Goal: Task Accomplishment & Management: Contribute content

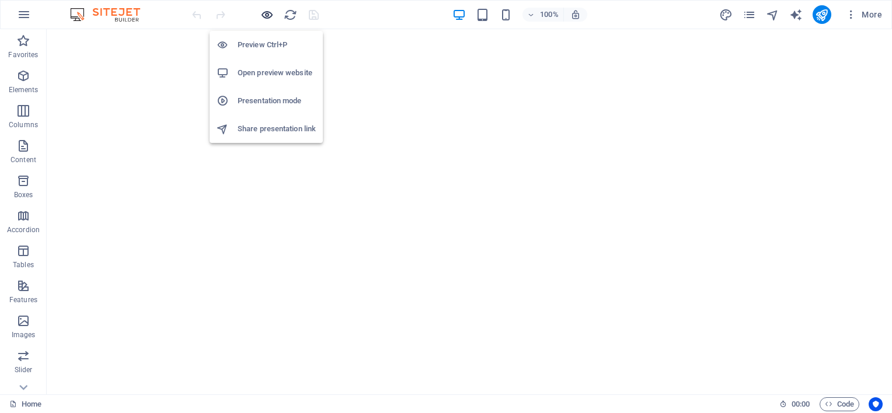
click at [266, 13] on icon "button" at bounding box center [266, 14] width 13 height 13
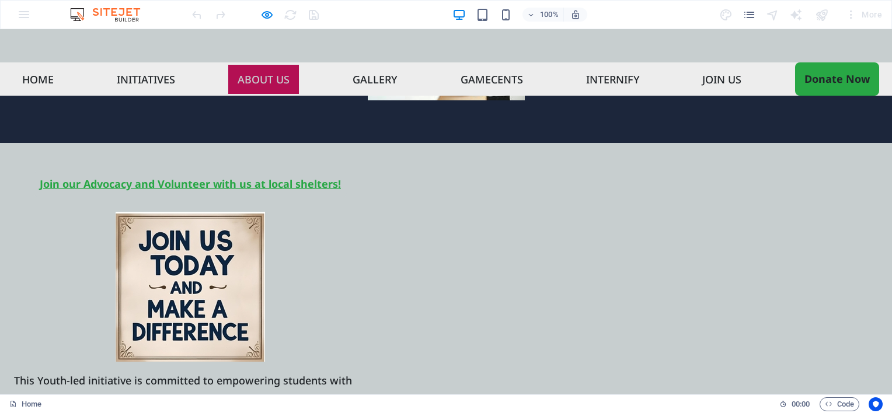
scroll to position [3215, 0]
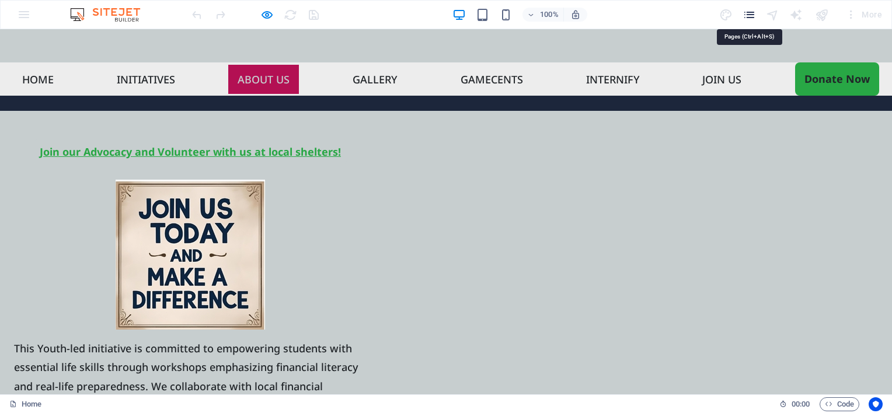
click at [749, 11] on icon "pages" at bounding box center [749, 14] width 13 height 13
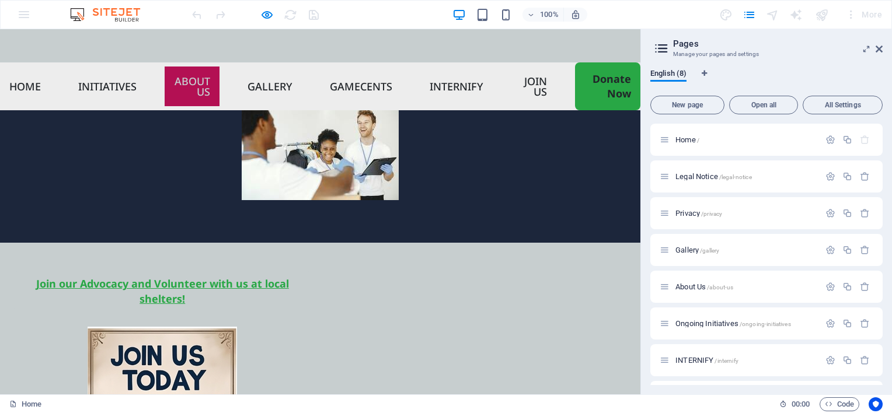
scroll to position [3372, 0]
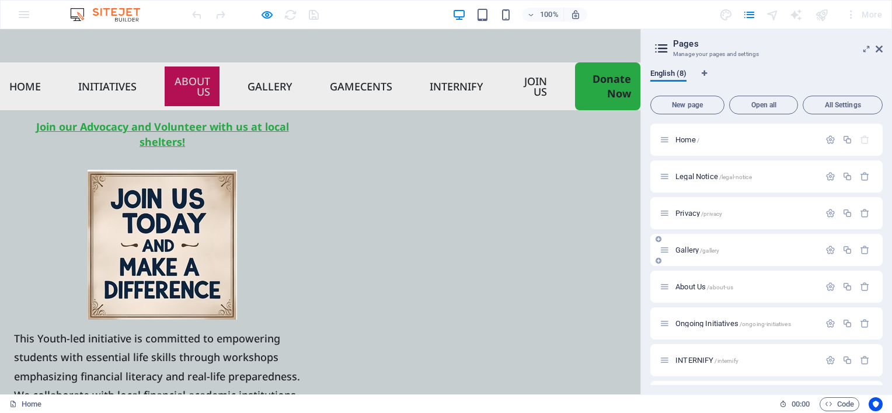
click at [696, 252] on span "Gallery /gallery" at bounding box center [697, 250] width 44 height 9
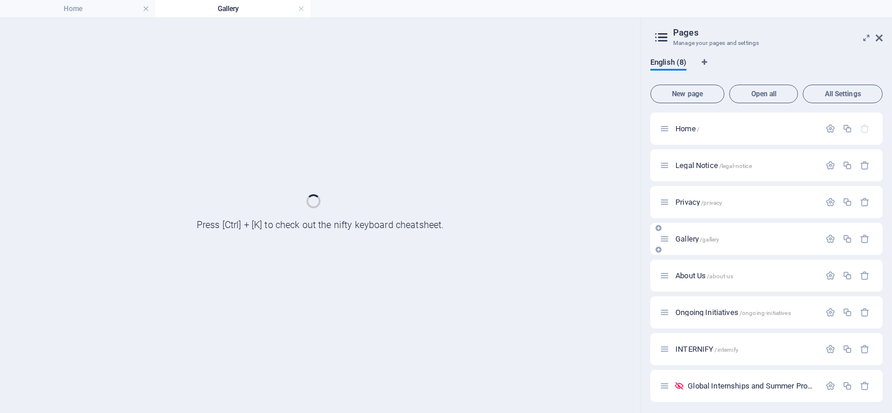
scroll to position [0, 0]
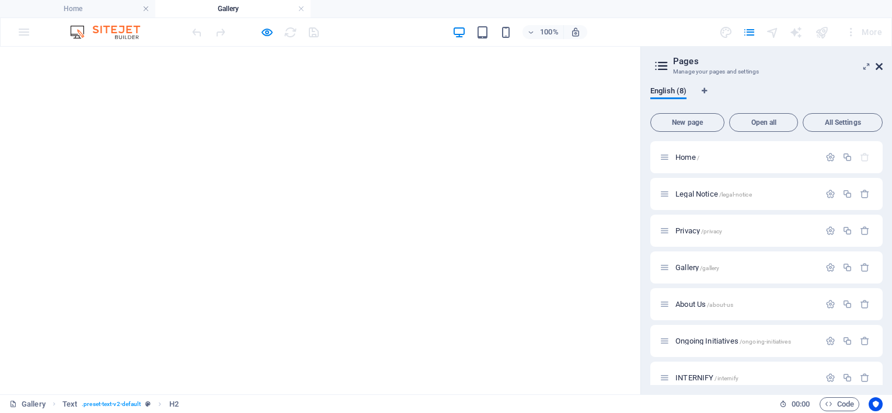
click at [880, 69] on icon at bounding box center [879, 66] width 7 height 9
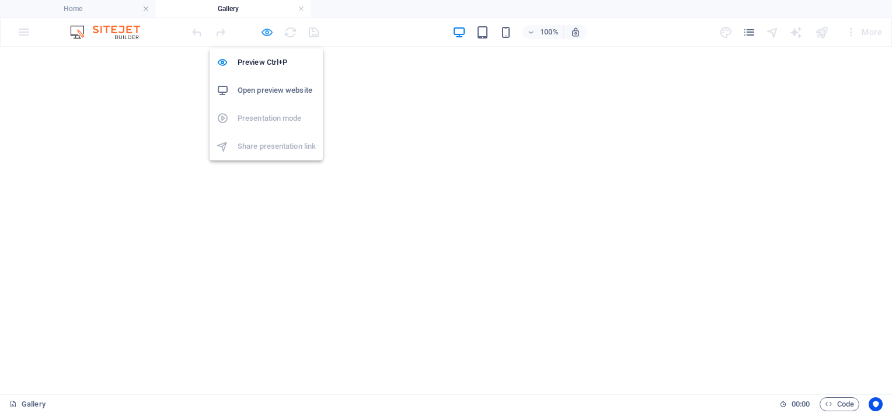
click at [267, 31] on icon "button" at bounding box center [266, 32] width 13 height 13
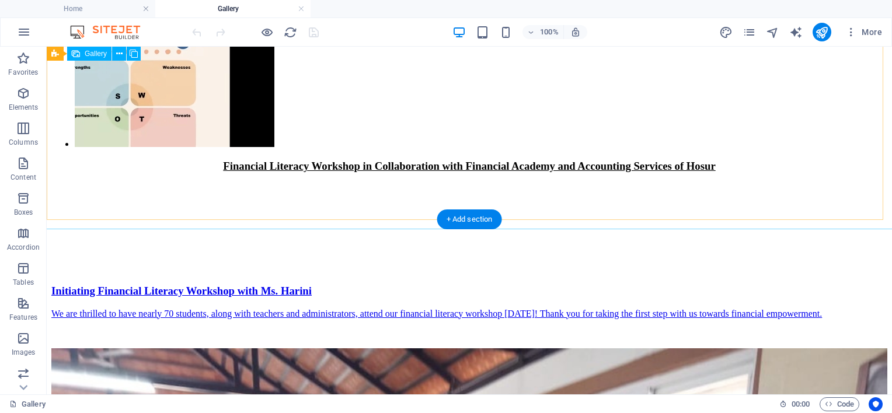
scroll to position [3678, 0]
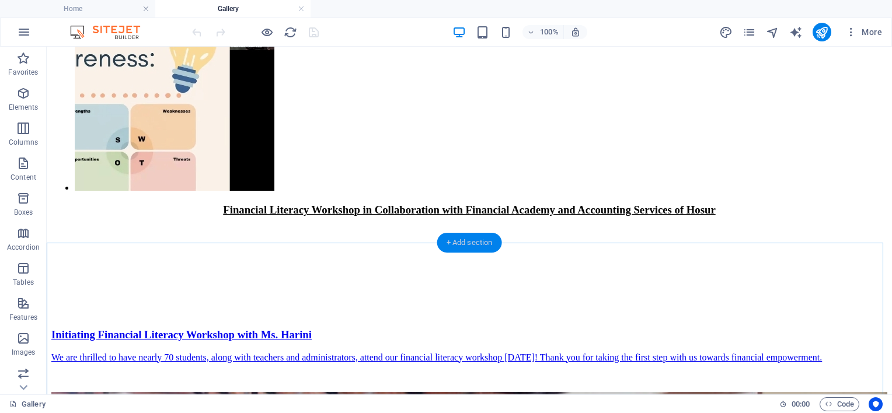
click at [459, 242] on div "+ Add section" at bounding box center [469, 243] width 65 height 20
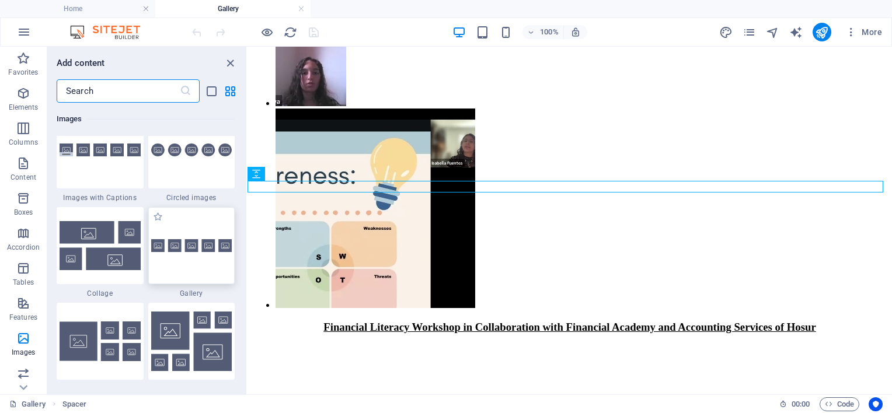
scroll to position [6050, 0]
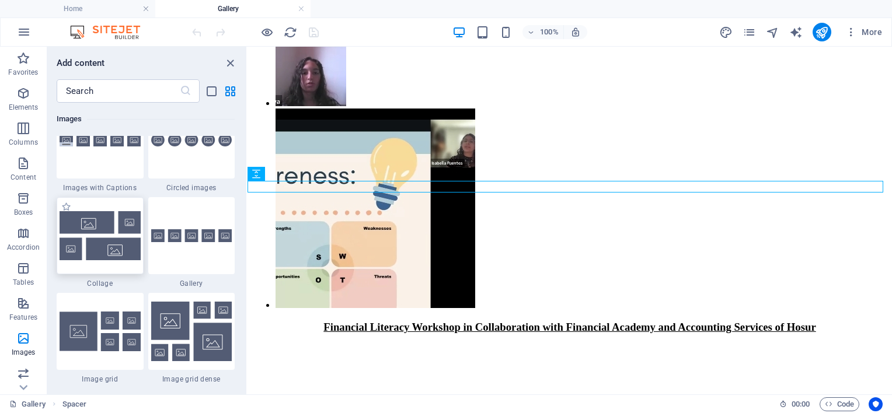
click at [136, 264] on div at bounding box center [100, 235] width 87 height 77
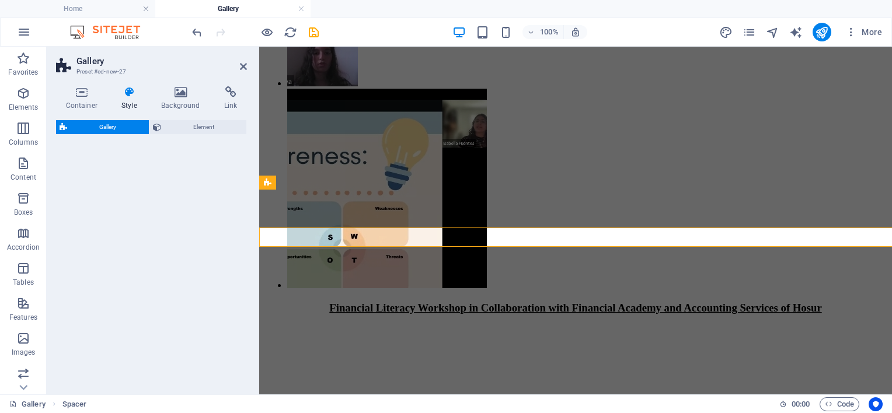
select select "rem"
select select "preset-gallery-v3-collage"
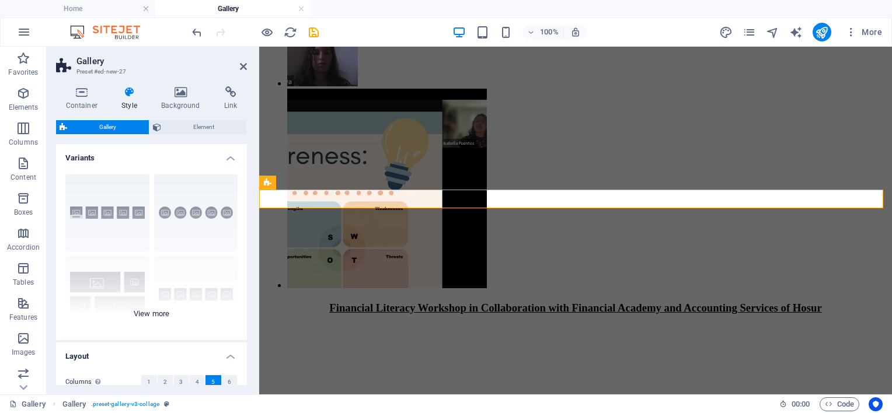
scroll to position [3209, 0]
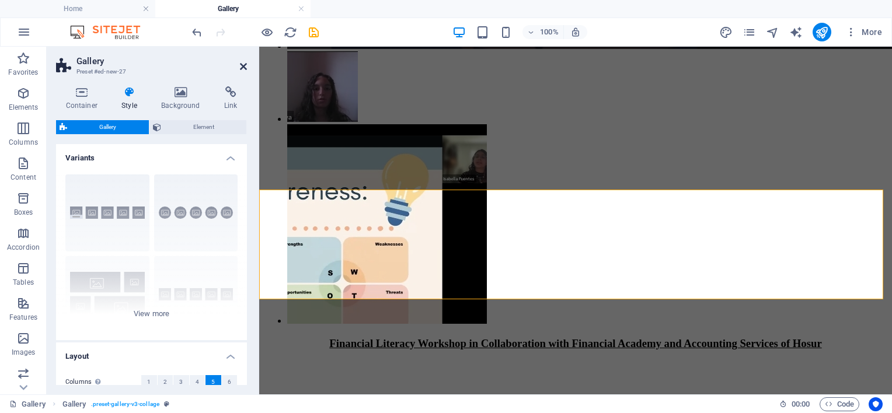
click at [242, 65] on icon at bounding box center [243, 66] width 7 height 9
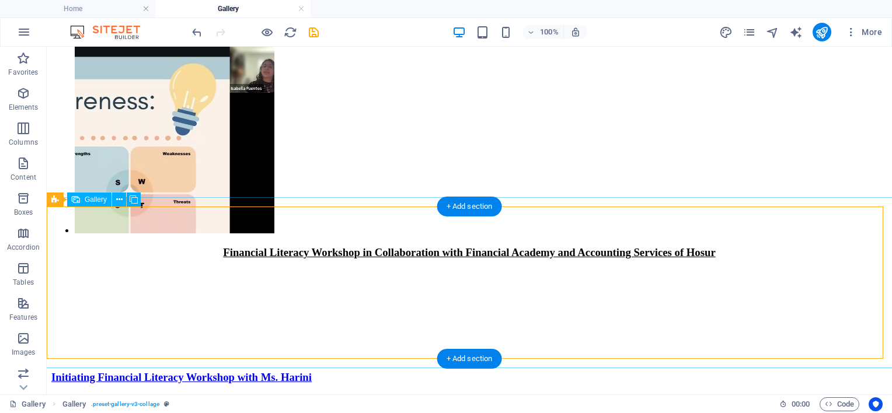
scroll to position [3795, 0]
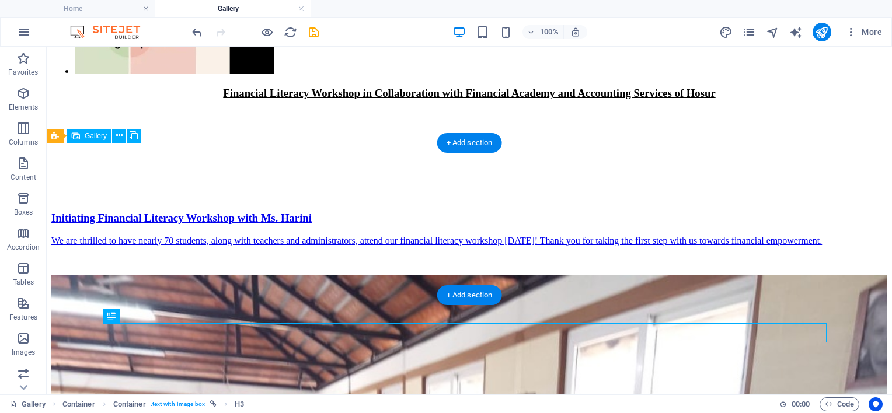
scroll to position [3736, 0]
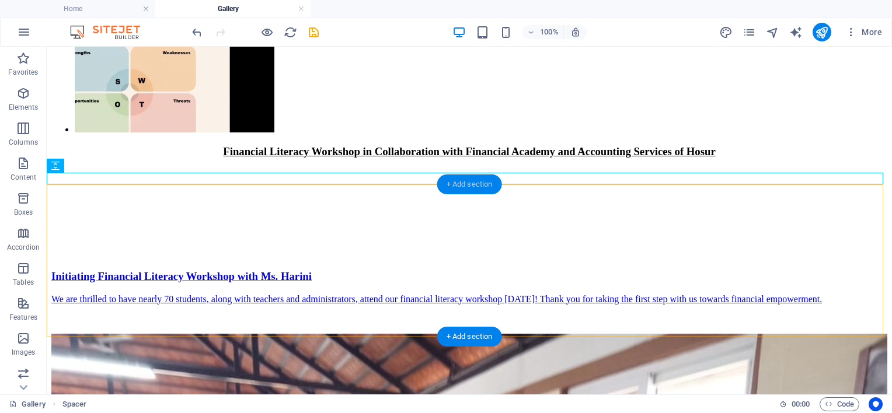
click at [478, 181] on div "+ Add section" at bounding box center [469, 185] width 65 height 20
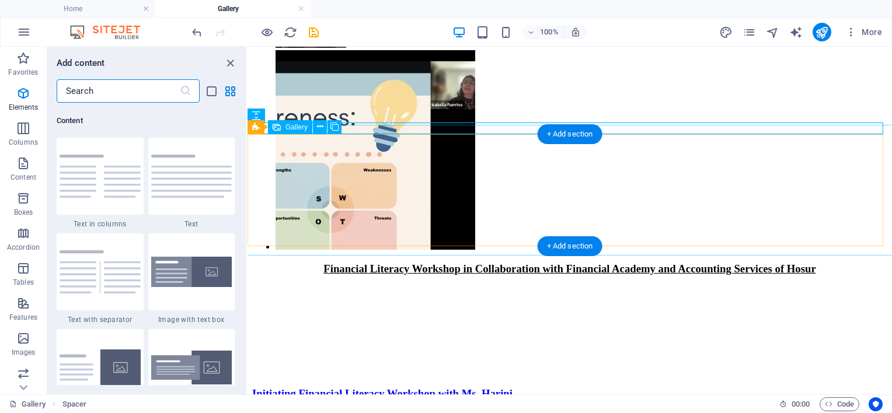
scroll to position [2138, 0]
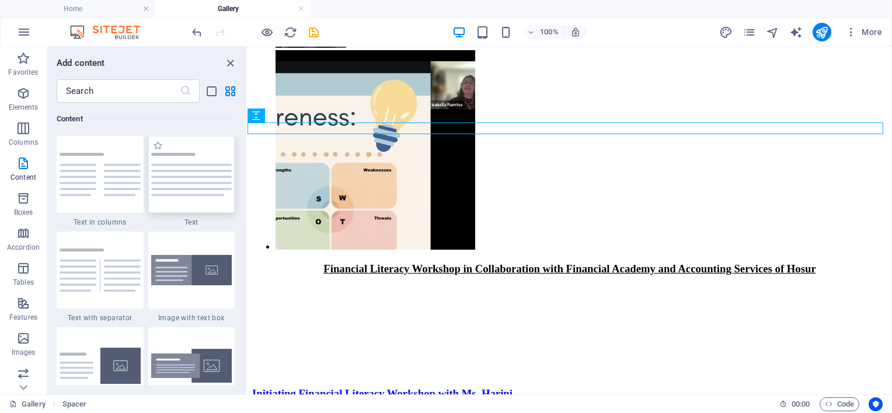
click at [176, 180] on img at bounding box center [191, 174] width 81 height 43
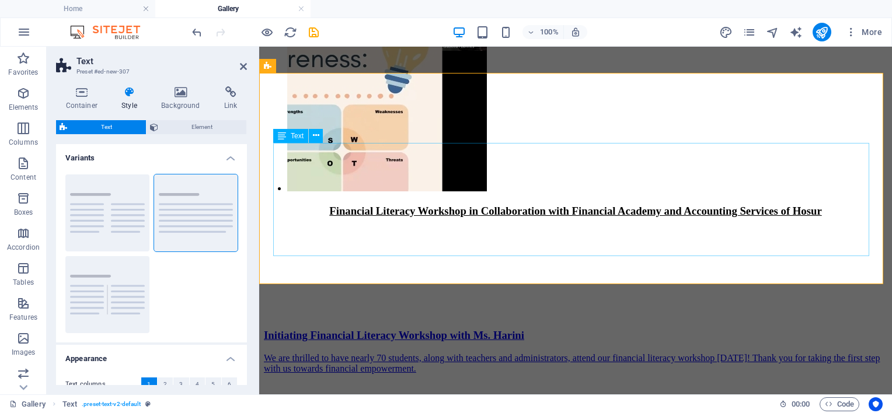
scroll to position [3326, 0]
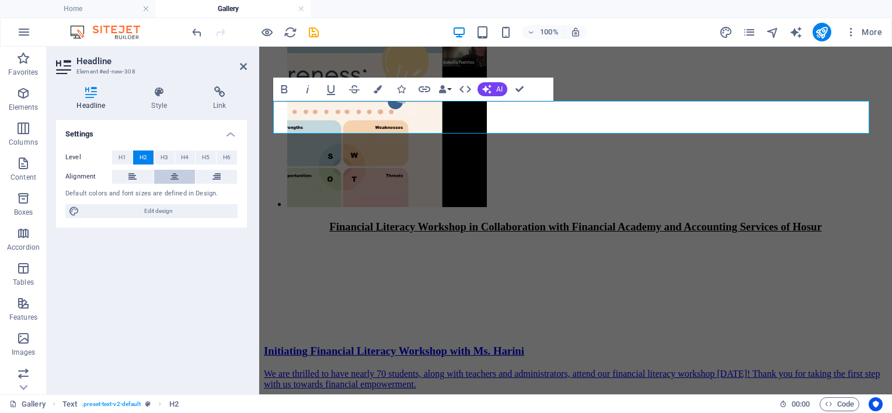
click at [175, 180] on icon at bounding box center [174, 177] width 8 height 14
click at [166, 156] on span "H3" at bounding box center [165, 158] width 8 height 14
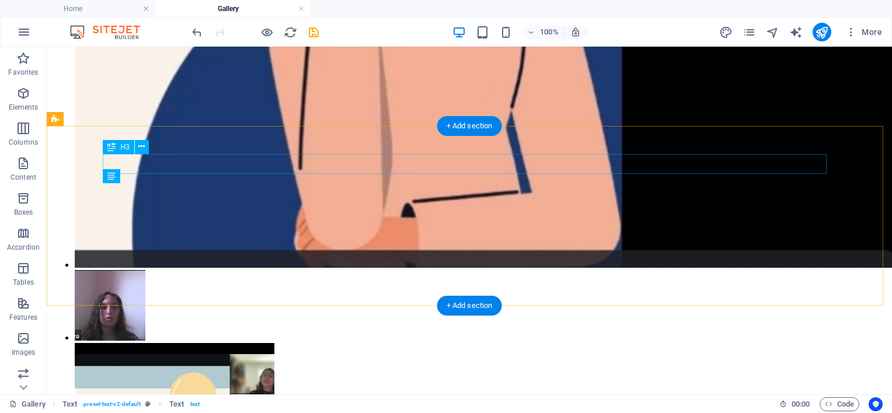
scroll to position [3795, 0]
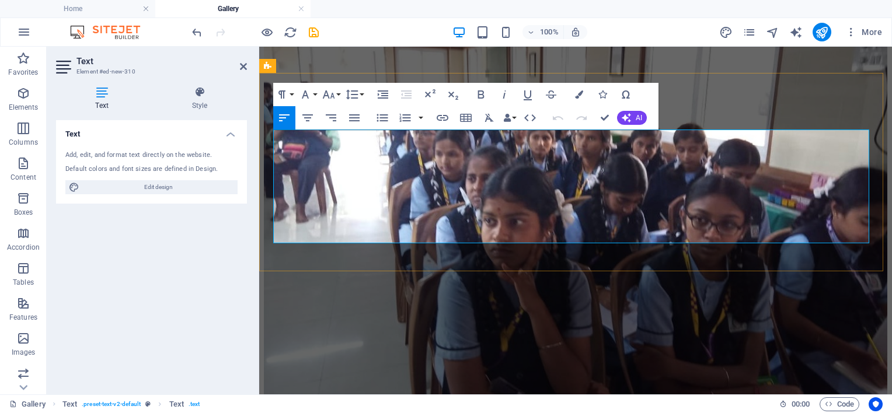
scroll to position [3326, 0]
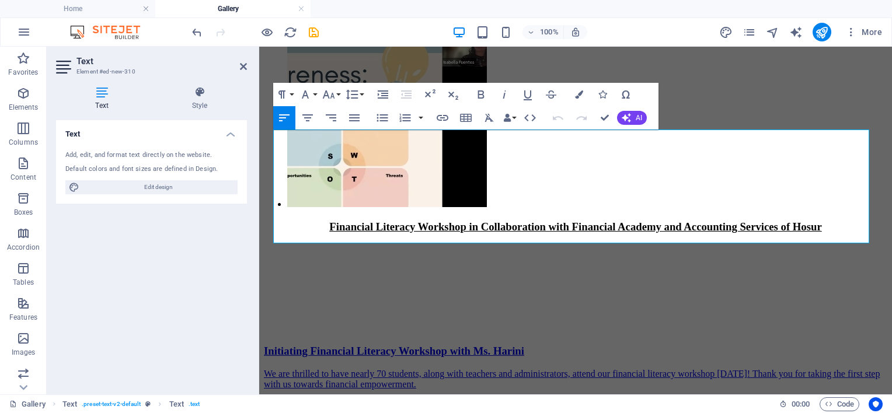
drag, startPoint x: 577, startPoint y: 234, endPoint x: 518, endPoint y: 191, distance: 72.4
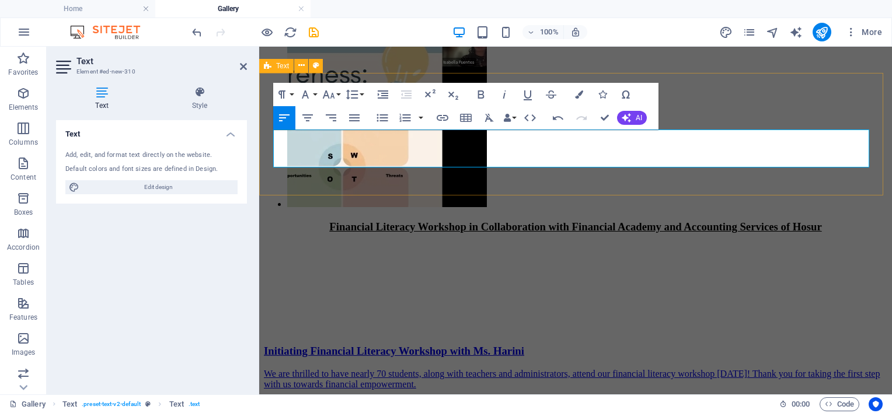
drag, startPoint x: 534, startPoint y: 152, endPoint x: 273, endPoint y: 140, distance: 261.3
click at [640, 114] on span "AI" at bounding box center [639, 117] width 6 height 7
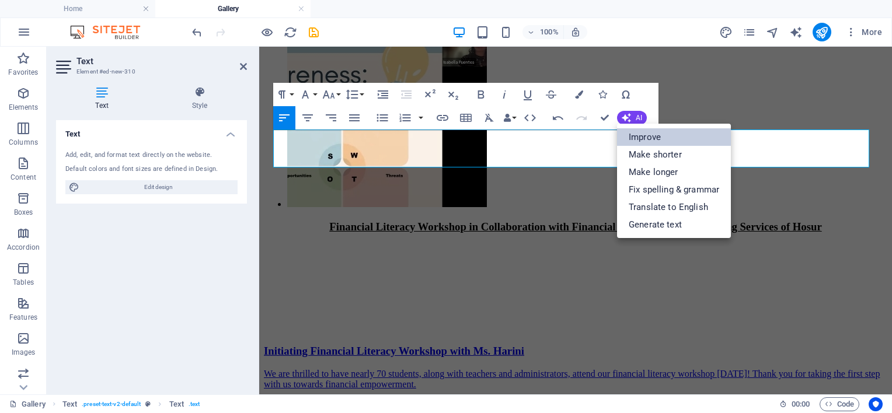
click at [644, 141] on link "Improve" at bounding box center [674, 137] width 114 height 18
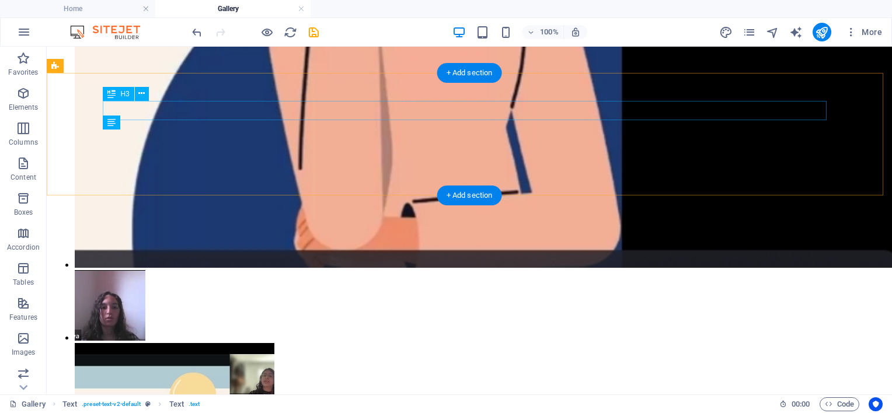
scroll to position [3848, 0]
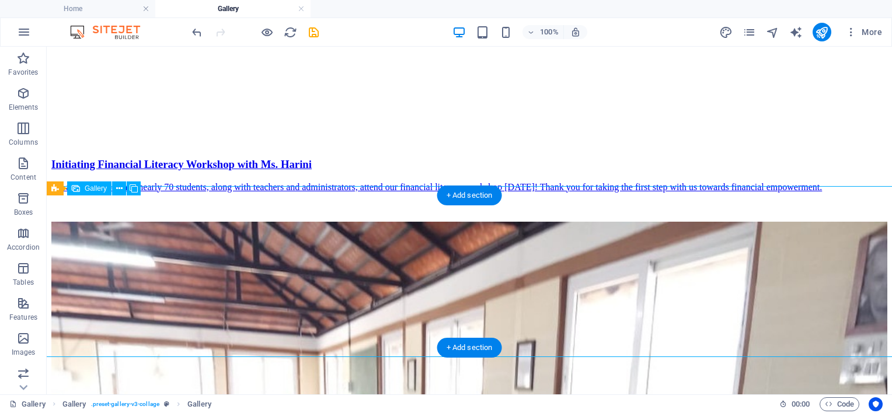
select select "4"
select select "px"
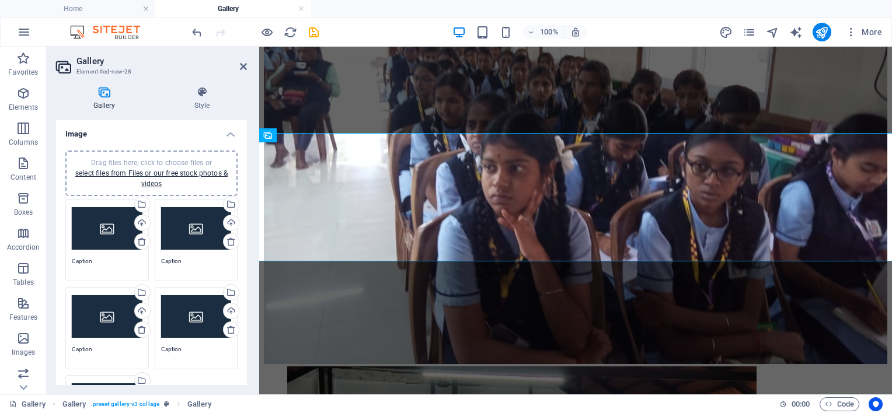
scroll to position [3379, 0]
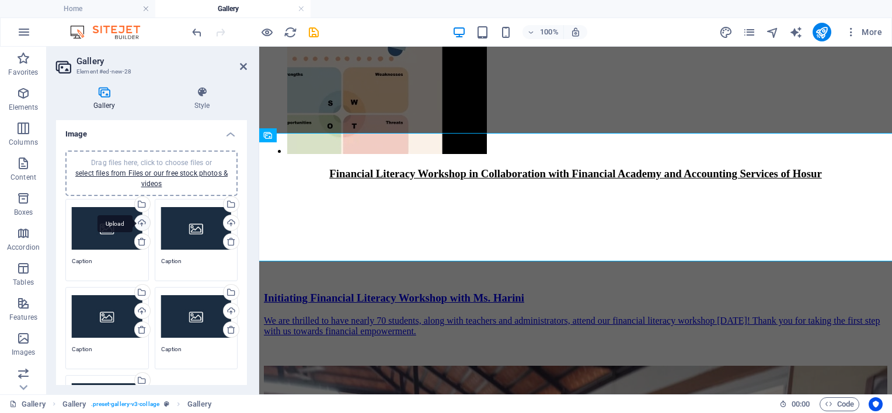
click at [139, 222] on div "Upload" at bounding box center [142, 224] width 18 height 18
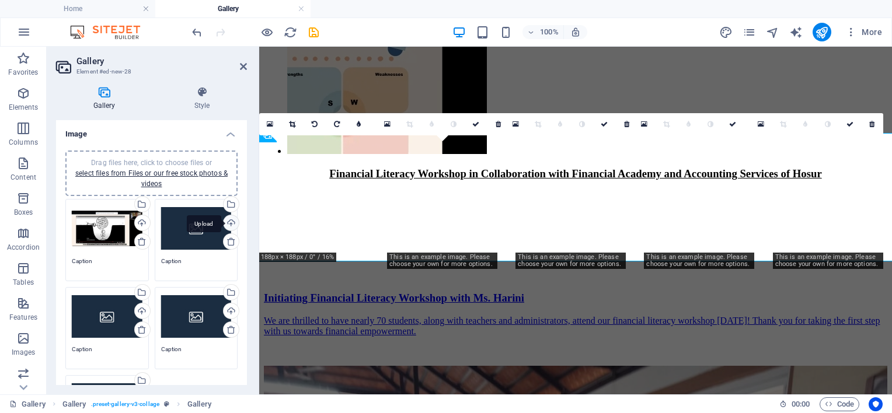
click at [228, 222] on div "Upload" at bounding box center [230, 224] width 18 height 18
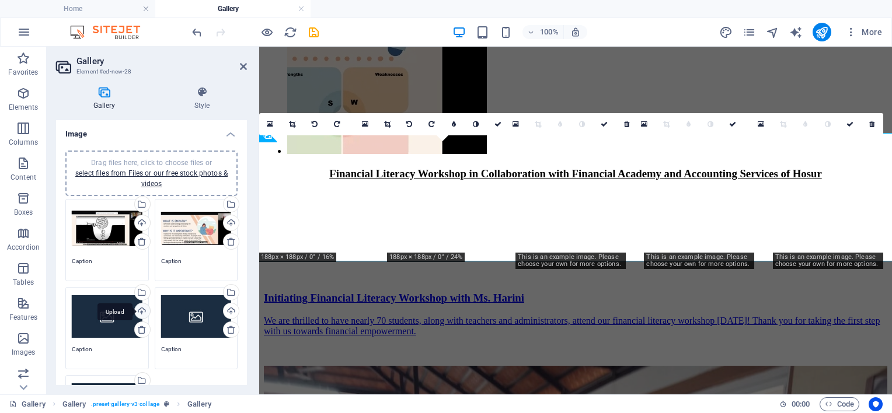
click at [138, 310] on div "Upload" at bounding box center [142, 313] width 18 height 18
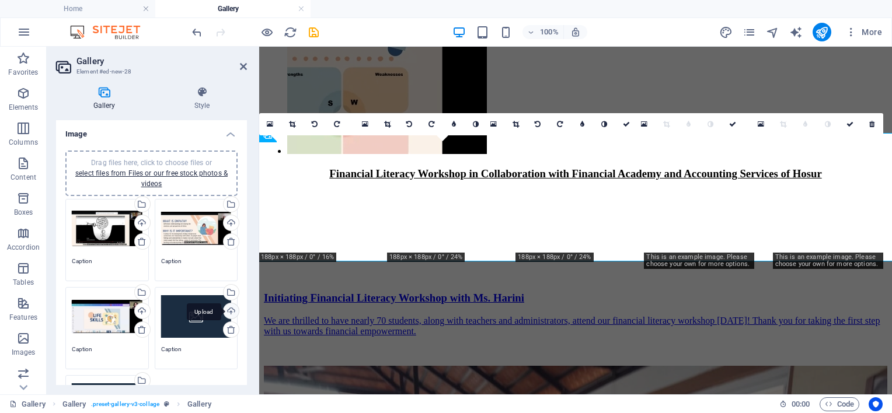
click at [231, 313] on div "Upload" at bounding box center [230, 313] width 18 height 18
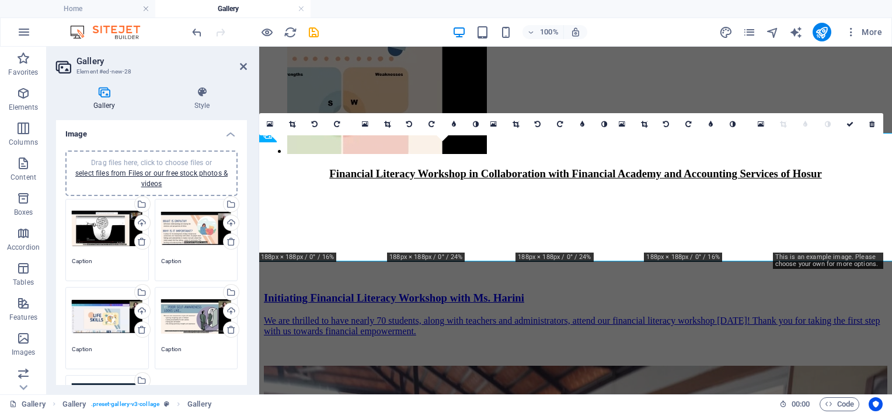
scroll to position [58, 0]
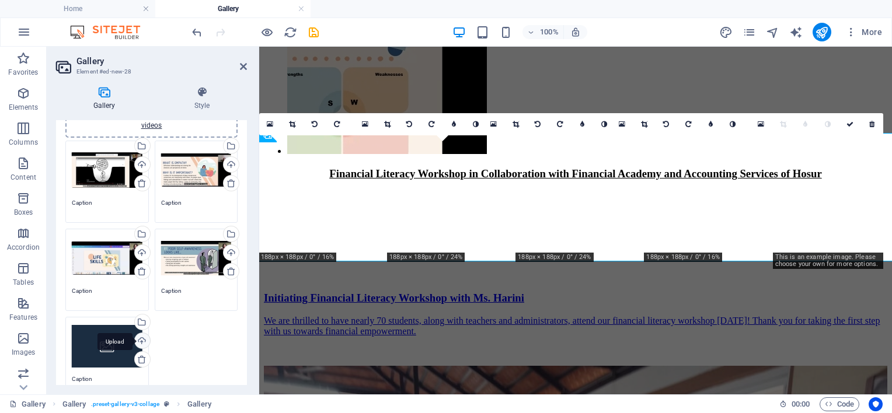
click at [140, 343] on div "Upload" at bounding box center [142, 342] width 18 height 18
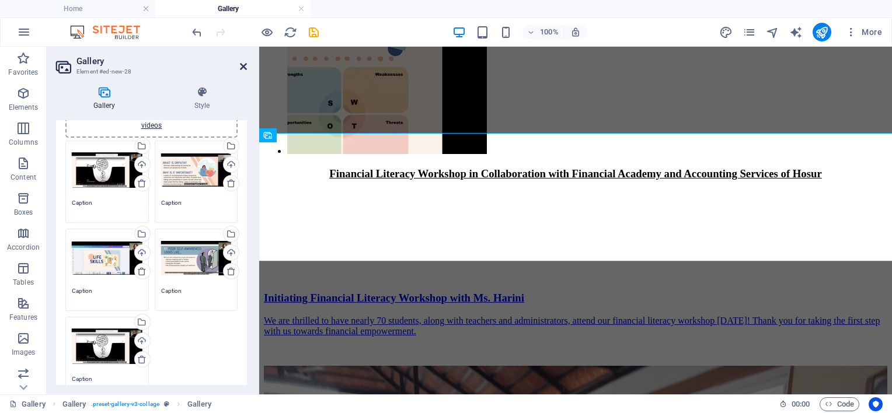
click at [241, 67] on icon at bounding box center [243, 66] width 7 height 9
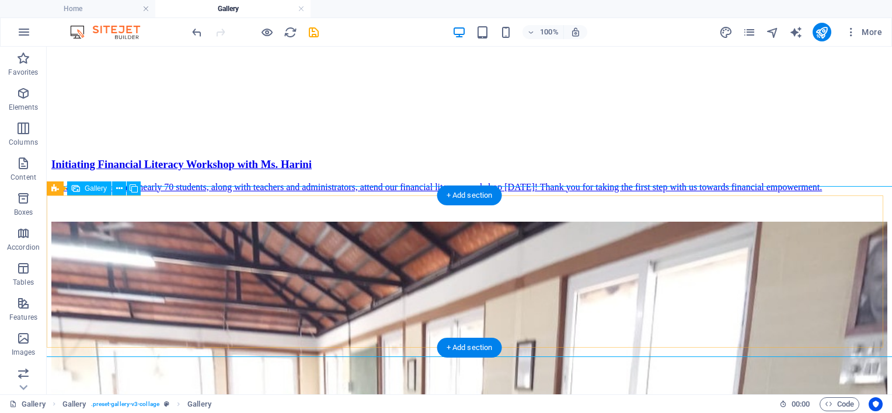
select select "4"
select select "px"
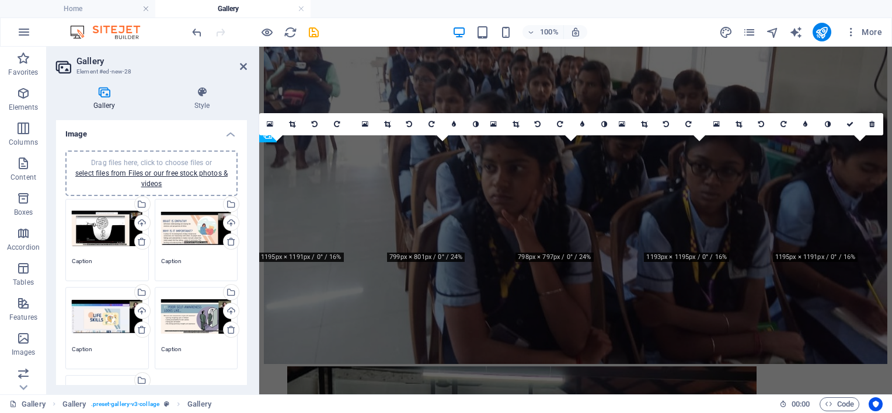
scroll to position [3379, 0]
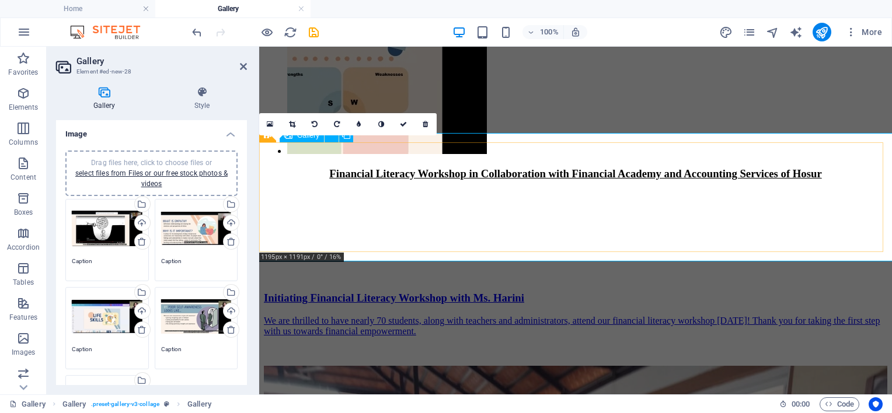
drag, startPoint x: 320, startPoint y: 179, endPoint x: 315, endPoint y: 204, distance: 25.8
click at [287, 126] on link at bounding box center [292, 124] width 22 height 22
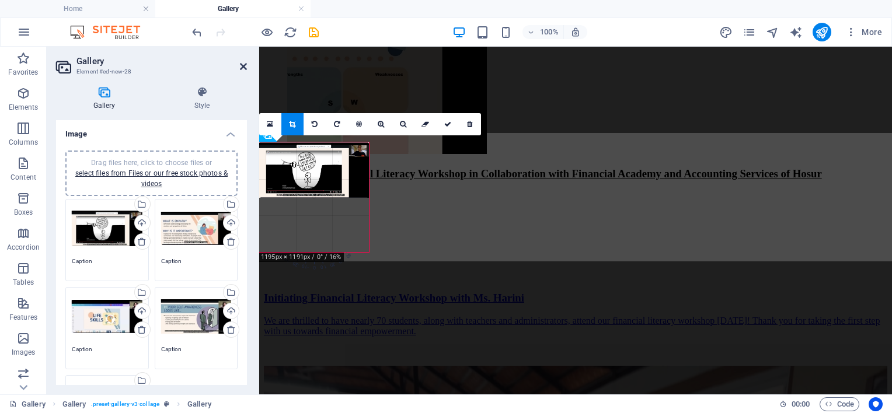
drag, startPoint x: 241, startPoint y: 68, endPoint x: 191, endPoint y: 26, distance: 64.7
click at [241, 68] on icon at bounding box center [243, 66] width 7 height 9
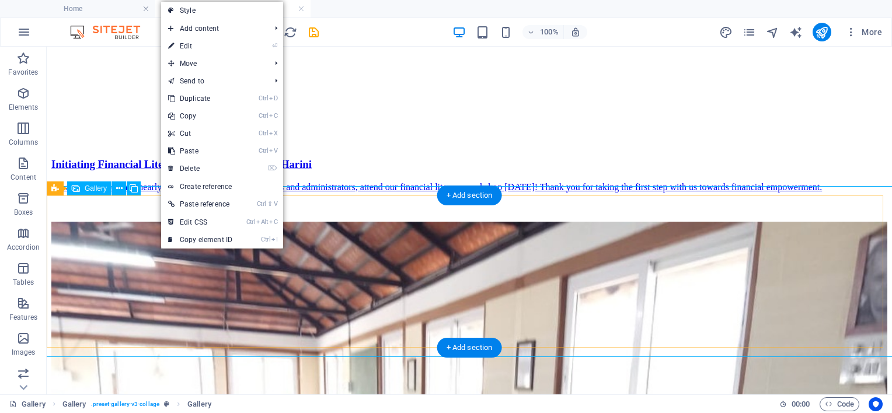
select select "4"
select select "px"
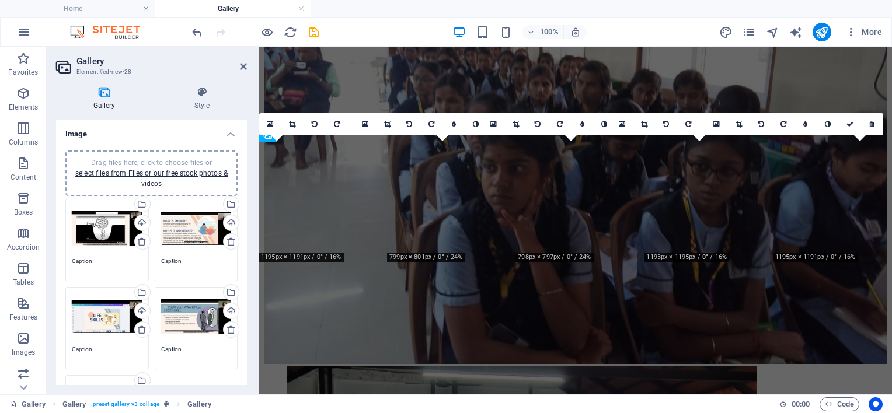
scroll to position [3379, 0]
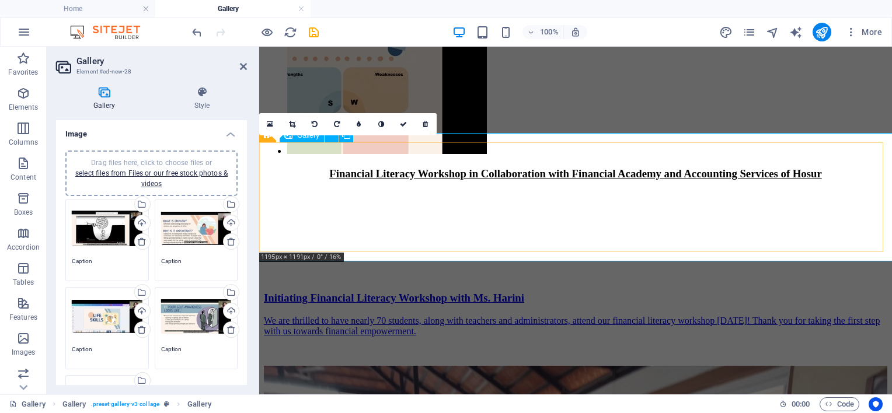
click at [294, 123] on icon at bounding box center [292, 124] width 6 height 7
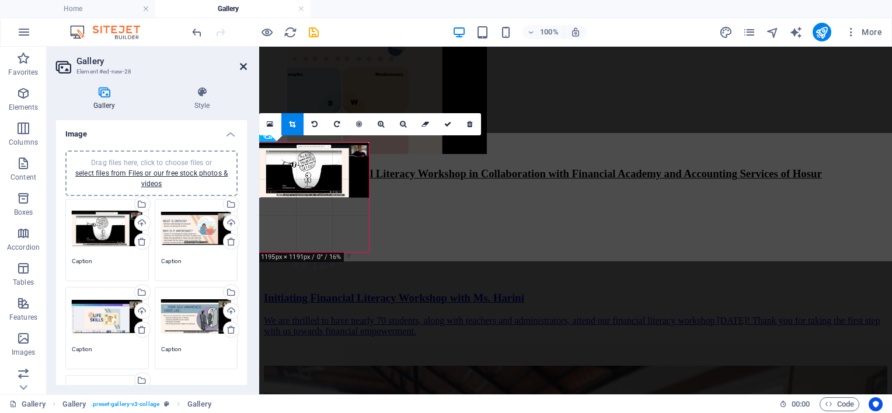
click at [240, 65] on icon at bounding box center [243, 66] width 7 height 9
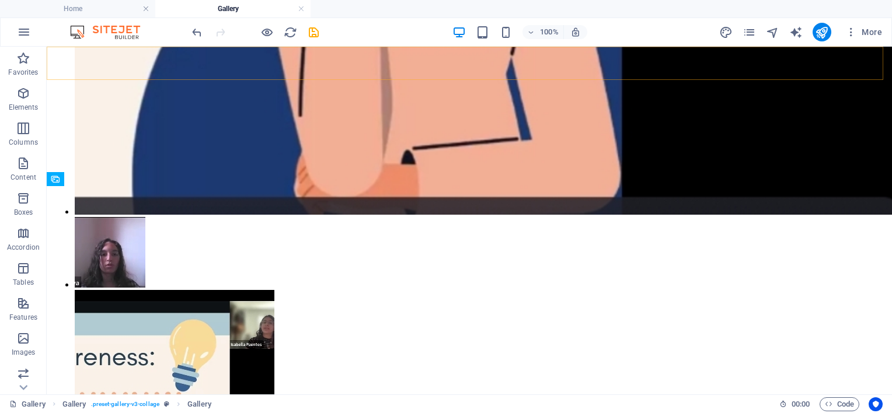
scroll to position [3848, 0]
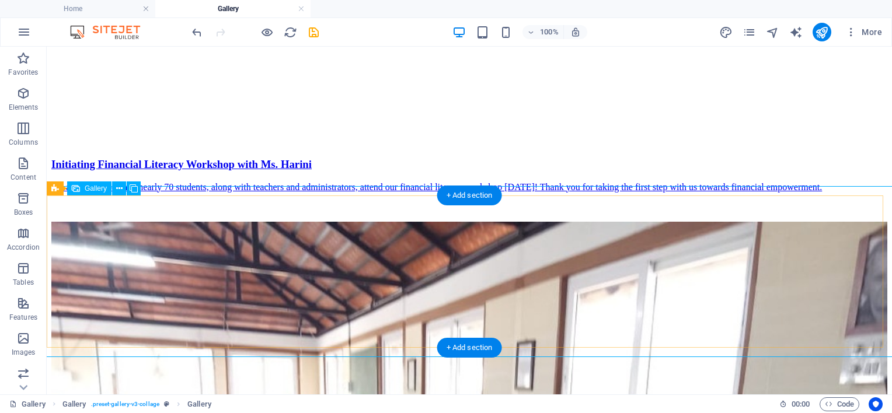
drag, startPoint x: 167, startPoint y: 292, endPoint x: 177, endPoint y: 303, distance: 15.3
drag, startPoint x: 166, startPoint y: 286, endPoint x: 164, endPoint y: 303, distance: 17.1
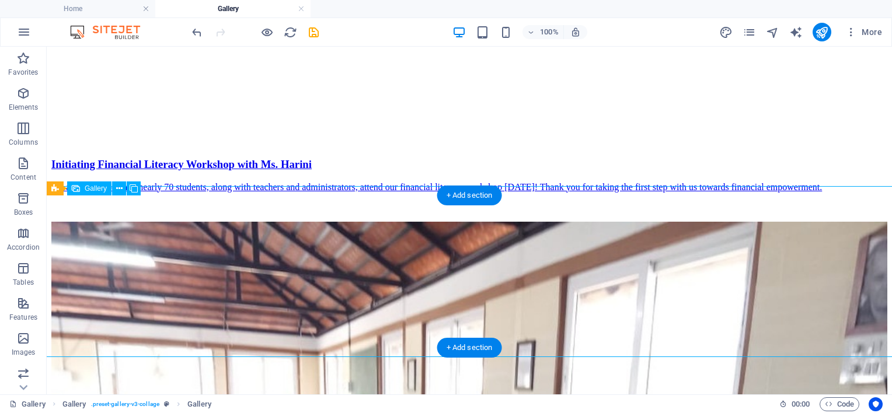
select select "4"
select select "px"
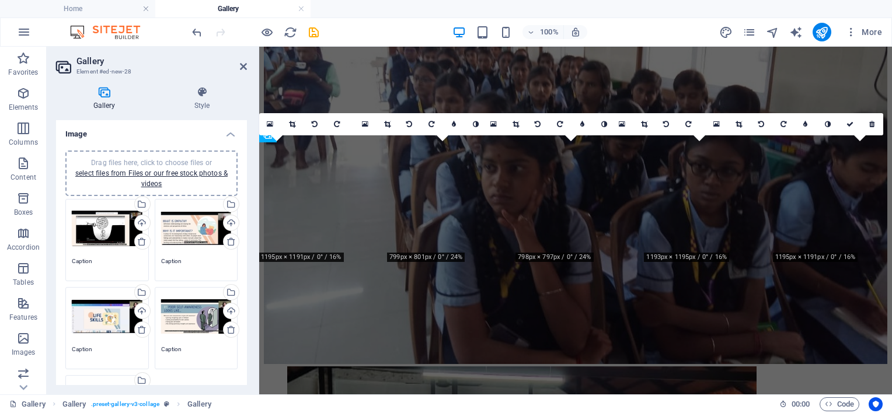
scroll to position [3379, 0]
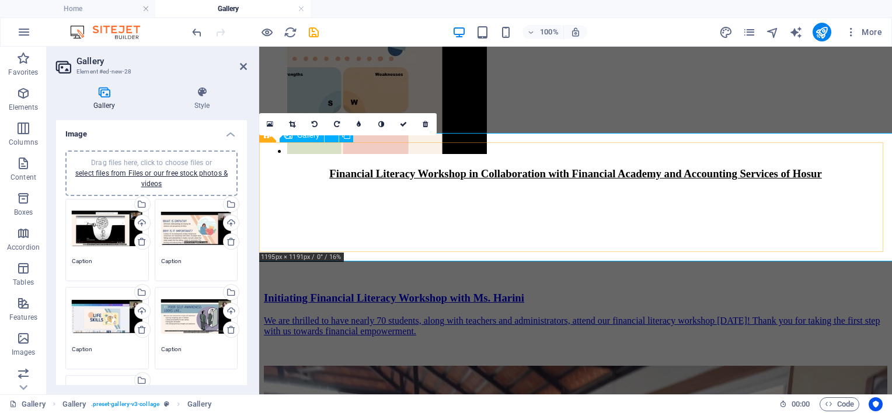
click at [295, 126] on icon at bounding box center [292, 124] width 6 height 7
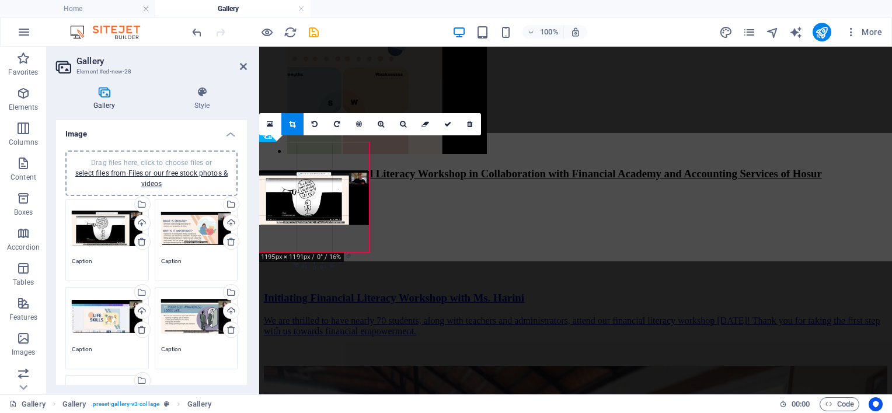
drag, startPoint x: 330, startPoint y: 164, endPoint x: 333, endPoint y: 191, distance: 27.5
click at [333, 191] on div at bounding box center [314, 197] width 110 height 55
drag, startPoint x: 313, startPoint y: 212, endPoint x: 313, endPoint y: 181, distance: 30.9
click at [313, 181] on div at bounding box center [314, 193] width 110 height 55
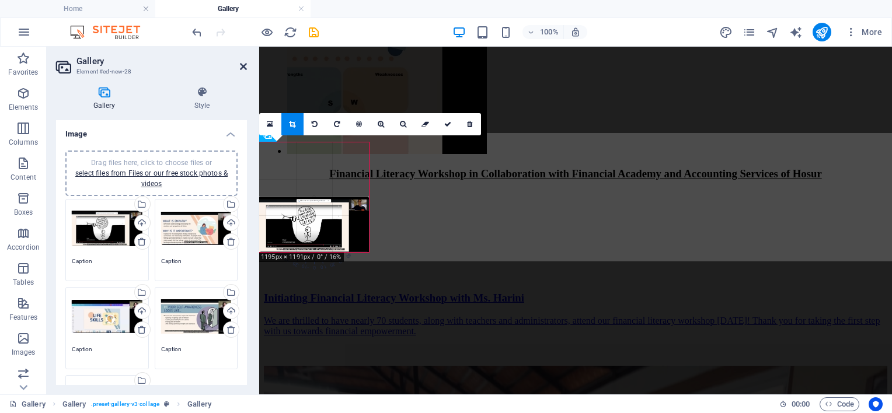
click at [243, 66] on icon at bounding box center [243, 66] width 7 height 9
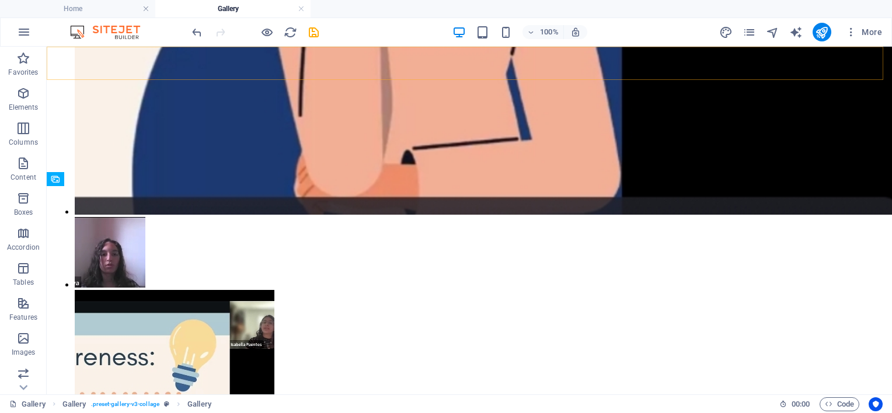
scroll to position [3848, 0]
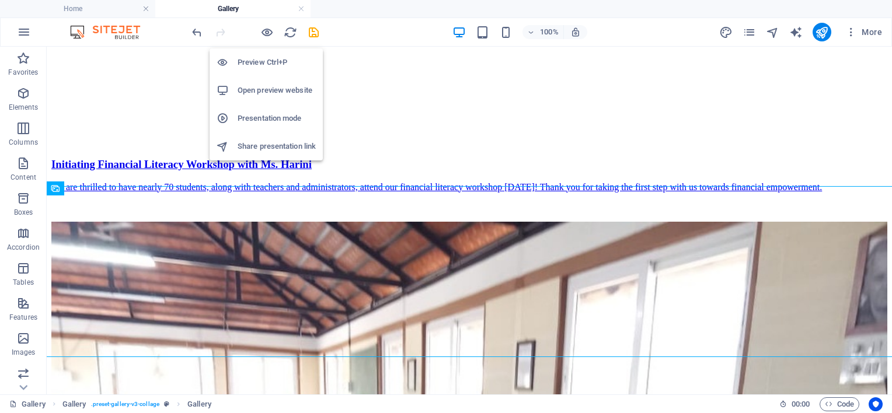
click at [267, 30] on icon "button" at bounding box center [266, 32] width 13 height 13
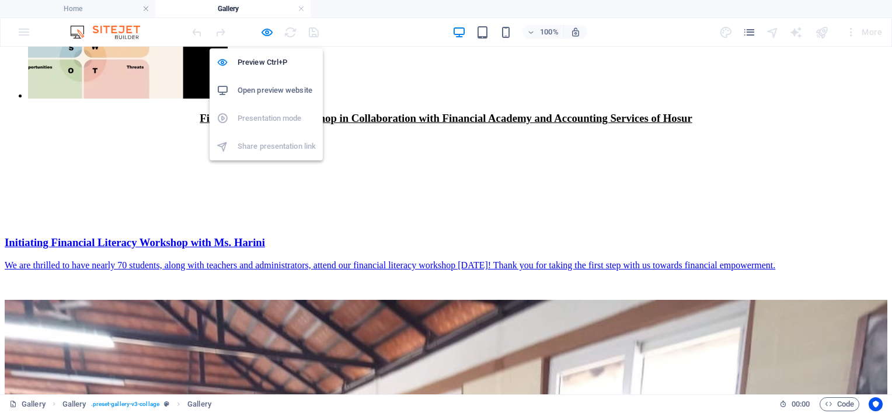
scroll to position [3967, 0]
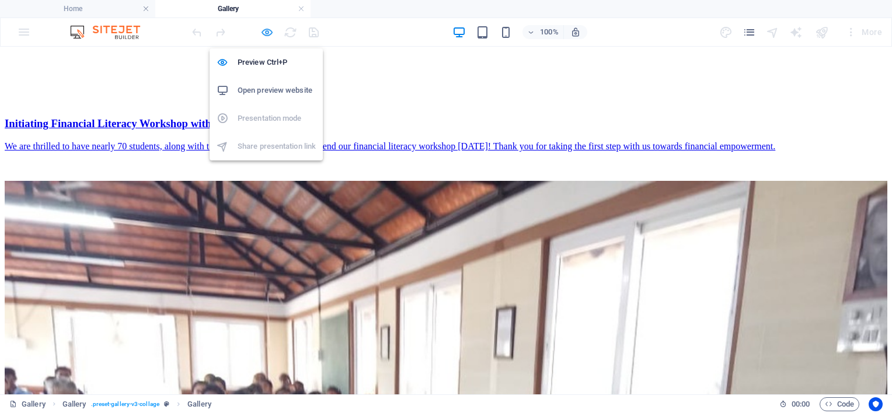
click at [262, 32] on icon "button" at bounding box center [266, 32] width 13 height 13
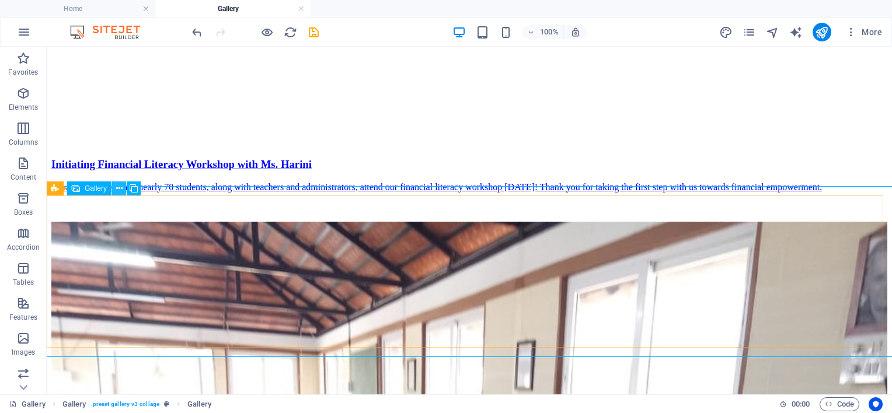
click at [117, 190] on icon at bounding box center [119, 189] width 6 height 12
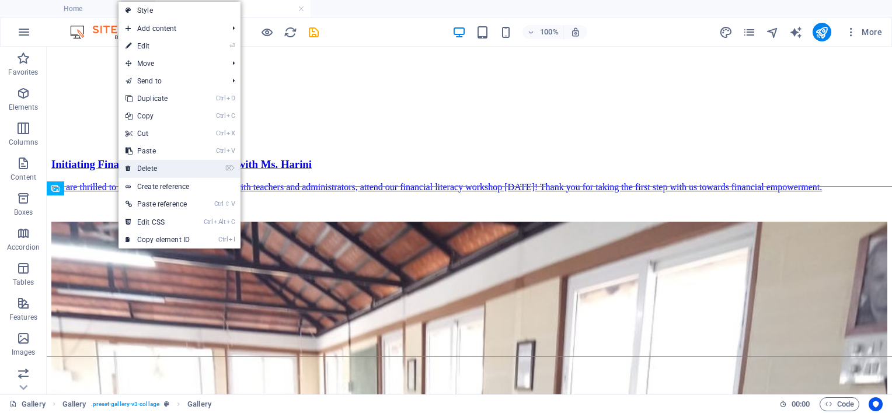
click at [144, 170] on link "⌦ Delete" at bounding box center [158, 169] width 78 height 18
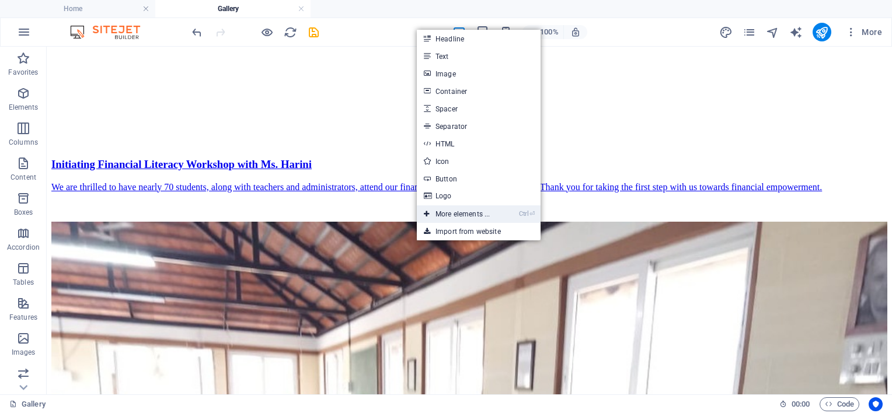
click at [458, 210] on link "Ctrl ⏎ More elements ..." at bounding box center [457, 214] width 80 height 18
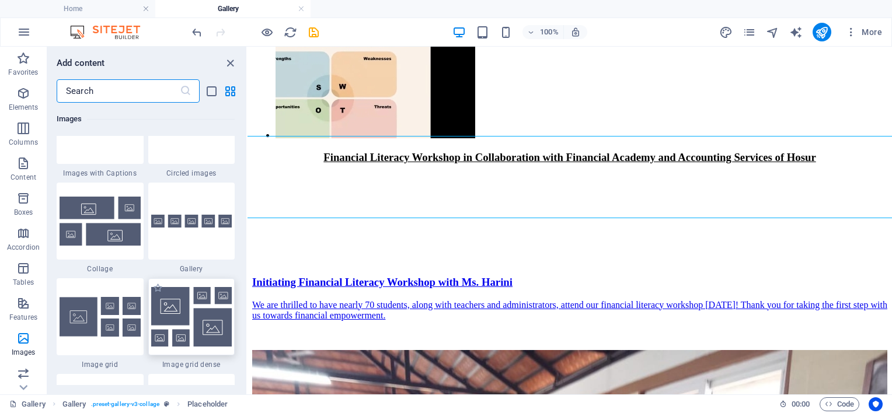
scroll to position [6057, 0]
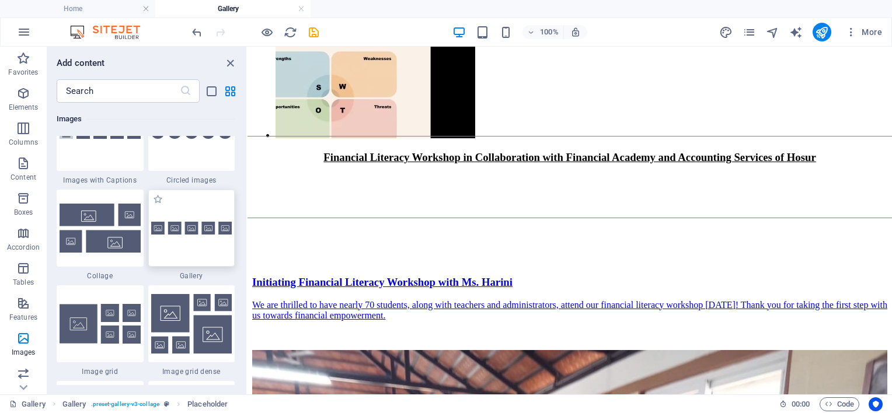
click at [204, 215] on div at bounding box center [191, 228] width 87 height 77
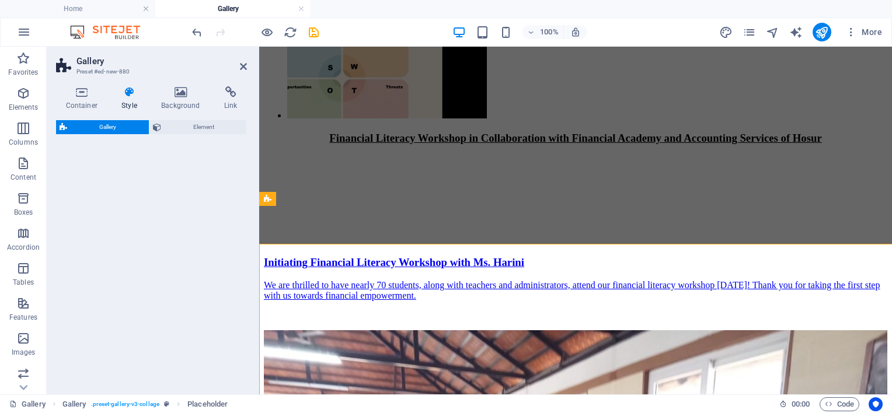
scroll to position [3379, 0]
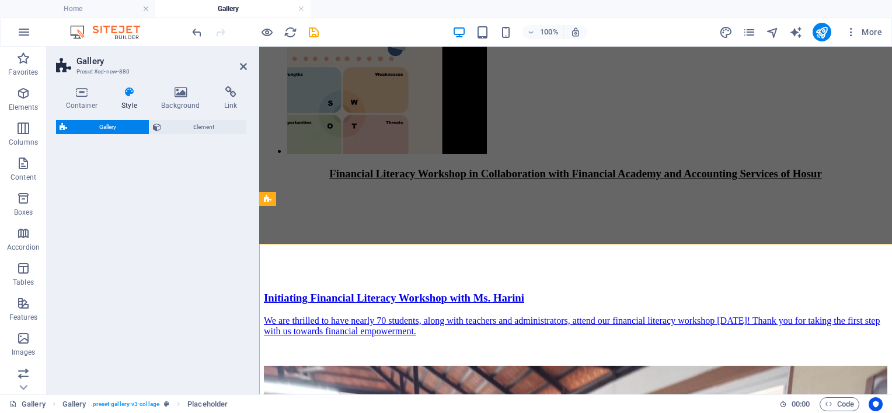
select select "rem"
select select "preset-gallery-v3-default"
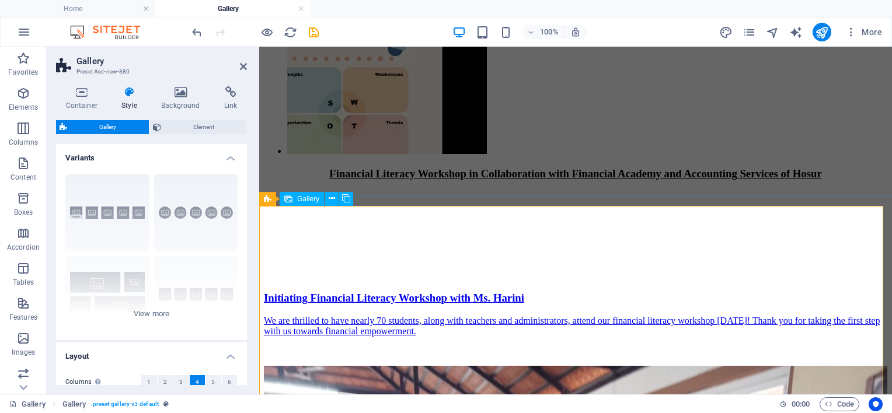
click at [242, 67] on icon at bounding box center [243, 66] width 7 height 9
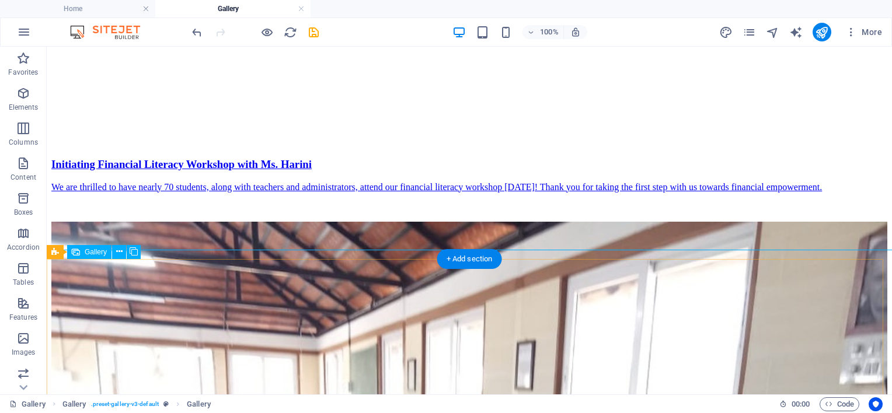
drag, startPoint x: 189, startPoint y: 320, endPoint x: 236, endPoint y: 366, distance: 65.6
drag, startPoint x: 236, startPoint y: 366, endPoint x: 189, endPoint y: 319, distance: 66.0
select select "4"
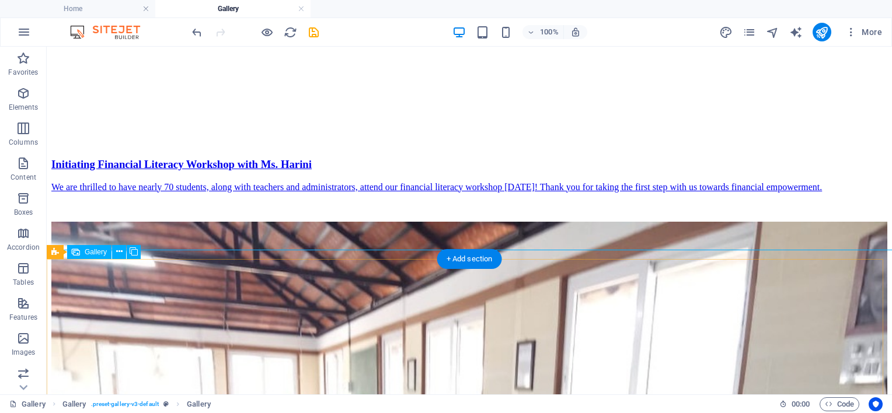
select select "px"
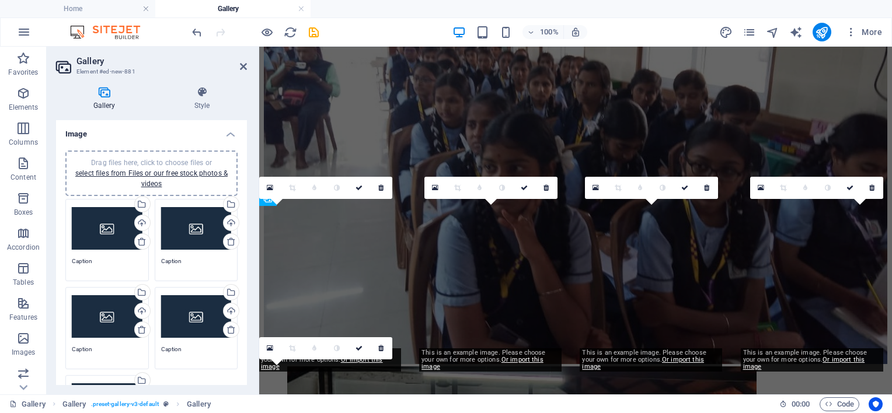
scroll to position [3379, 0]
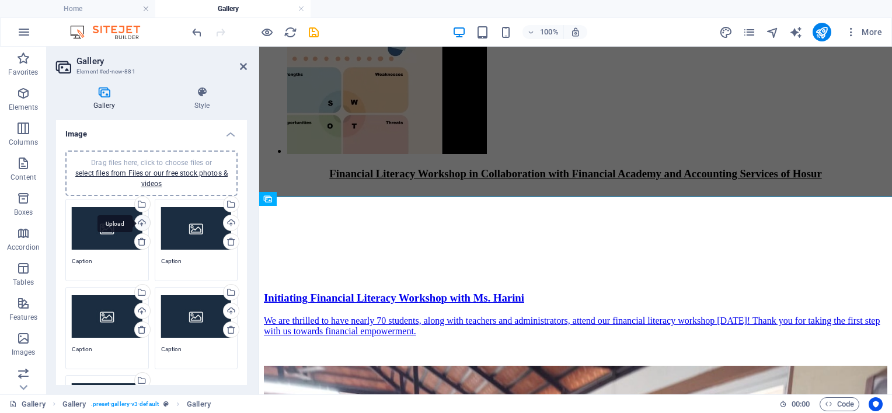
click at [140, 222] on div "Upload" at bounding box center [142, 224] width 18 height 18
click at [137, 222] on div "Upload" at bounding box center [142, 224] width 18 height 18
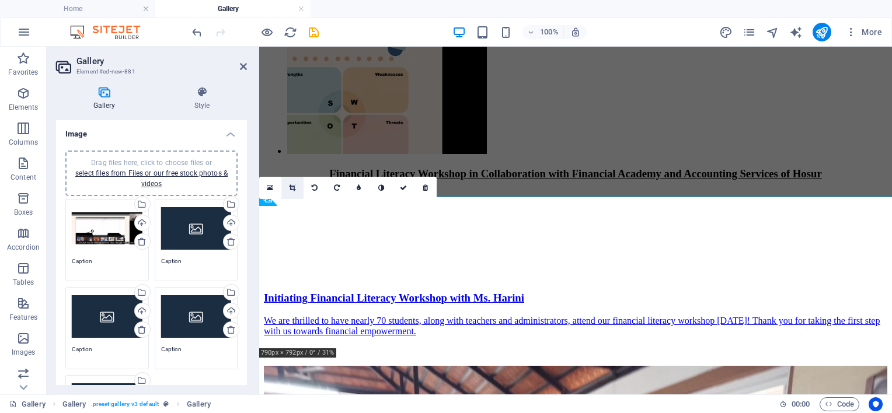
click at [294, 189] on icon at bounding box center [292, 187] width 6 height 7
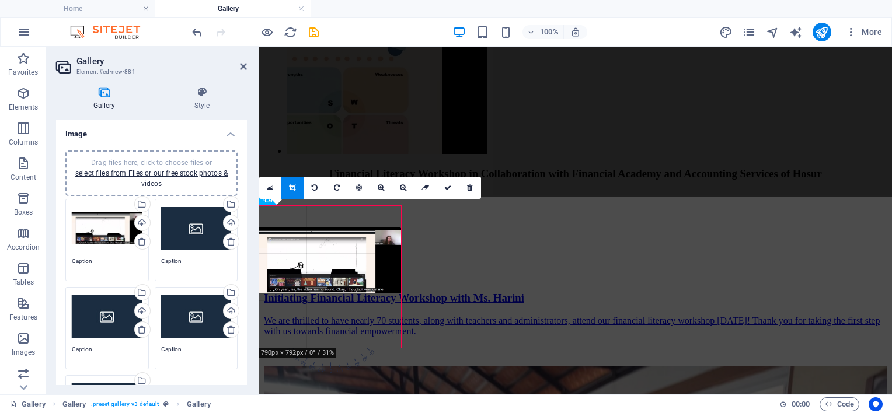
drag, startPoint x: 350, startPoint y: 224, endPoint x: 350, endPoint y: 245, distance: 21.0
click at [350, 245] on div at bounding box center [330, 260] width 142 height 65
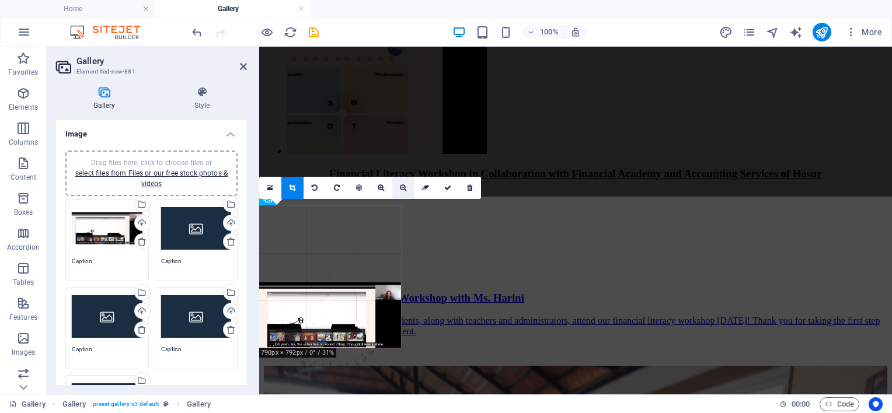
click at [399, 186] on link at bounding box center [403, 188] width 22 height 22
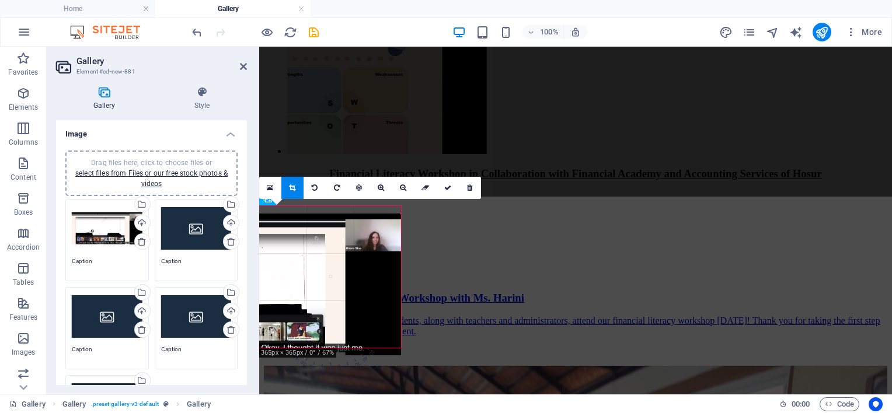
drag, startPoint x: 370, startPoint y: 271, endPoint x: 285, endPoint y: 278, distance: 85.0
click at [285, 278] on div at bounding box center [247, 285] width 307 height 142
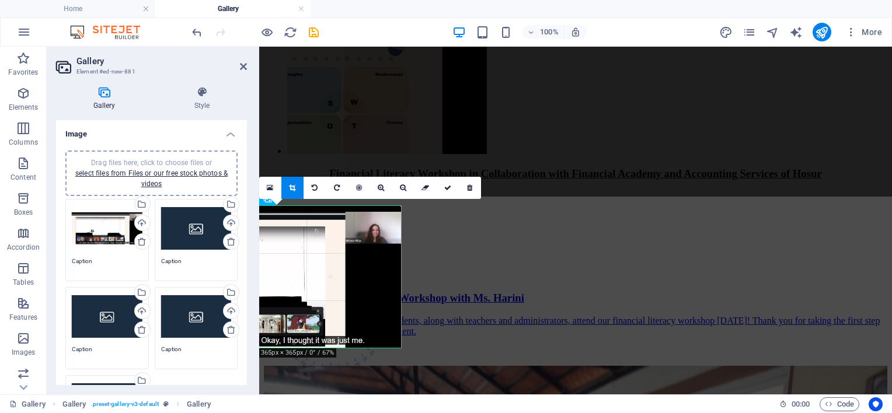
click at [299, 264] on div at bounding box center [247, 277] width 307 height 142
click at [377, 187] on link at bounding box center [381, 188] width 22 height 22
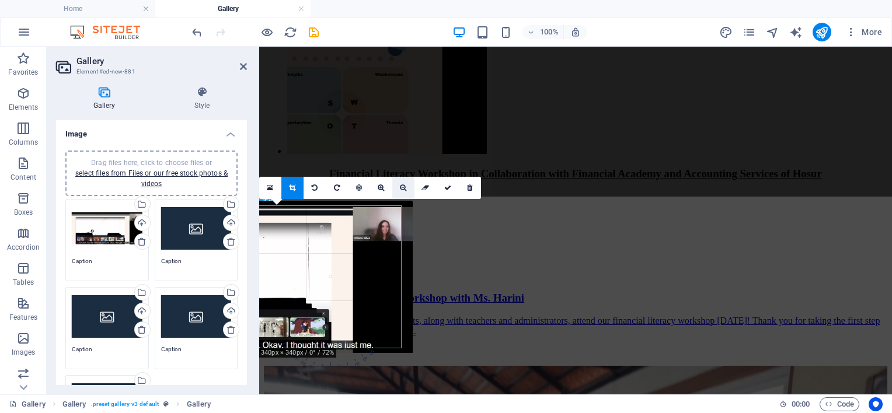
click at [406, 186] on icon at bounding box center [403, 187] width 6 height 7
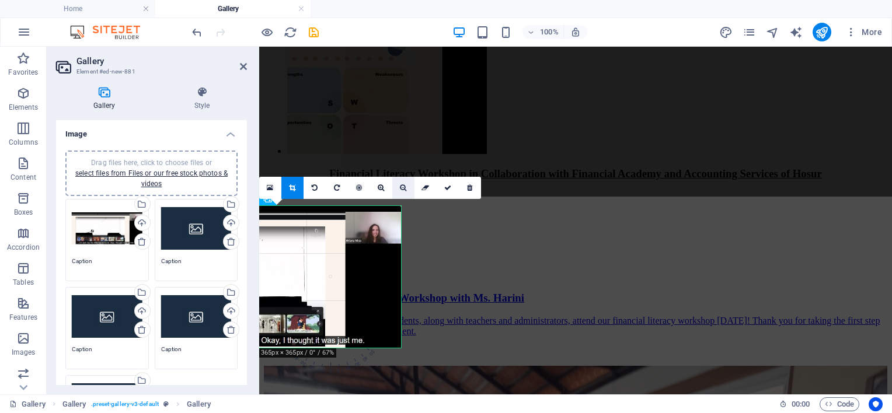
click at [406, 186] on icon at bounding box center [403, 187] width 6 height 7
click at [453, 187] on link at bounding box center [448, 188] width 22 height 22
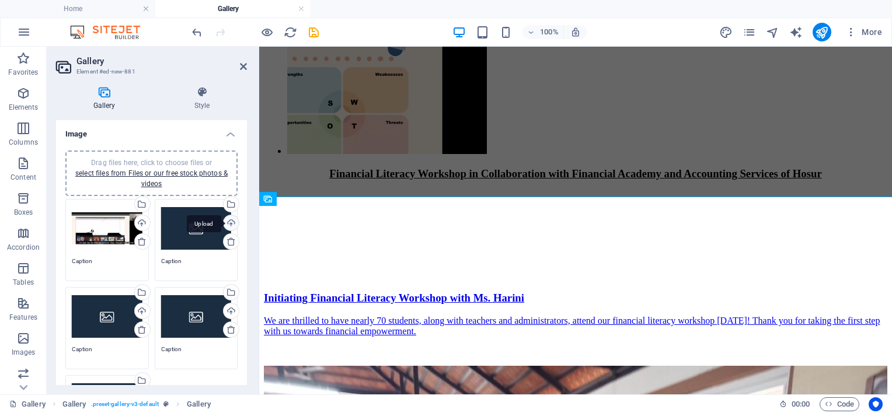
click at [227, 222] on div "Upload" at bounding box center [230, 224] width 18 height 18
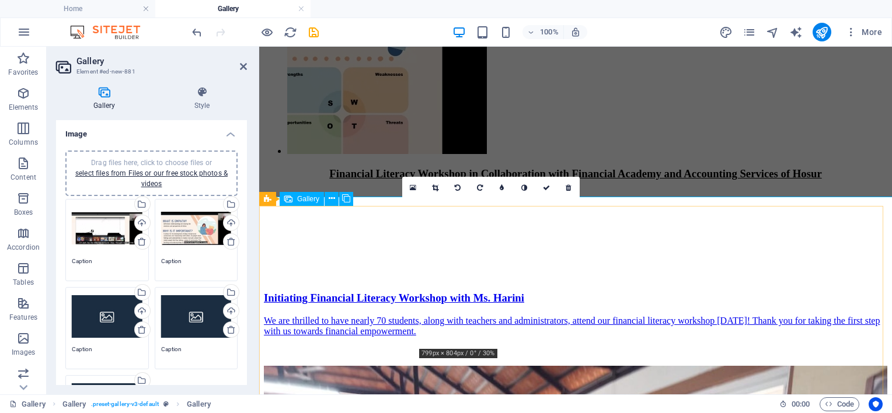
drag, startPoint x: 532, startPoint y: 290, endPoint x: 475, endPoint y: 286, distance: 57.3
click at [437, 186] on icon at bounding box center [435, 187] width 6 height 7
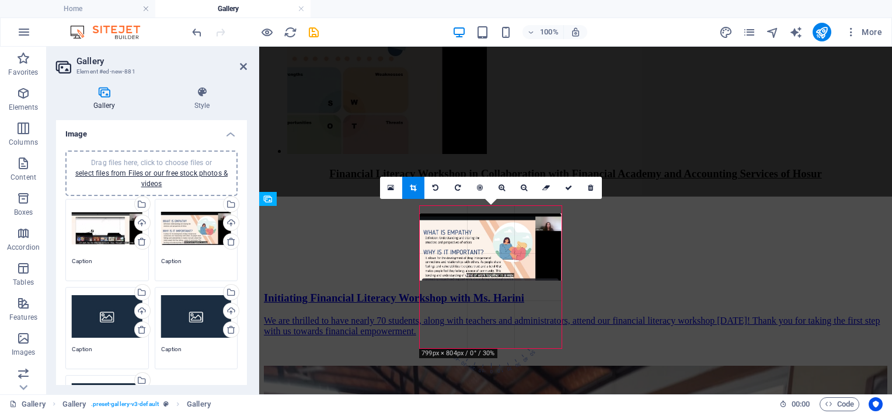
click at [504, 262] on div at bounding box center [491, 247] width 142 height 67
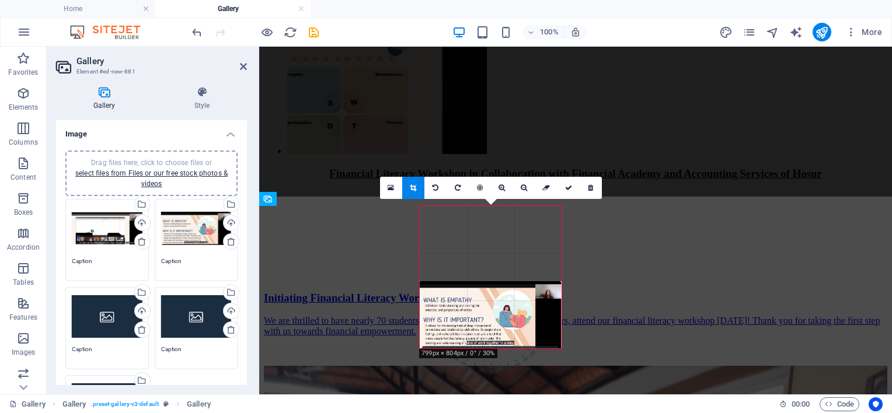
click at [409, 184] on link at bounding box center [413, 188] width 22 height 22
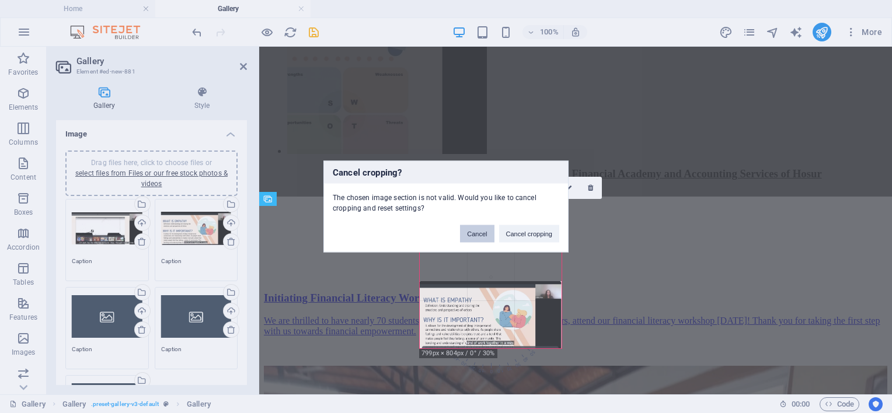
drag, startPoint x: 481, startPoint y: 230, endPoint x: 247, endPoint y: 163, distance: 243.4
click at [481, 230] on button "Cancel" at bounding box center [477, 234] width 34 height 18
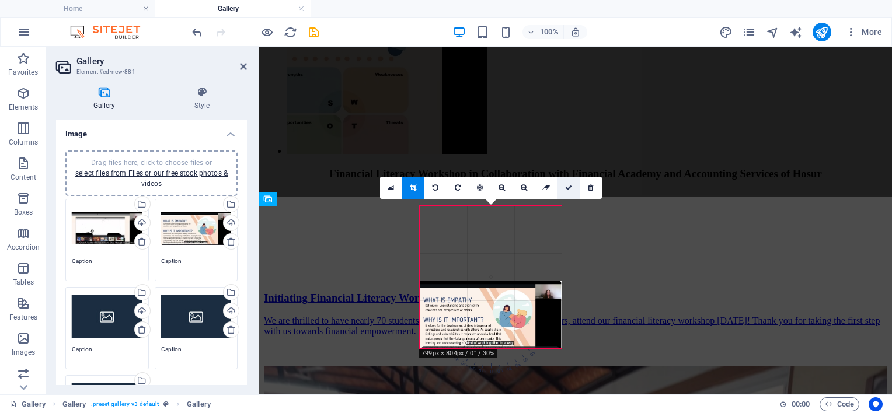
click at [562, 184] on link at bounding box center [569, 188] width 22 height 22
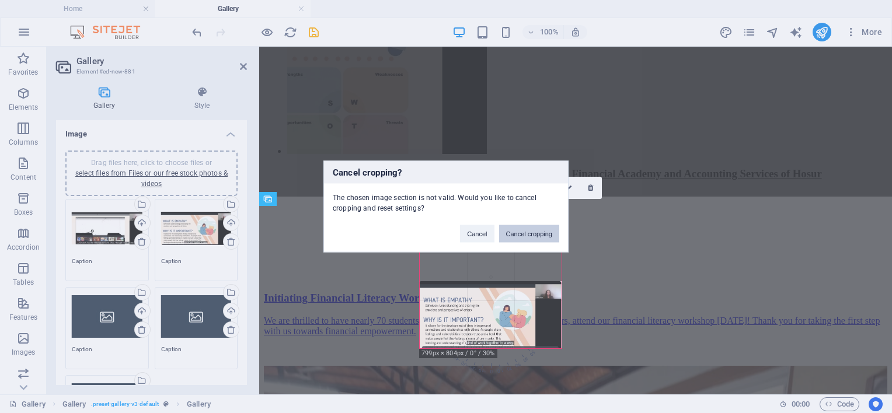
click at [514, 234] on button "Cancel cropping" at bounding box center [529, 234] width 61 height 18
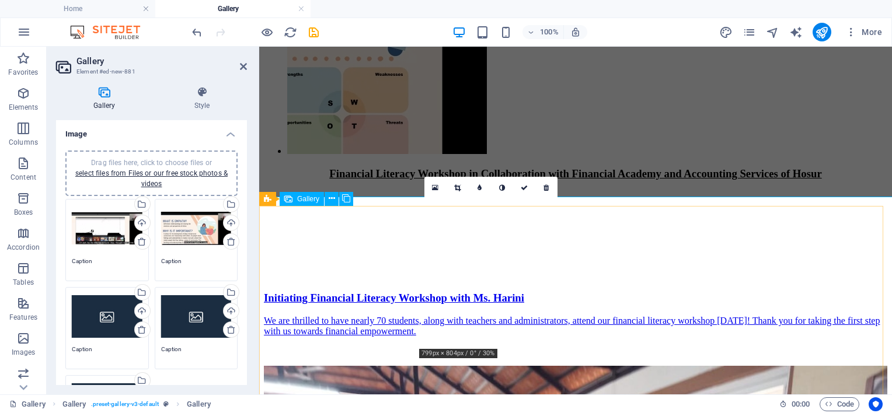
drag, startPoint x: 509, startPoint y: 295, endPoint x: 468, endPoint y: 297, distance: 40.9
click at [461, 189] on link at bounding box center [458, 188] width 22 height 22
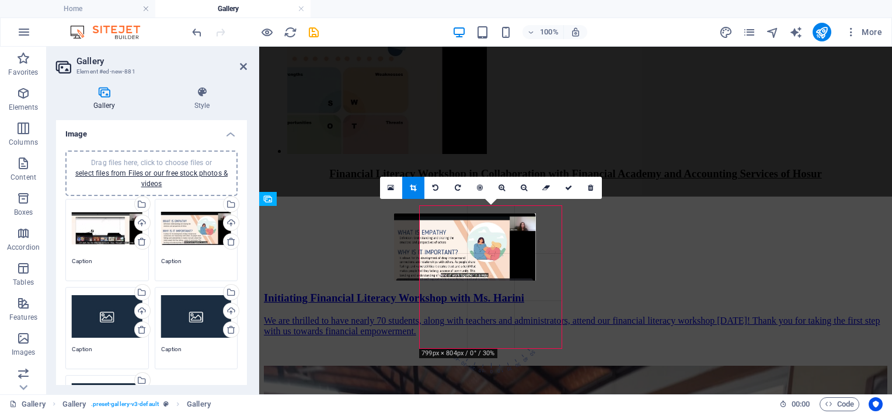
drag, startPoint x: 500, startPoint y: 238, endPoint x: 474, endPoint y: 246, distance: 26.8
click at [474, 246] on div at bounding box center [465, 247] width 142 height 67
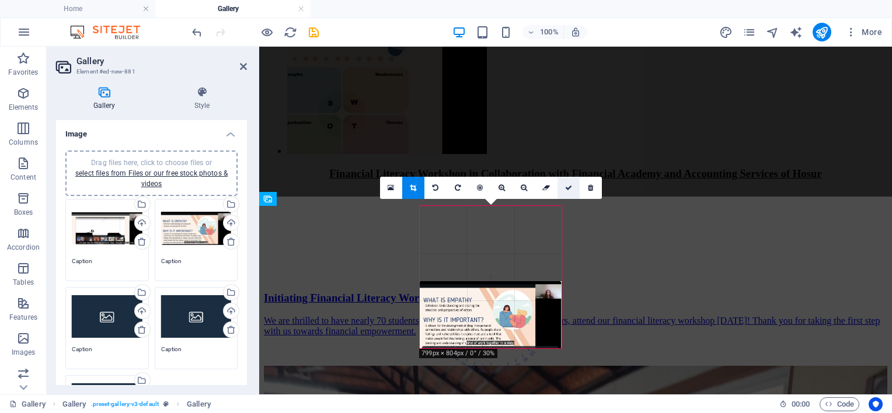
click at [566, 187] on icon at bounding box center [568, 187] width 7 height 7
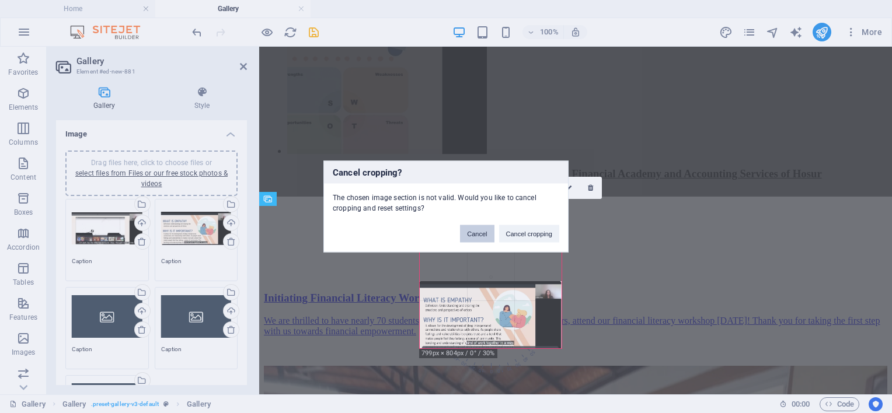
click at [486, 236] on button "Cancel" at bounding box center [477, 234] width 34 height 18
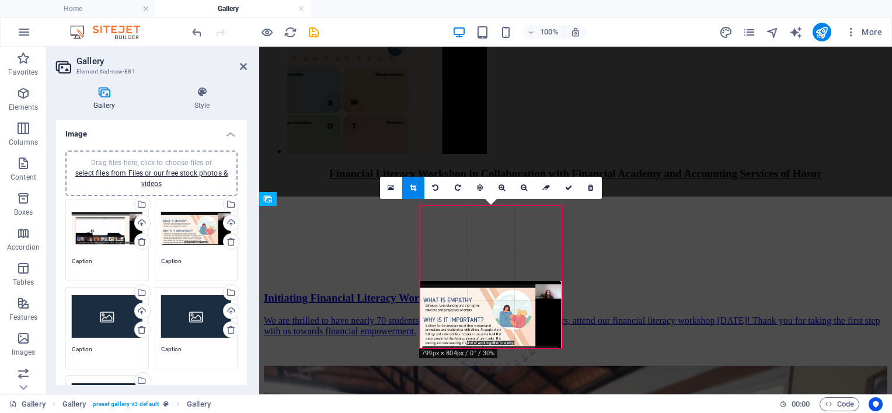
click at [490, 316] on div at bounding box center [491, 314] width 142 height 67
click at [395, 190] on link at bounding box center [391, 188] width 22 height 22
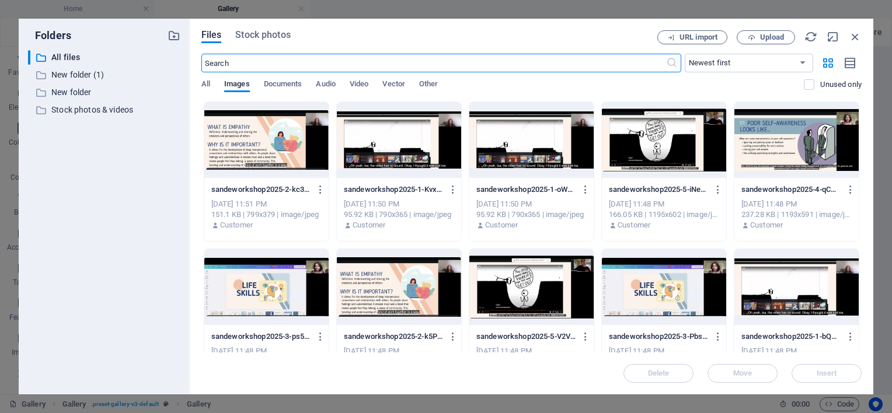
scroll to position [3309, 0]
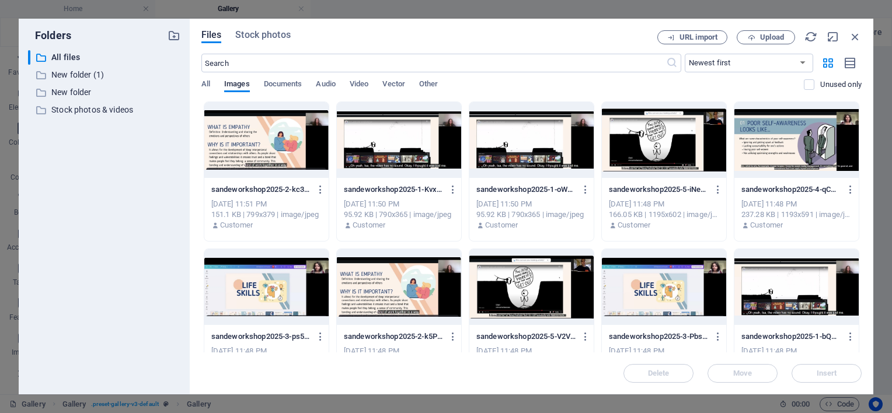
click at [306, 150] on div at bounding box center [266, 140] width 124 height 76
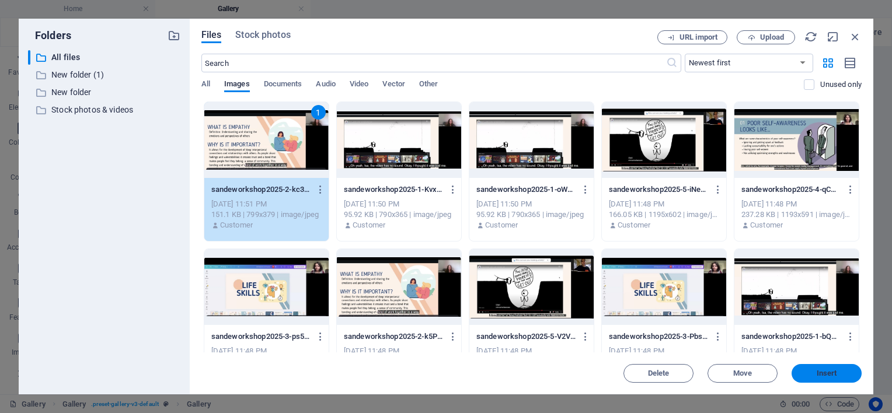
click at [817, 378] on button "Insert" at bounding box center [827, 373] width 70 height 19
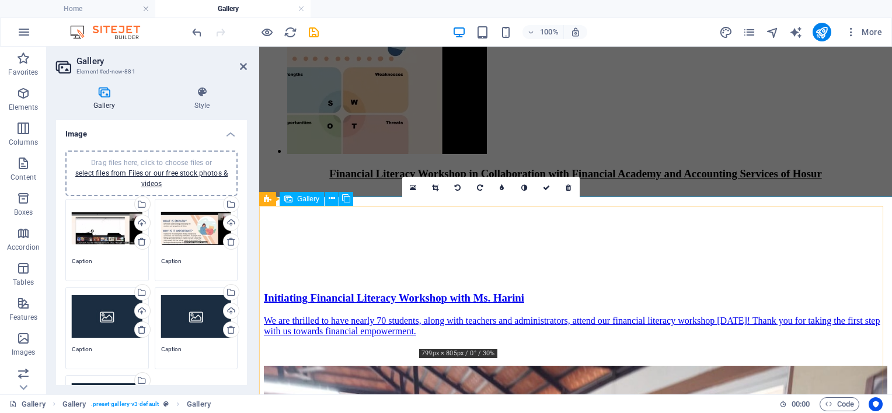
drag, startPoint x: 502, startPoint y: 252, endPoint x: 464, endPoint y: 248, distance: 38.1
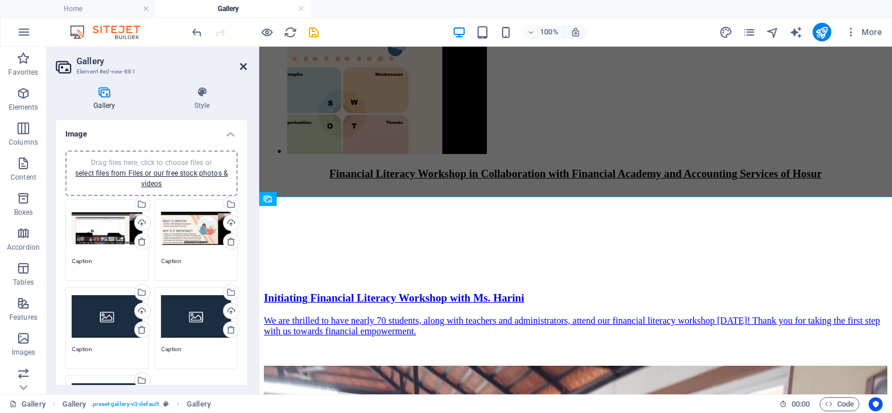
drag, startPoint x: 243, startPoint y: 68, endPoint x: 164, endPoint y: 90, distance: 81.7
click at [243, 68] on icon at bounding box center [243, 66] width 7 height 9
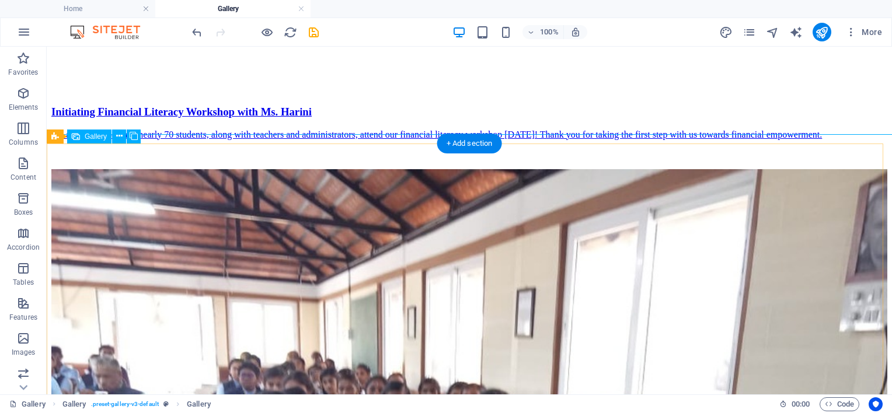
scroll to position [3965, 0]
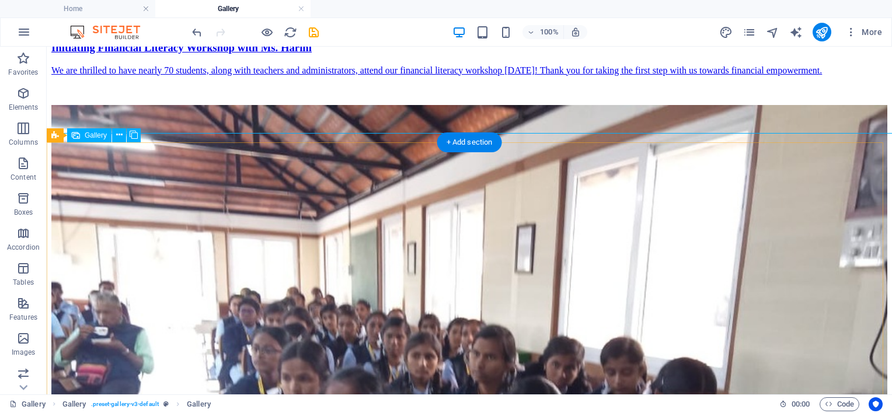
select select "4"
select select "px"
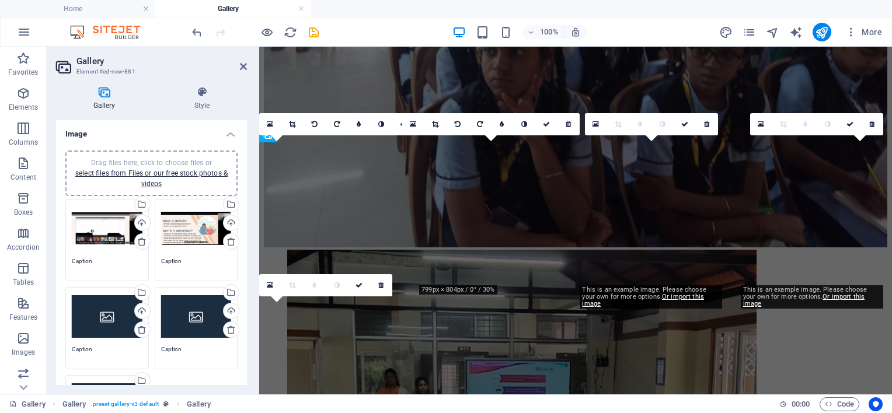
scroll to position [3443, 0]
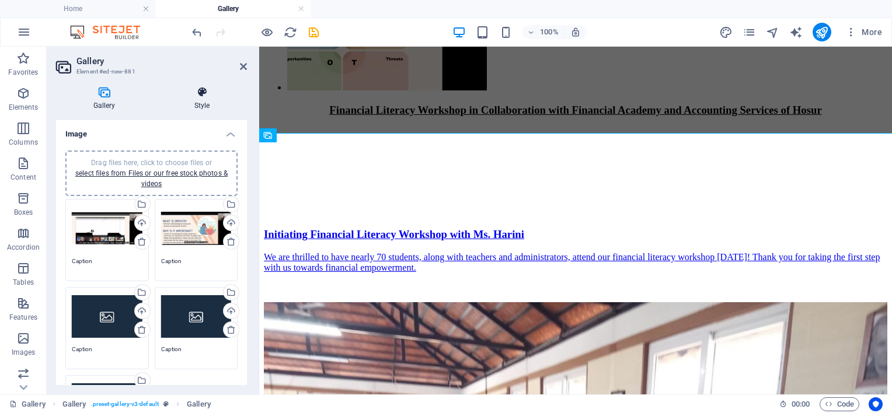
click at [208, 91] on icon at bounding box center [202, 92] width 90 height 12
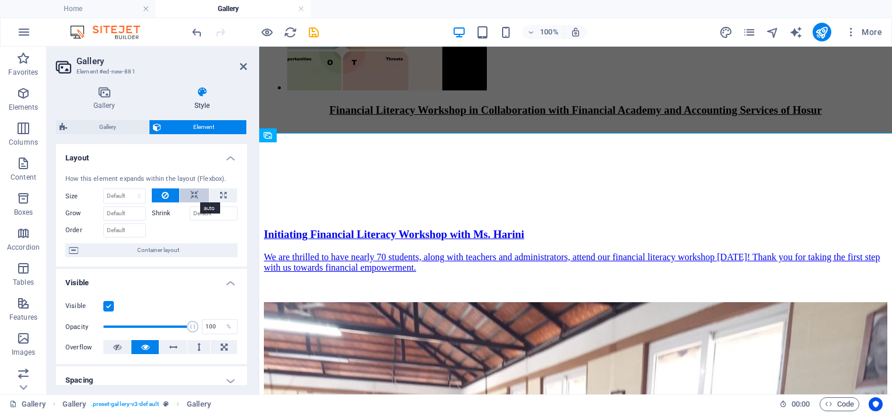
click at [196, 196] on icon at bounding box center [194, 196] width 8 height 14
click at [195, 197] on icon at bounding box center [194, 196] width 8 height 14
click at [169, 198] on button at bounding box center [166, 196] width 28 height 14
click at [87, 251] on span "Container layout" at bounding box center [158, 250] width 152 height 14
select select "rem"
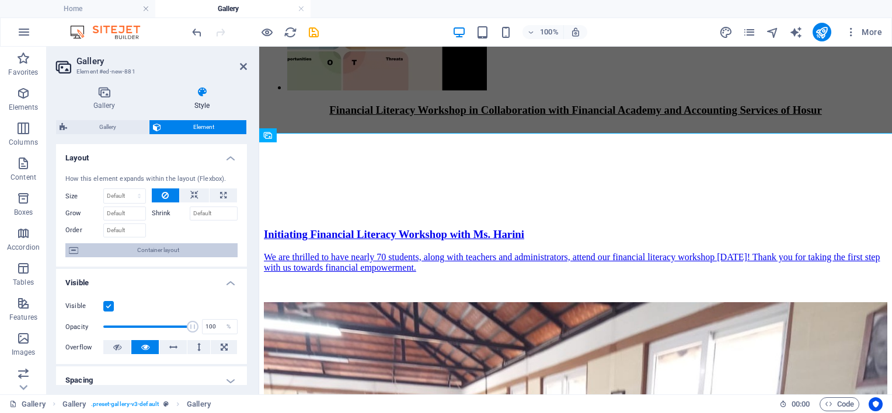
select select "preset-gallery-v3-default"
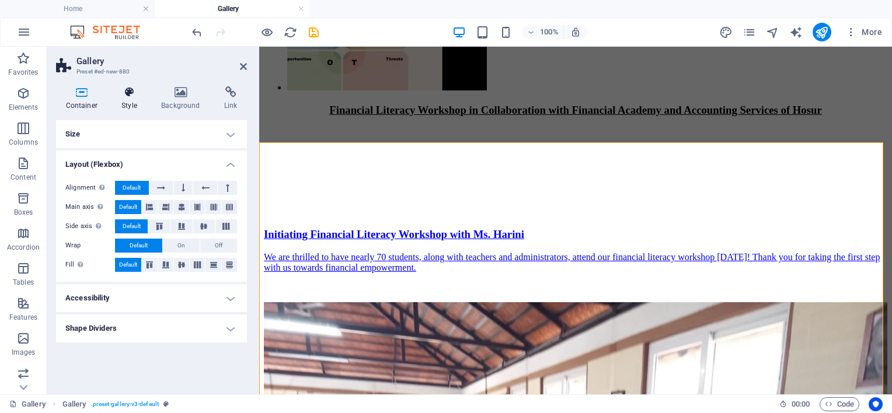
click at [123, 106] on h4 "Style" at bounding box center [132, 98] width 40 height 25
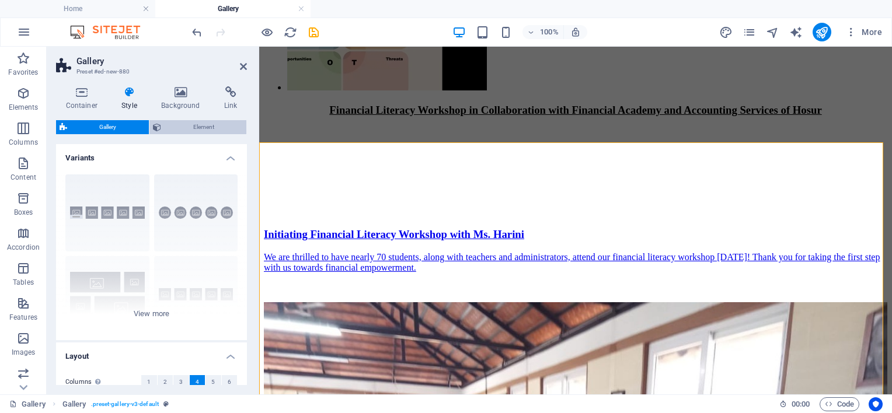
click at [179, 123] on span "Element" at bounding box center [204, 127] width 79 height 14
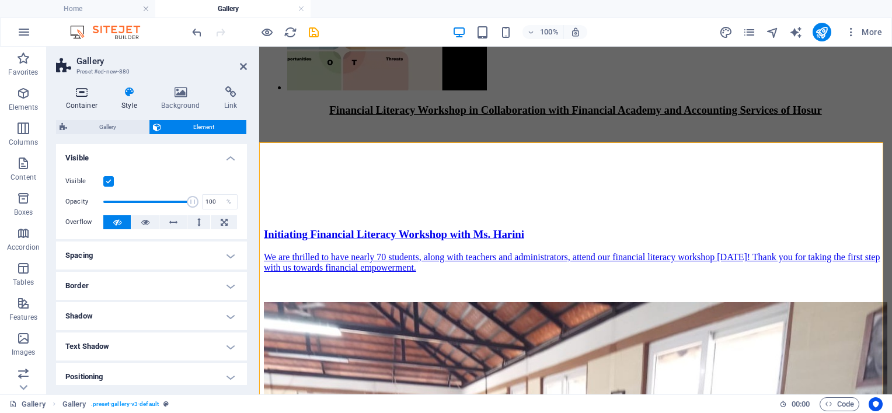
click at [100, 103] on h4 "Container" at bounding box center [84, 98] width 56 height 25
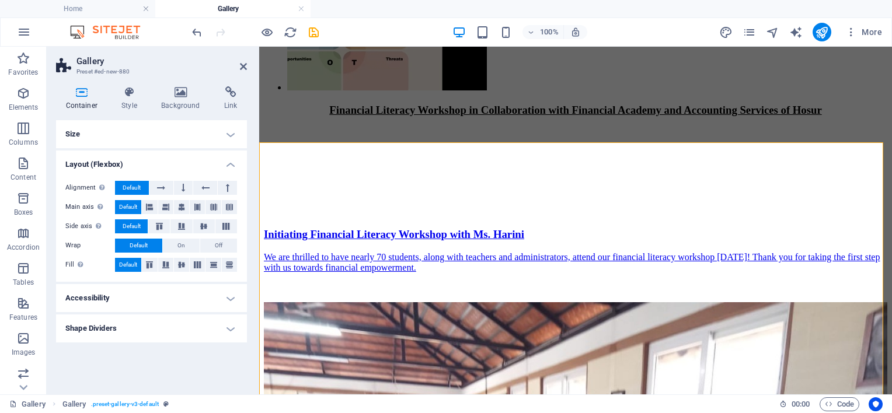
click at [102, 135] on h4 "Size" at bounding box center [151, 134] width 191 height 28
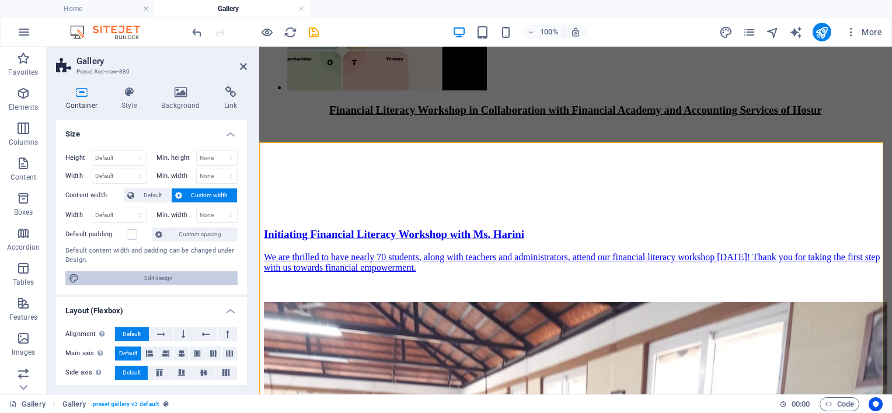
click at [140, 281] on span "Edit design" at bounding box center [158, 278] width 151 height 14
click at [137, 277] on span "Edit design" at bounding box center [158, 278] width 151 height 14
select select "rem"
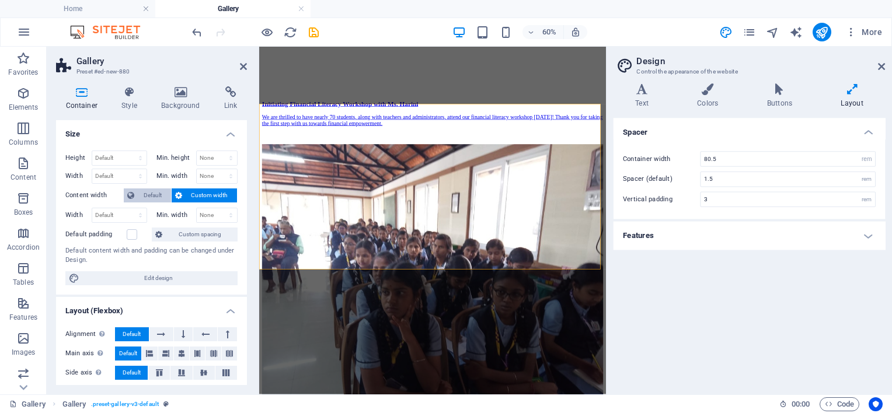
scroll to position [3359, 0]
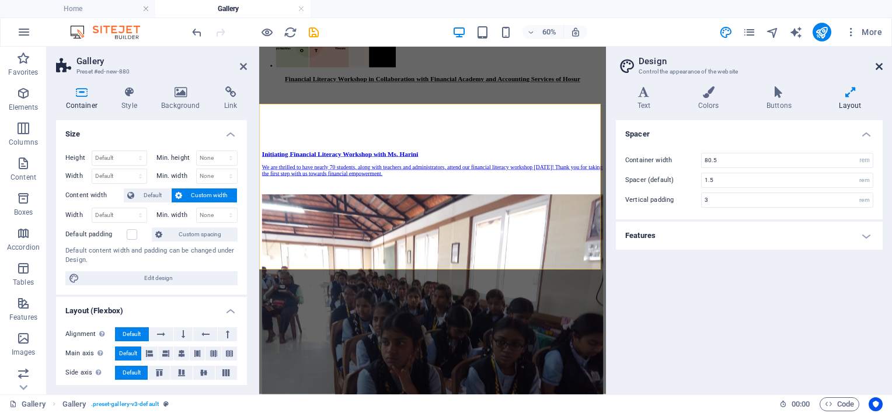
click at [880, 68] on icon at bounding box center [879, 66] width 7 height 9
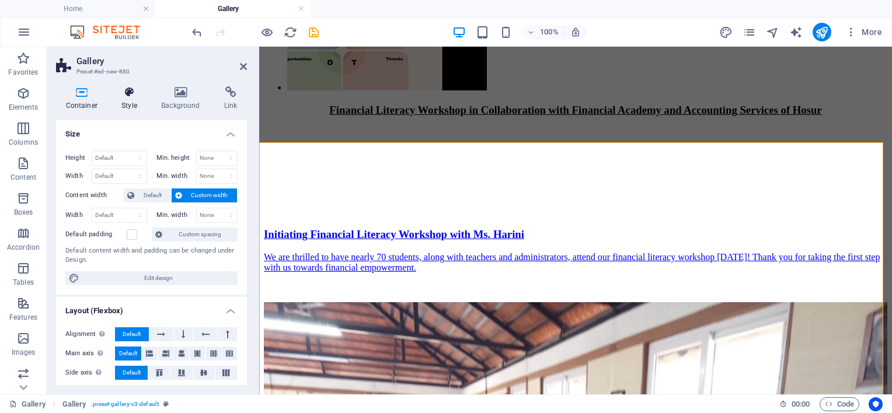
click at [140, 105] on h4 "Style" at bounding box center [132, 98] width 40 height 25
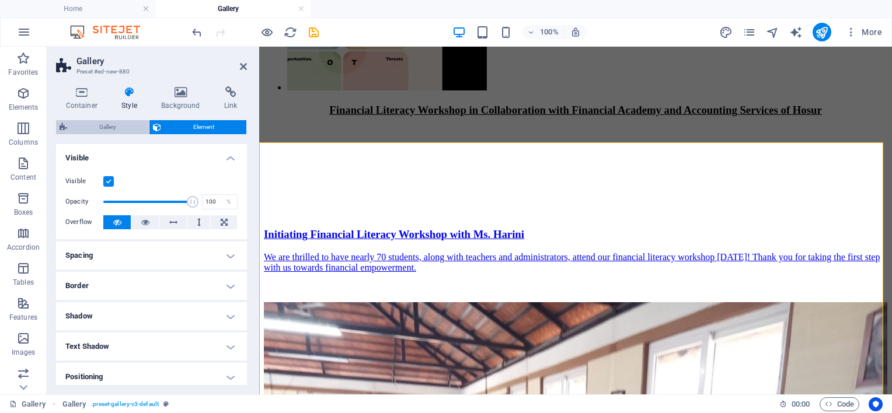
click at [93, 128] on span "Gallery" at bounding box center [108, 127] width 75 height 14
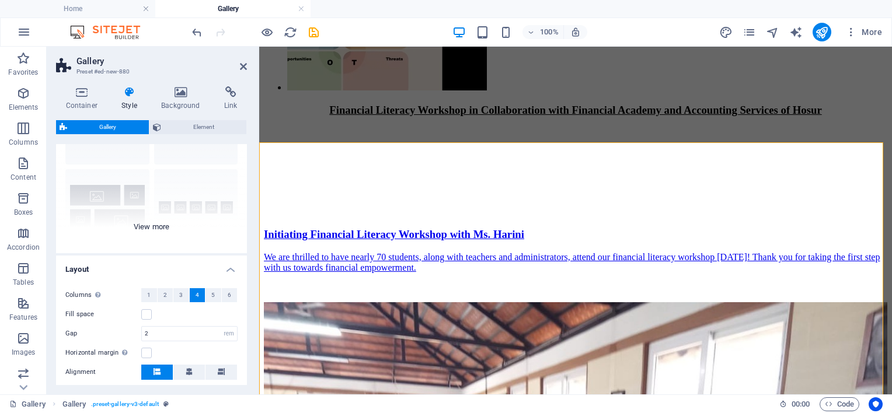
scroll to position [117, 0]
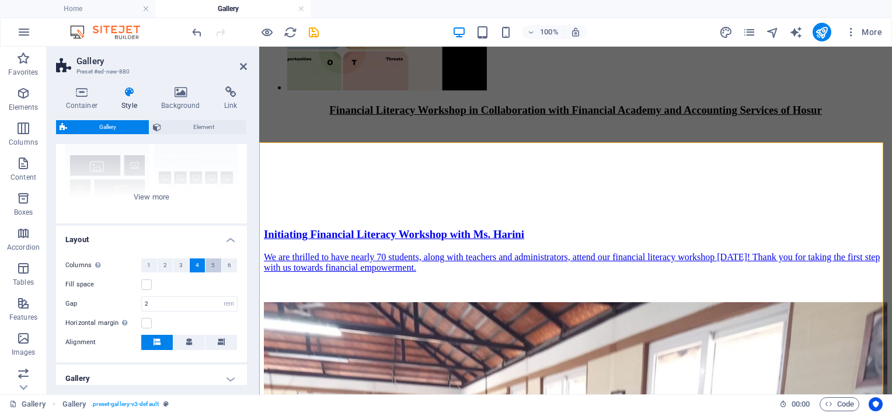
click at [205, 264] on button "5" at bounding box center [213, 266] width 16 height 14
click at [142, 284] on label at bounding box center [146, 285] width 11 height 11
click at [0, 0] on input "Fill space" at bounding box center [0, 0] width 0 height 0
click at [142, 284] on label at bounding box center [146, 285] width 11 height 11
click at [0, 0] on input "Fill space" at bounding box center [0, 0] width 0 height 0
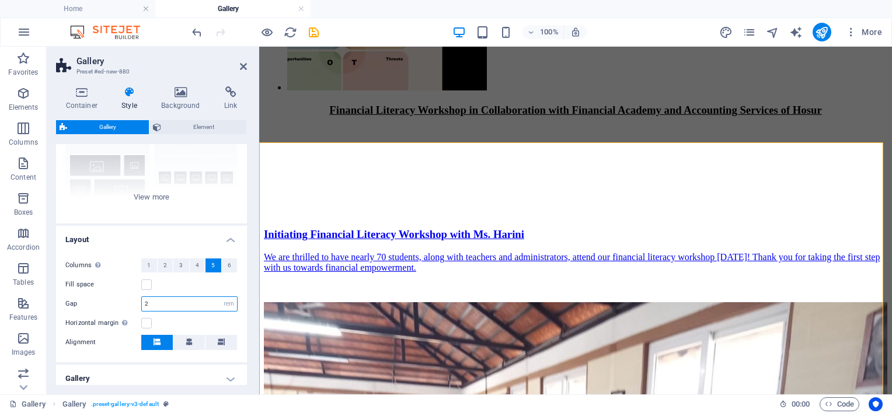
click at [153, 303] on input "2" at bounding box center [189, 304] width 95 height 14
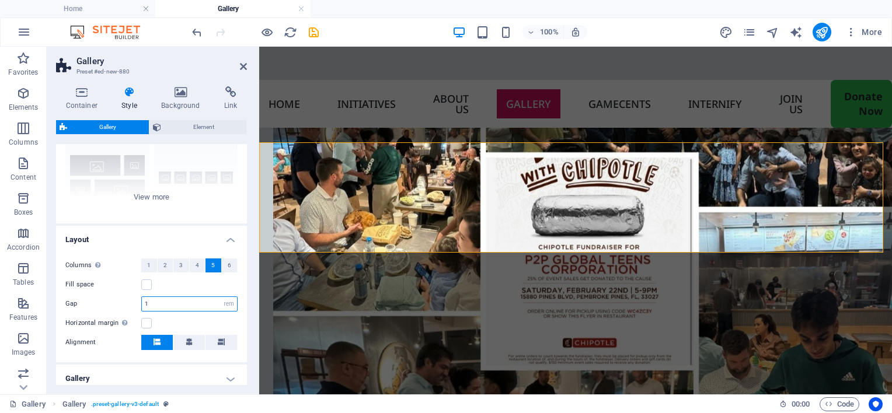
scroll to position [3384, 0]
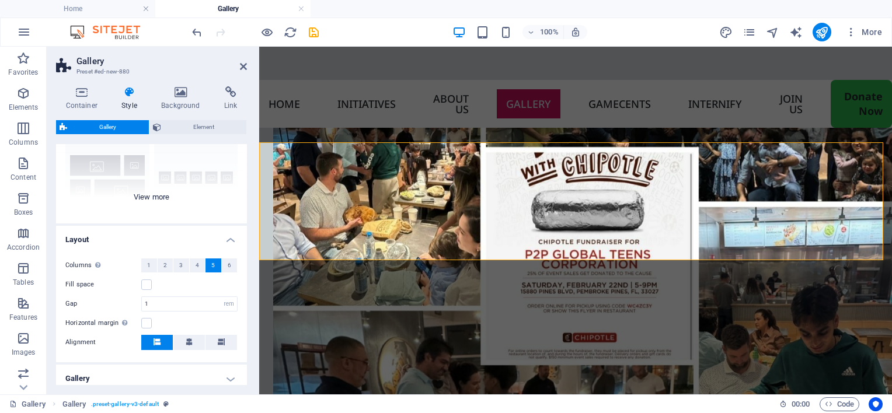
click at [161, 200] on div "Captions Circle Collage Default Grid Grid shifted" at bounding box center [151, 135] width 191 height 175
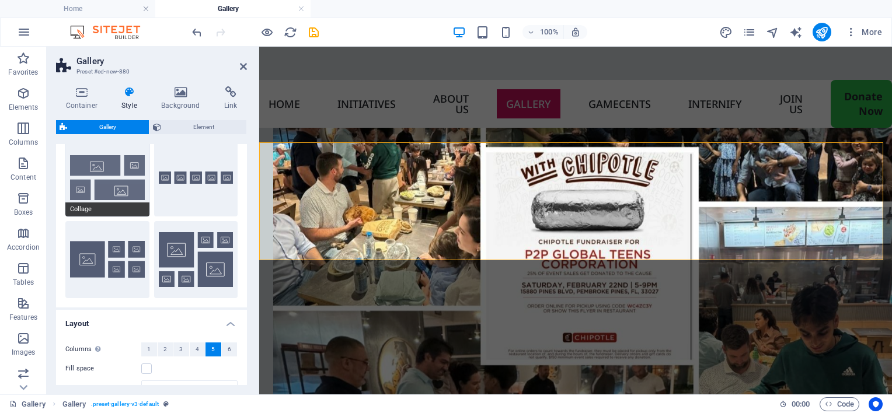
click at [114, 191] on button "Collage" at bounding box center [107, 178] width 84 height 77
type input "2"
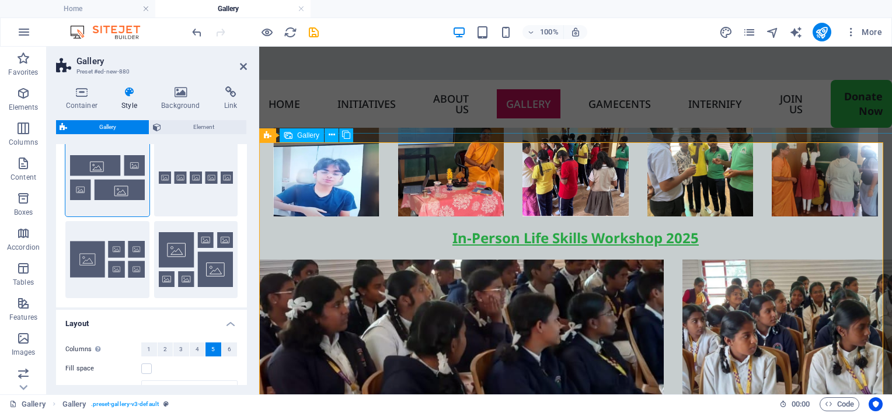
scroll to position [4457, 0]
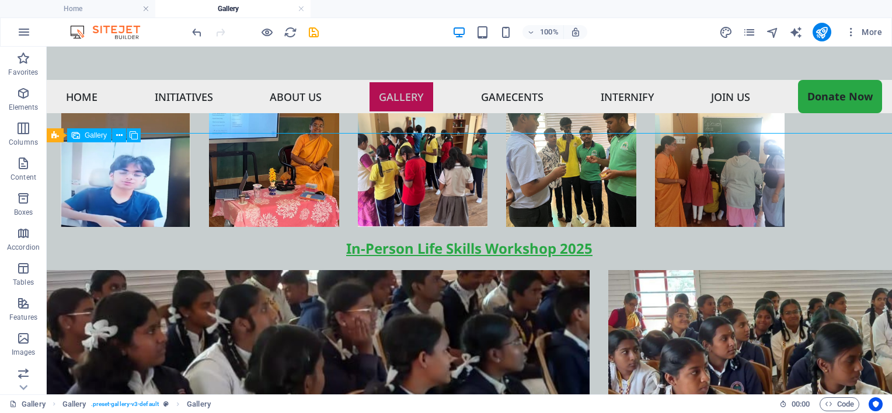
drag, startPoint x: 389, startPoint y: 217, endPoint x: 609, endPoint y: 271, distance: 226.5
click at [116, 134] on icon at bounding box center [119, 136] width 6 height 12
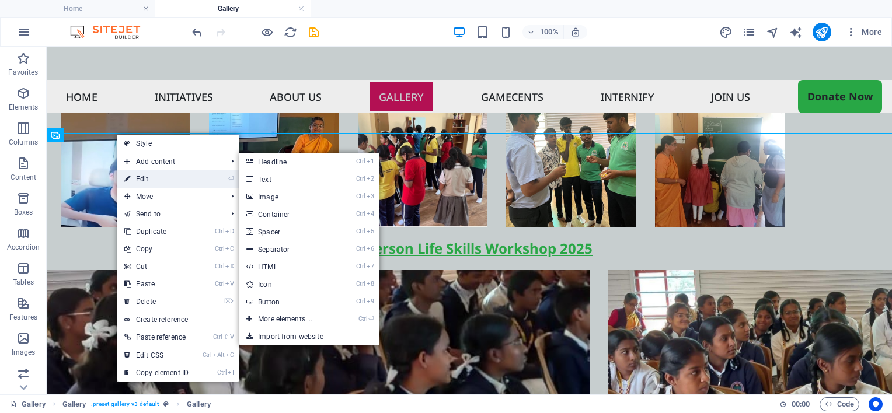
click at [138, 175] on link "⏎ Edit" at bounding box center [156, 179] width 78 height 18
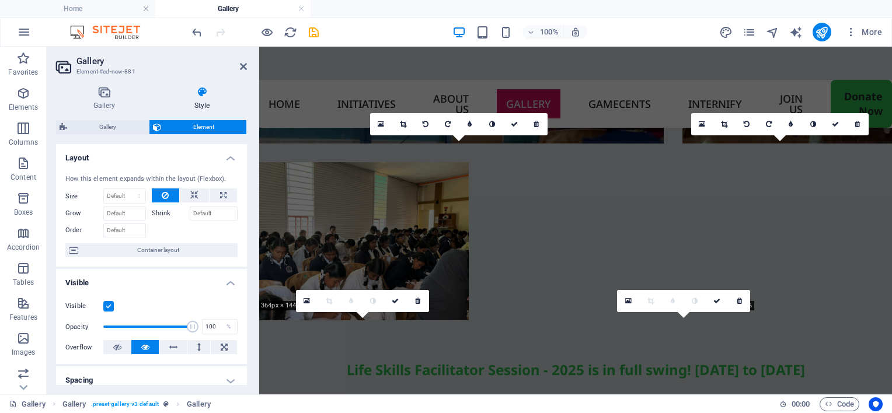
scroll to position [3829, 0]
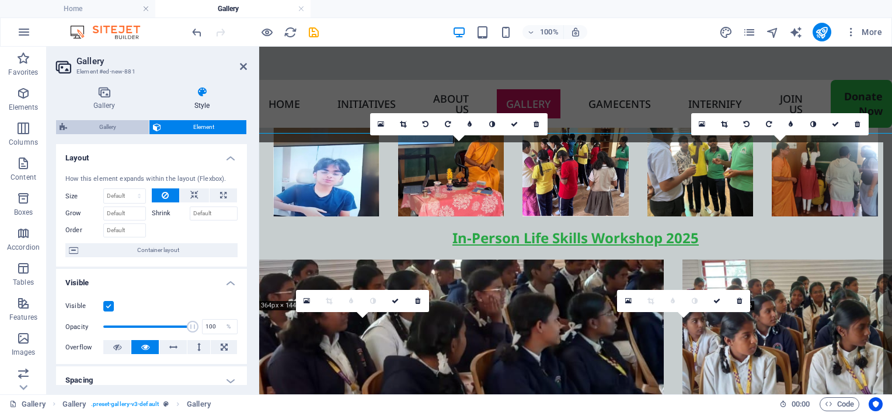
click at [119, 123] on span "Gallery" at bounding box center [108, 127] width 75 height 14
select select "rem"
select select "preset-gallery-v3-default"
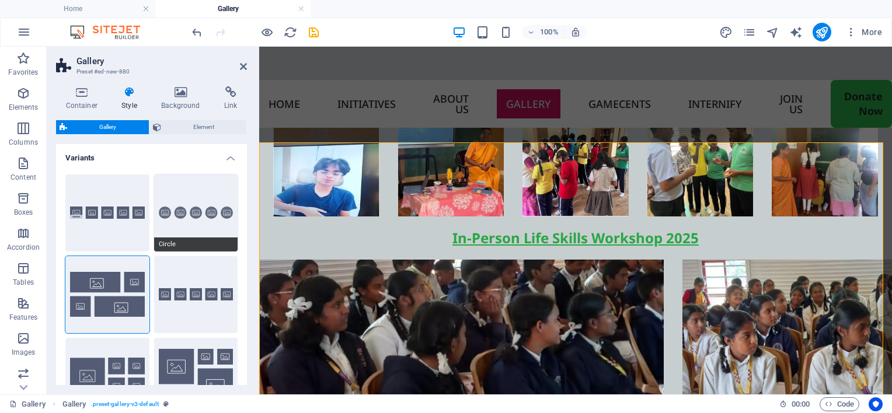
click at [177, 235] on button "Circle" at bounding box center [196, 213] width 84 height 77
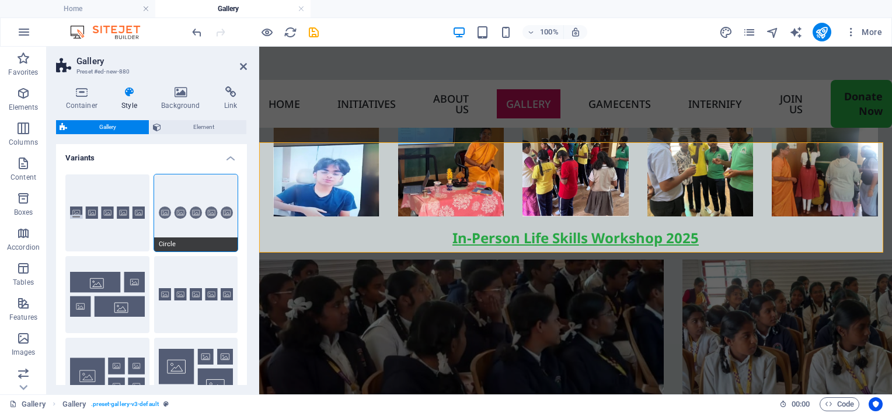
scroll to position [3378, 0]
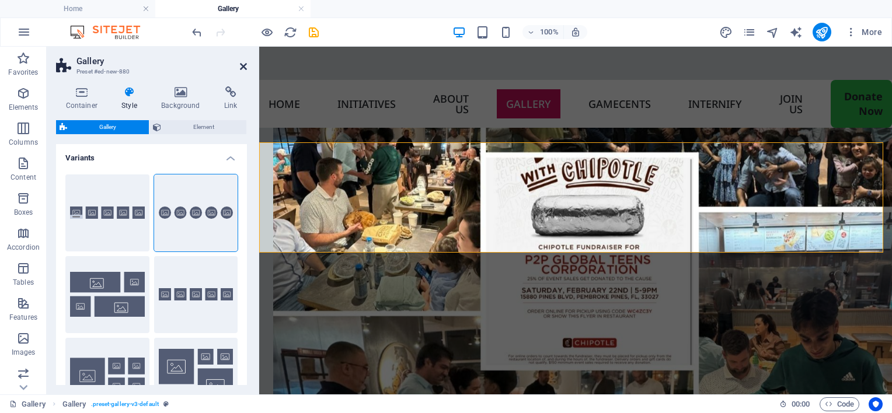
click at [244, 65] on icon at bounding box center [243, 66] width 7 height 9
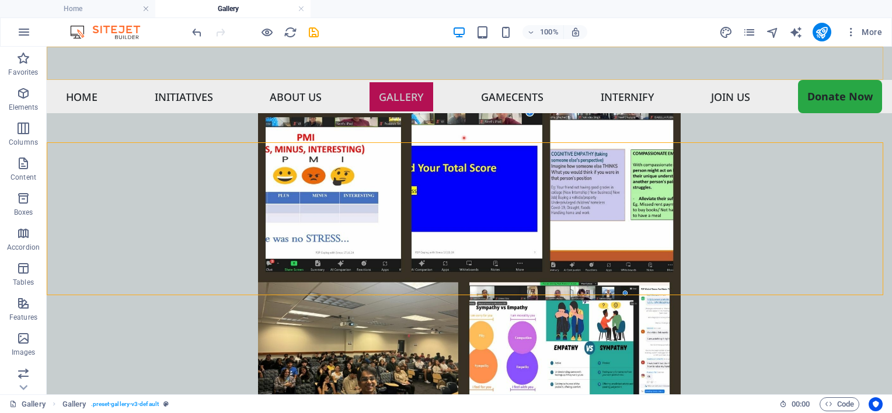
scroll to position [3879, 0]
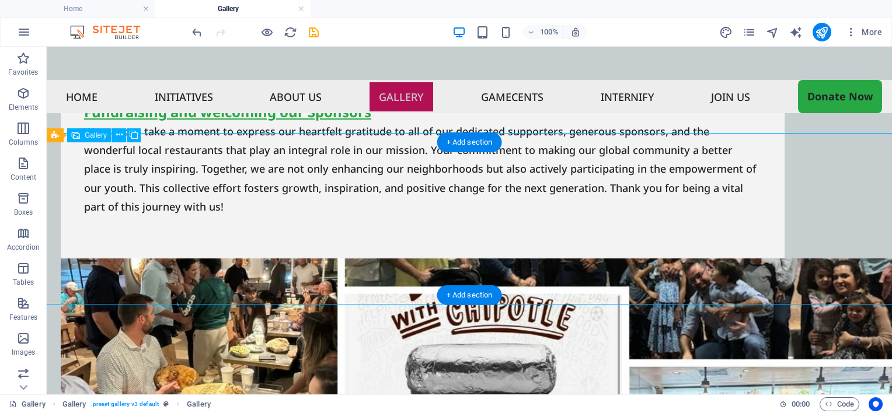
drag, startPoint x: 278, startPoint y: 204, endPoint x: 236, endPoint y: 205, distance: 42.7
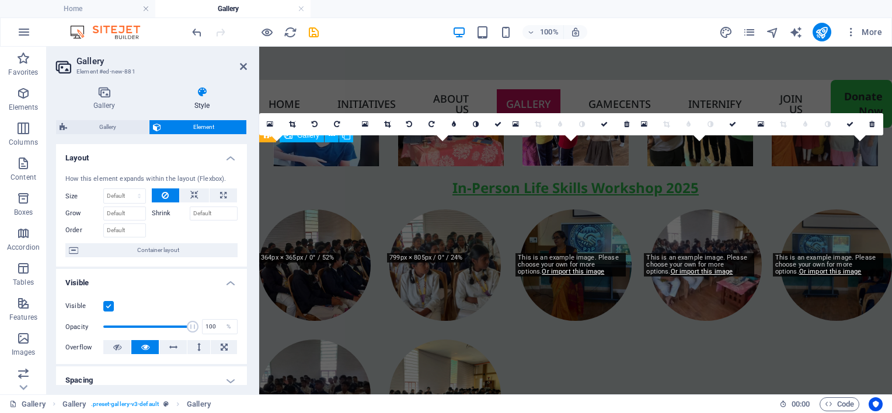
scroll to position [3378, 0]
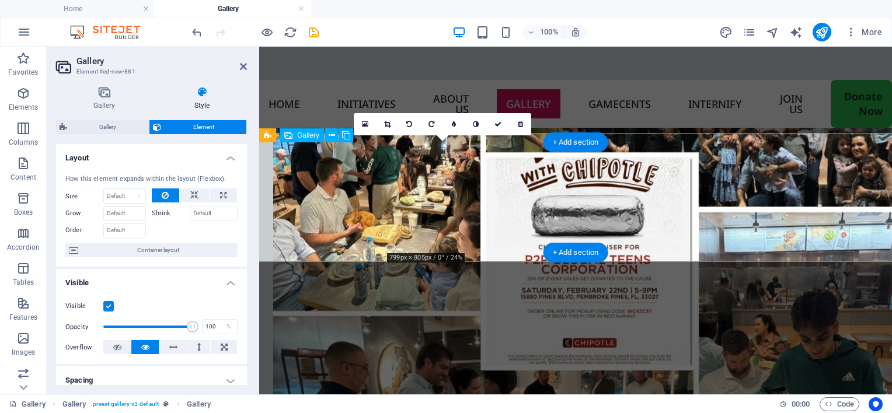
drag, startPoint x: 421, startPoint y: 189, endPoint x: 370, endPoint y: 196, distance: 52.4
drag, startPoint x: 440, startPoint y: 184, endPoint x: 419, endPoint y: 182, distance: 20.5
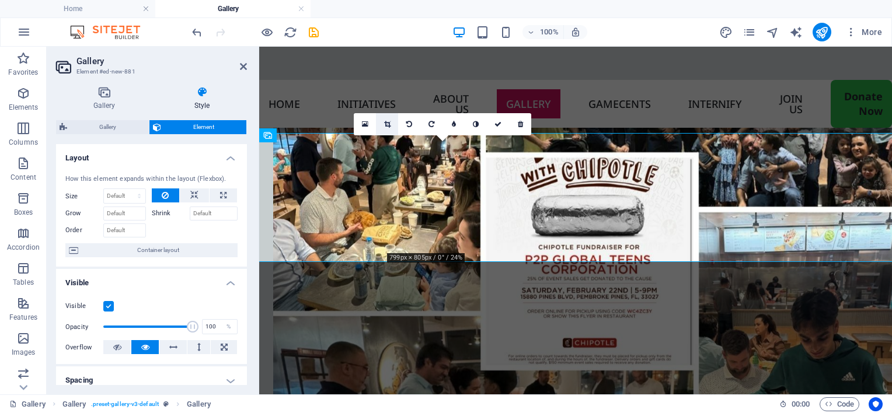
click at [385, 126] on icon at bounding box center [387, 124] width 6 height 7
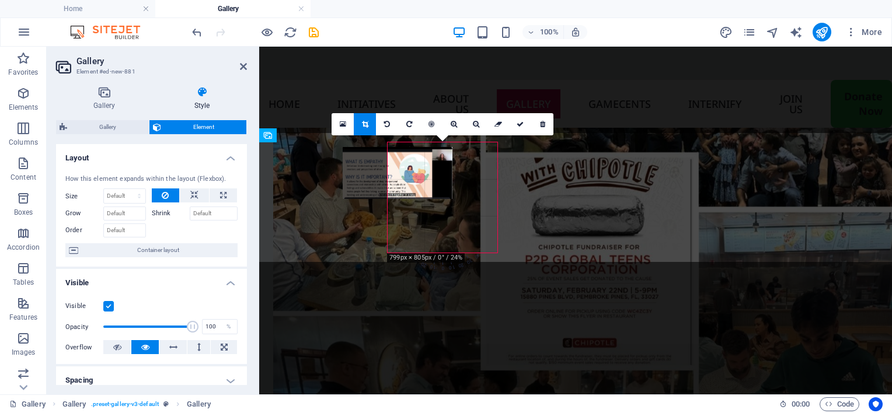
drag, startPoint x: 472, startPoint y: 173, endPoint x: 427, endPoint y: 177, distance: 45.2
click at [427, 177] on div at bounding box center [398, 173] width 110 height 52
drag, startPoint x: 458, startPoint y: 229, endPoint x: 412, endPoint y: 177, distance: 69.5
click at [412, 177] on div at bounding box center [397, 174] width 110 height 52
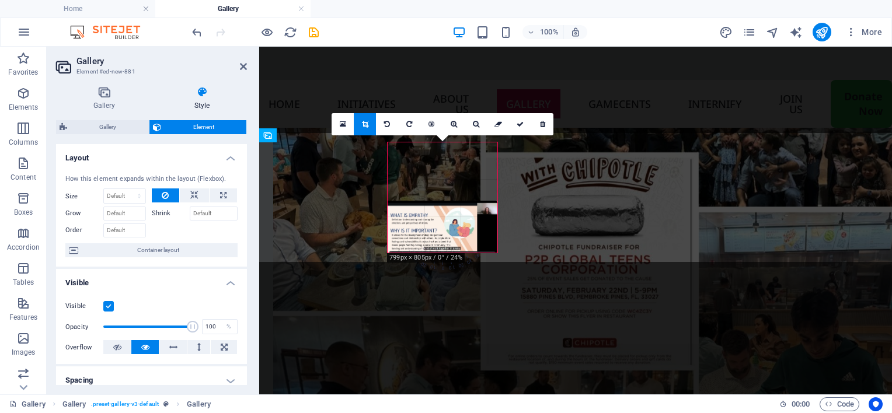
click at [454, 216] on div at bounding box center [443, 227] width 110 height 52
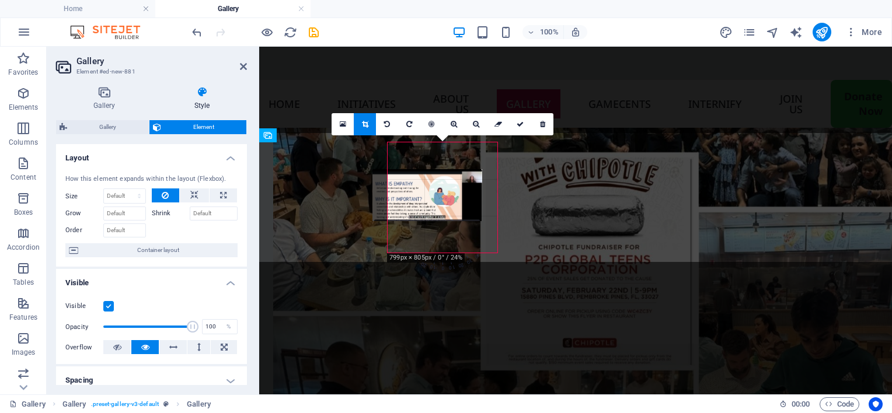
drag, startPoint x: 451, startPoint y: 202, endPoint x: 177, endPoint y: 124, distance: 285.3
click at [436, 170] on div at bounding box center [427, 195] width 110 height 52
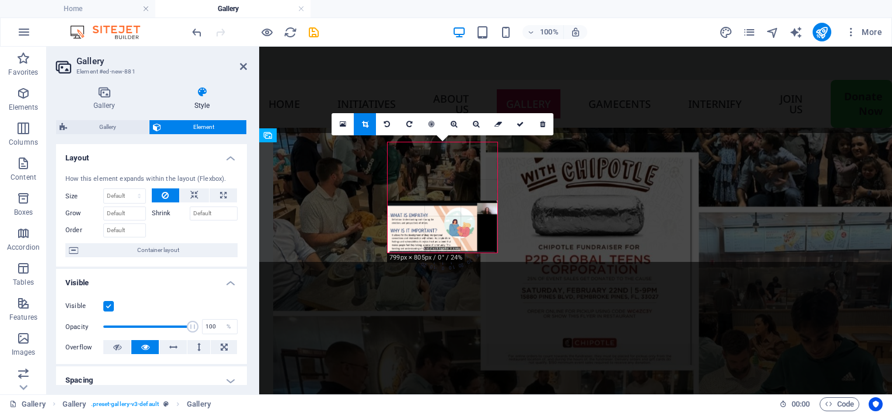
click at [426, 220] on div at bounding box center [443, 227] width 110 height 52
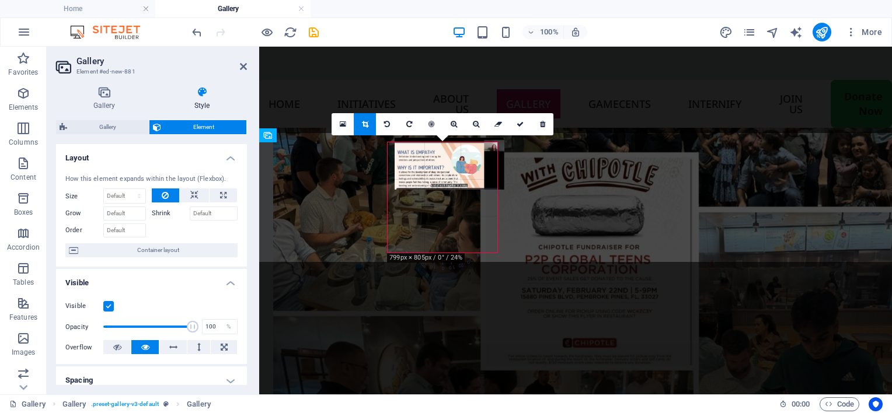
drag, startPoint x: 423, startPoint y: 222, endPoint x: 167, endPoint y: 120, distance: 275.1
click at [428, 161] on div at bounding box center [450, 164] width 110 height 52
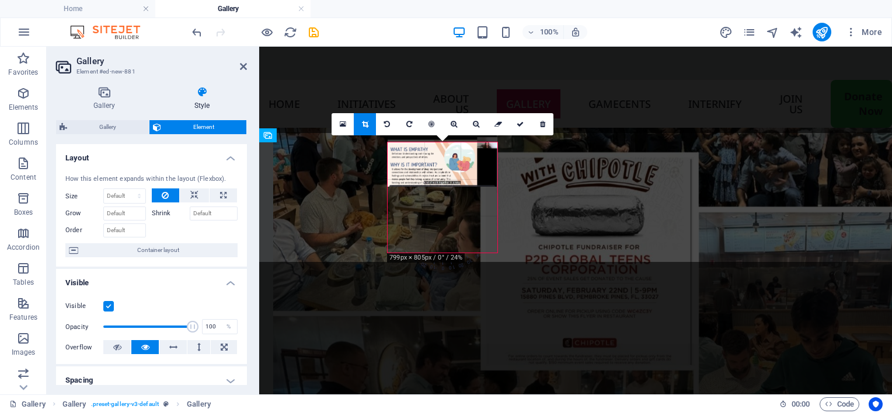
drag, startPoint x: 441, startPoint y: 222, endPoint x: 182, endPoint y: 110, distance: 282.6
click at [441, 156] on div at bounding box center [443, 161] width 110 height 52
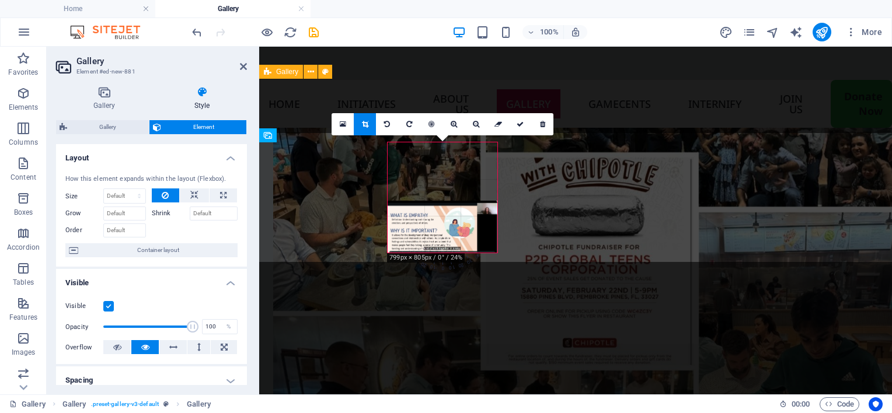
click at [587, 80] on nav "Home Initiatives About us Gallery Gamecents Internify Join US Donate Now" at bounding box center [575, 104] width 633 height 48
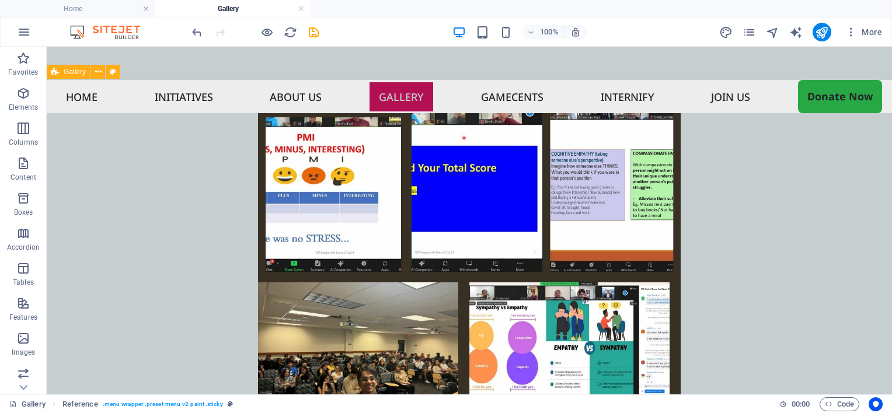
scroll to position [3879, 0]
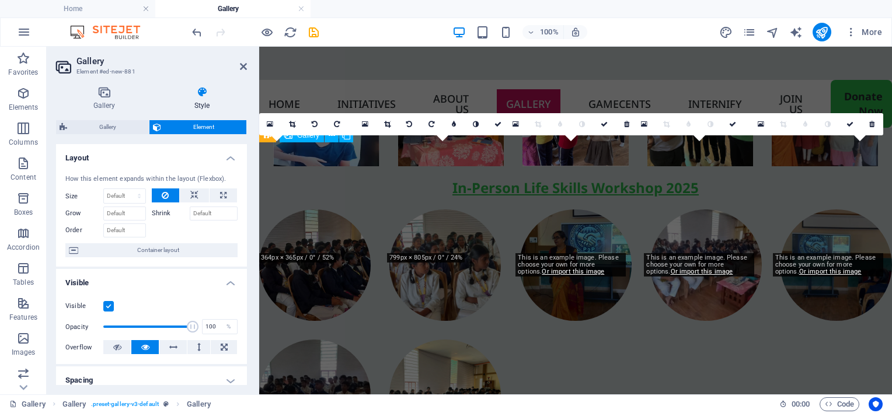
scroll to position [3378, 0]
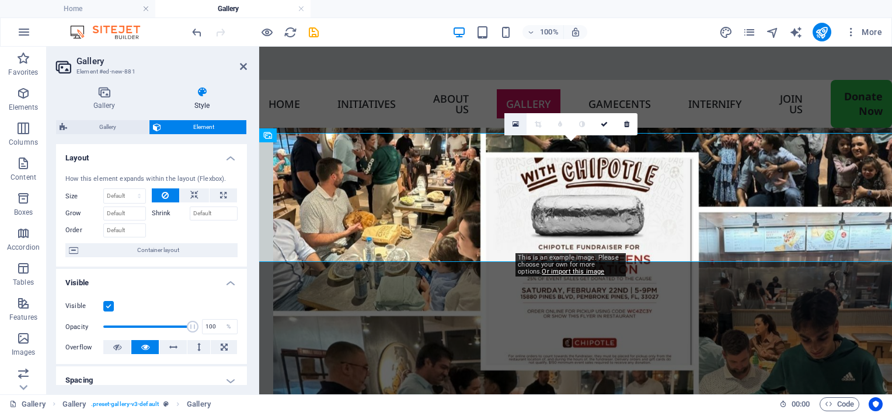
click at [516, 123] on icon at bounding box center [516, 124] width 6 height 8
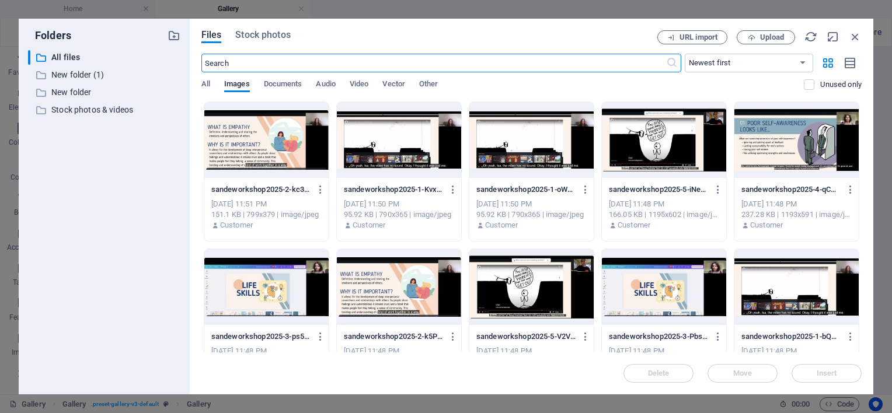
scroll to position [3301, 0]
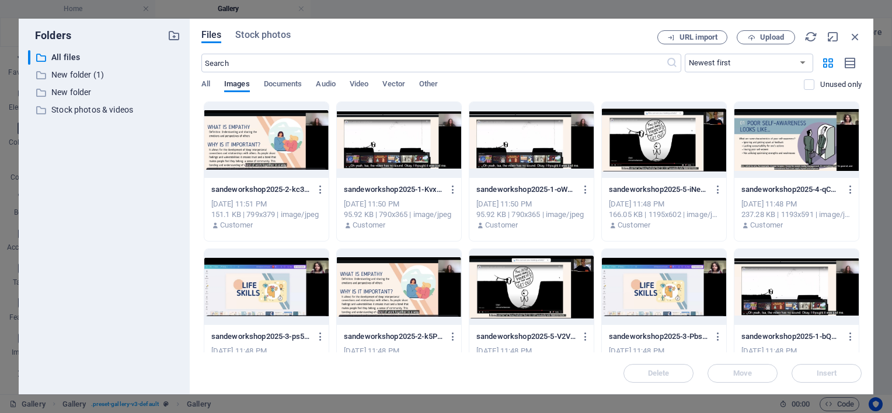
click at [652, 290] on div at bounding box center [664, 287] width 124 height 76
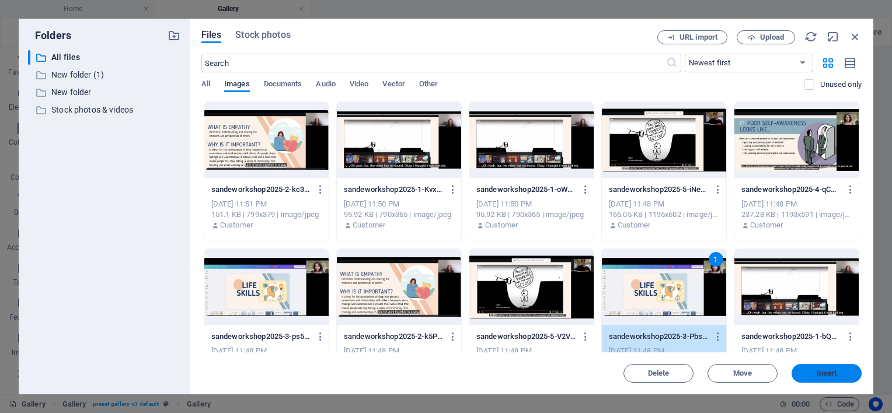
click at [815, 377] on button "Insert" at bounding box center [827, 373] width 70 height 19
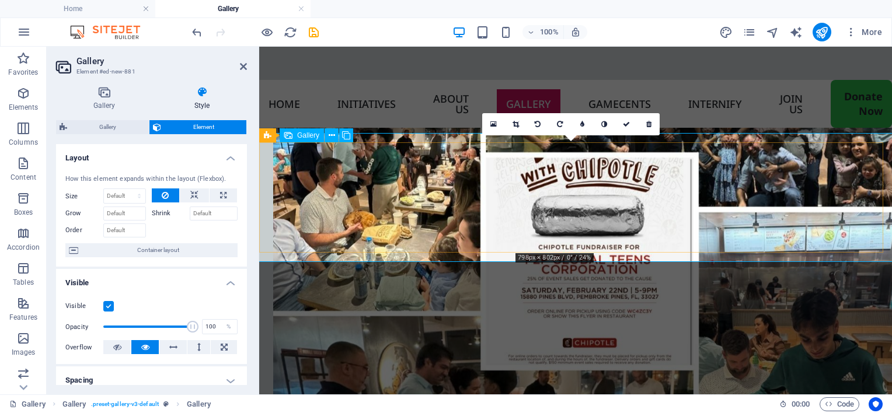
drag, startPoint x: 612, startPoint y: 220, endPoint x: 567, endPoint y: 218, distance: 44.4
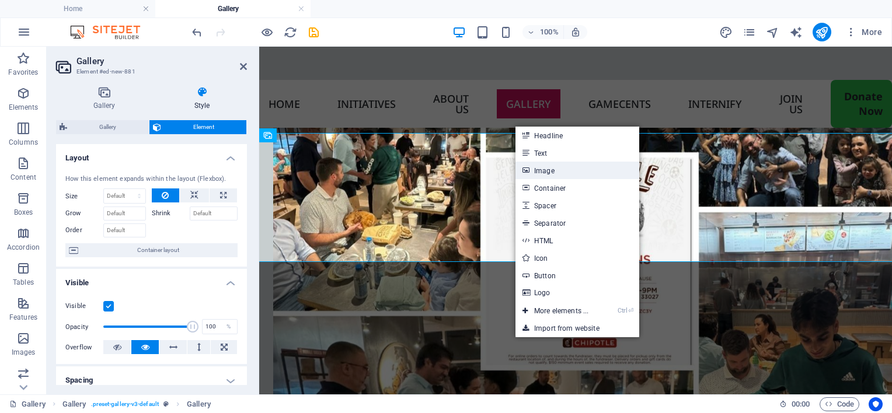
click at [539, 170] on link "Image" at bounding box center [577, 171] width 124 height 18
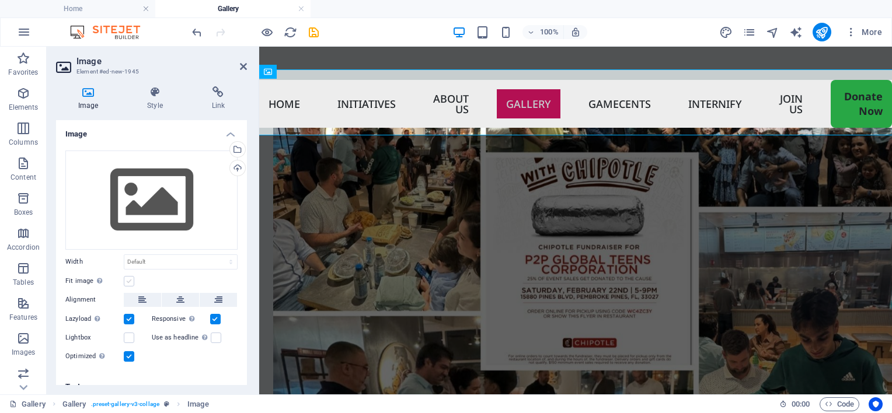
click at [131, 280] on label at bounding box center [129, 281] width 11 height 11
click at [0, 0] on input "Fit image Automatically fit image to a fixed width and height" at bounding box center [0, 0] width 0 height 0
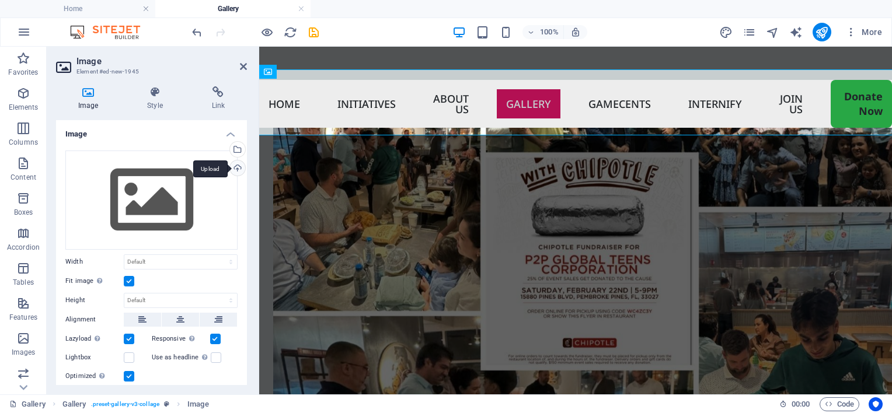
click at [235, 166] on div "Upload" at bounding box center [237, 170] width 18 height 18
click at [243, 64] on icon at bounding box center [243, 66] width 7 height 9
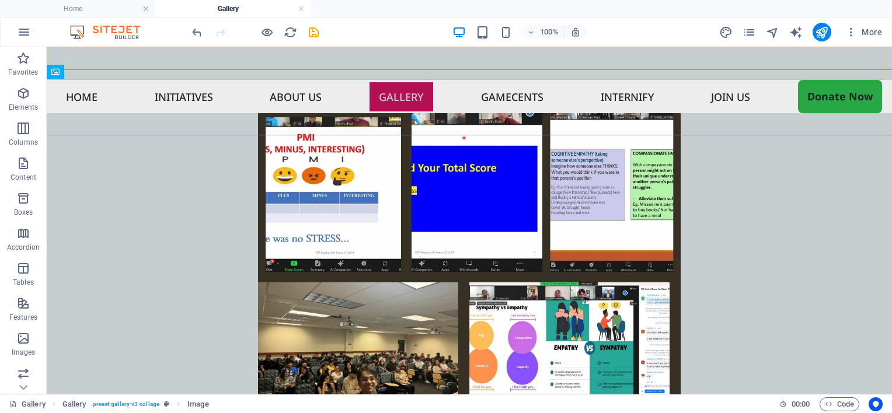
scroll to position [3879, 0]
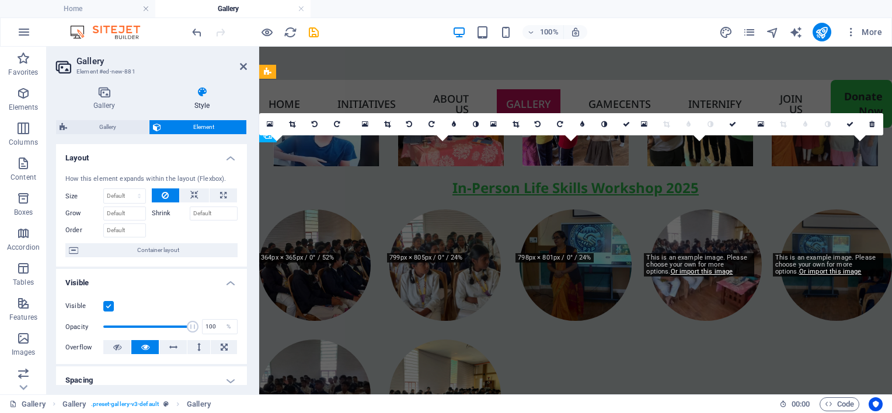
scroll to position [3378, 0]
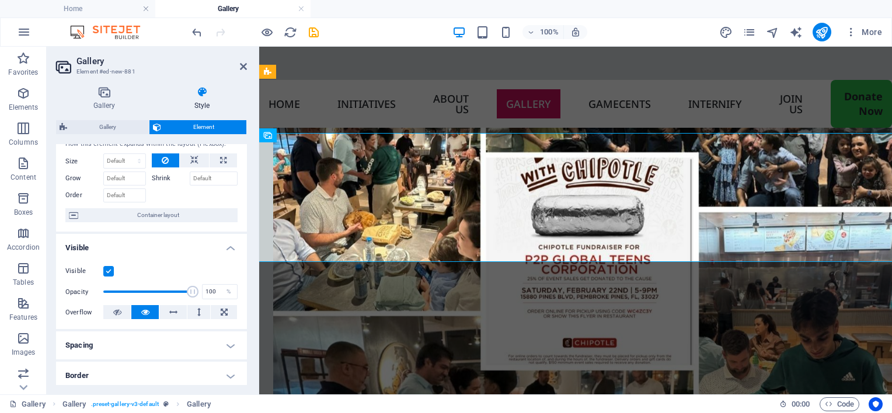
scroll to position [0, 0]
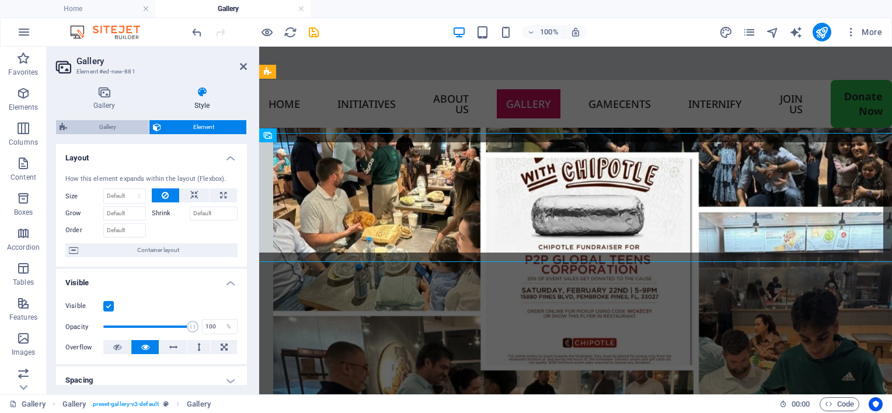
click at [117, 131] on span "Gallery" at bounding box center [108, 127] width 75 height 14
select select "rem"
select select "preset-gallery-v3-default"
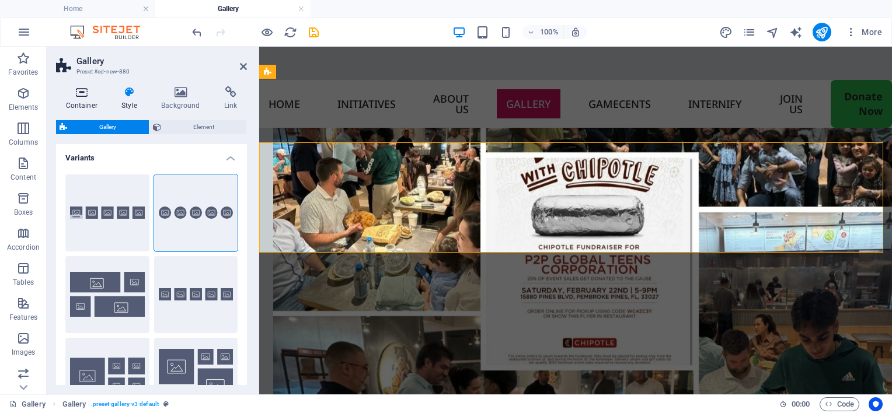
click at [89, 105] on h4 "Container" at bounding box center [84, 98] width 56 height 25
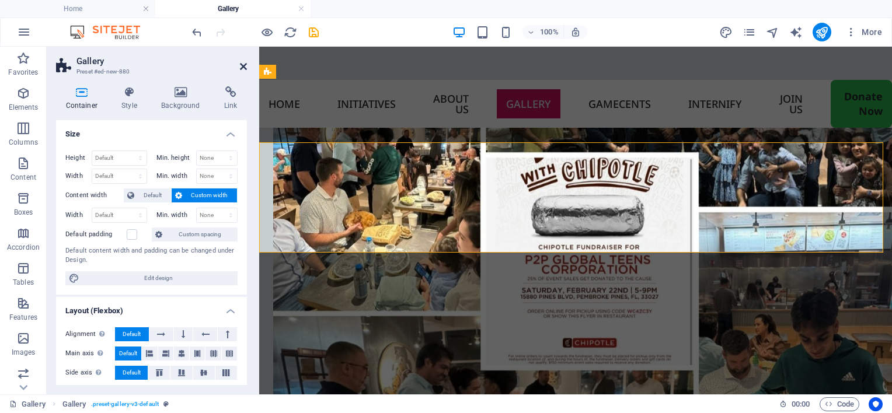
click at [241, 67] on icon at bounding box center [243, 66] width 7 height 9
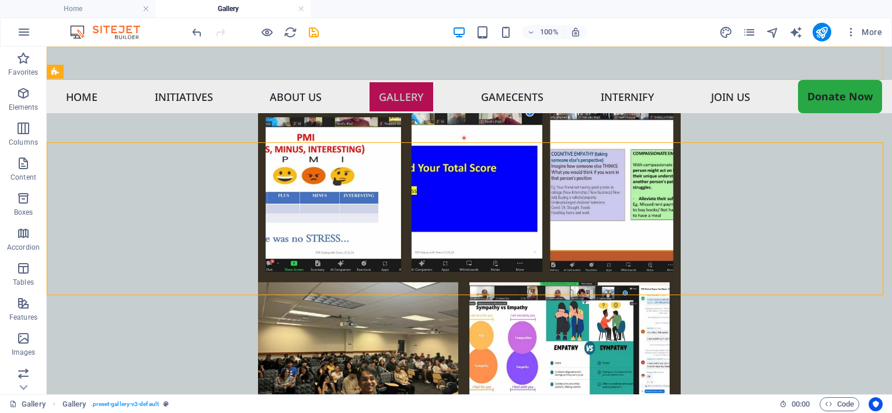
scroll to position [3879, 0]
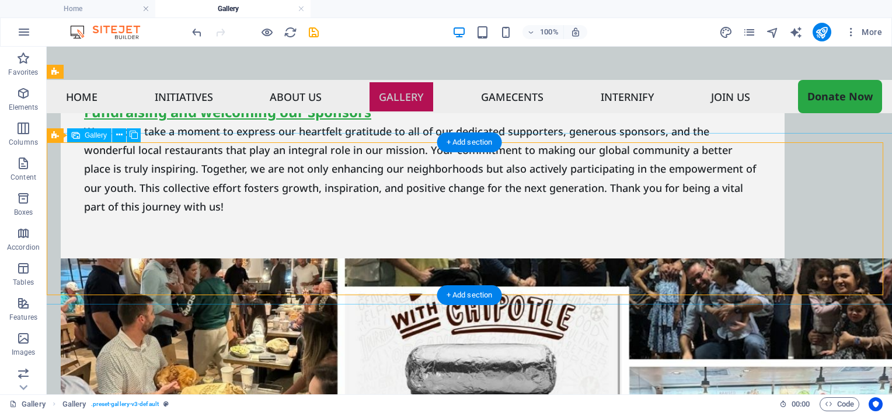
click at [120, 137] on icon at bounding box center [119, 135] width 6 height 12
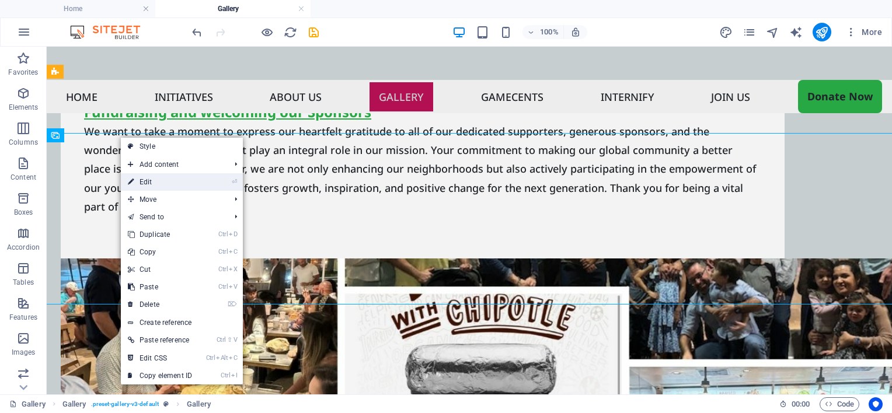
click at [135, 180] on link "⏎ Edit" at bounding box center [160, 182] width 78 height 18
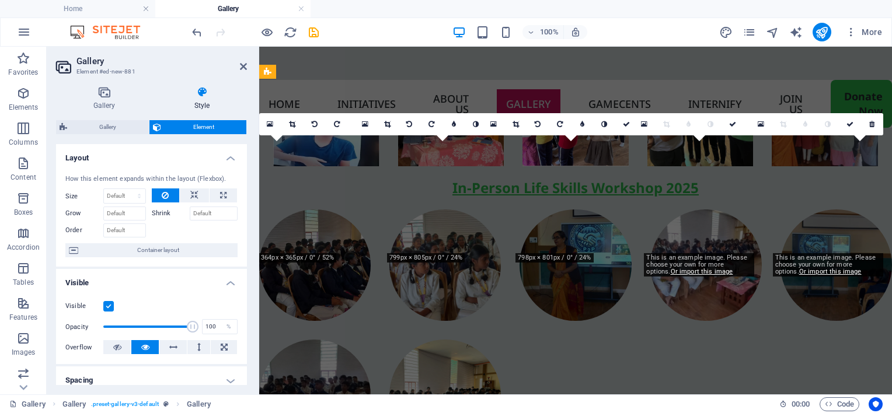
scroll to position [3378, 0]
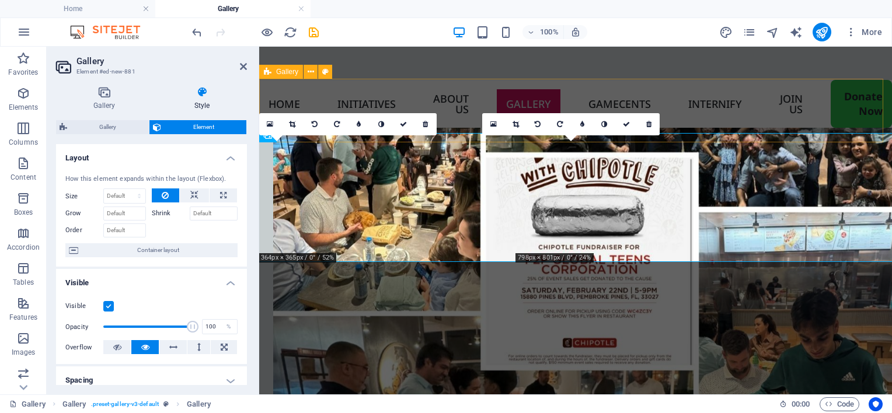
drag, startPoint x: 574, startPoint y: 186, endPoint x: 361, endPoint y: 130, distance: 220.9
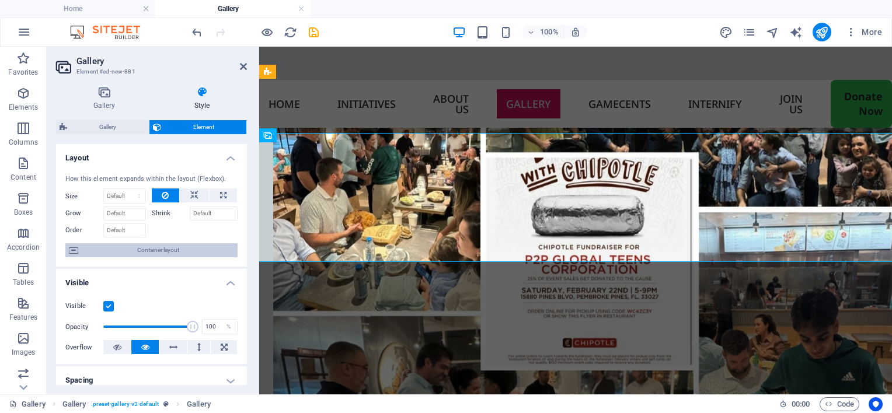
click at [147, 253] on span "Container layout" at bounding box center [158, 250] width 152 height 14
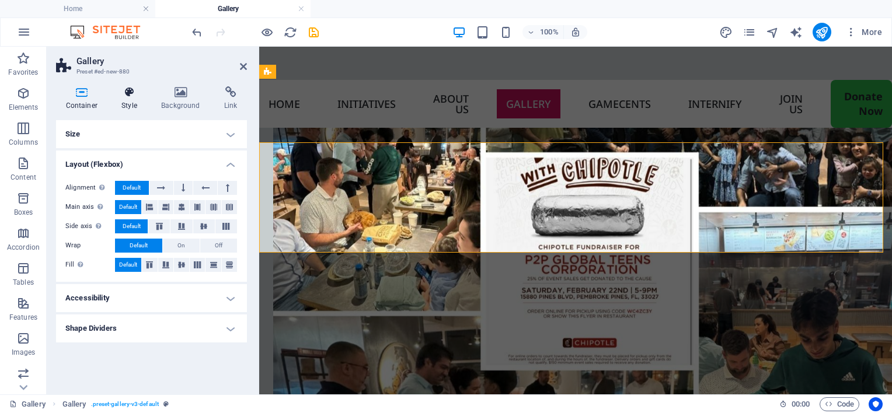
click at [134, 107] on h4 "Style" at bounding box center [132, 98] width 40 height 25
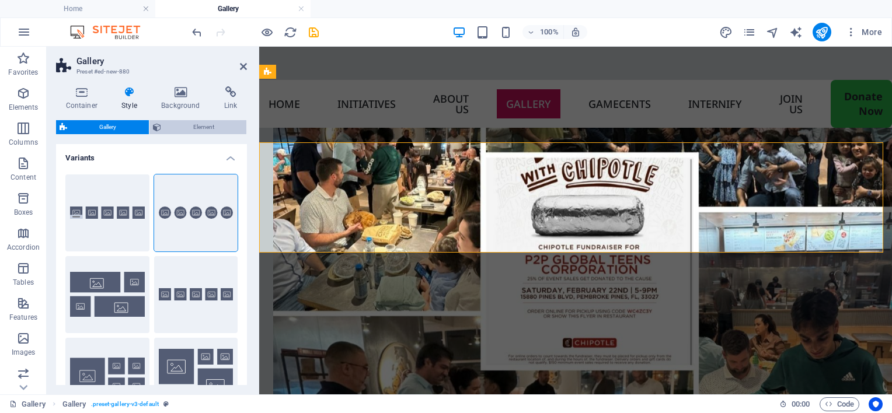
click at [195, 126] on span "Element" at bounding box center [204, 127] width 79 height 14
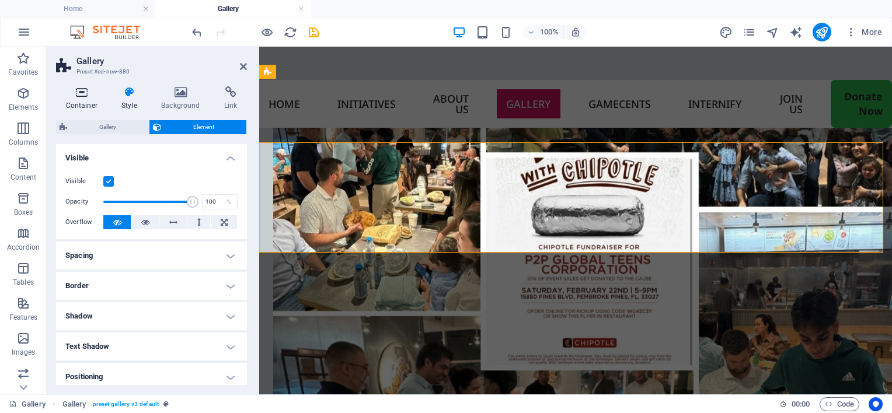
click at [79, 107] on h4 "Container" at bounding box center [84, 98] width 56 height 25
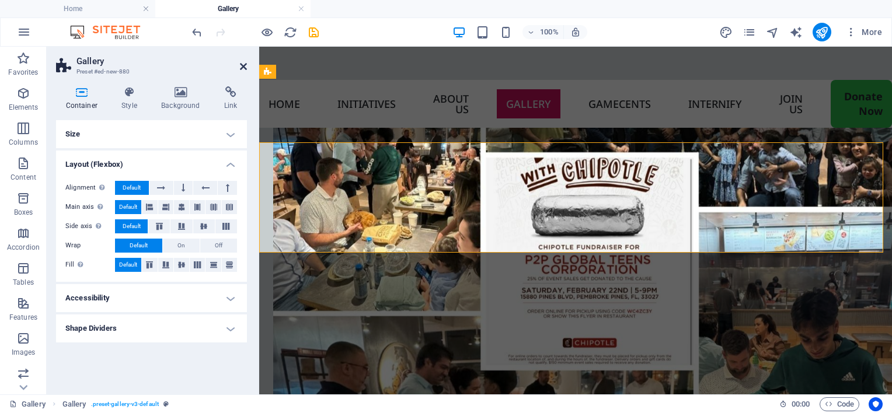
click at [241, 68] on icon at bounding box center [243, 66] width 7 height 9
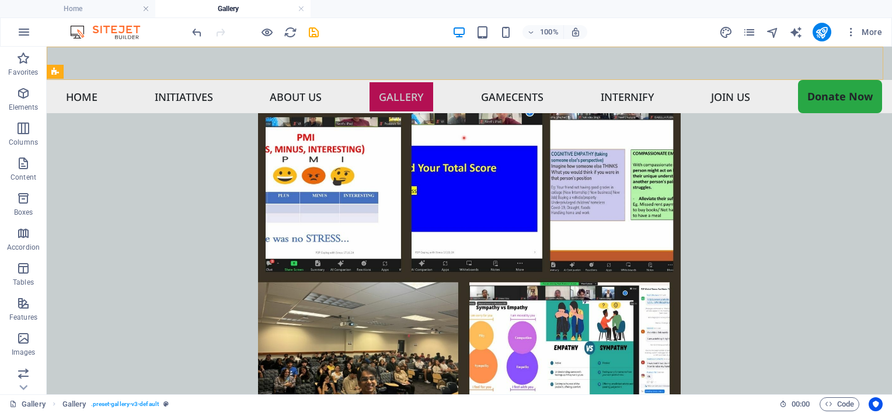
scroll to position [3879, 0]
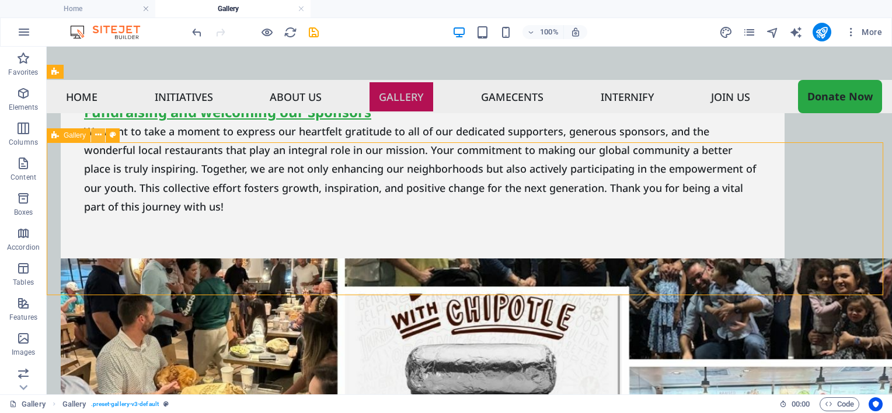
click at [95, 138] on icon at bounding box center [98, 135] width 6 height 12
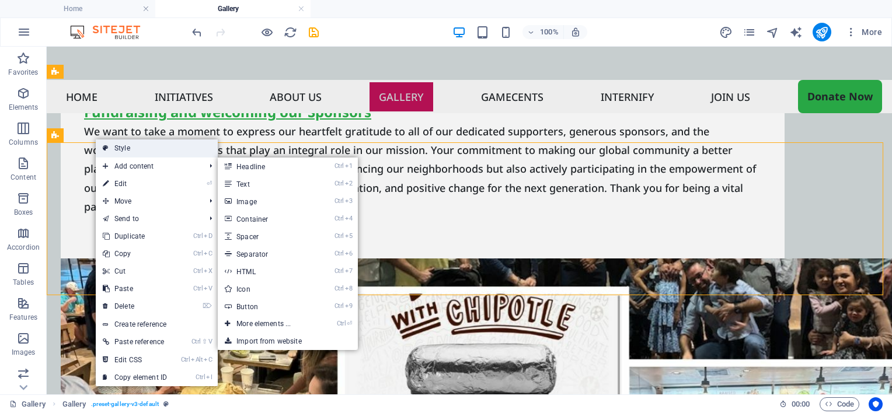
click at [116, 150] on link "Style" at bounding box center [157, 149] width 122 height 18
select select "rem"
select select "preset-gallery-v3-default"
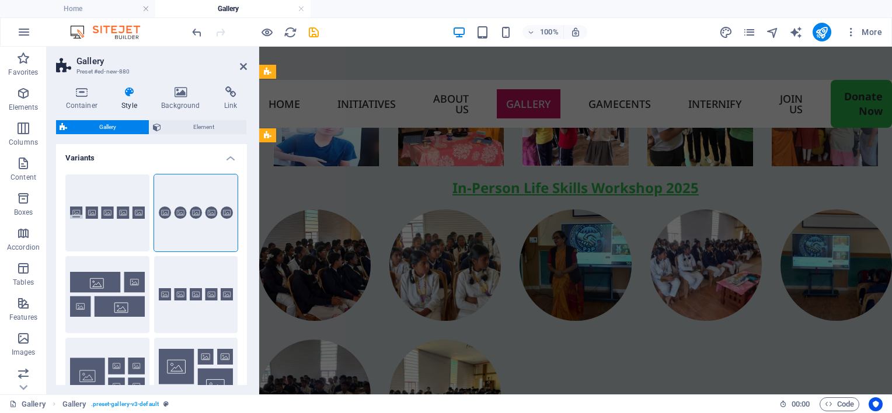
scroll to position [3378, 0]
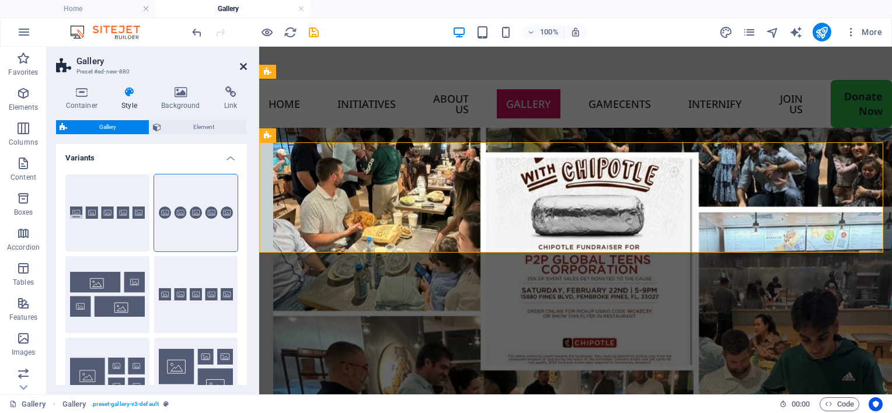
click at [242, 65] on icon at bounding box center [243, 66] width 7 height 9
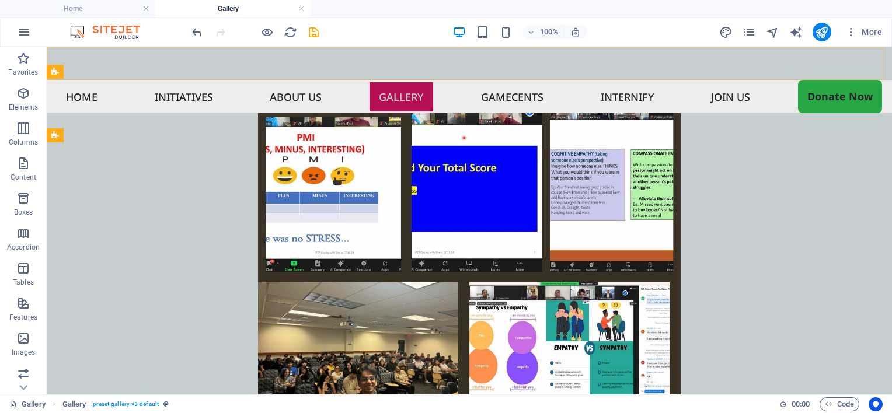
scroll to position [3879, 0]
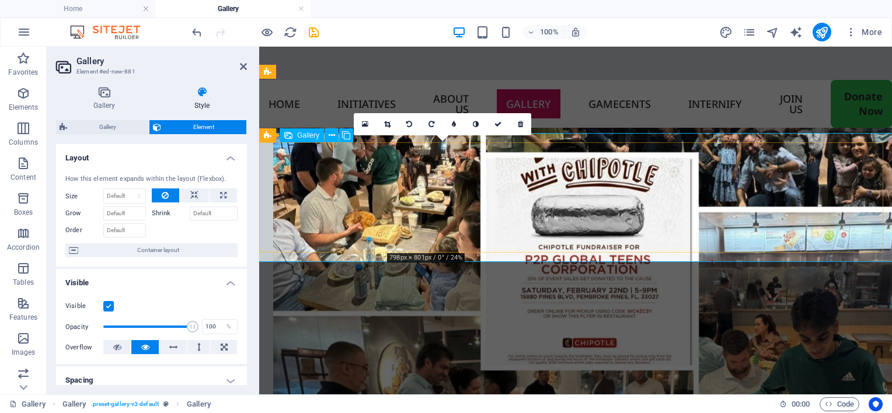
click at [395, 123] on link at bounding box center [387, 124] width 22 height 22
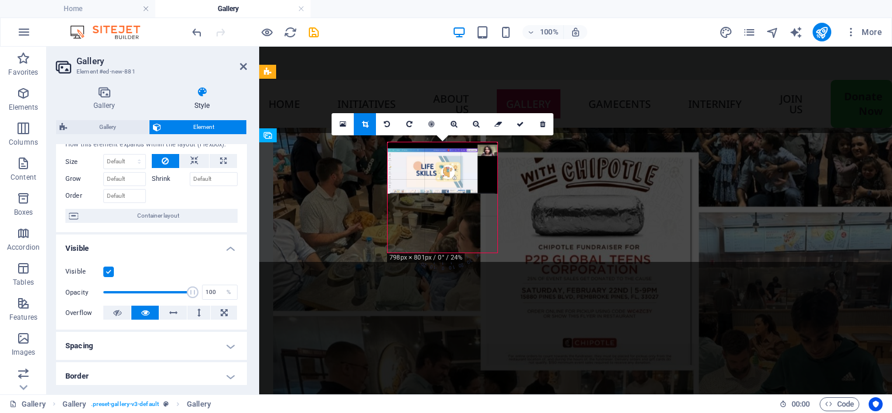
scroll to position [0, 0]
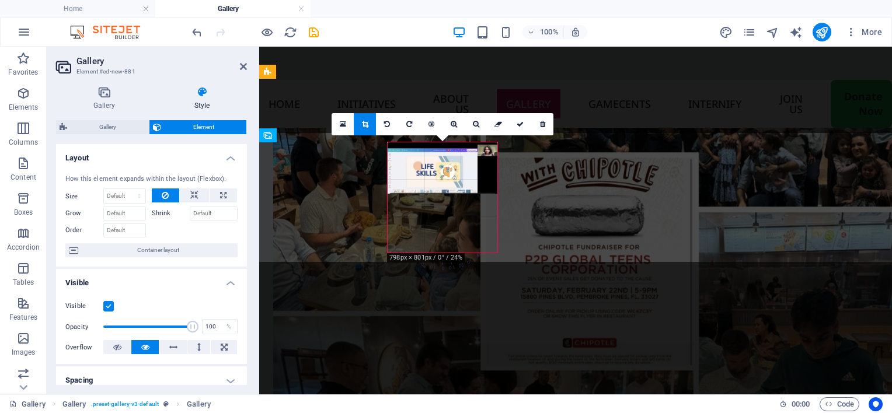
click at [227, 252] on span "Container layout" at bounding box center [158, 250] width 152 height 14
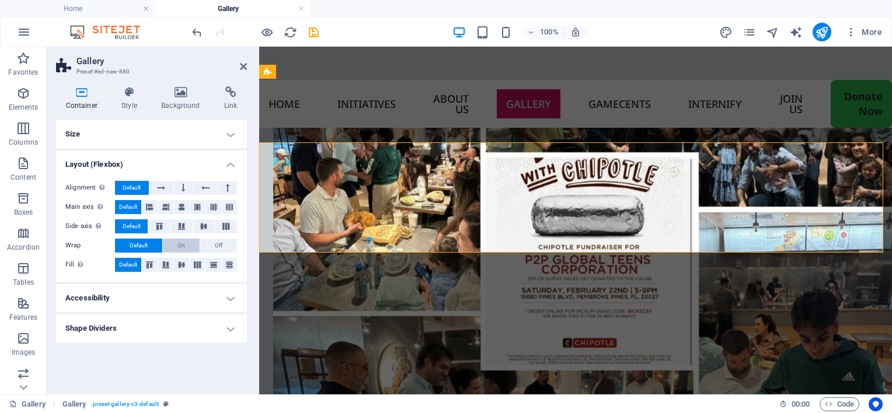
click at [188, 245] on button "On" at bounding box center [181, 246] width 37 height 14
click at [179, 211] on icon at bounding box center [181, 207] width 7 height 14
click at [137, 207] on span "Default" at bounding box center [128, 207] width 18 height 14
click at [152, 134] on h4 "Size" at bounding box center [151, 134] width 191 height 28
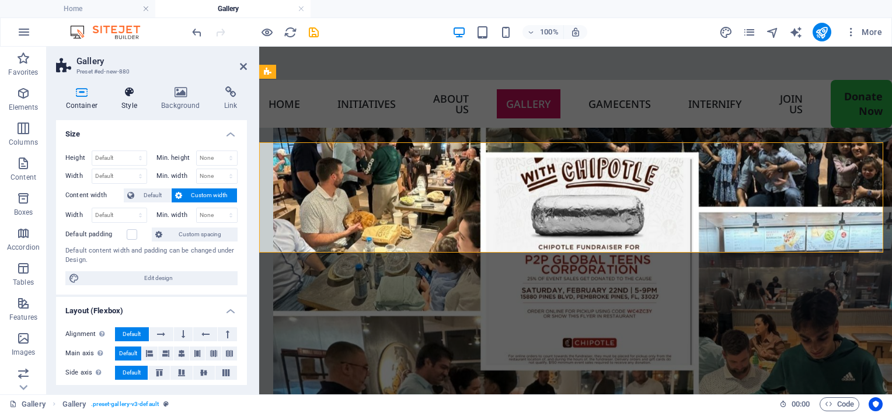
click at [130, 109] on h4 "Style" at bounding box center [132, 98] width 40 height 25
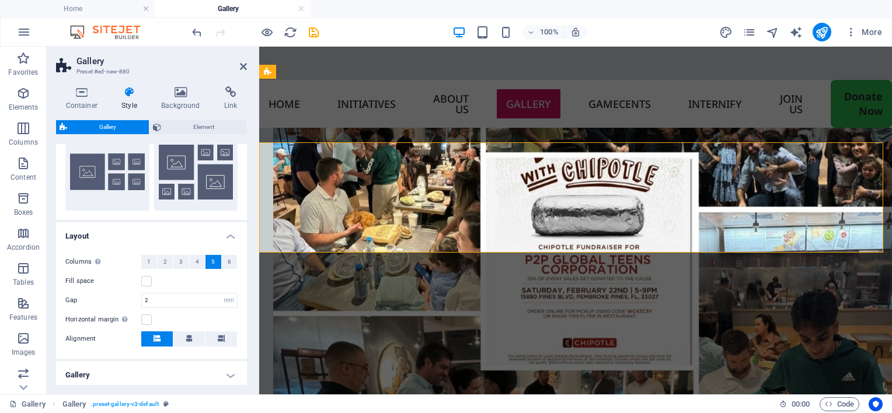
scroll to position [234, 0]
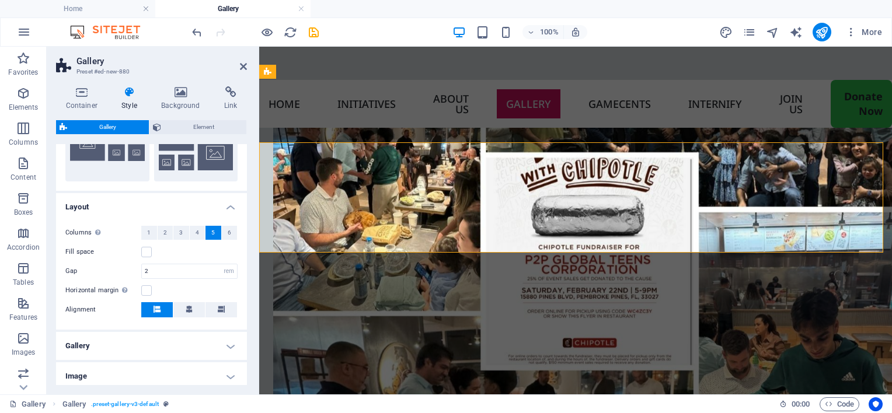
click at [134, 340] on h4 "Gallery" at bounding box center [151, 346] width 191 height 28
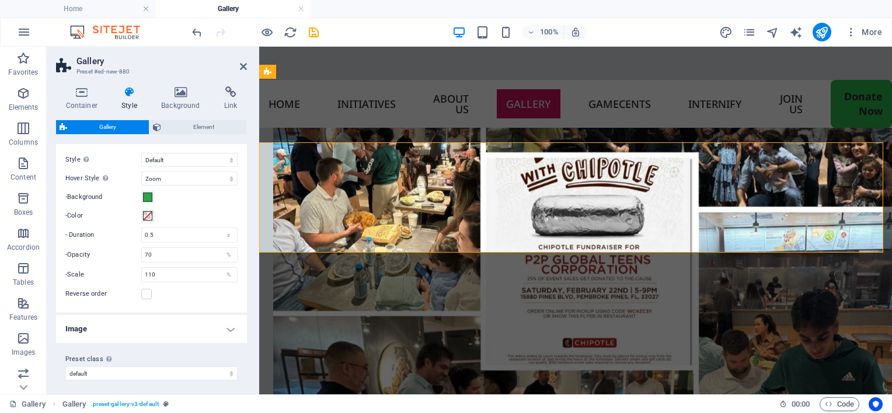
scroll to position [448, 0]
click at [137, 330] on h4 "Image" at bounding box center [151, 326] width 191 height 28
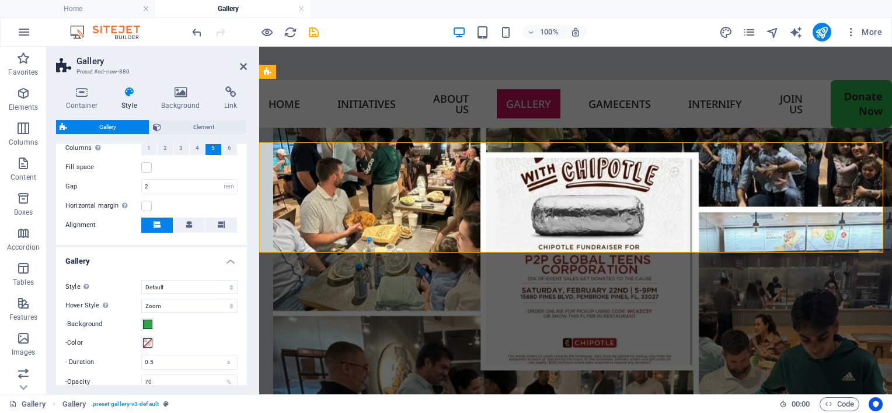
scroll to position [285, 0]
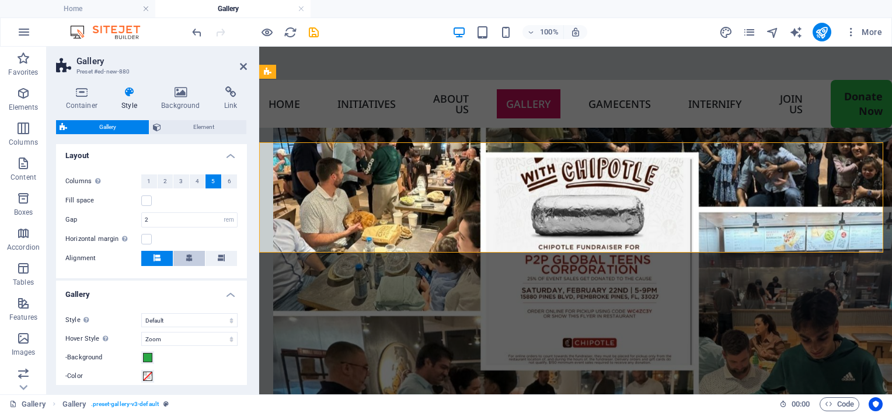
click at [179, 255] on button at bounding box center [189, 258] width 32 height 15
click at [159, 257] on icon at bounding box center [157, 258] width 7 height 7
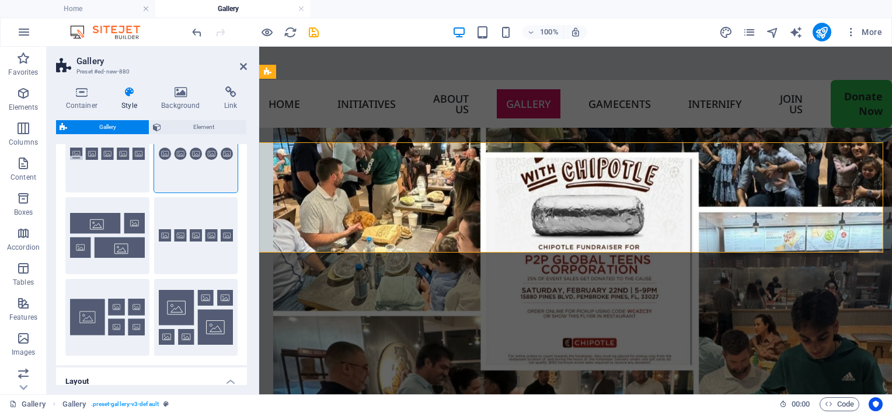
scroll to position [0, 0]
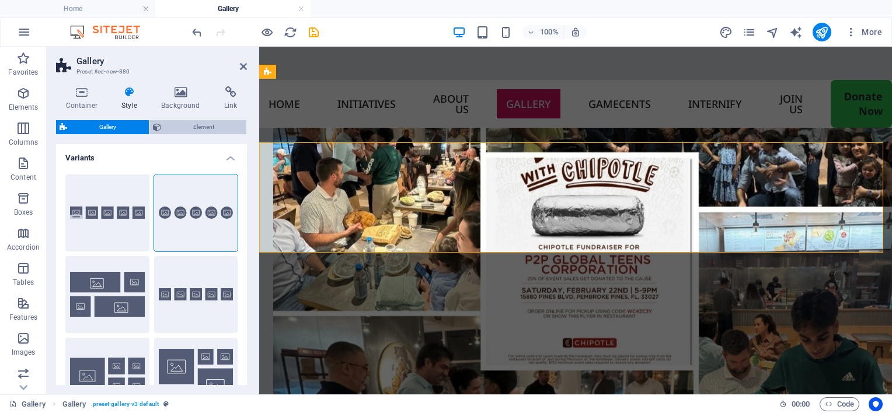
click at [201, 128] on span "Element" at bounding box center [204, 127] width 79 height 14
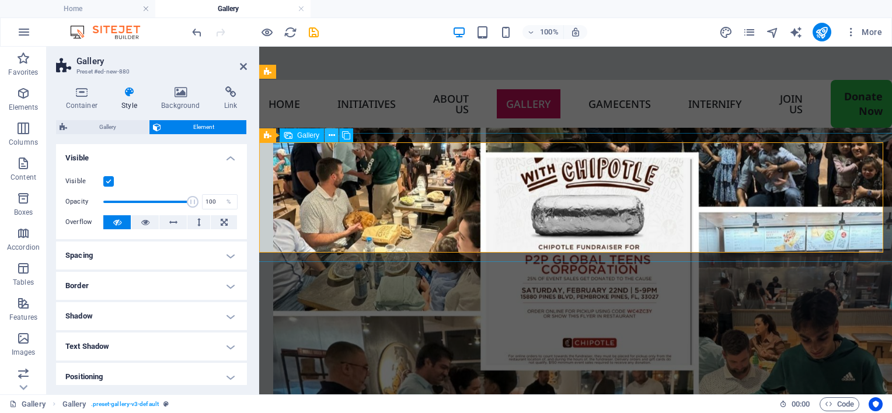
click at [333, 131] on icon at bounding box center [332, 136] width 6 height 12
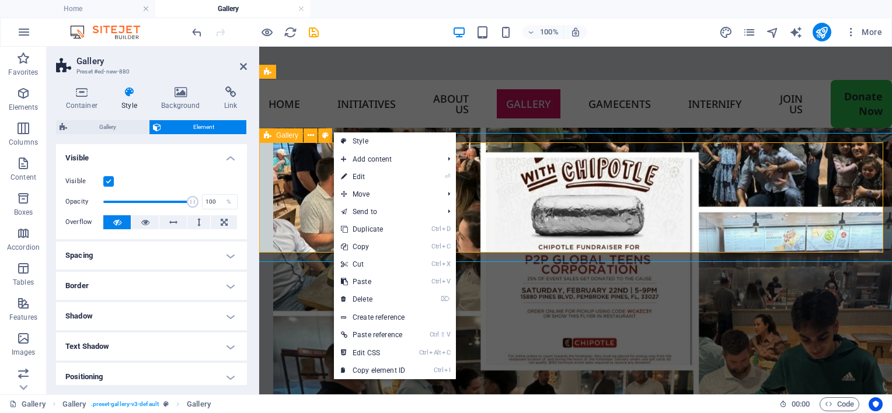
click at [273, 138] on div "Gallery" at bounding box center [281, 135] width 44 height 14
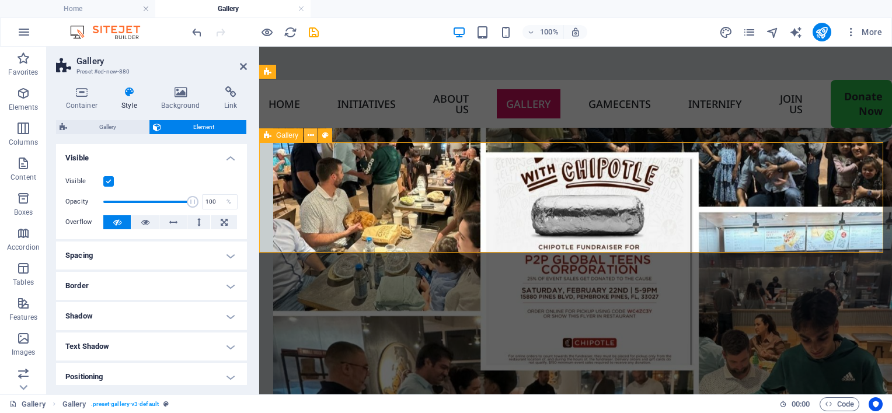
click at [309, 137] on icon at bounding box center [311, 136] width 6 height 12
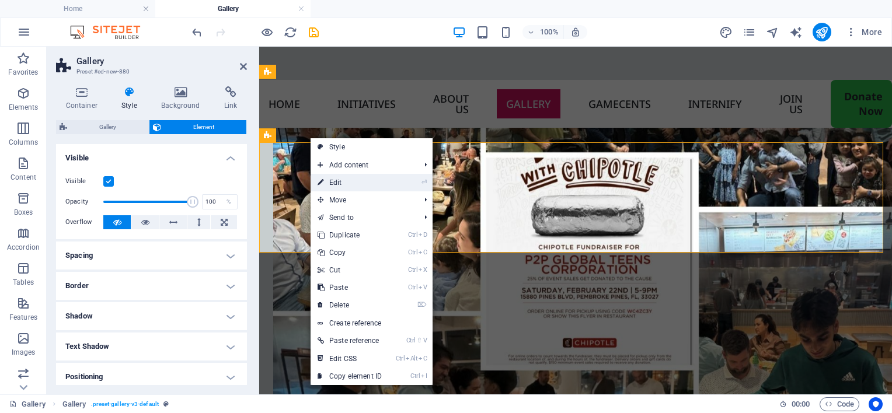
click at [329, 182] on link "⏎ Edit" at bounding box center [350, 183] width 78 height 18
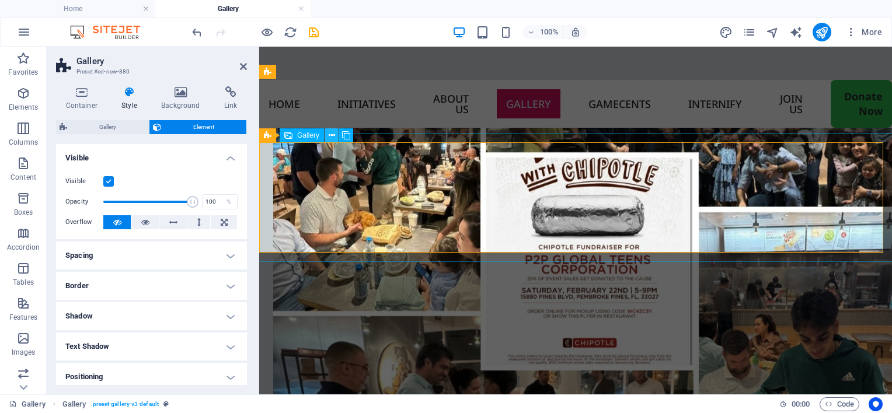
click at [330, 135] on icon at bounding box center [332, 136] width 6 height 12
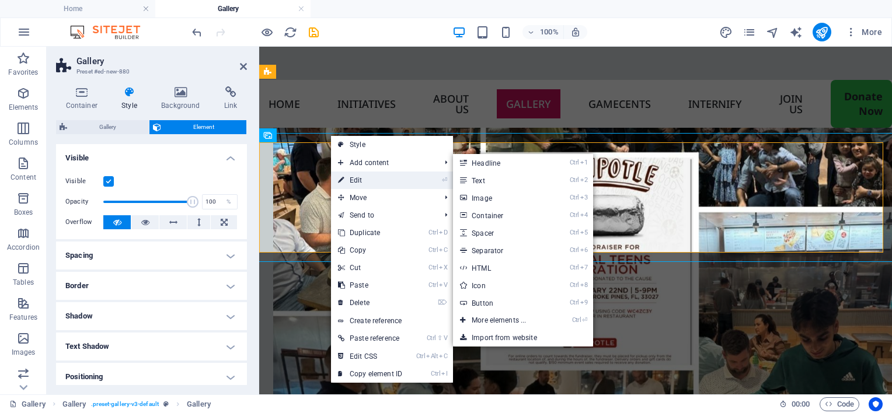
click at [351, 176] on link "⏎ Edit" at bounding box center [370, 181] width 78 height 18
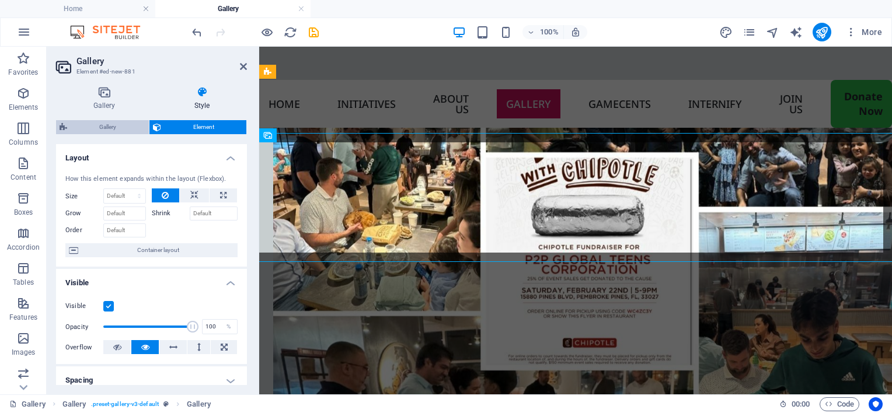
click at [123, 126] on span "Gallery" at bounding box center [108, 127] width 75 height 14
select select "rem"
select select "zoom"
select select "%"
select select "preset-gallery-v3-default"
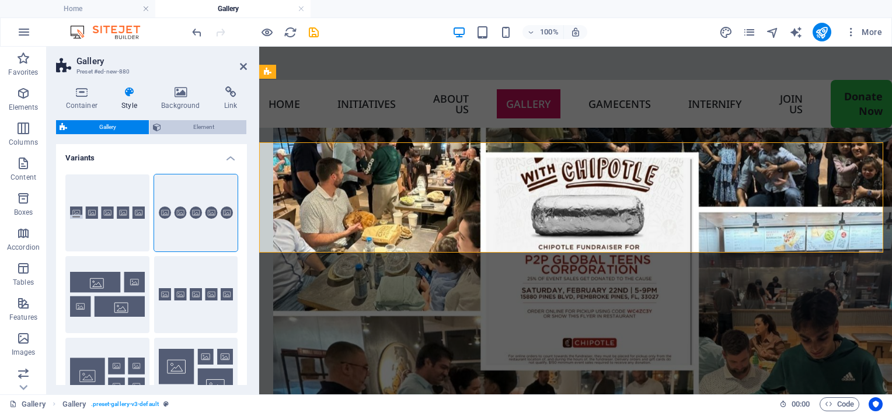
click at [186, 126] on span "Element" at bounding box center [204, 127] width 79 height 14
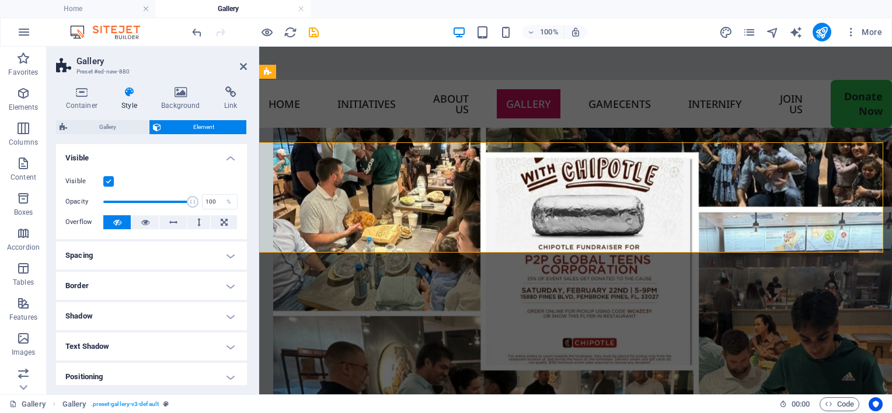
click at [248, 67] on aside "Gallery Preset #ed-new-880 Container Style Background Link Size Height Default …" at bounding box center [153, 221] width 212 height 348
click at [242, 69] on icon at bounding box center [243, 66] width 7 height 9
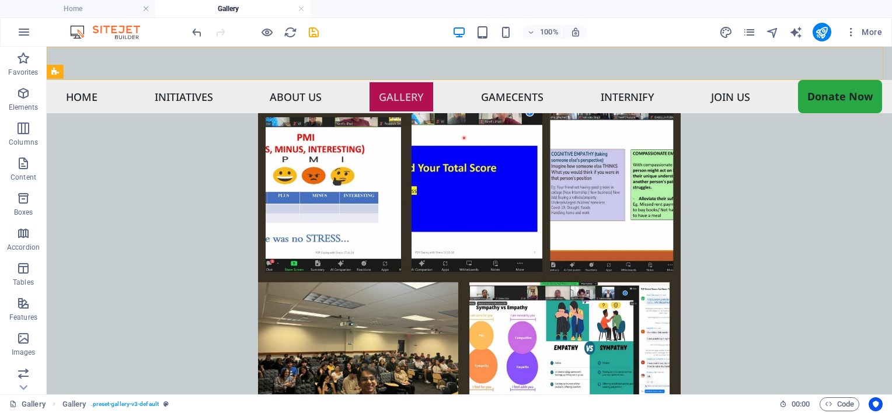
scroll to position [3879, 0]
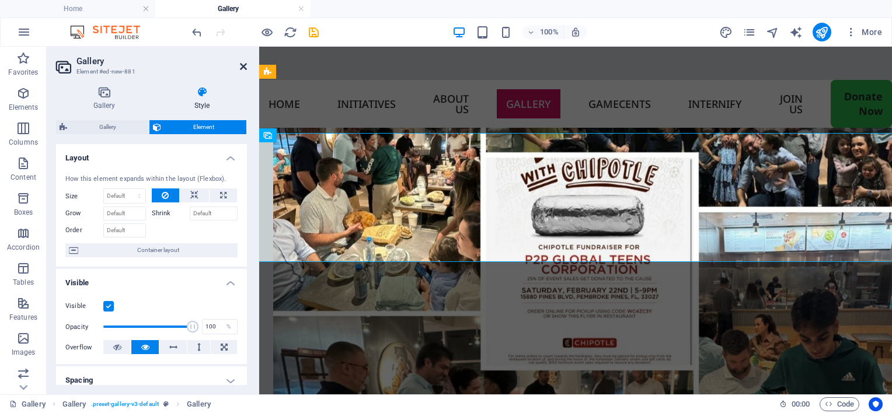
click at [241, 67] on icon at bounding box center [243, 66] width 7 height 9
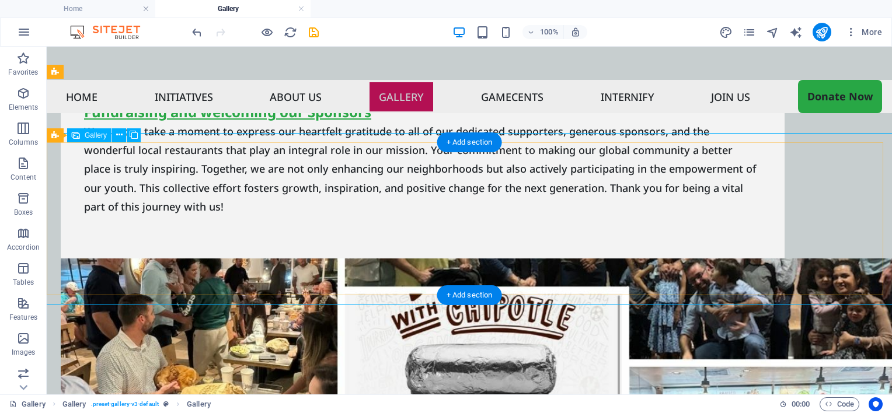
drag, startPoint x: 532, startPoint y: 229, endPoint x: 319, endPoint y: 229, distance: 213.1
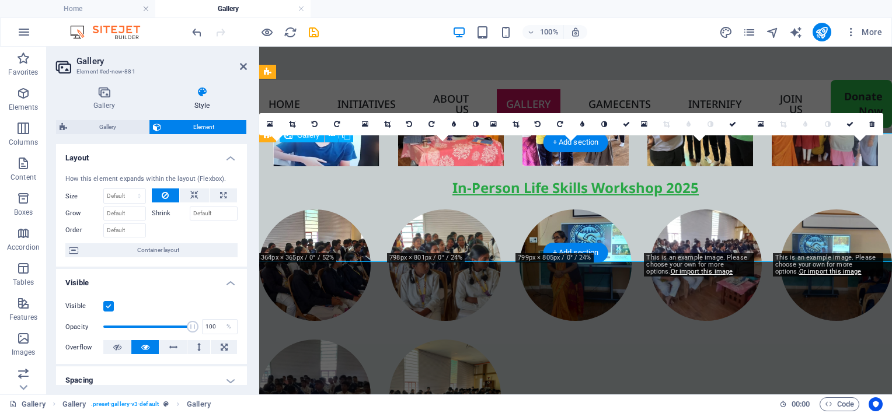
scroll to position [3378, 0]
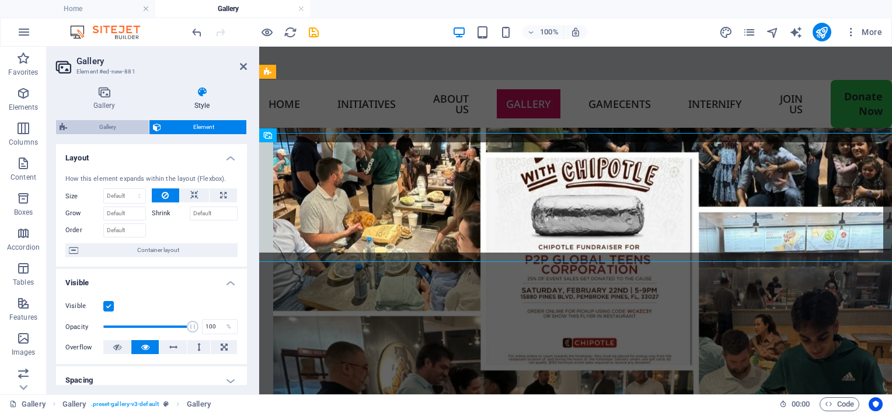
click at [121, 131] on span "Gallery" at bounding box center [108, 127] width 75 height 14
select select "rem"
select select "zoom"
select select "%"
select select "preset-gallery-v3-default"
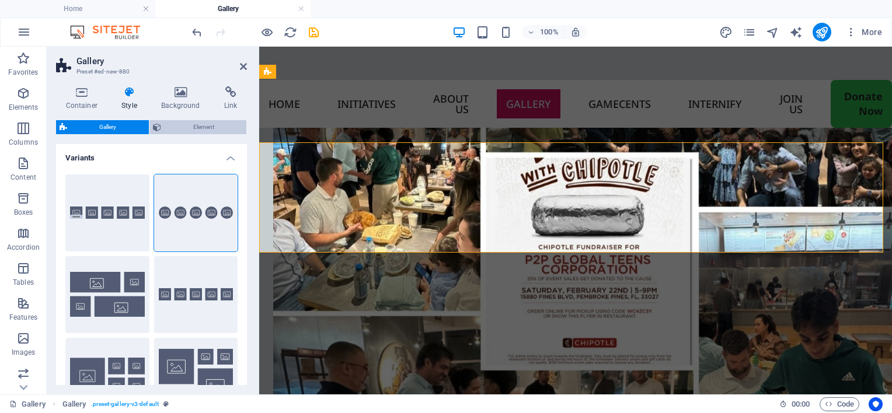
click at [208, 124] on span "Element" at bounding box center [204, 127] width 79 height 14
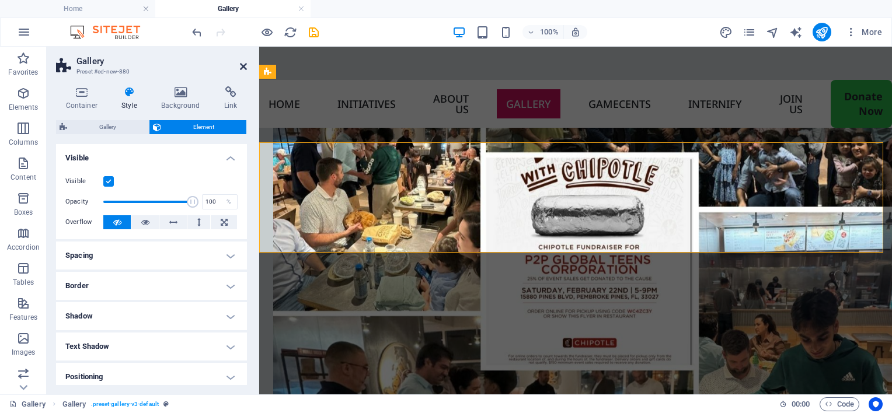
click at [241, 64] on icon at bounding box center [243, 66] width 7 height 9
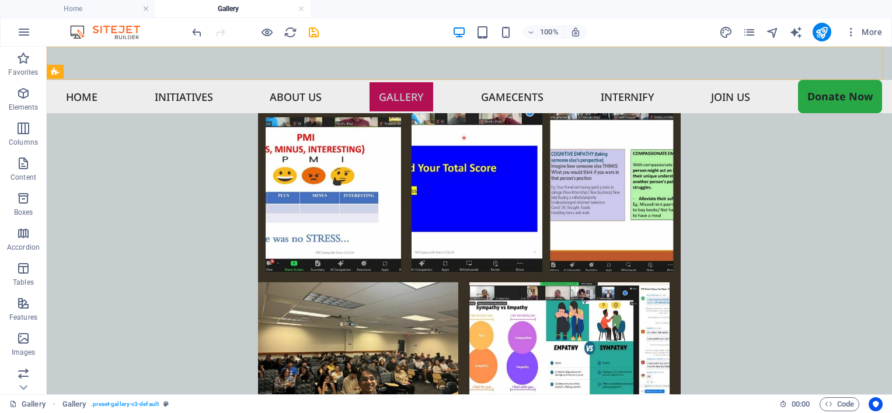
scroll to position [3879, 0]
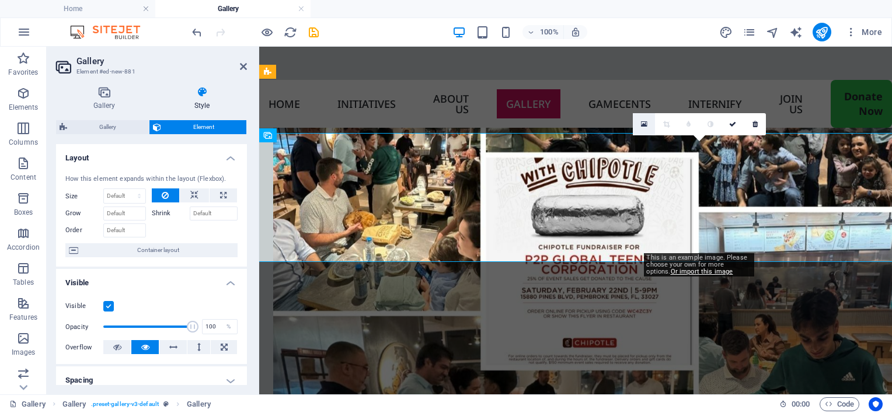
click at [644, 125] on icon at bounding box center [644, 124] width 6 height 8
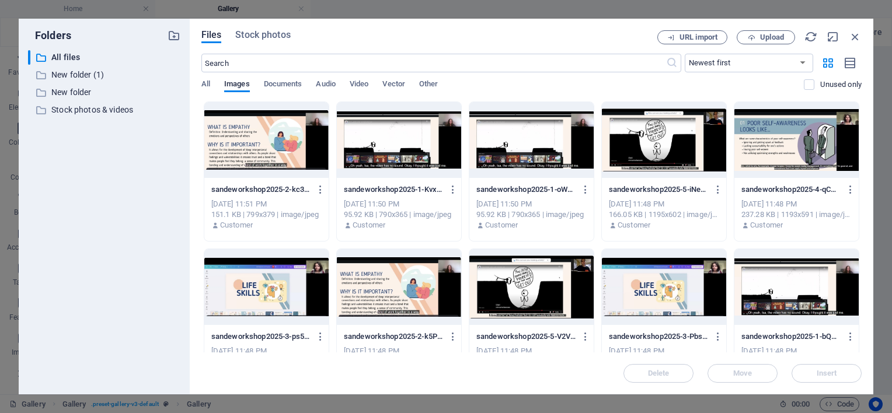
click at [751, 131] on div at bounding box center [796, 140] width 124 height 76
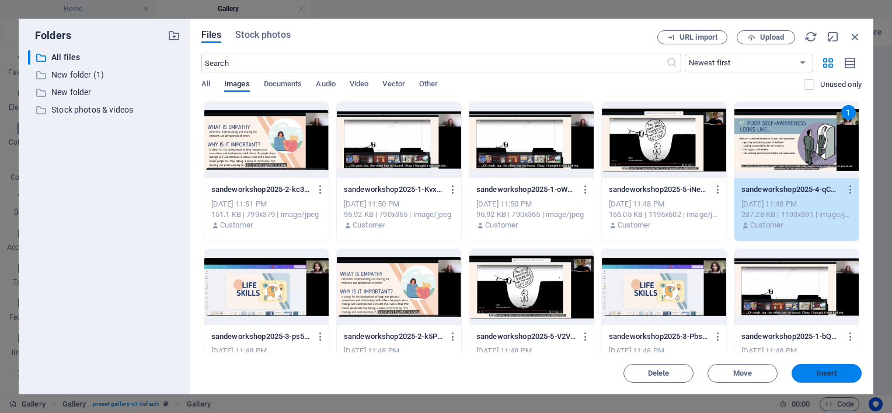
click at [818, 377] on span "Insert" at bounding box center [827, 373] width 20 height 7
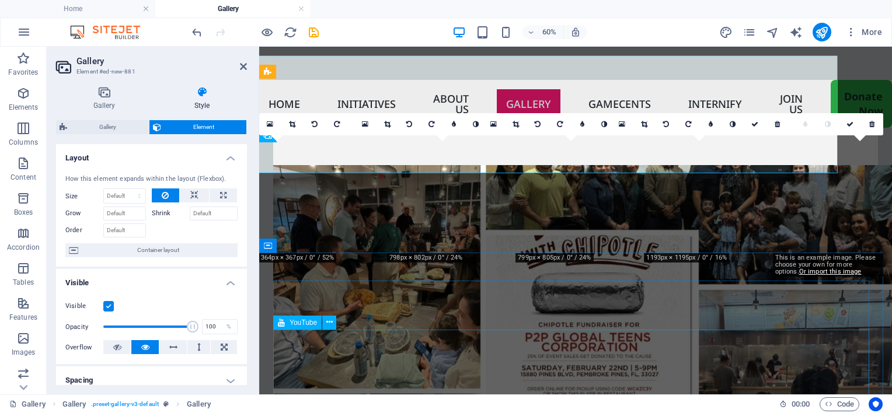
scroll to position [3378, 0]
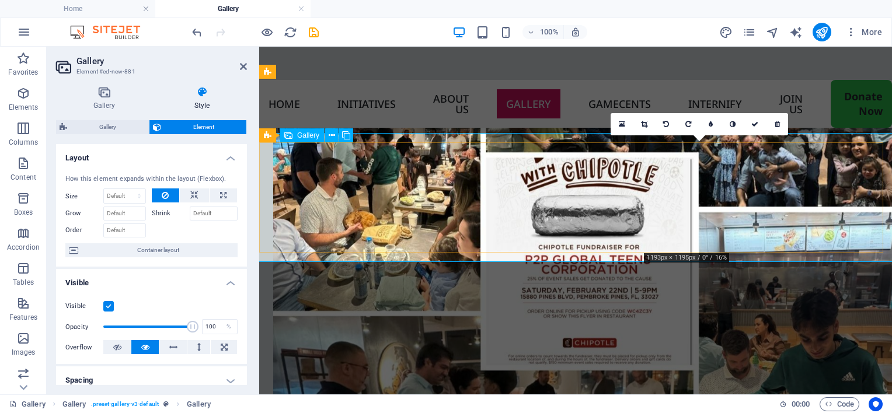
drag, startPoint x: 737, startPoint y: 208, endPoint x: 701, endPoint y: 205, distance: 36.3
drag, startPoint x: 703, startPoint y: 201, endPoint x: 690, endPoint y: 196, distance: 13.9
click at [642, 126] on icon at bounding box center [644, 124] width 6 height 7
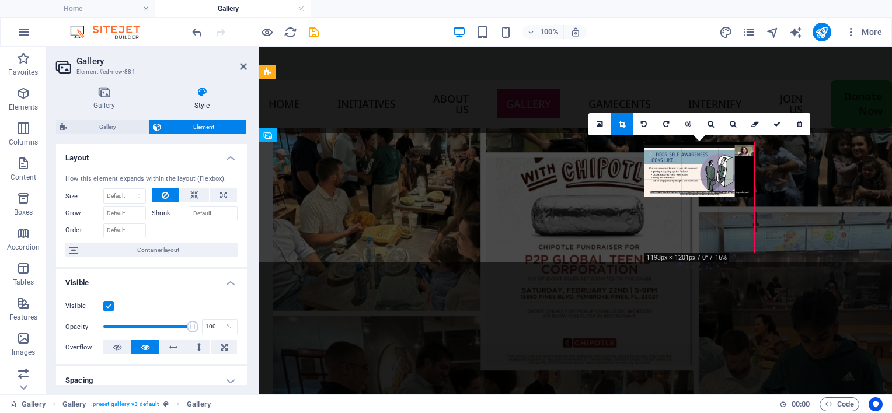
drag, startPoint x: 690, startPoint y: 161, endPoint x: 675, endPoint y: 170, distance: 17.5
click at [675, 170] on div at bounding box center [699, 169] width 110 height 54
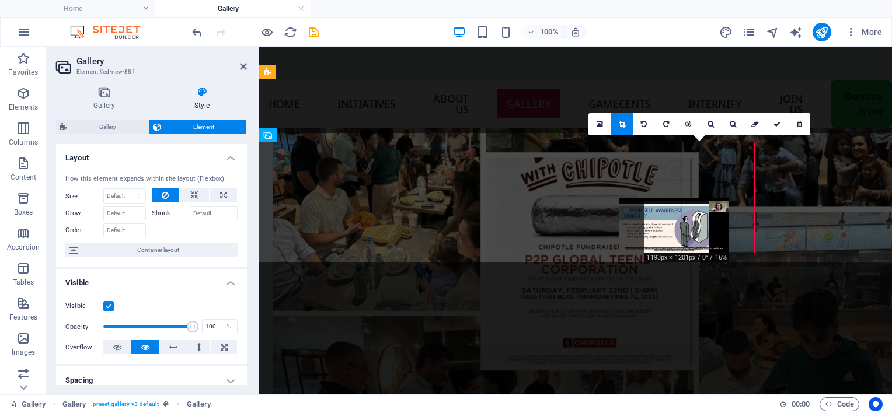
drag, startPoint x: 680, startPoint y: 223, endPoint x: 653, endPoint y: 221, distance: 26.4
click at [653, 221] on div at bounding box center [674, 225] width 110 height 54
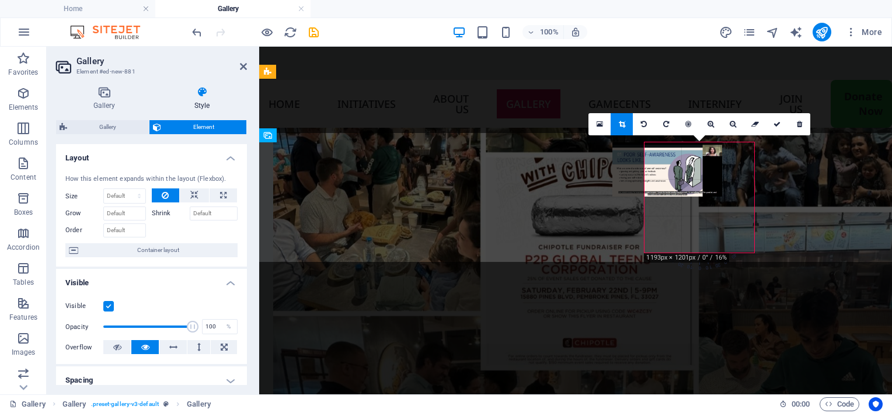
drag, startPoint x: 675, startPoint y: 222, endPoint x: 643, endPoint y: 169, distance: 62.6
click at [643, 169] on div at bounding box center [667, 169] width 110 height 54
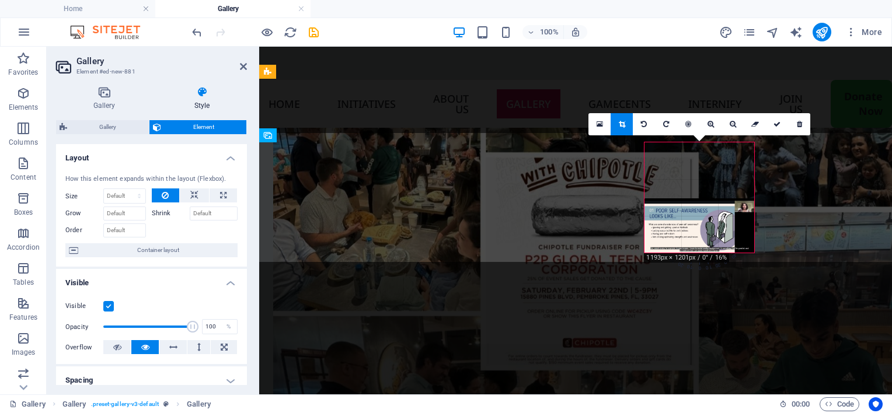
click at [674, 224] on div at bounding box center [699, 225] width 110 height 54
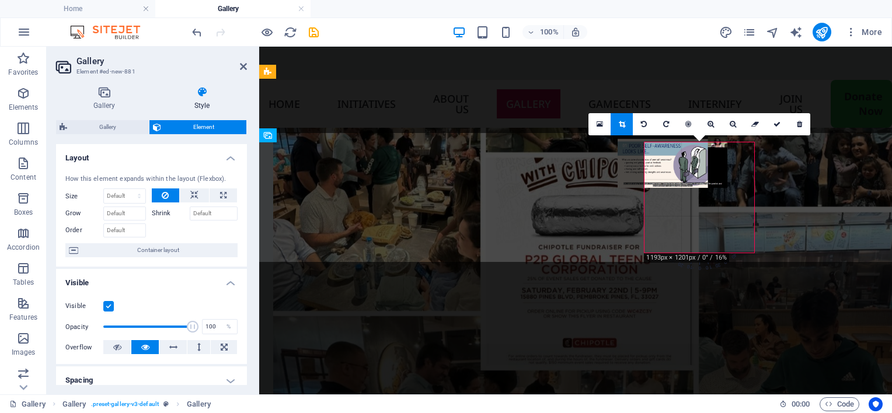
drag, startPoint x: 674, startPoint y: 224, endPoint x: 647, endPoint y: 159, distance: 70.1
click at [647, 159] on div at bounding box center [673, 161] width 110 height 54
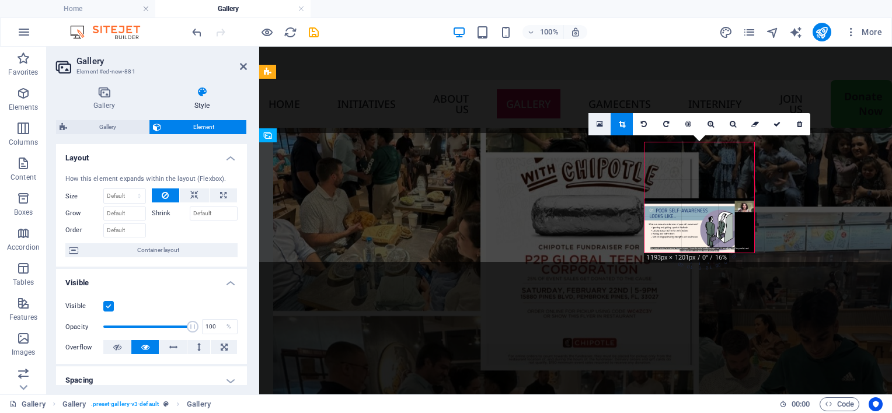
click at [598, 126] on icon at bounding box center [600, 124] width 6 height 8
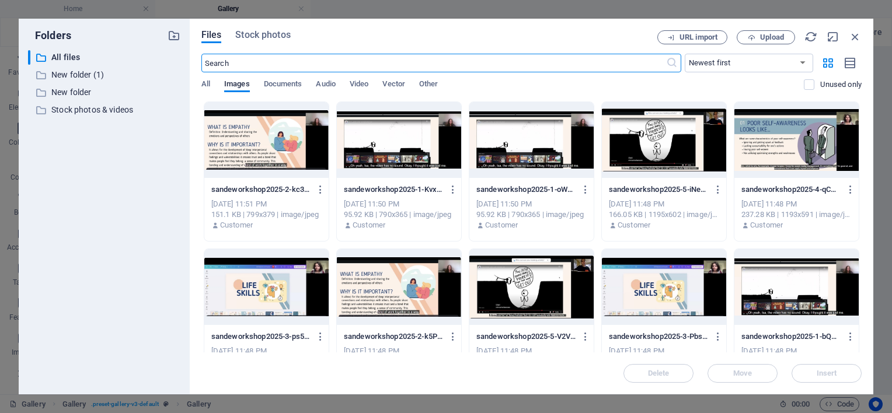
scroll to position [3301, 0]
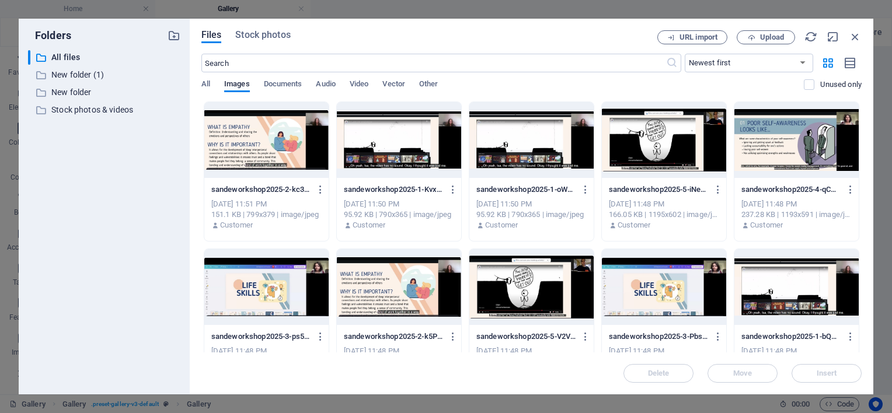
click at [745, 136] on div at bounding box center [796, 140] width 124 height 76
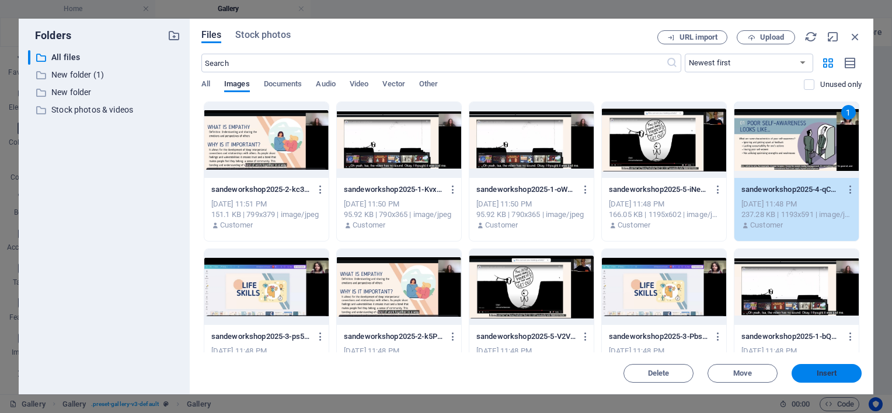
click at [816, 369] on button "Insert" at bounding box center [827, 373] width 70 height 19
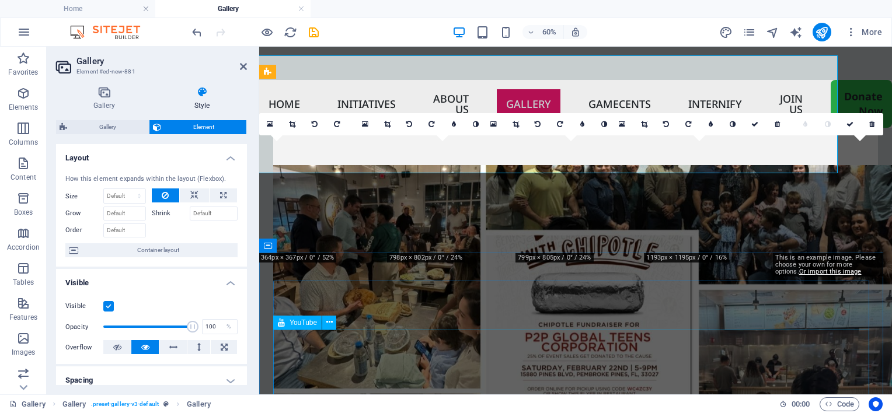
scroll to position [3378, 0]
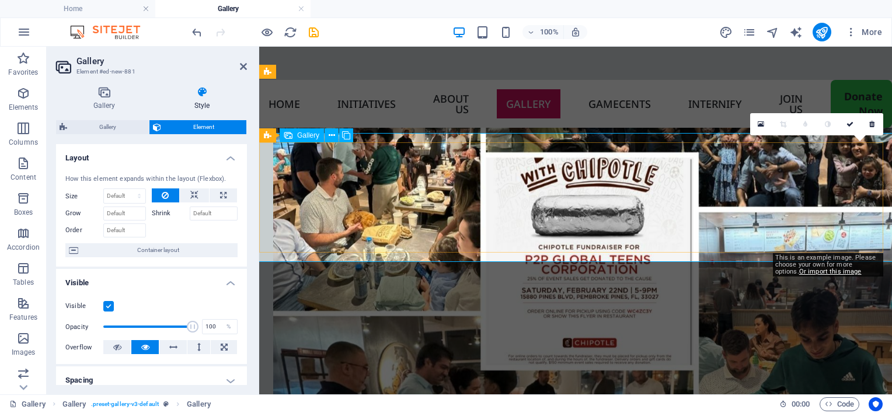
click at [757, 124] on link at bounding box center [761, 124] width 22 height 22
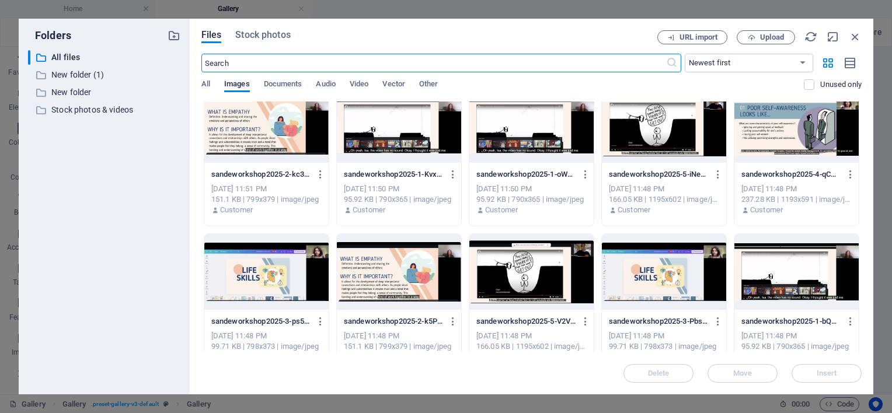
scroll to position [0, 0]
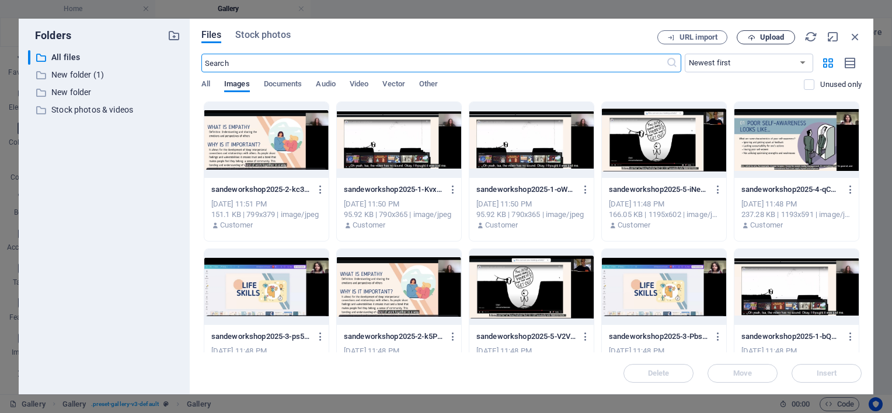
click at [774, 39] on span "Upload" at bounding box center [772, 37] width 24 height 7
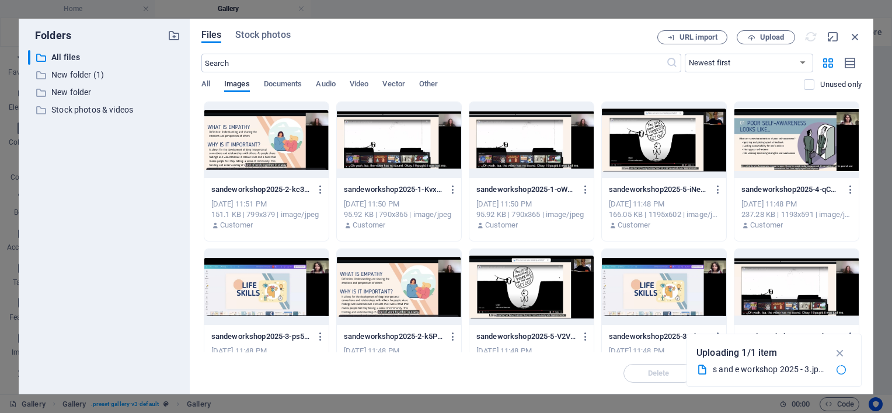
scroll to position [3378, 0]
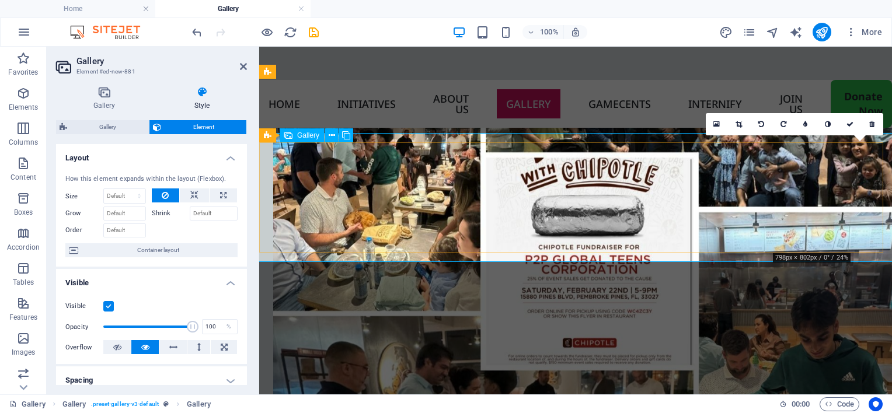
click at [719, 123] on icon at bounding box center [716, 124] width 6 height 8
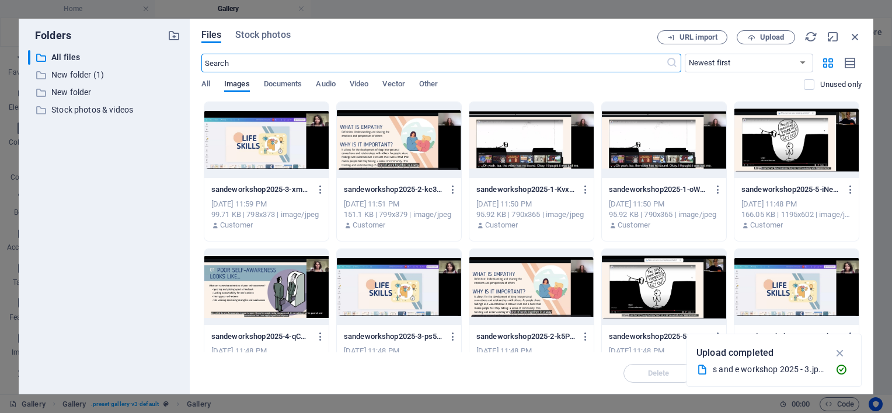
scroll to position [3301, 0]
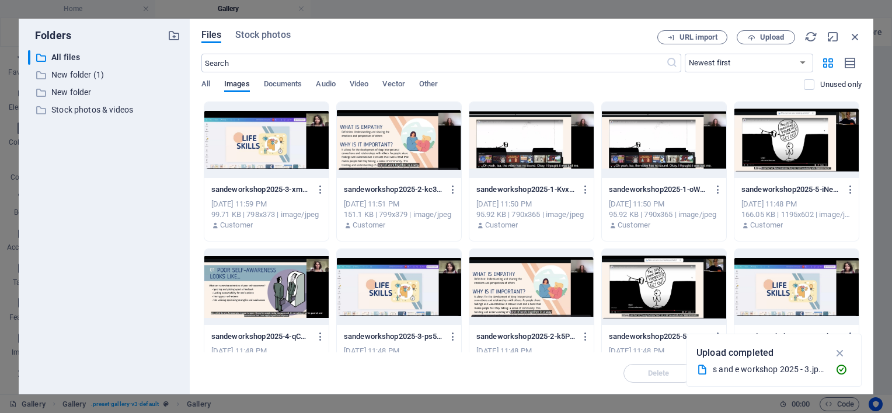
click at [761, 144] on div at bounding box center [796, 140] width 124 height 76
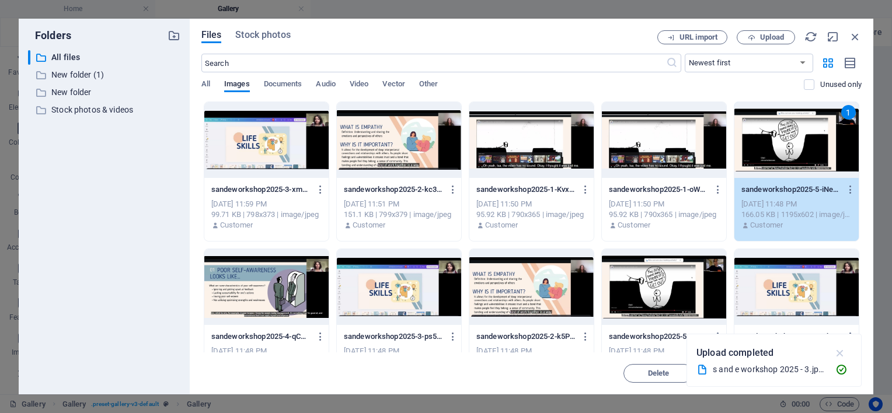
click at [841, 351] on icon "button" at bounding box center [840, 353] width 13 height 13
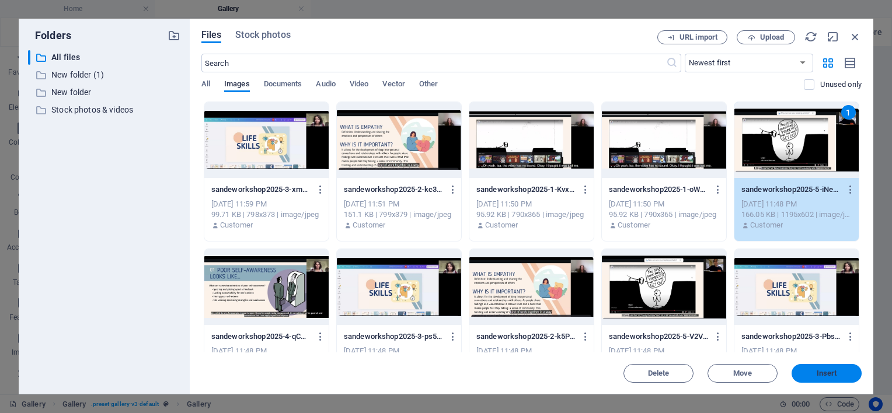
click at [841, 376] on span "Insert" at bounding box center [826, 373] width 61 height 7
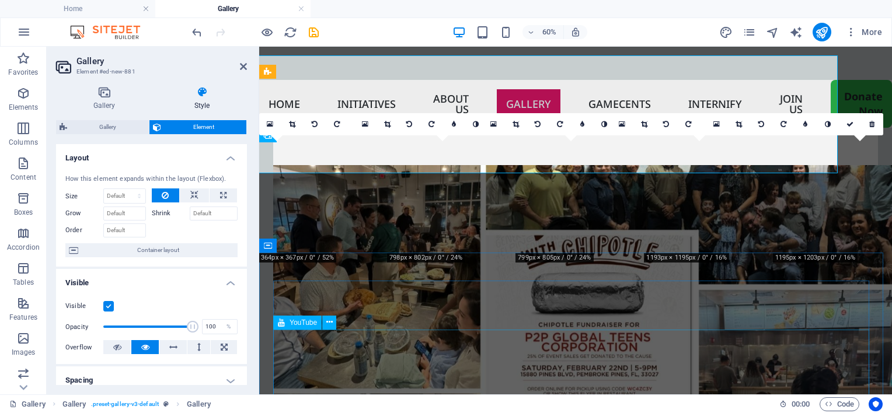
scroll to position [3378, 0]
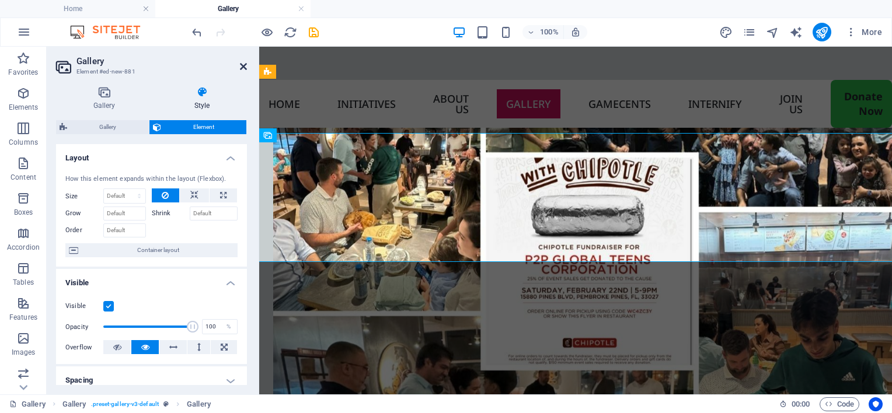
click at [243, 66] on icon at bounding box center [243, 66] width 7 height 9
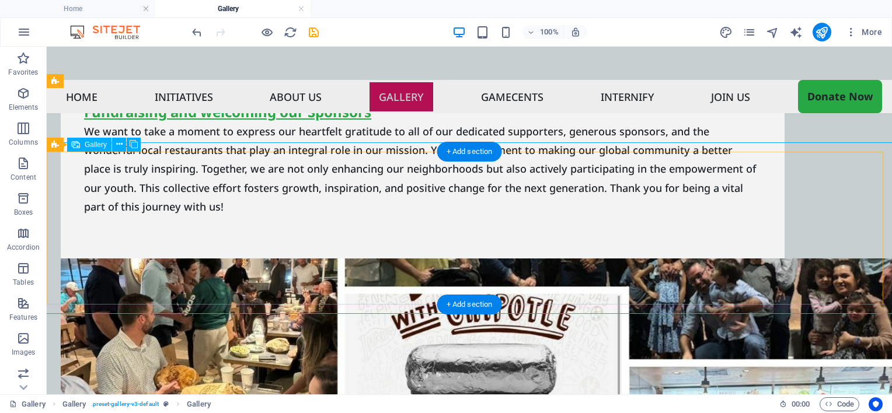
scroll to position [3762, 0]
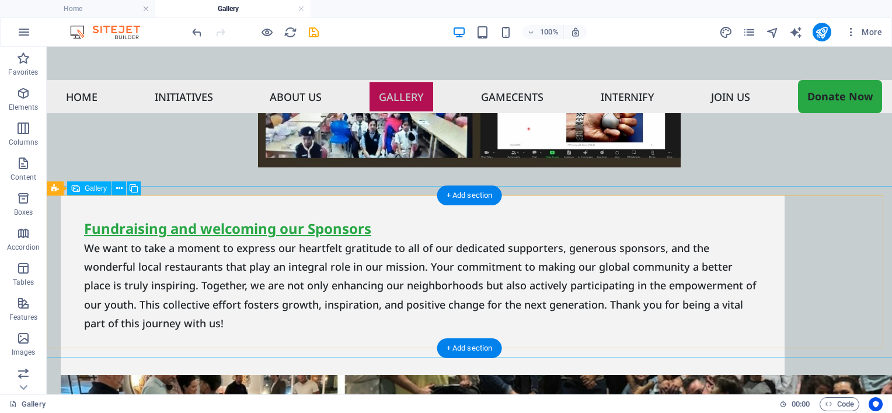
drag, startPoint x: 417, startPoint y: 225, endPoint x: 458, endPoint y: 224, distance: 40.3
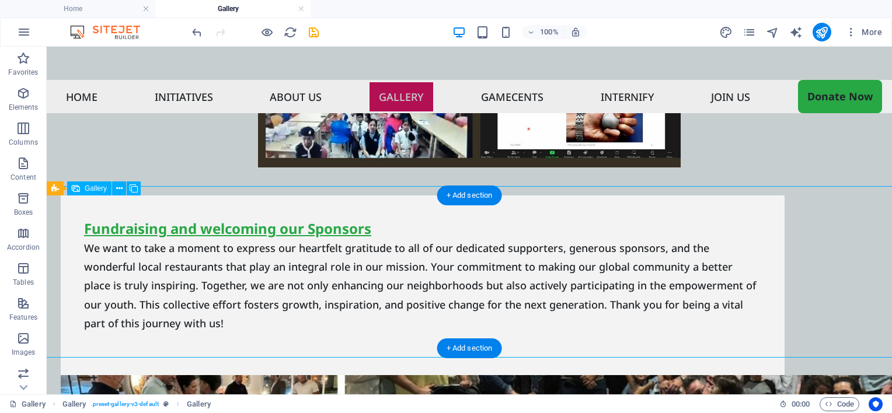
scroll to position [3304, 0]
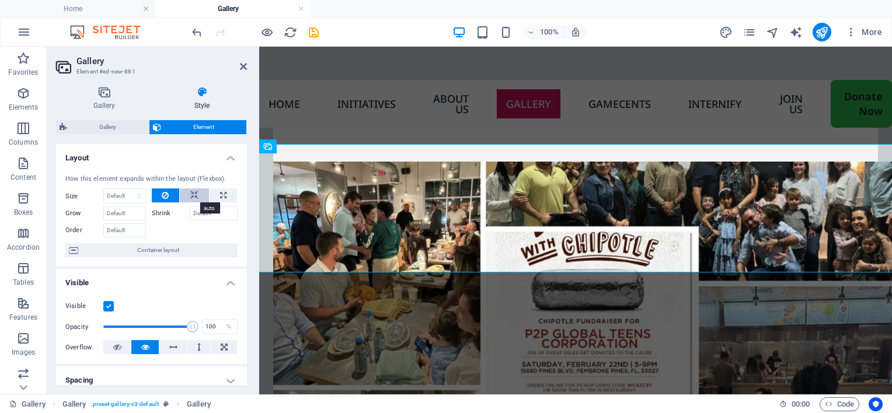
click at [198, 196] on button at bounding box center [194, 196] width 29 height 14
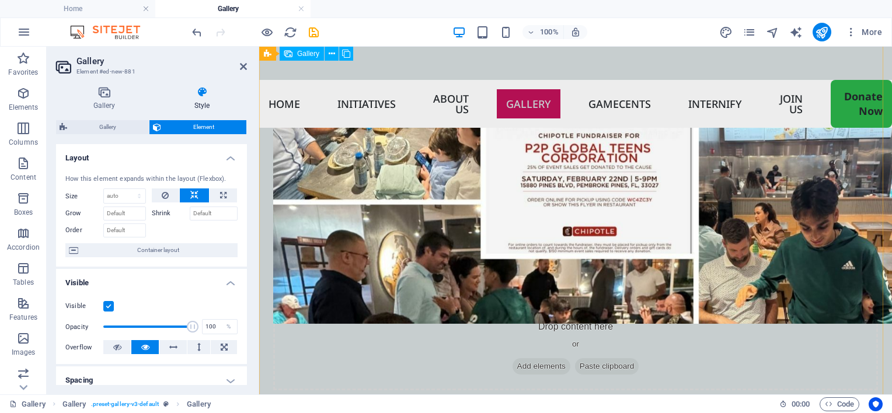
scroll to position [3538, 0]
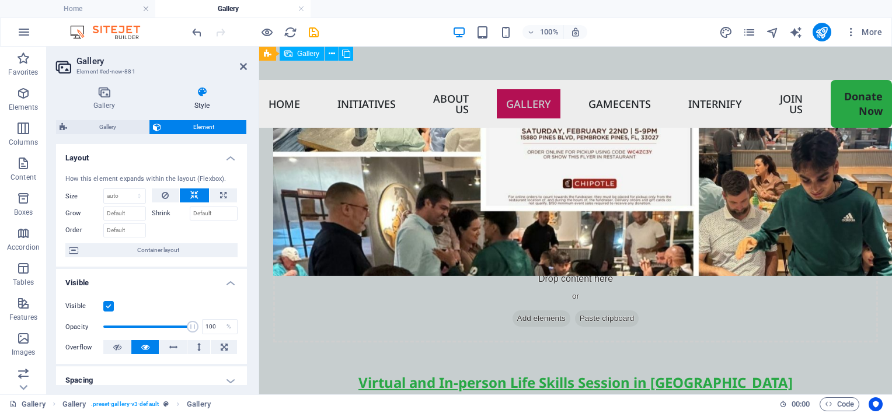
drag, startPoint x: 731, startPoint y: 279, endPoint x: 453, endPoint y: 284, distance: 277.9
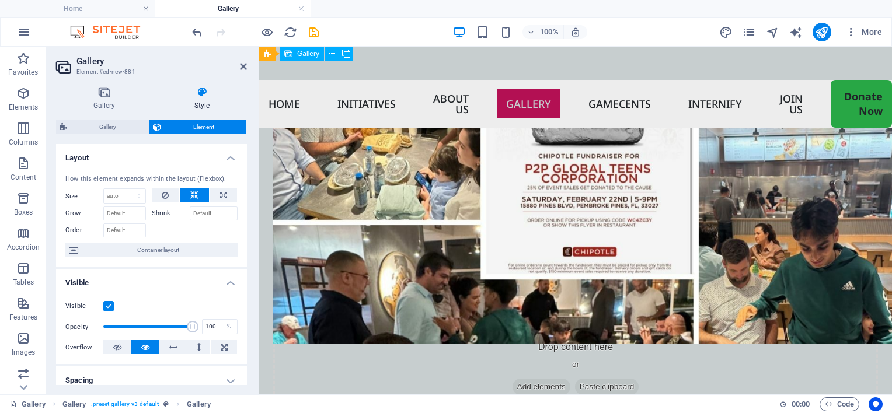
scroll to position [3363, 0]
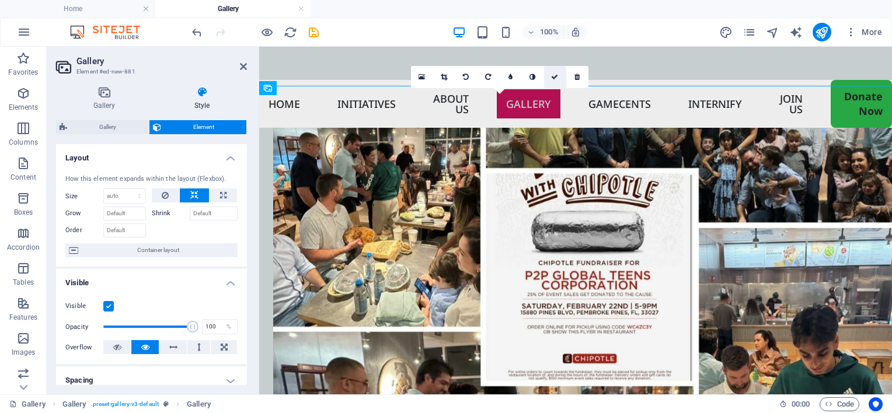
drag, startPoint x: 556, startPoint y: 77, endPoint x: 506, endPoint y: 43, distance: 61.0
click at [556, 77] on icon at bounding box center [554, 77] width 7 height 7
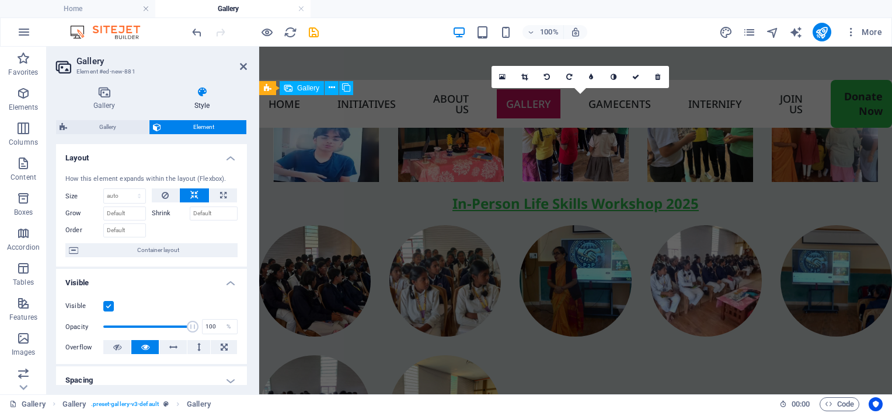
scroll to position [3363, 0]
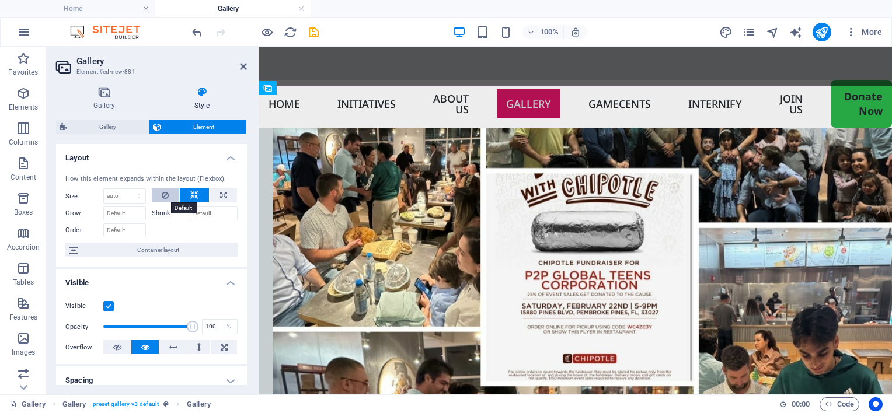
click at [165, 197] on icon at bounding box center [165, 196] width 7 height 14
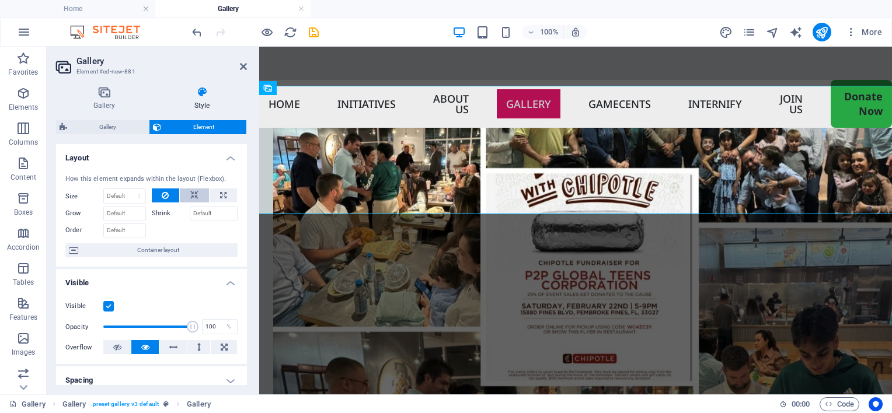
click at [192, 193] on icon at bounding box center [194, 196] width 8 height 14
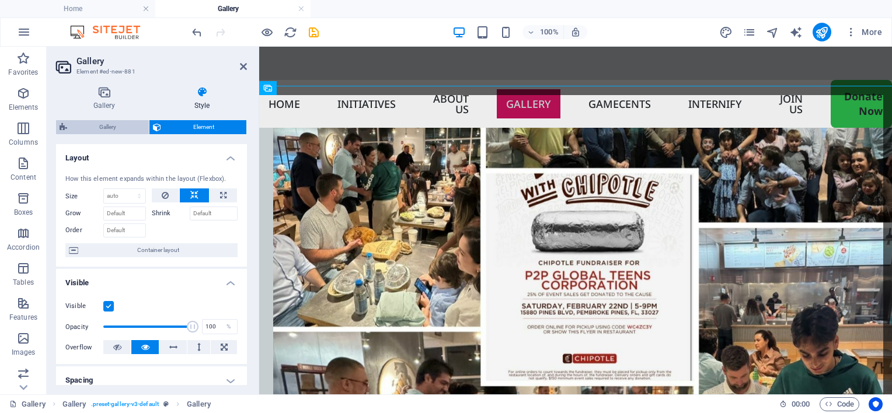
click at [114, 120] on span "Gallery" at bounding box center [108, 127] width 75 height 14
select select "rem"
select select "zoom"
select select "%"
select select "preset-gallery-v3-default"
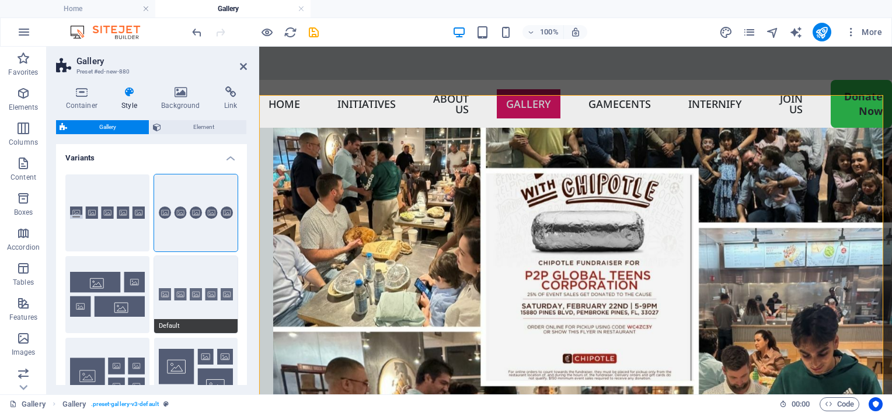
click at [175, 285] on button "Default" at bounding box center [196, 294] width 84 height 77
select select "fade"
type input "0"
select select "px"
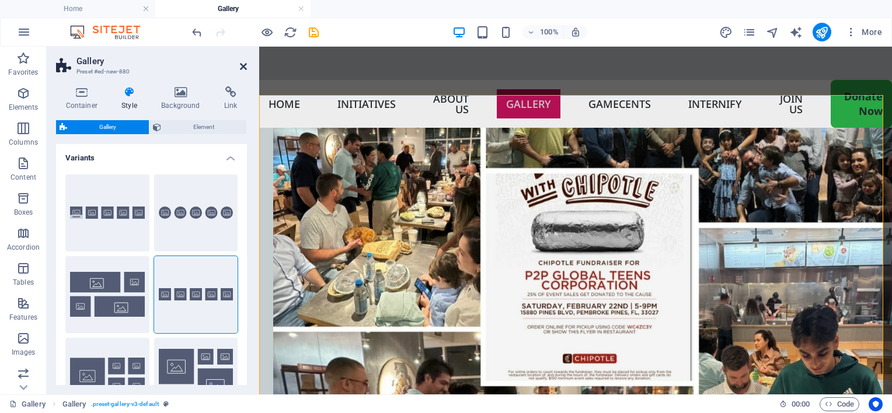
click at [242, 65] on icon at bounding box center [243, 66] width 7 height 9
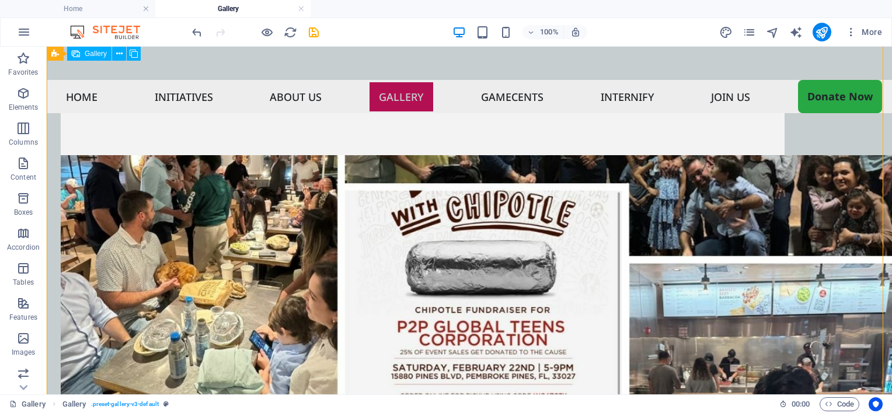
scroll to position [3805, 0]
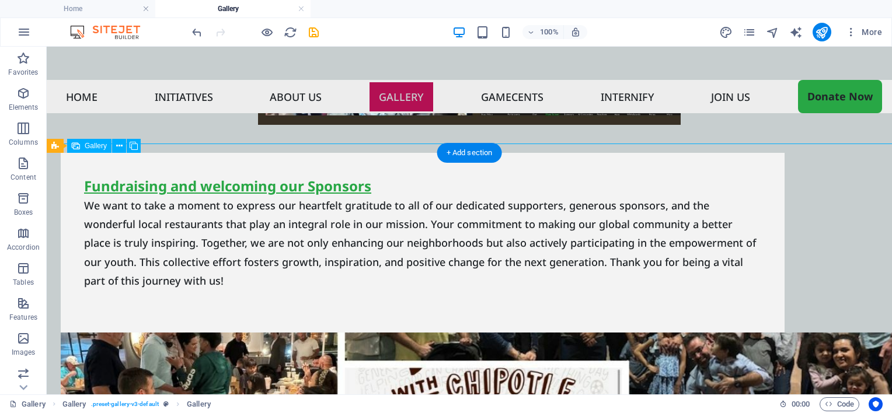
click at [193, 32] on icon "undo" at bounding box center [196, 32] width 13 height 13
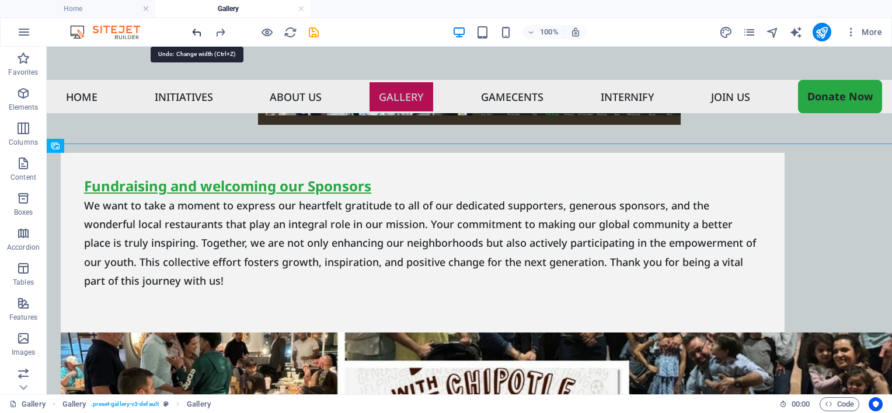
click at [193, 32] on icon "undo" at bounding box center [196, 32] width 13 height 13
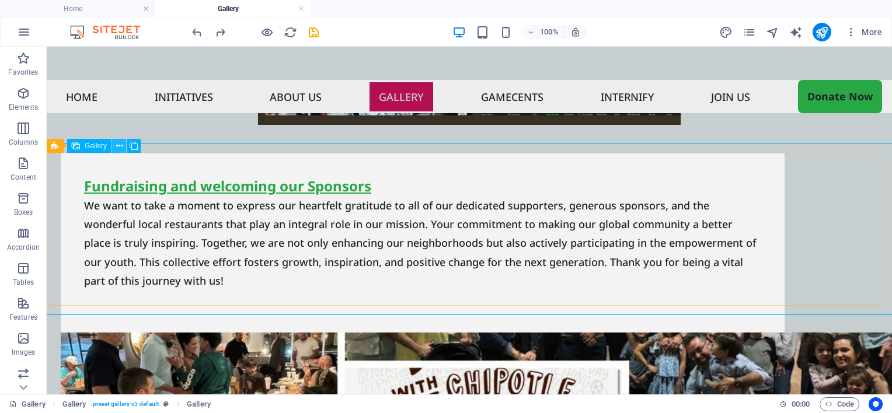
click at [120, 146] on icon at bounding box center [119, 146] width 6 height 12
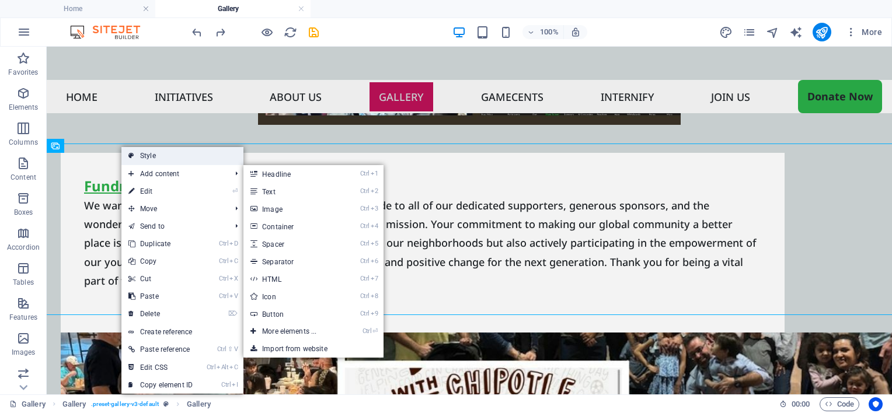
click at [138, 154] on link "Style" at bounding box center [182, 156] width 122 height 18
select select "rem"
select select "zoom"
select select "%"
select select "preset-gallery-v3-default"
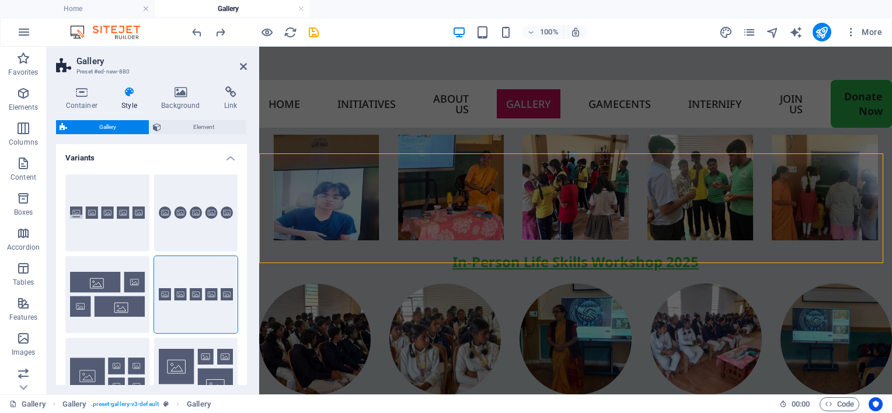
scroll to position [3304, 0]
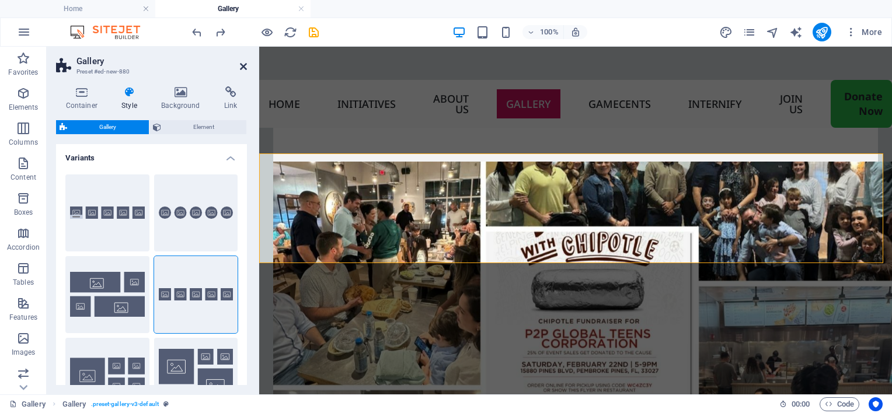
click at [243, 69] on icon at bounding box center [243, 66] width 7 height 9
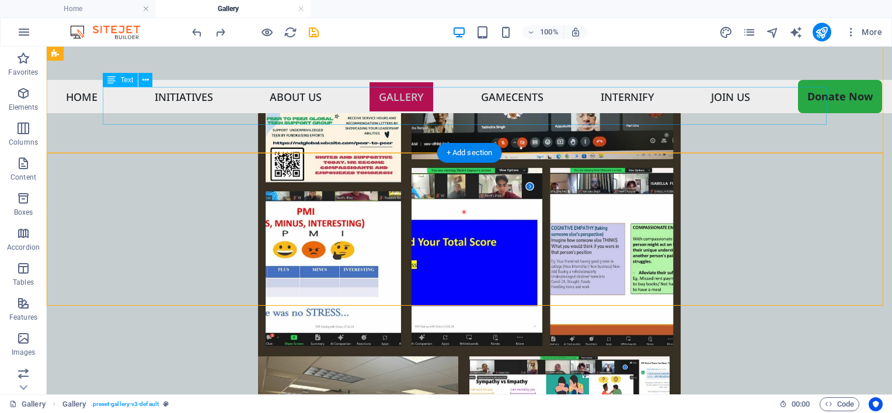
scroll to position [3805, 0]
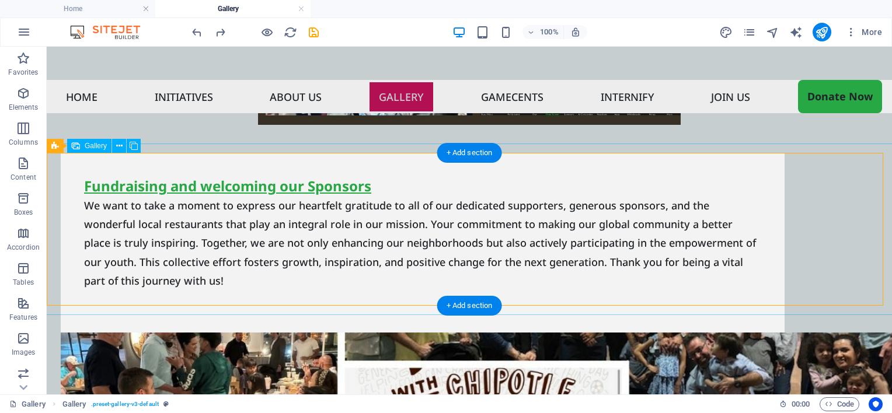
click at [122, 150] on button at bounding box center [119, 146] width 14 height 14
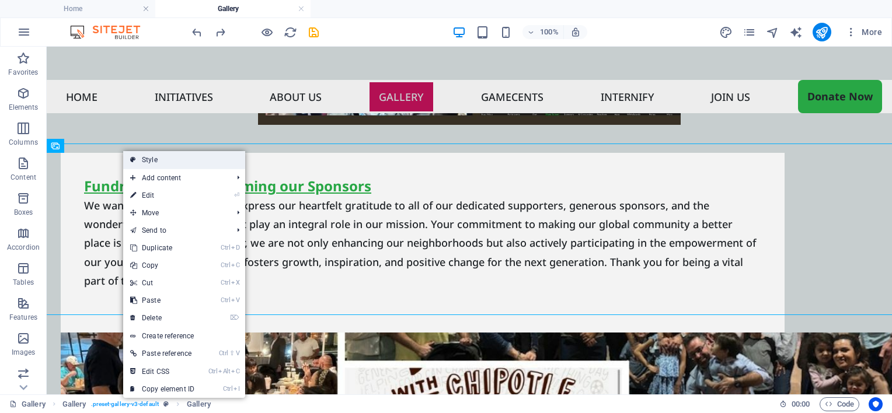
click at [128, 162] on link "Style" at bounding box center [184, 160] width 122 height 18
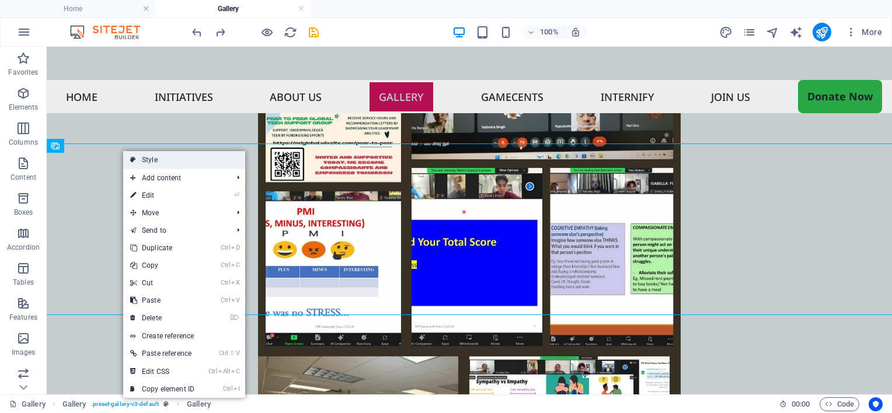
select select "rem"
select select "zoom"
select select "%"
select select "preset-gallery-v3-default"
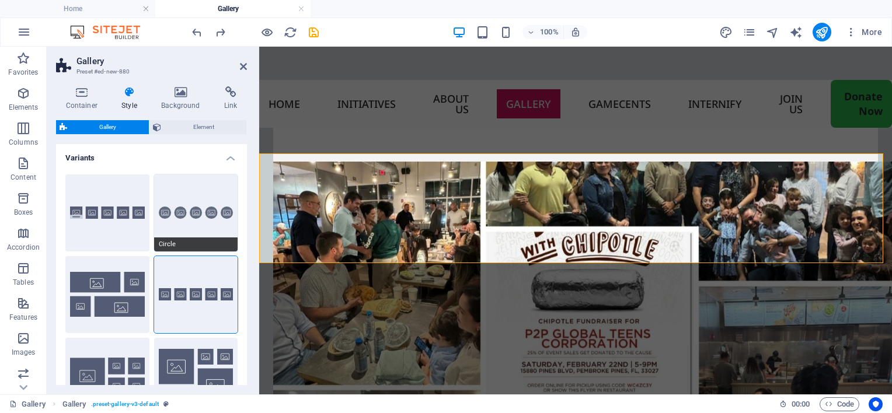
click at [161, 198] on button "Circle" at bounding box center [196, 213] width 84 height 77
select select "zoom"
type input "100"
select select "%"
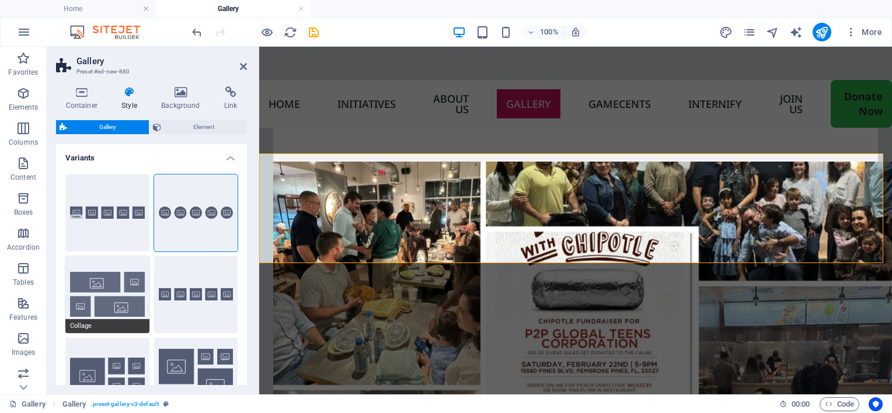
click at [116, 285] on button "Collage" at bounding box center [107, 294] width 84 height 77
select select "collage"
select select "fade"
type input "0"
select select "px"
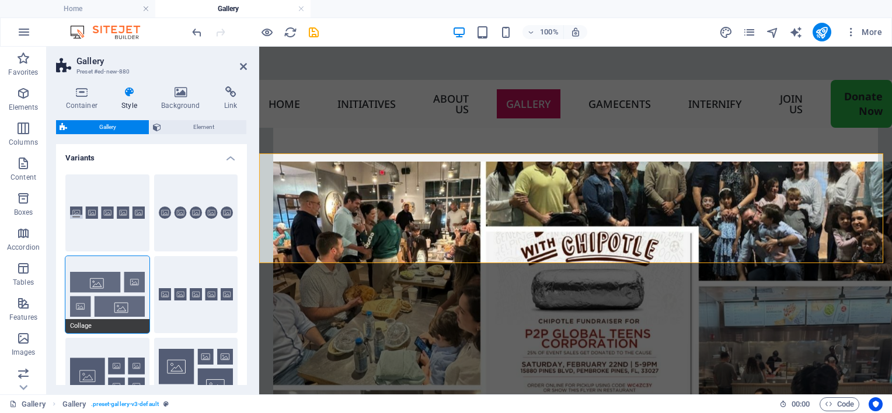
scroll to position [3755, 0]
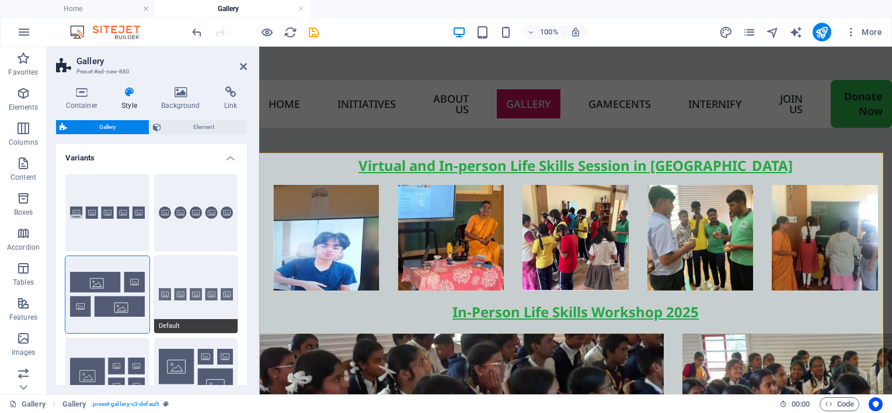
click at [175, 281] on button "Default" at bounding box center [196, 294] width 84 height 77
select select "default"
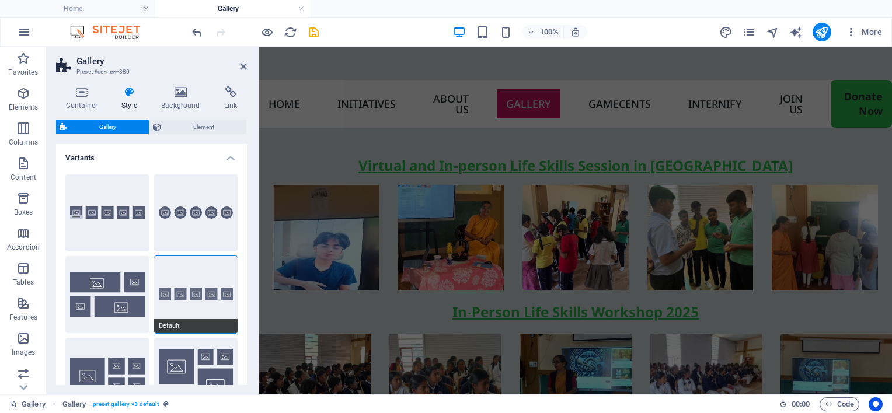
scroll to position [3304, 0]
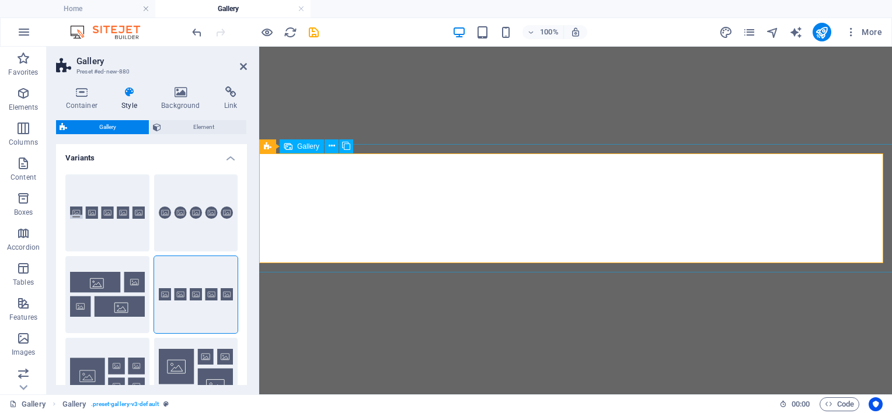
select select "rem"
select select "fade"
select select "px"
select select "preset-gallery-v3-default"
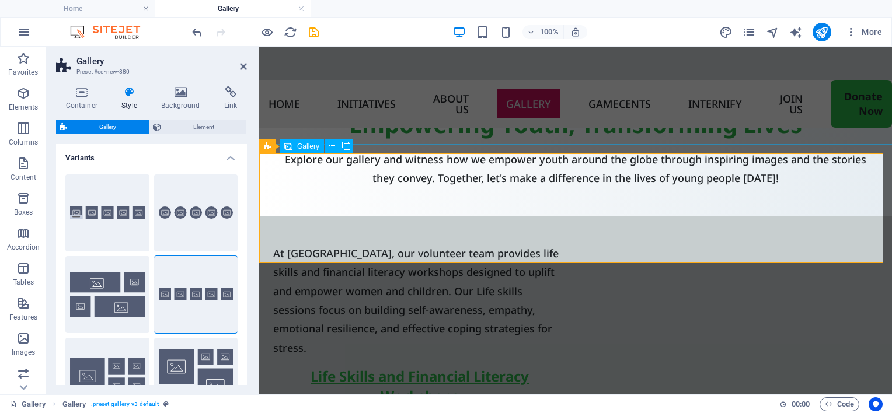
scroll to position [3304, 0]
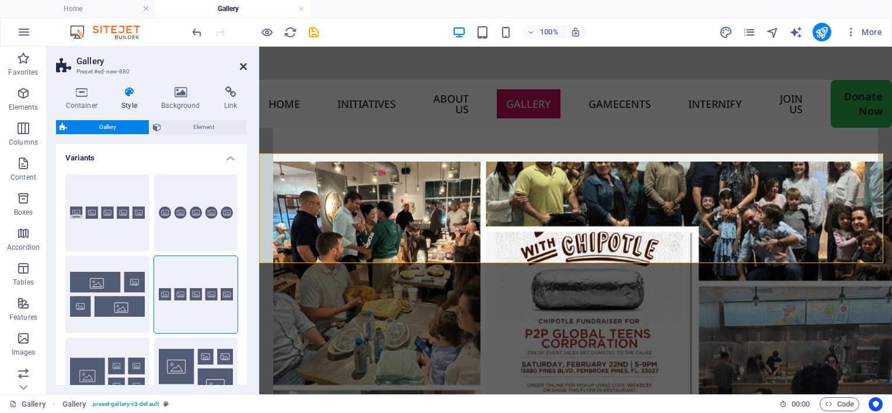
drag, startPoint x: 194, startPoint y: 18, endPoint x: 241, endPoint y: 63, distance: 65.2
click at [241, 63] on icon at bounding box center [243, 66] width 7 height 9
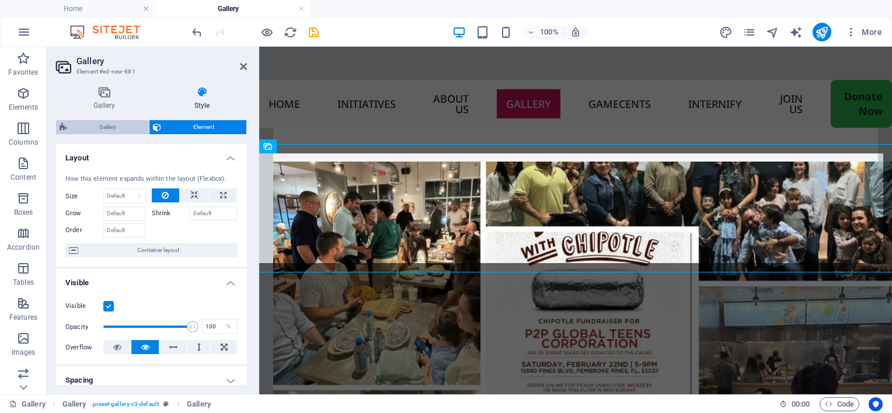
click at [114, 130] on span "Gallery" at bounding box center [108, 127] width 75 height 14
select select "rem"
select select "fade"
select select "px"
select select "preset-gallery-v3-default"
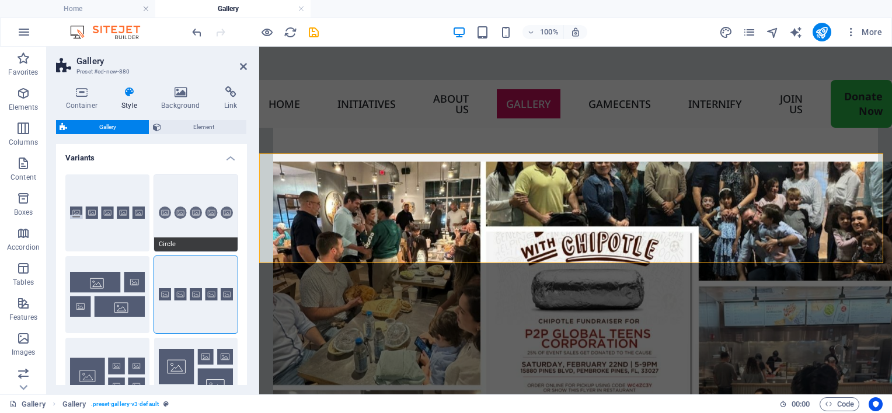
click at [176, 194] on button "Circle" at bounding box center [196, 213] width 84 height 77
select select "zoom"
type input "100"
select select "%"
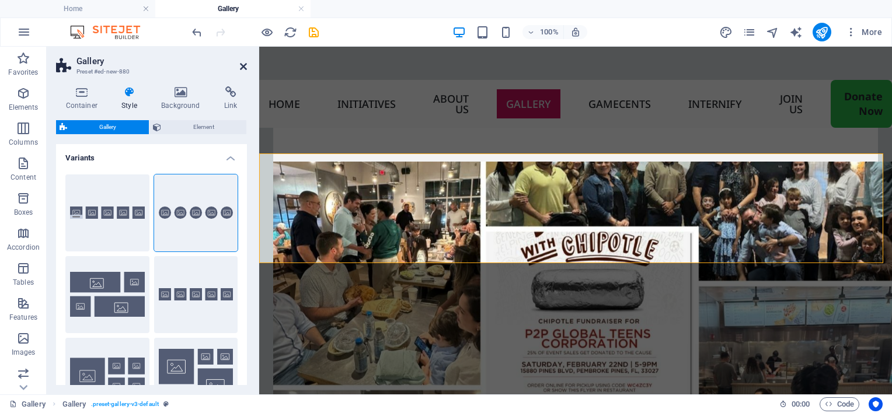
click at [245, 65] on icon at bounding box center [243, 66] width 7 height 9
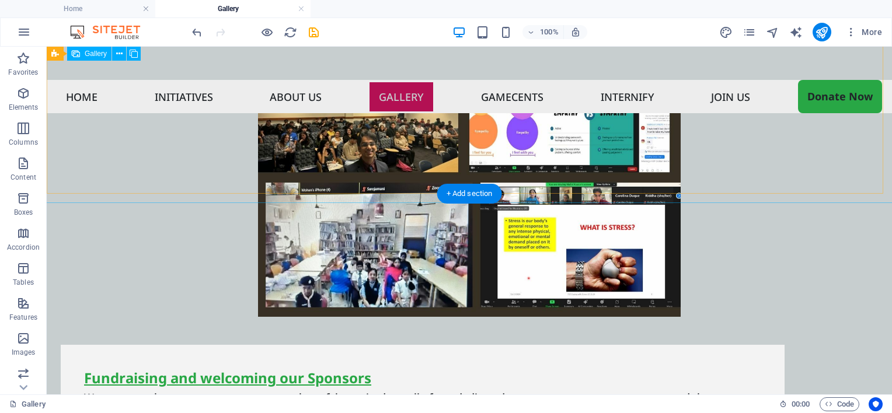
scroll to position [3630, 0]
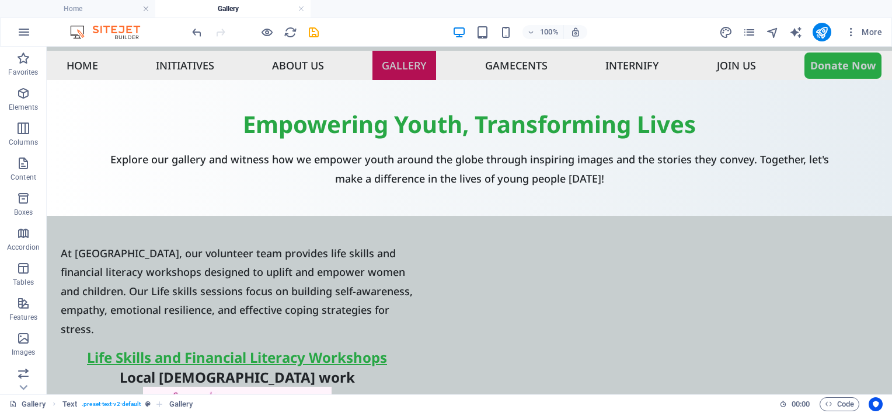
scroll to position [0, 0]
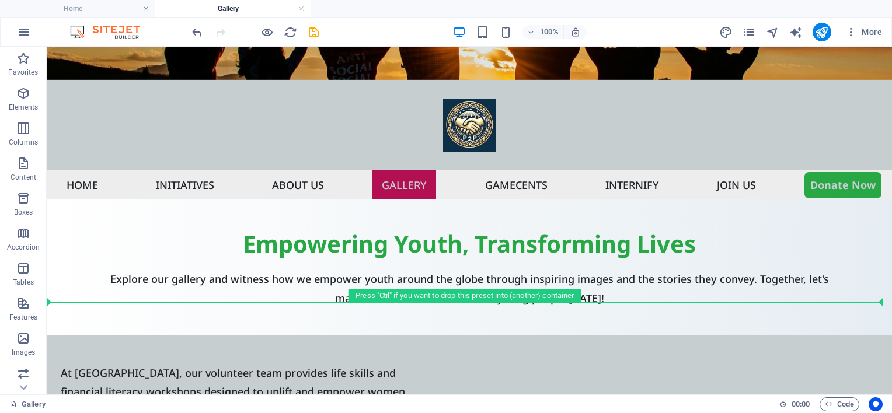
drag, startPoint x: 69, startPoint y: 152, endPoint x: 86, endPoint y: 279, distance: 128.4
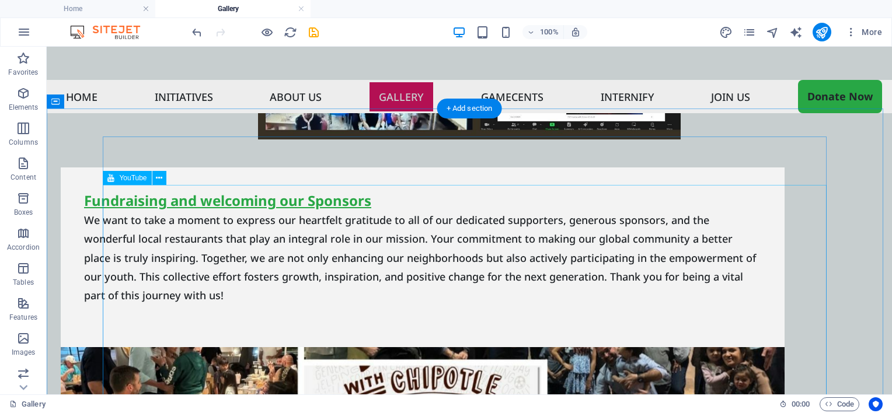
scroll to position [6075, 0]
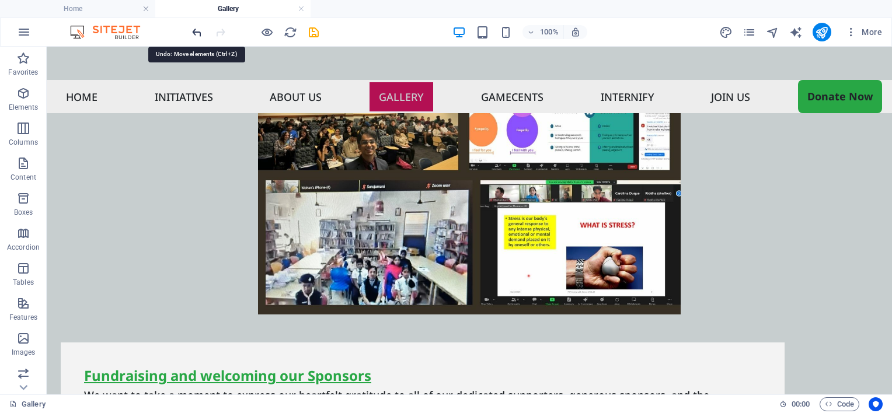
click at [191, 32] on icon "undo" at bounding box center [196, 32] width 13 height 13
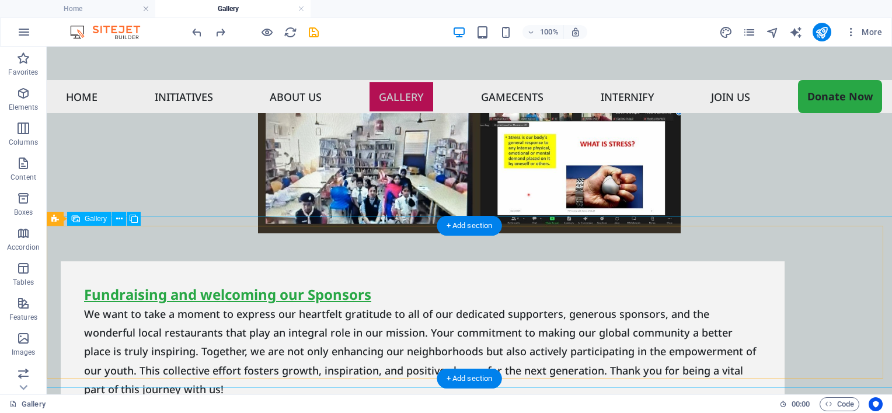
scroll to position [3732, 0]
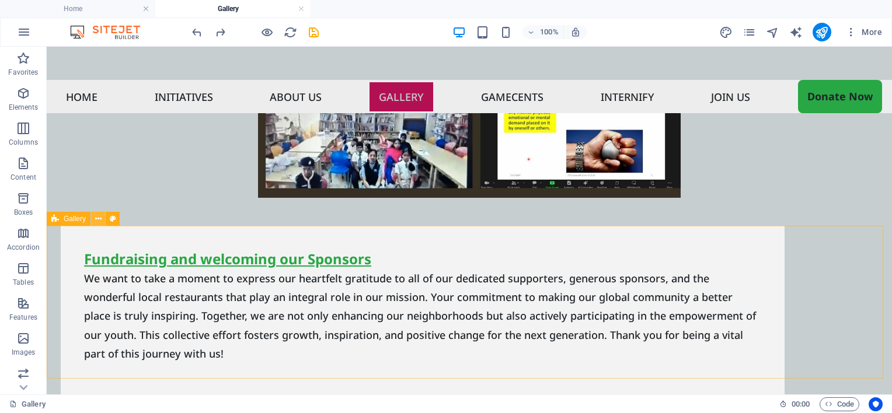
click at [100, 222] on icon at bounding box center [98, 219] width 6 height 12
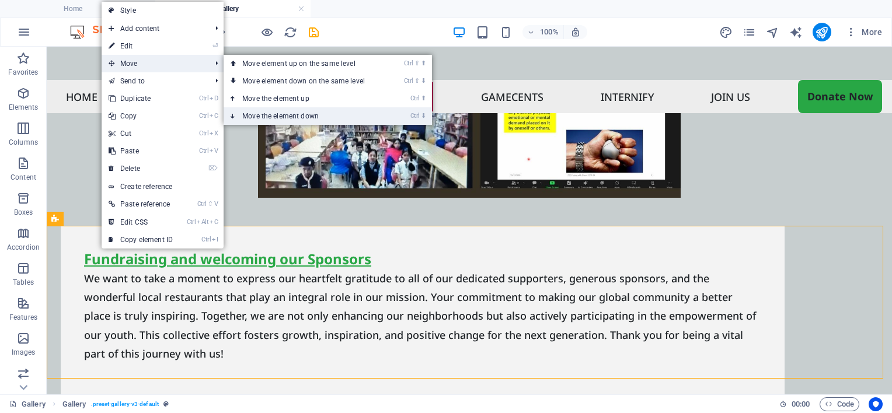
click at [266, 116] on link "Ctrl ⬇ Move the element down" at bounding box center [306, 116] width 165 height 18
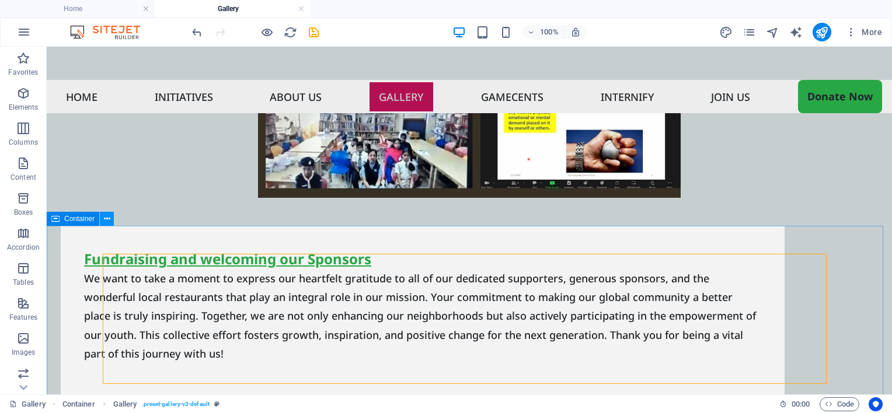
click at [106, 224] on icon at bounding box center [107, 219] width 6 height 12
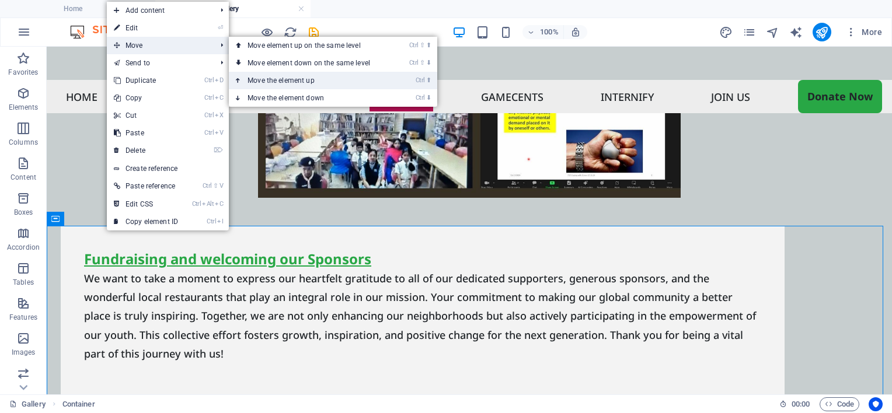
click at [288, 82] on link "Ctrl ⬆ Move the element up" at bounding box center [311, 81] width 165 height 18
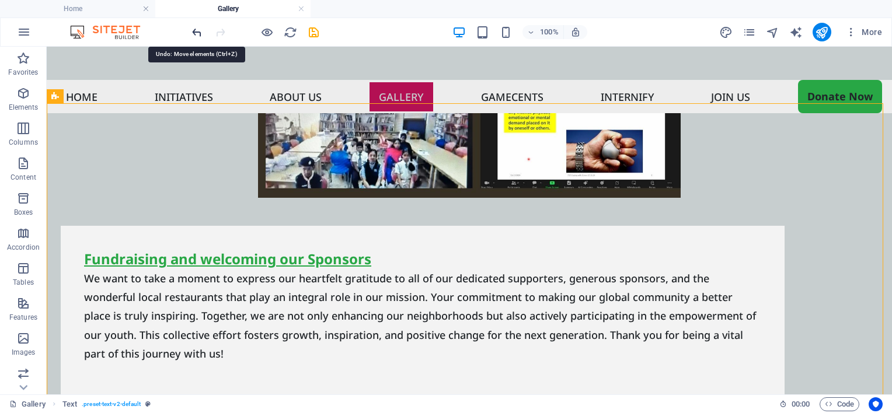
click at [198, 36] on icon "undo" at bounding box center [196, 32] width 13 height 13
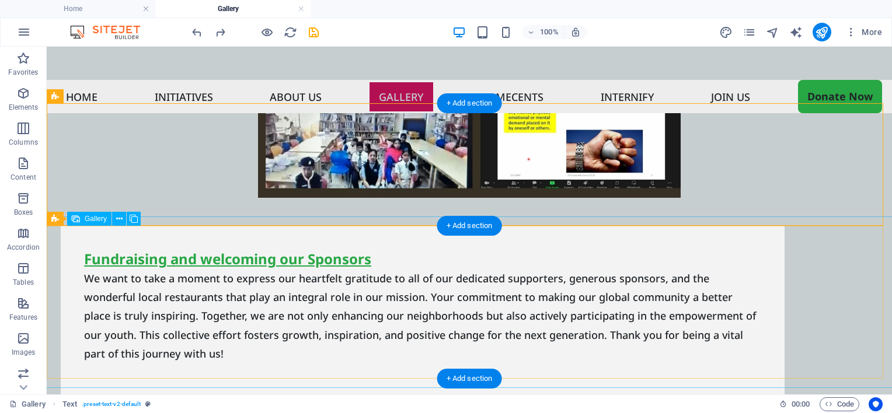
scroll to position [3791, 0]
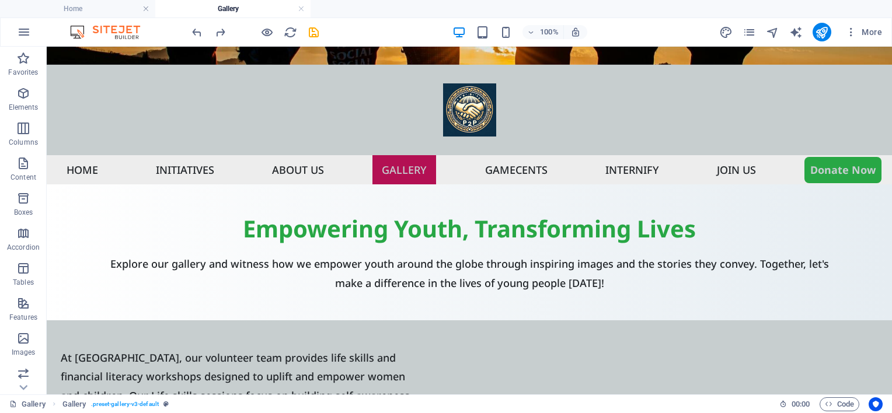
scroll to position [0, 0]
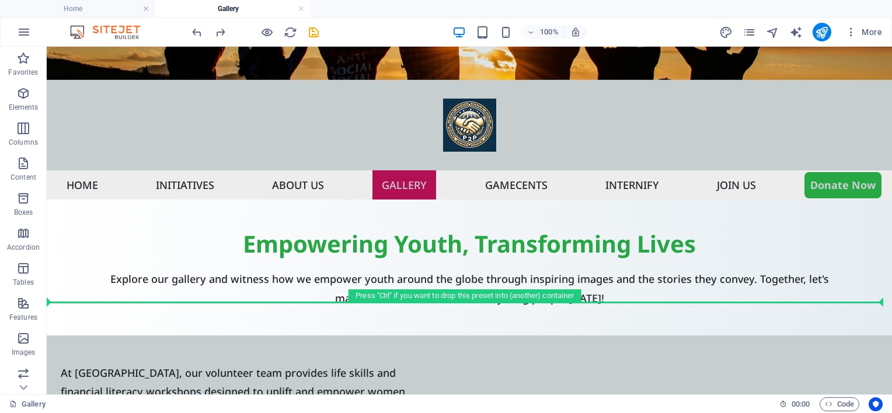
drag, startPoint x: 106, startPoint y: 203, endPoint x: 83, endPoint y: 242, distance: 44.8
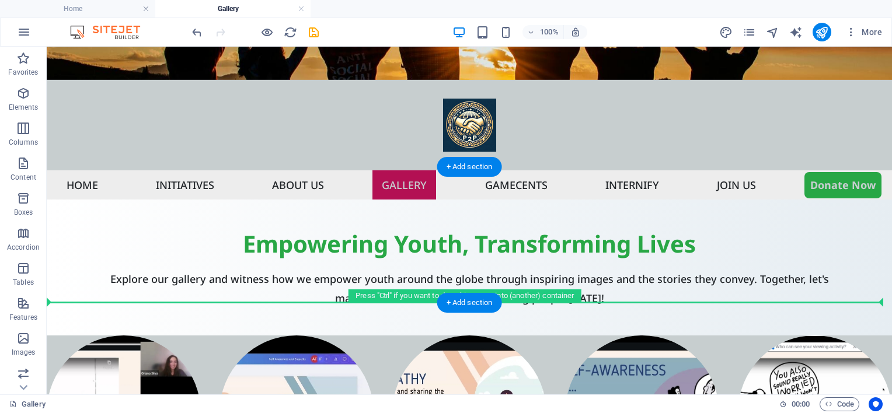
drag, startPoint x: 119, startPoint y: 228, endPoint x: 96, endPoint y: 278, distance: 55.4
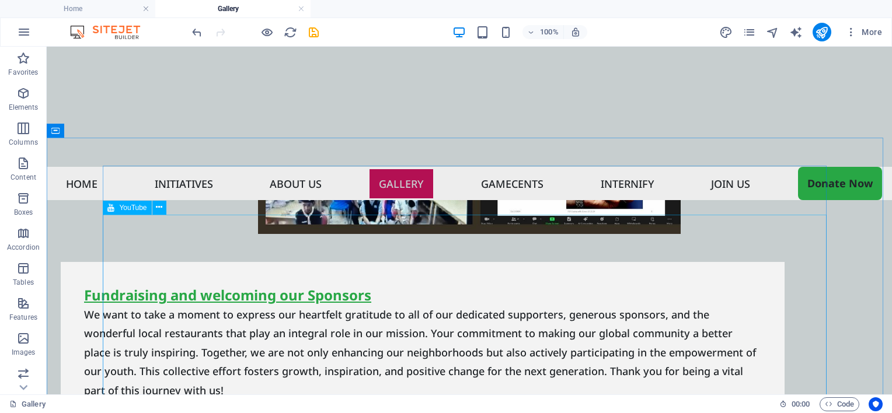
scroll to position [3856, 0]
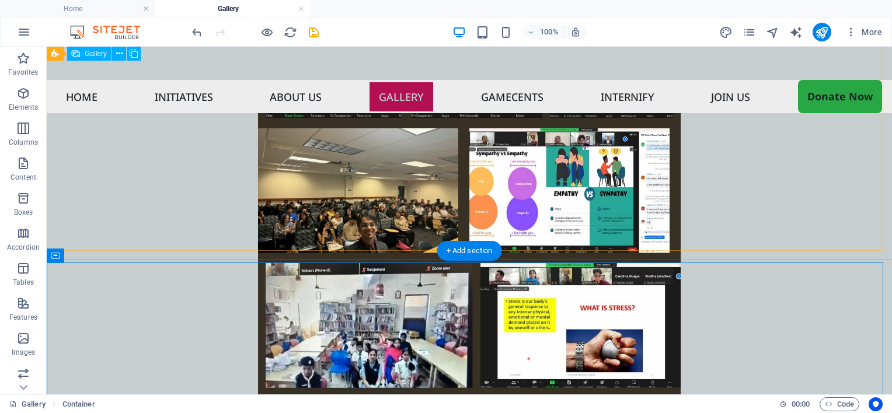
scroll to position [3798, 0]
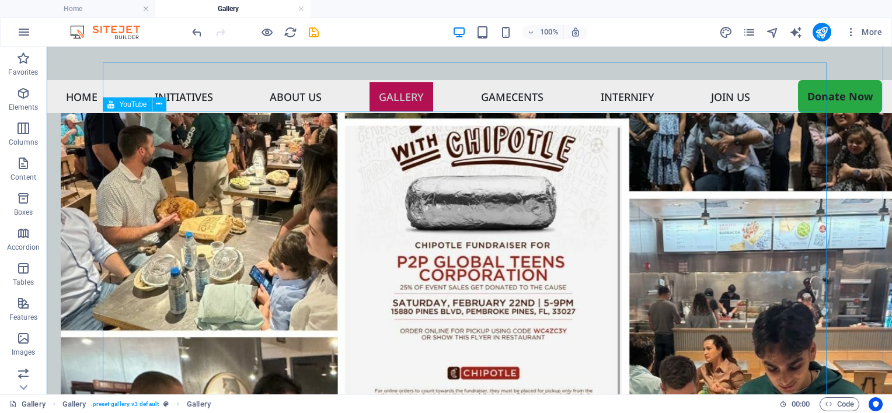
scroll to position [4440, 0]
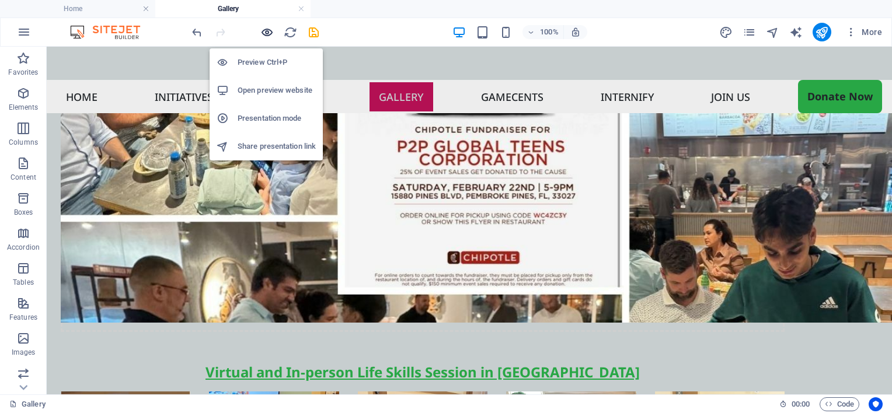
click at [266, 32] on icon "button" at bounding box center [266, 32] width 13 height 13
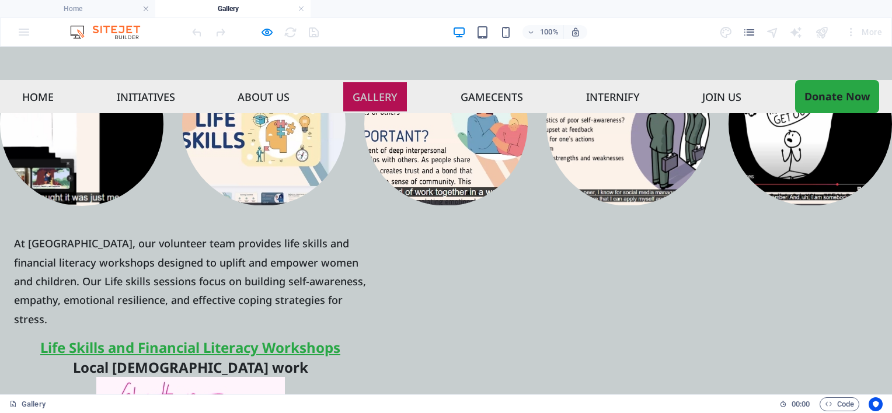
scroll to position [354, 0]
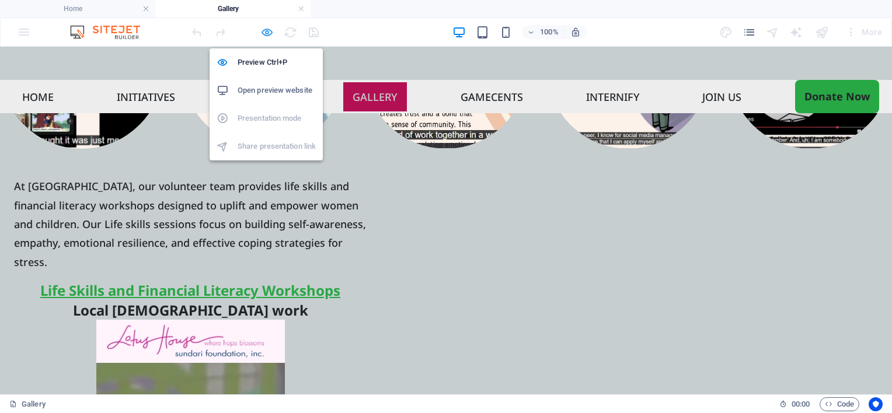
click at [264, 31] on icon "button" at bounding box center [266, 32] width 13 height 13
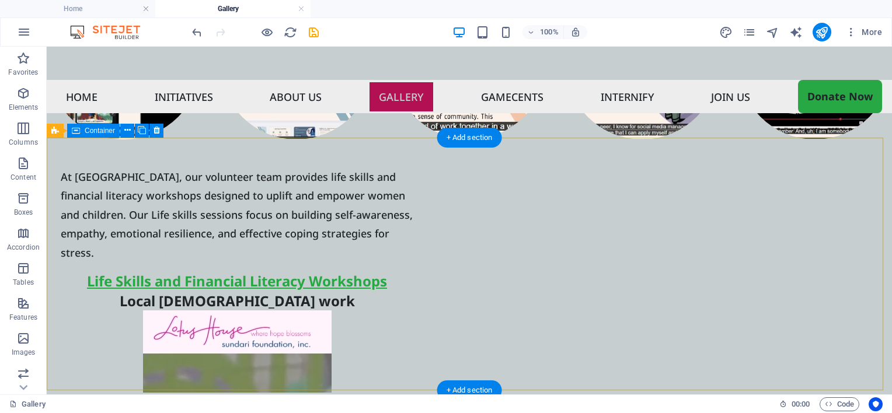
click at [367, 151] on div "At Lotus House Shelter, our volunteer team provides life skills and financial l…" at bounding box center [469, 313] width 845 height 347
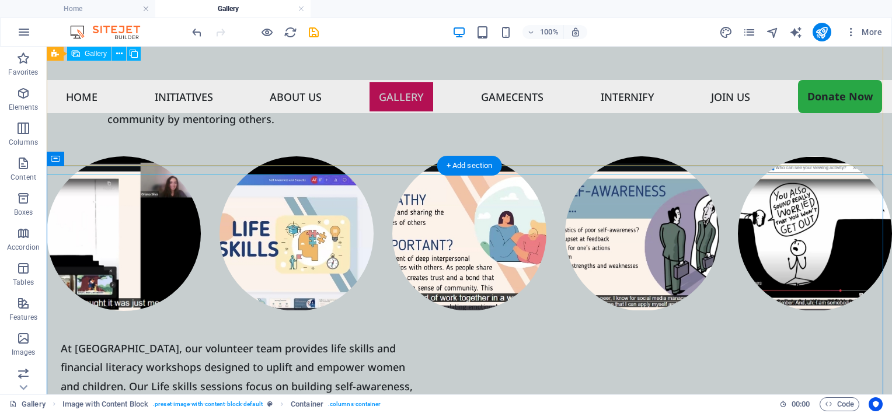
scroll to position [179, 0]
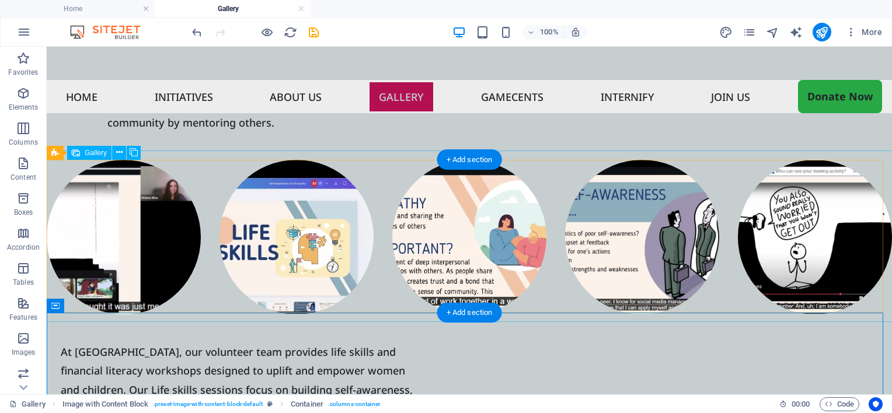
click at [383, 172] on div at bounding box center [469, 237] width 864 height 173
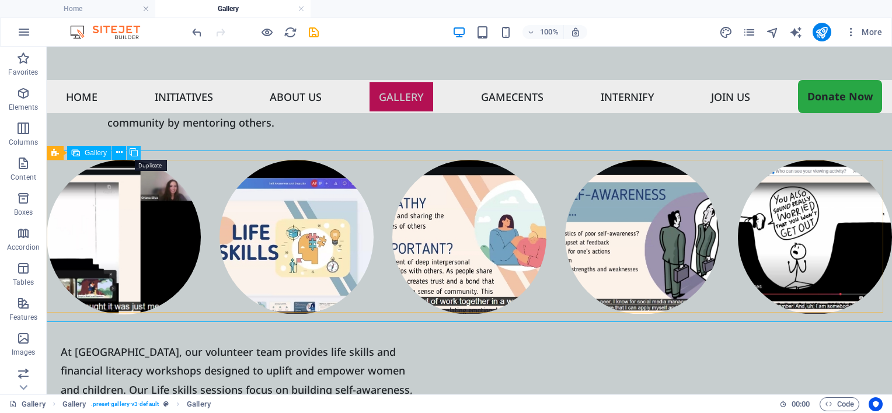
click at [133, 154] on icon at bounding box center [134, 153] width 8 height 12
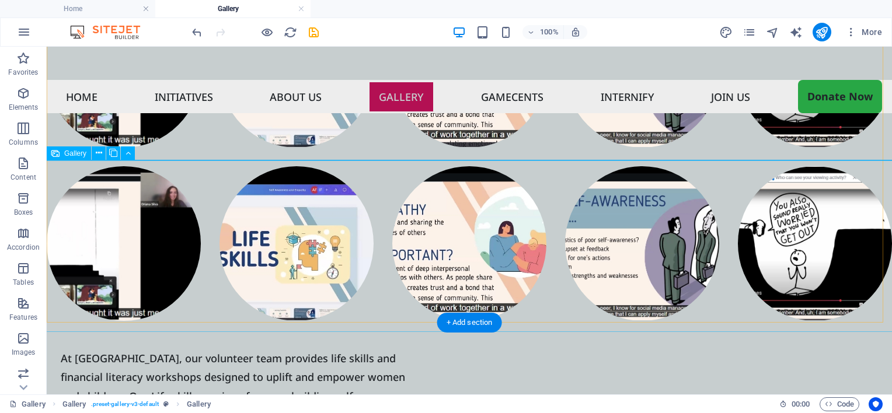
scroll to position [354, 0]
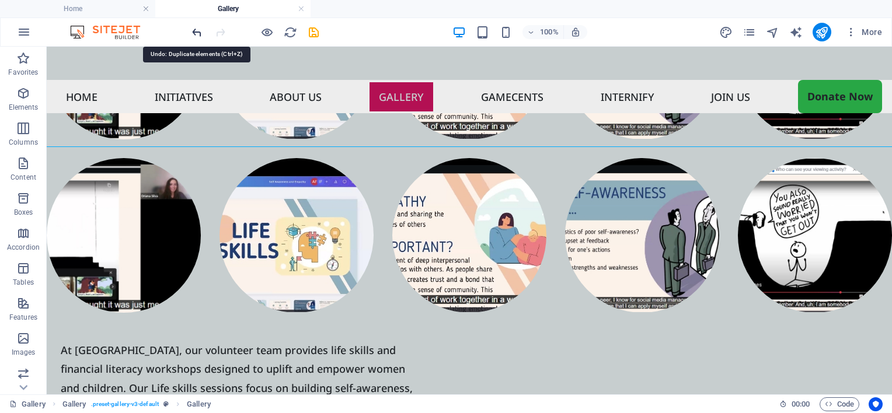
click at [197, 30] on icon "undo" at bounding box center [196, 32] width 13 height 13
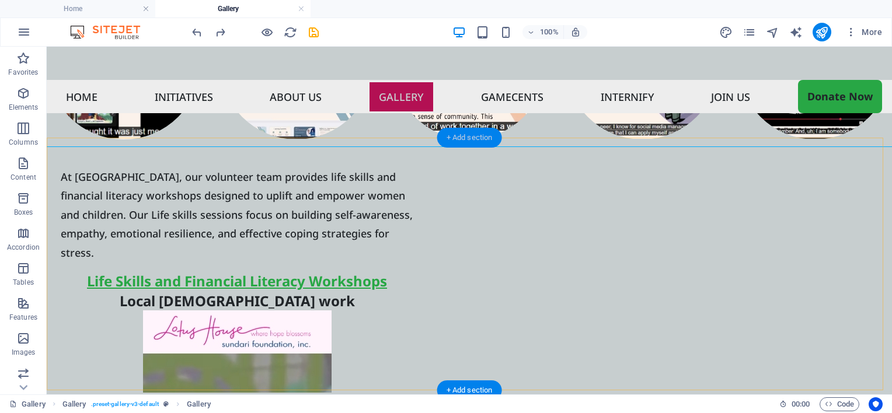
click at [458, 137] on div "+ Add section" at bounding box center [469, 138] width 65 height 20
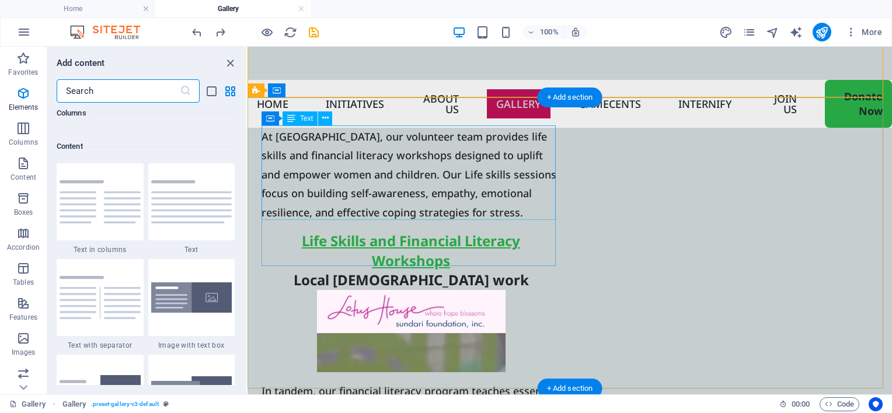
scroll to position [2138, 0]
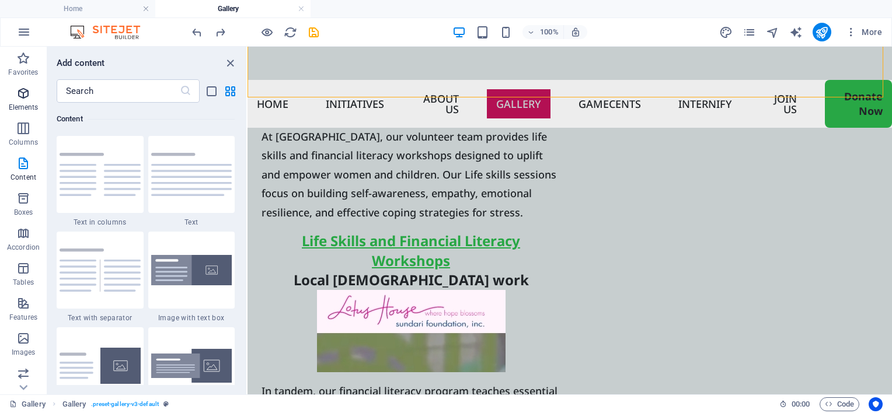
click at [22, 105] on p "Elements" at bounding box center [24, 107] width 30 height 9
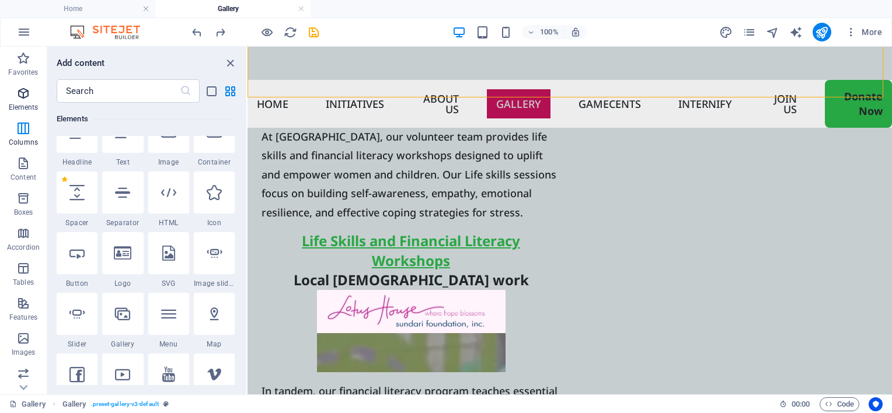
scroll to position [220, 0]
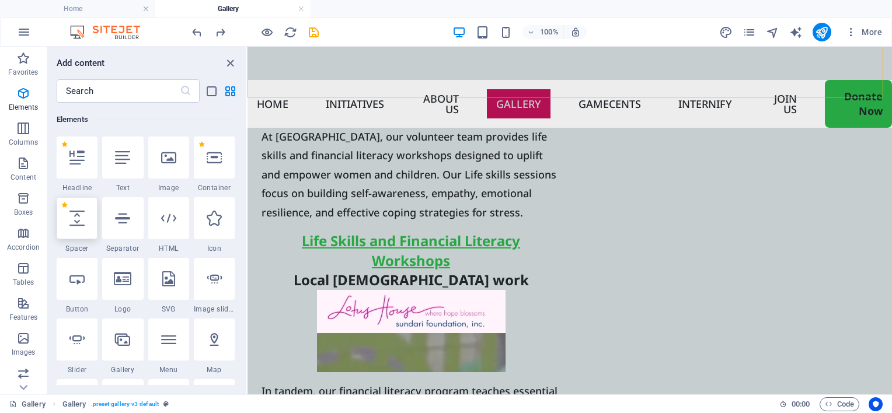
click at [75, 220] on icon at bounding box center [76, 218] width 15 height 15
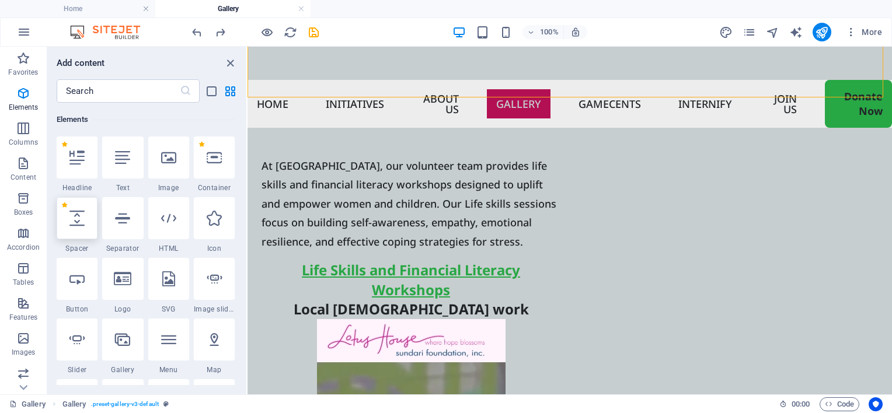
select select "px"
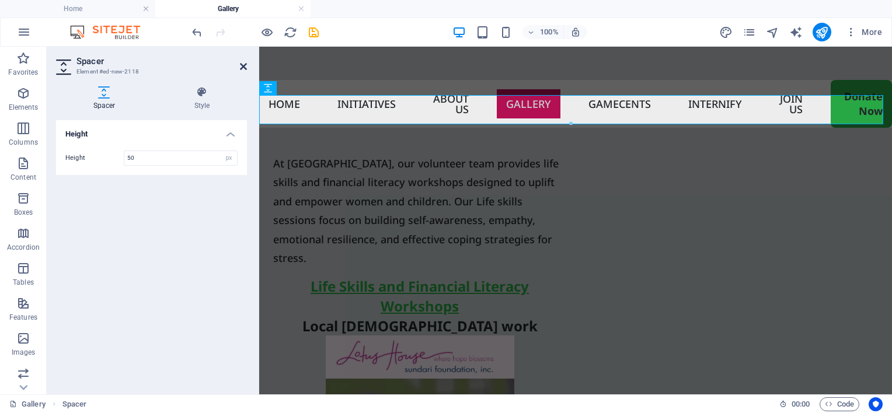
click at [243, 68] on icon at bounding box center [243, 66] width 7 height 9
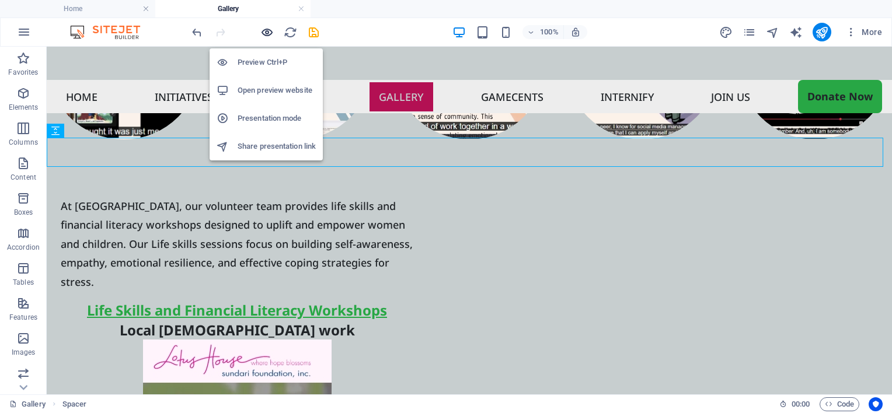
click at [262, 31] on icon "button" at bounding box center [266, 32] width 13 height 13
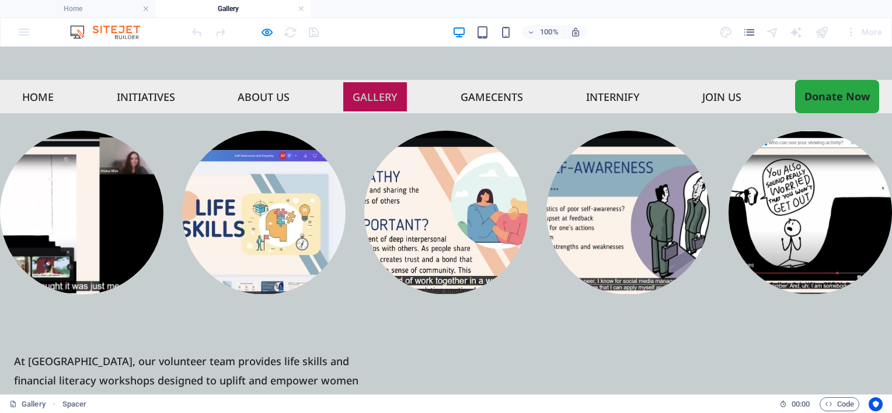
scroll to position [120, 0]
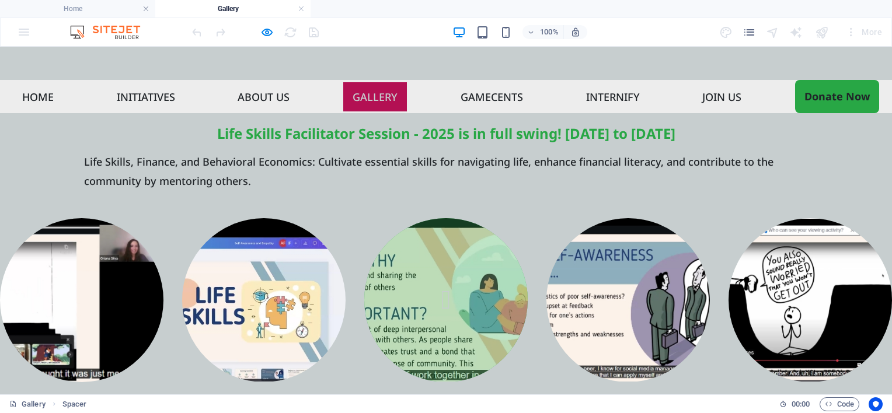
click at [400, 269] on img at bounding box center [446, 300] width 180 height 180
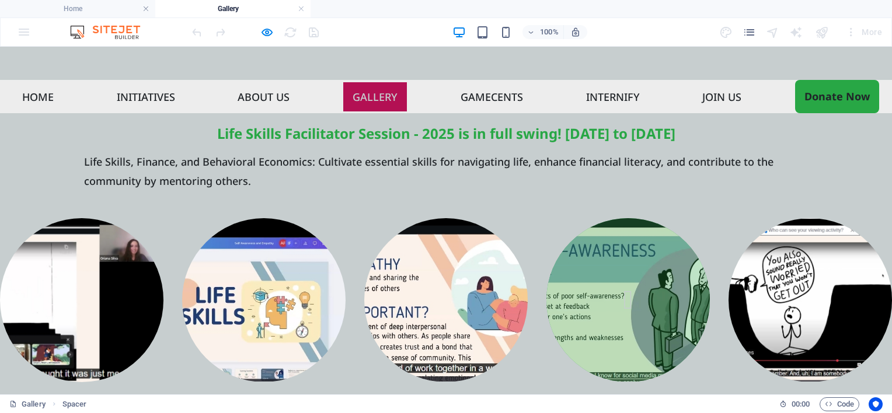
click at [619, 272] on img at bounding box center [628, 300] width 180 height 180
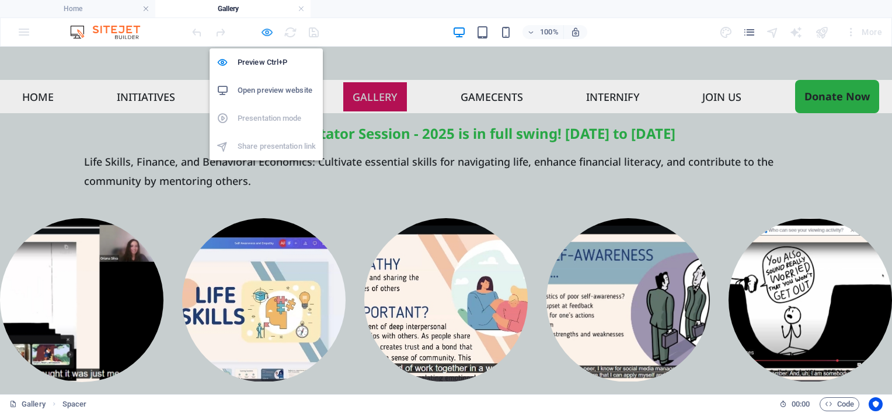
click at [266, 32] on icon "button" at bounding box center [266, 32] width 13 height 13
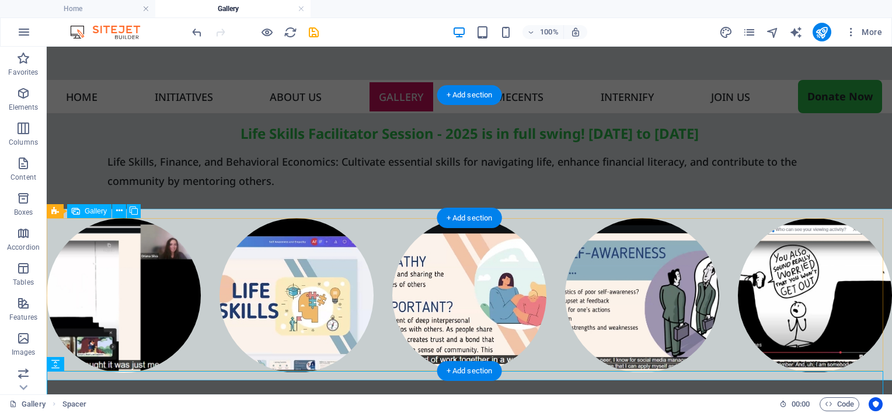
click at [597, 272] on li at bounding box center [642, 295] width 154 height 155
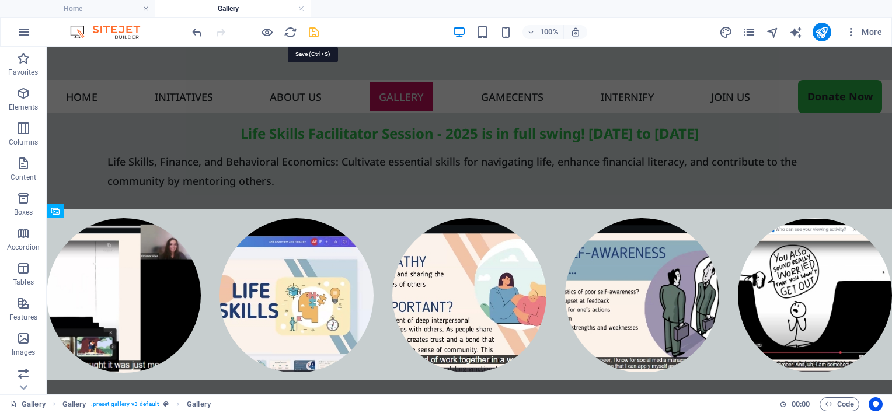
click at [311, 28] on icon "save" at bounding box center [313, 32] width 13 height 13
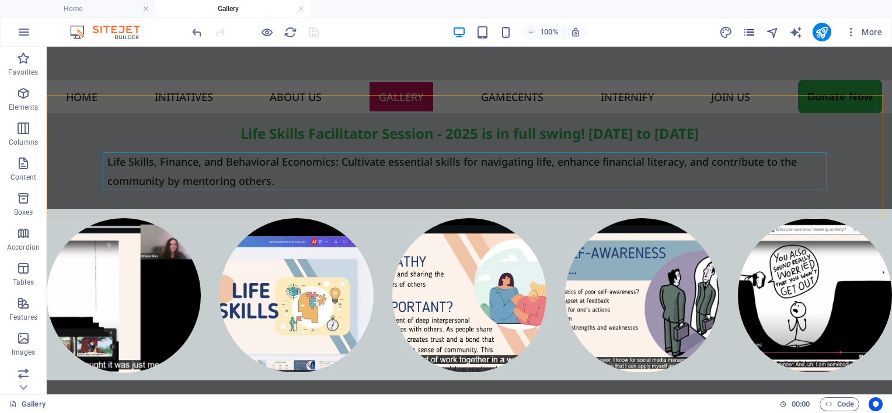
click at [748, 32] on icon "pages" at bounding box center [749, 32] width 13 height 13
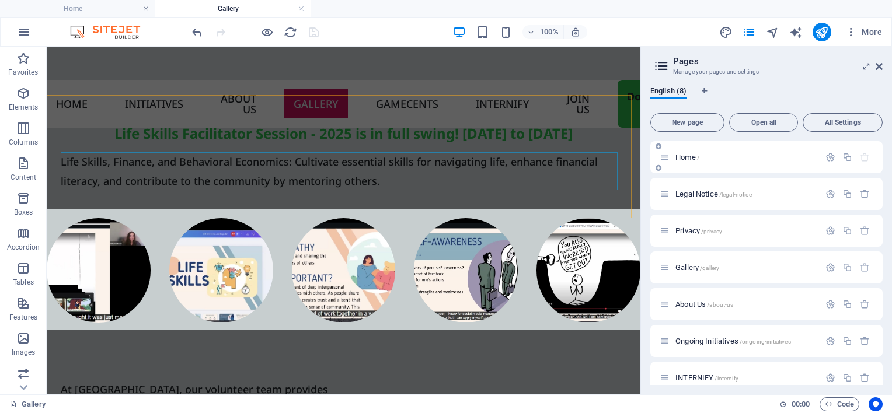
click at [686, 157] on span "Home /" at bounding box center [687, 157] width 24 height 9
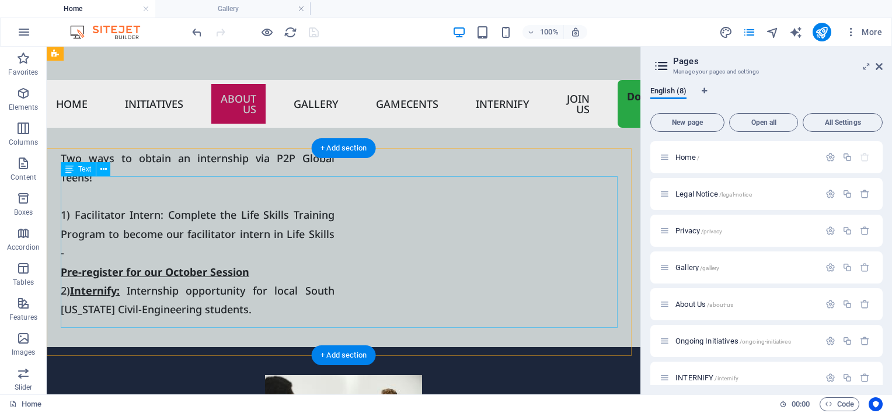
scroll to position [3065, 0]
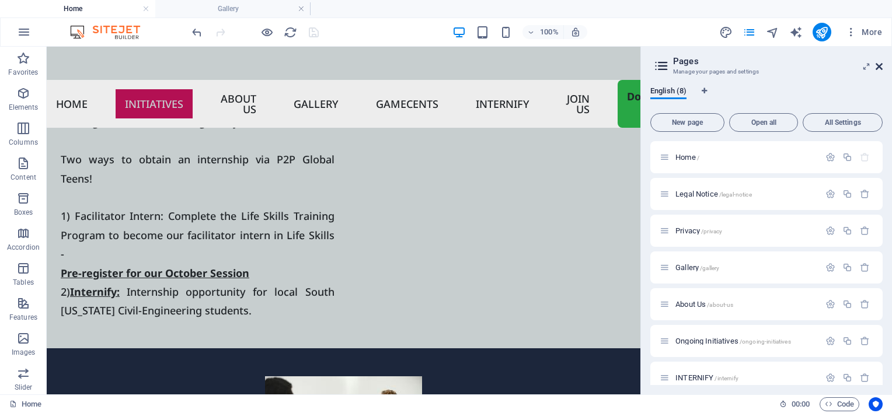
drag, startPoint x: 814, startPoint y: 30, endPoint x: 877, endPoint y: 64, distance: 72.4
click at [877, 64] on icon at bounding box center [879, 66] width 7 height 9
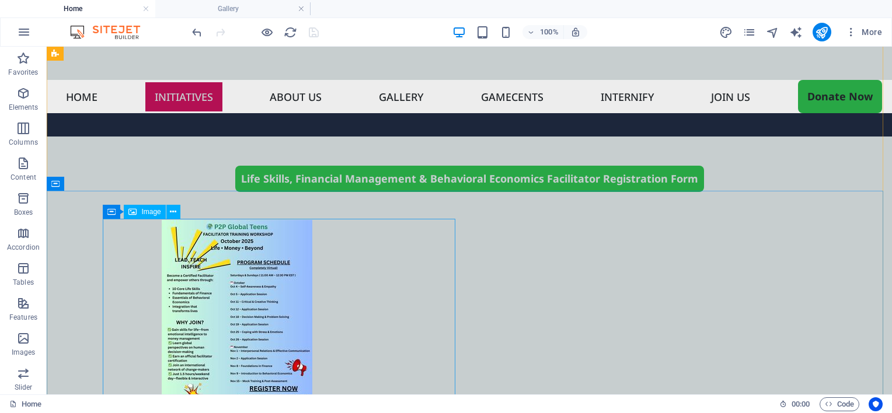
scroll to position [847, 0]
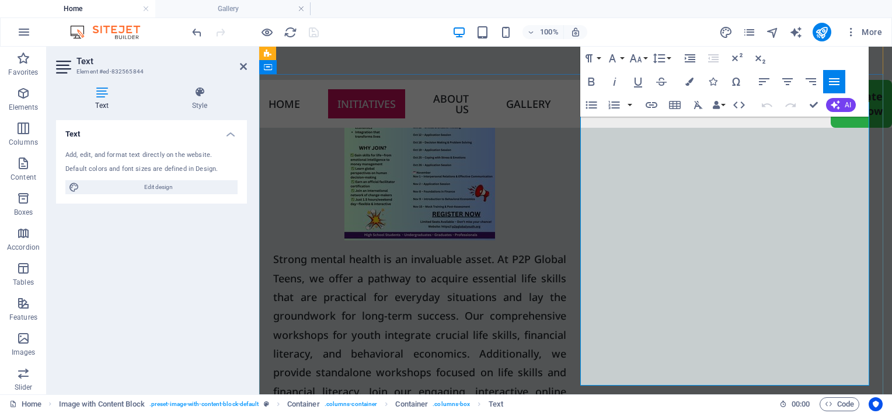
scroll to position [1079, 0]
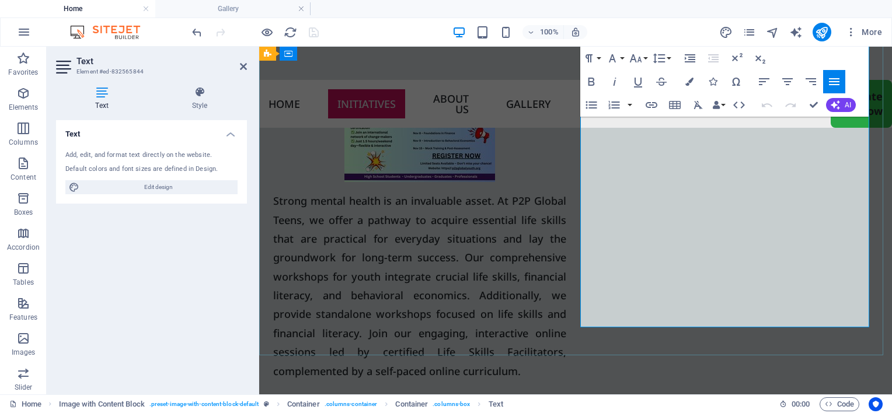
click at [566, 315] on p "Strong mental health is an invaluable asset. At P2P Global Teens, we offer a pa…" at bounding box center [419, 323] width 293 height 264
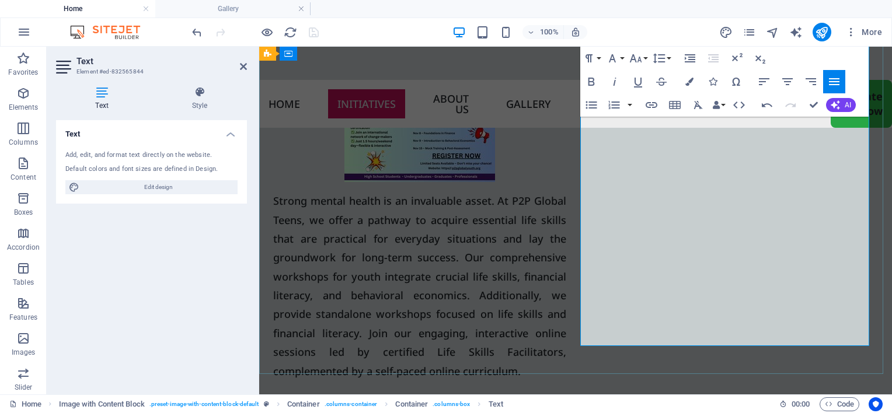
click at [566, 325] on p "Strong mental health is an invaluable asset. At P2P Global Teens, we offer a pa…" at bounding box center [419, 323] width 293 height 264
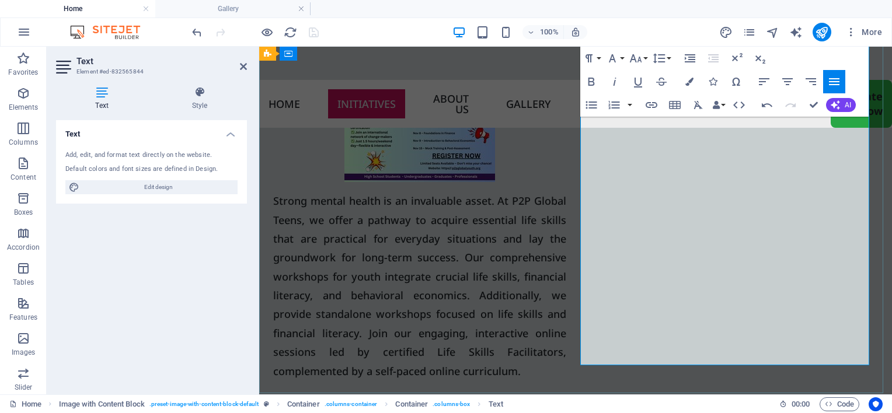
drag, startPoint x: 757, startPoint y: 361, endPoint x: 583, endPoint y: 362, distance: 174.6
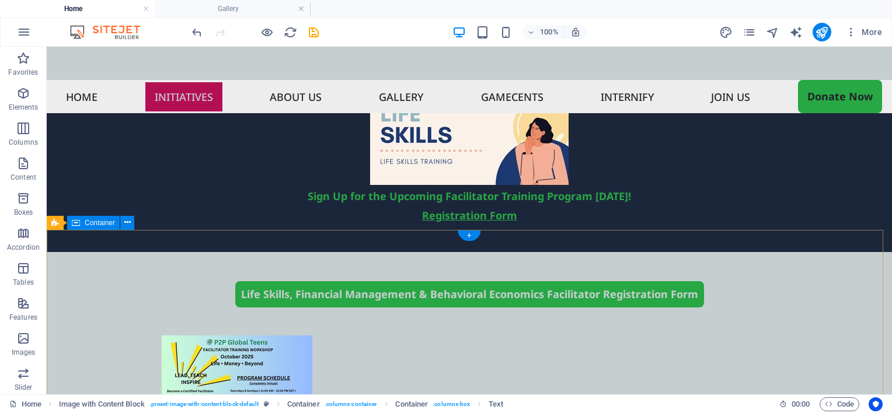
scroll to position [555, 0]
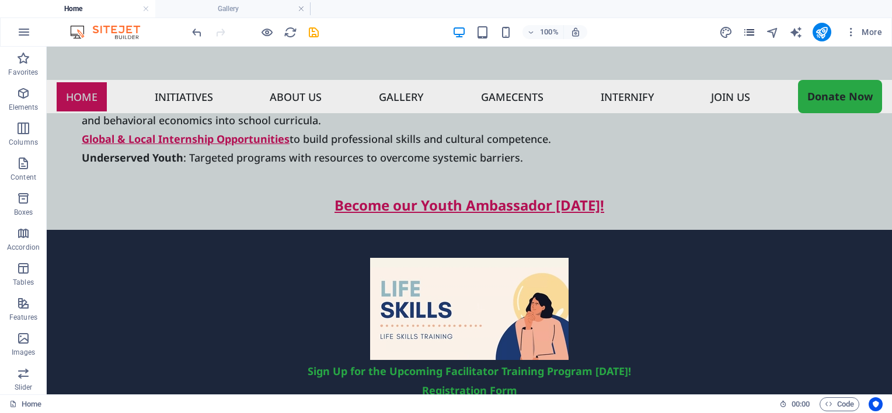
click at [756, 32] on icon "pages" at bounding box center [749, 32] width 13 height 13
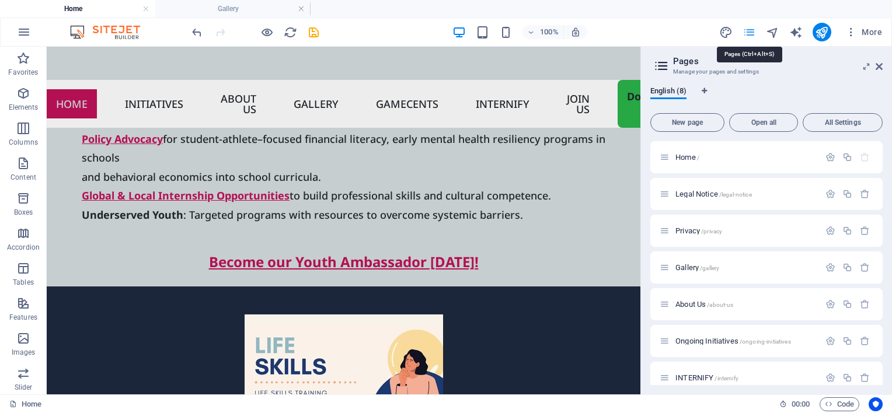
scroll to position [593, 0]
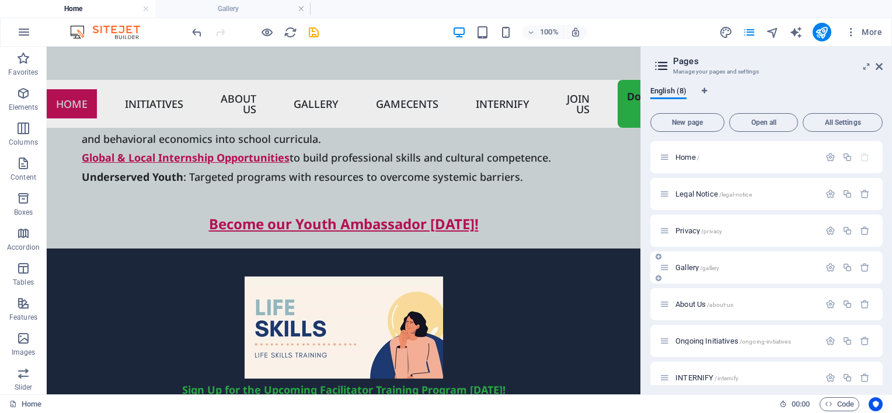
click at [691, 262] on div "Gallery /gallery" at bounding box center [740, 267] width 160 height 13
click at [689, 266] on span "Gallery /gallery" at bounding box center [697, 267] width 44 height 9
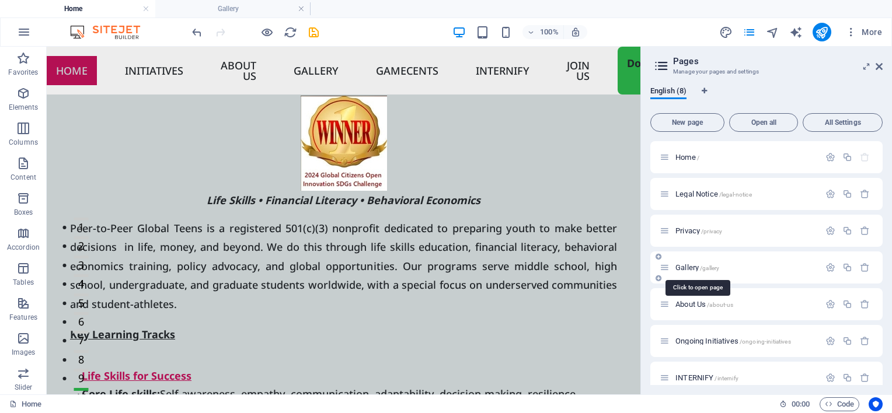
scroll to position [120, 0]
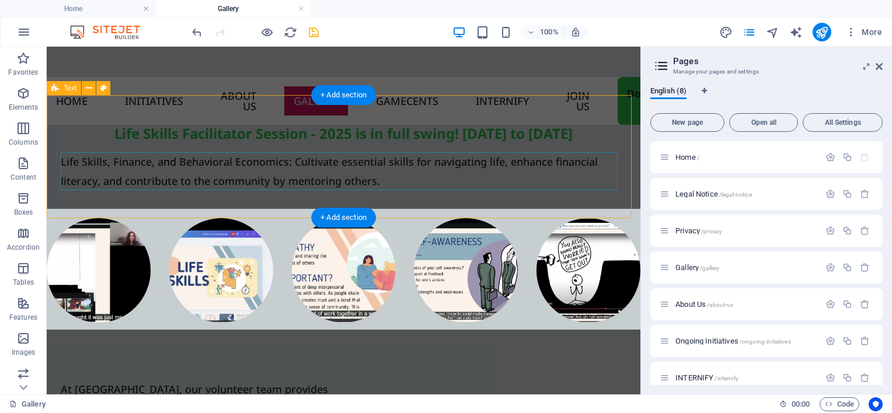
click at [147, 117] on div "Life Skills Facilitator Session - 2025 is in full swing! Oct 4th to Nov 15th Li…" at bounding box center [344, 157] width 594 height 123
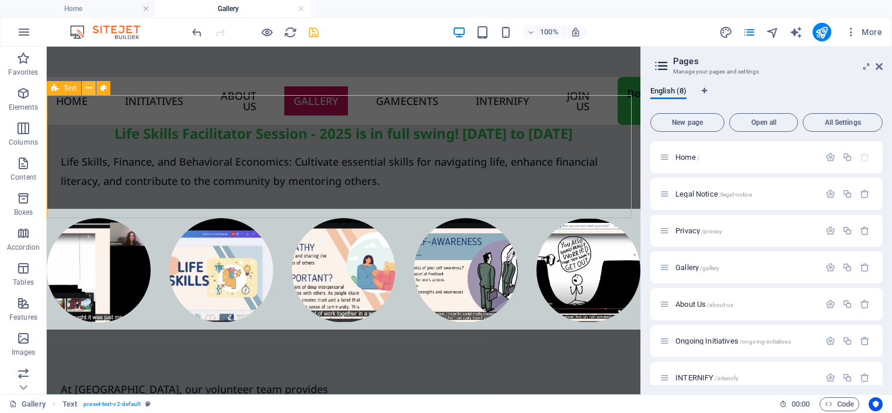
click at [88, 90] on icon at bounding box center [89, 88] width 6 height 12
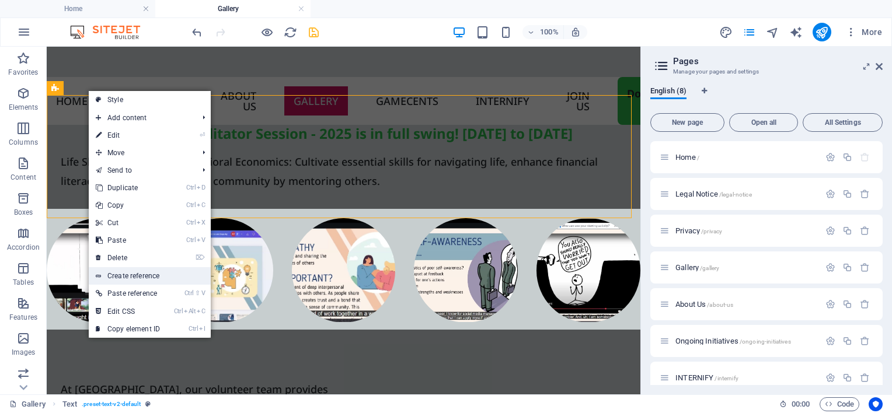
click at [121, 274] on link "Create reference" at bounding box center [150, 276] width 122 height 18
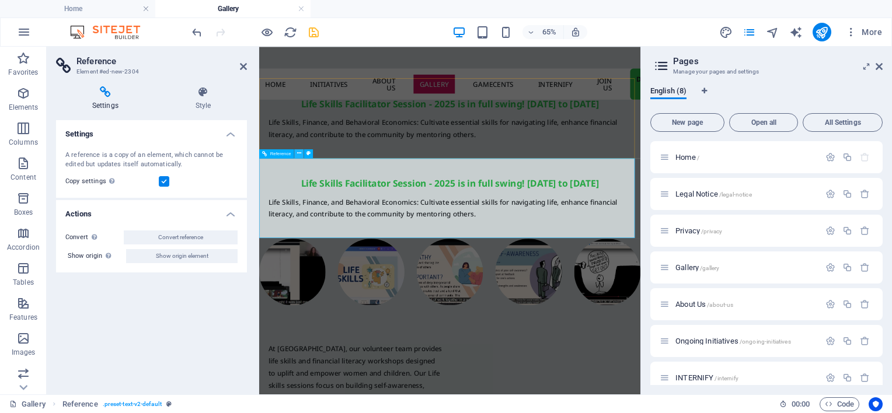
click at [301, 154] on button at bounding box center [299, 153] width 9 height 9
drag, startPoint x: 142, startPoint y: 71, endPoint x: 84, endPoint y: 72, distance: 58.4
click at [84, 72] on h3 "Element #ed-new-2304" at bounding box center [149, 72] width 147 height 11
click at [696, 156] on span "Home /" at bounding box center [687, 157] width 24 height 9
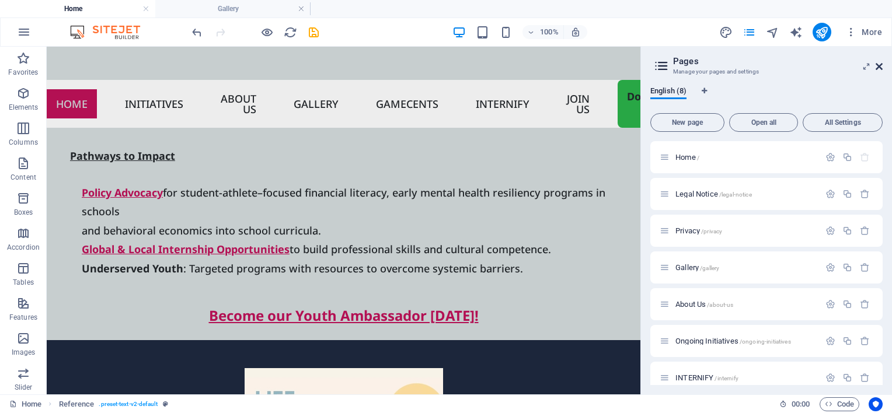
click at [881, 67] on icon at bounding box center [879, 66] width 7 height 9
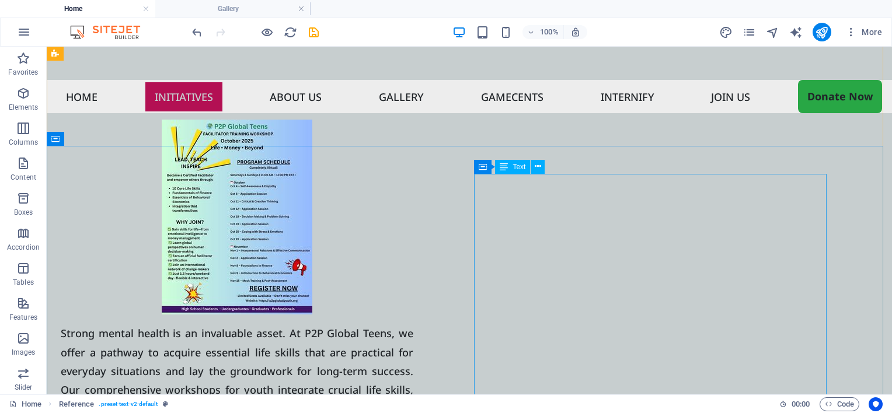
scroll to position [950, 0]
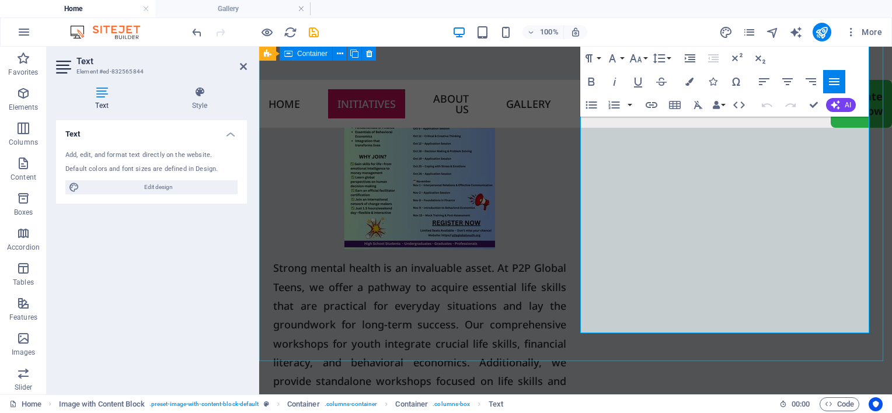
scroll to position [1298, 0]
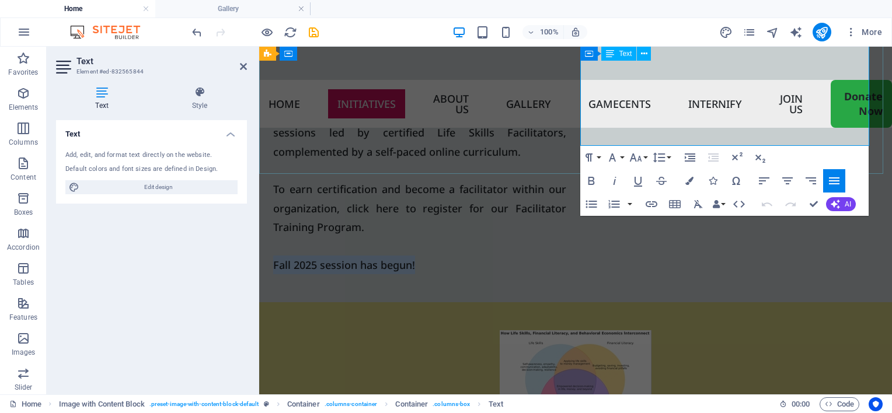
drag, startPoint x: 731, startPoint y: 135, endPoint x: 581, endPoint y: 142, distance: 150.2
click at [566, 256] on p "Fall 2025 session has begun!" at bounding box center [419, 265] width 293 height 19
drag, startPoint x: 729, startPoint y: 135, endPoint x: 581, endPoint y: 138, distance: 147.1
click at [566, 256] on p "Fall 2025 session has begun!" at bounding box center [419, 265] width 293 height 19
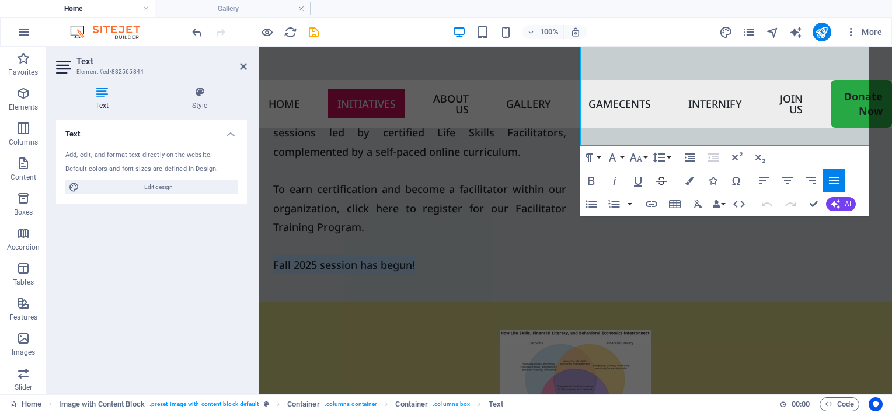
click at [661, 183] on icon "button" at bounding box center [661, 181] width 14 height 14
click at [653, 203] on icon "button" at bounding box center [652, 204] width 12 height 6
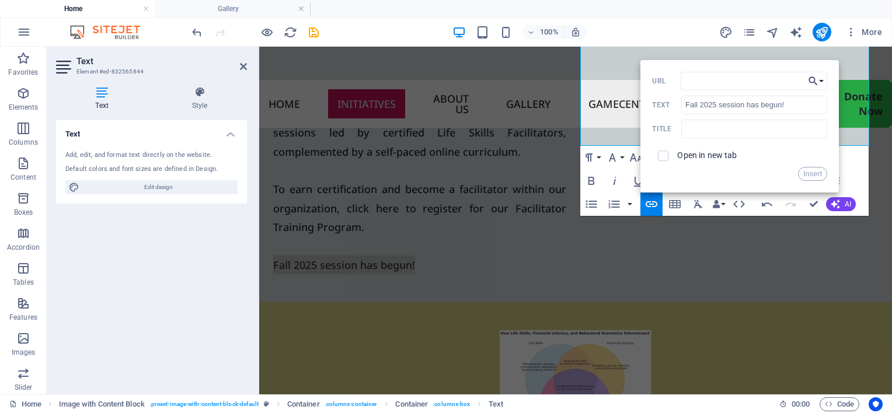
click at [822, 79] on button "Choose Link" at bounding box center [816, 81] width 22 height 19
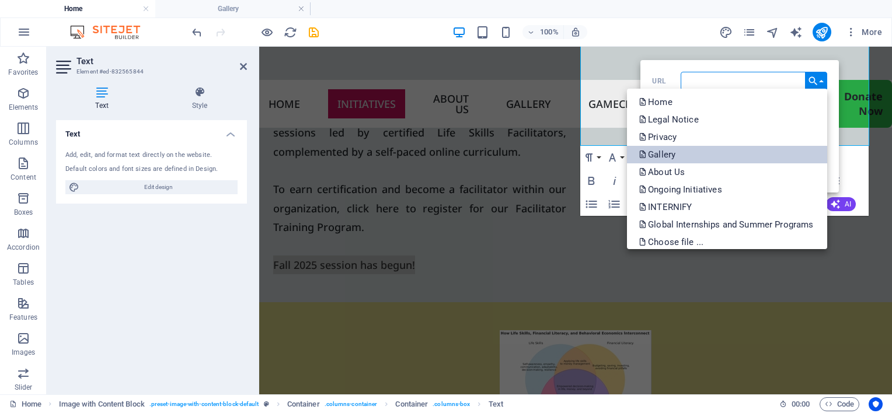
click at [684, 154] on link "Gallery" at bounding box center [727, 155] width 200 height 18
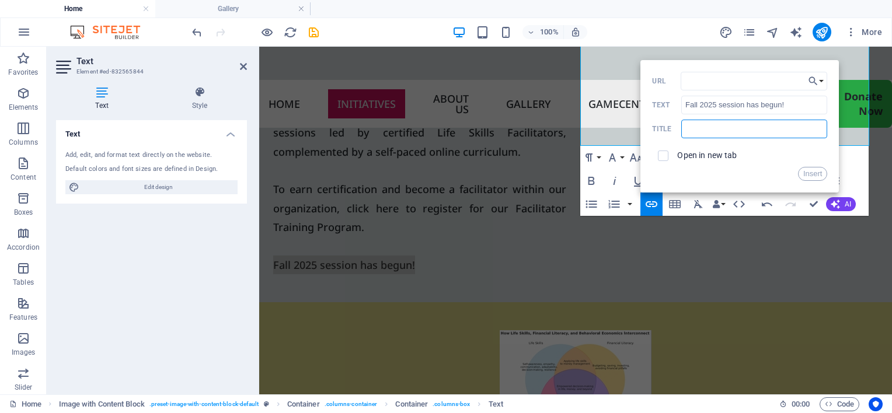
click at [757, 126] on input "text" at bounding box center [754, 129] width 146 height 19
paste input "s and e workshop 2025 - 1"
drag, startPoint x: 1052, startPoint y: 174, endPoint x: 602, endPoint y: 133, distance: 451.4
type input "s and e workshop 2025 - 1"
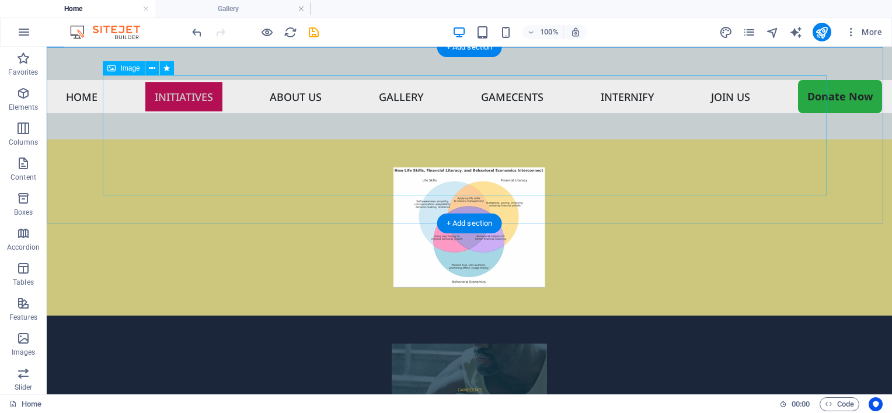
scroll to position [833, 0]
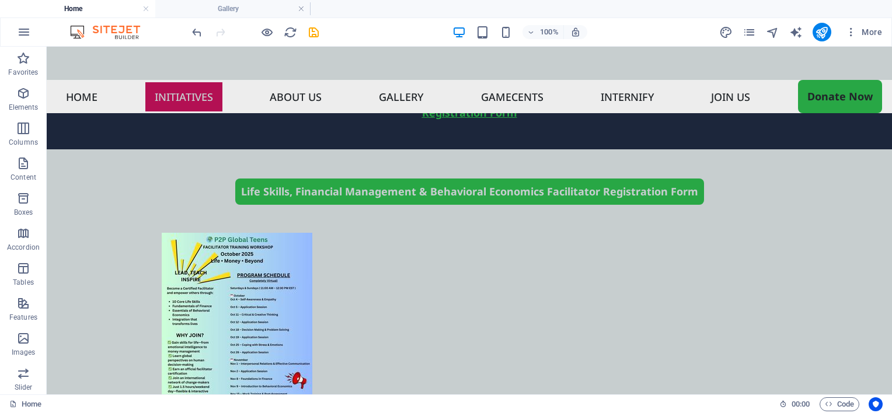
click at [204, 35] on div at bounding box center [255, 32] width 131 height 19
click at [198, 30] on icon "undo" at bounding box center [196, 32] width 13 height 13
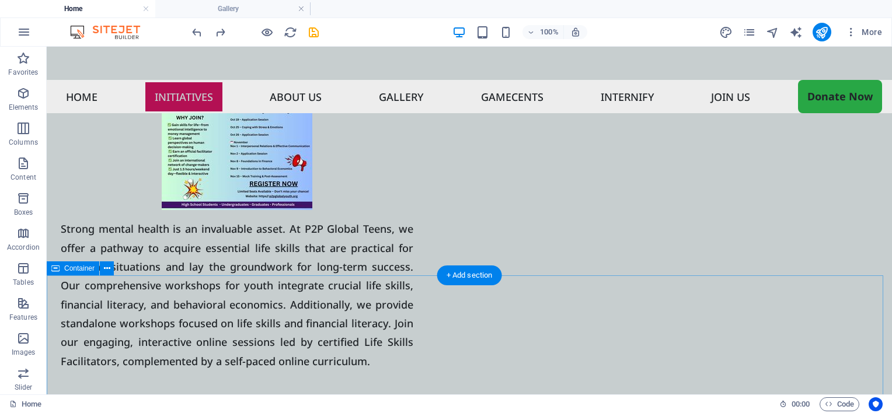
scroll to position [1067, 0]
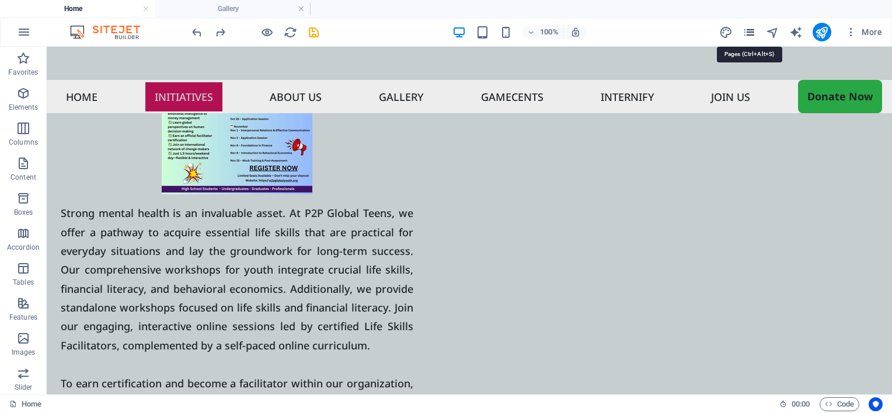
click at [750, 35] on icon "pages" at bounding box center [749, 32] width 13 height 13
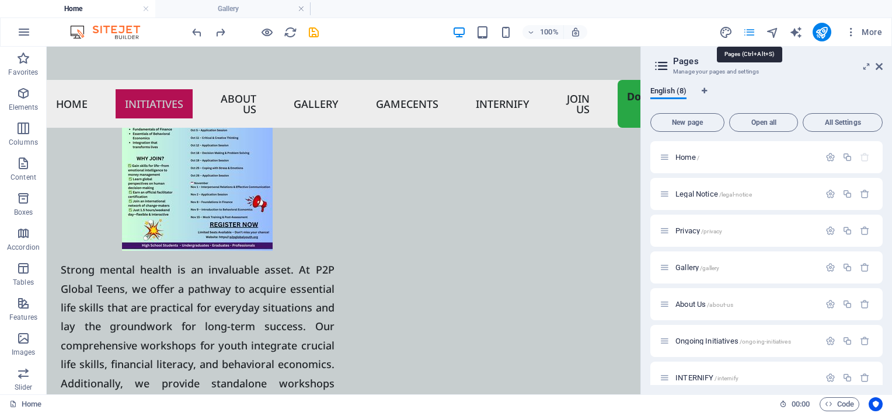
scroll to position [1123, 0]
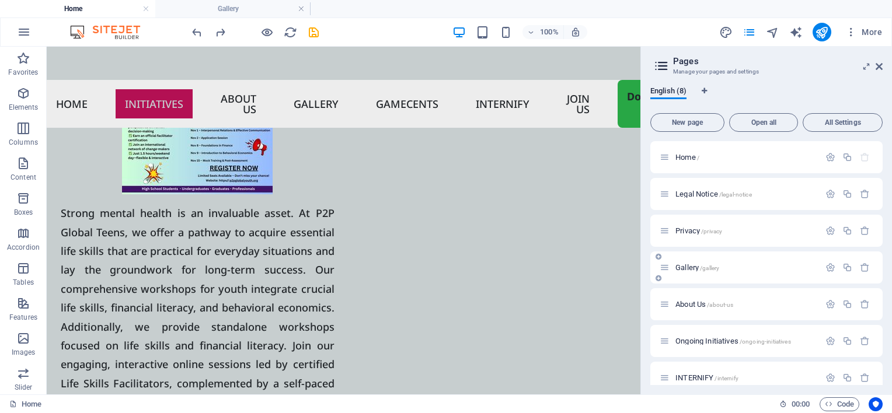
click at [712, 276] on div "Gallery /gallery" at bounding box center [766, 268] width 232 height 32
click at [709, 271] on span "Gallery /gallery" at bounding box center [697, 267] width 44 height 9
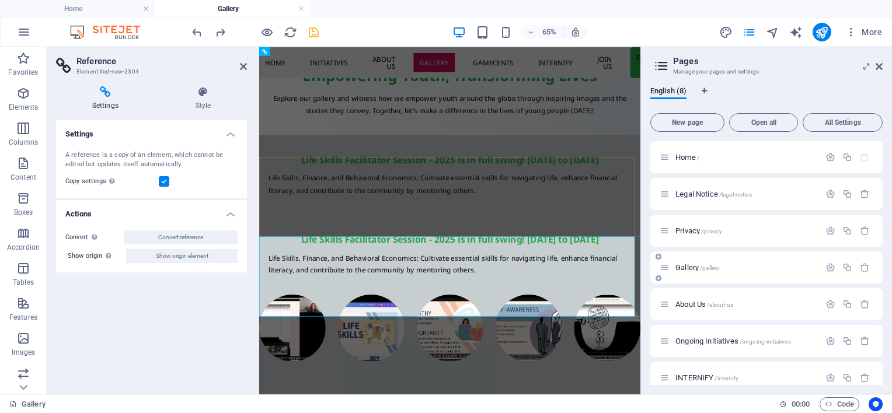
scroll to position [120, 0]
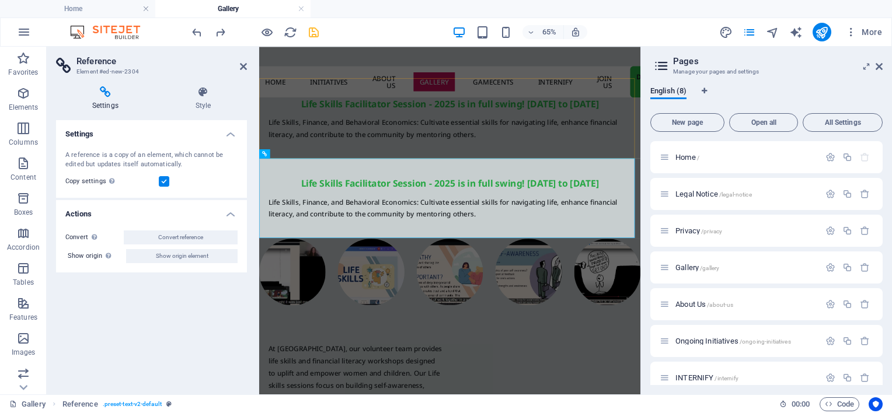
drag, startPoint x: 142, startPoint y: 72, endPoint x: 118, endPoint y: 72, distance: 23.9
click at [118, 72] on h3 "Element #ed-new-2304" at bounding box center [149, 72] width 147 height 11
click at [243, 66] on icon at bounding box center [243, 66] width 7 height 9
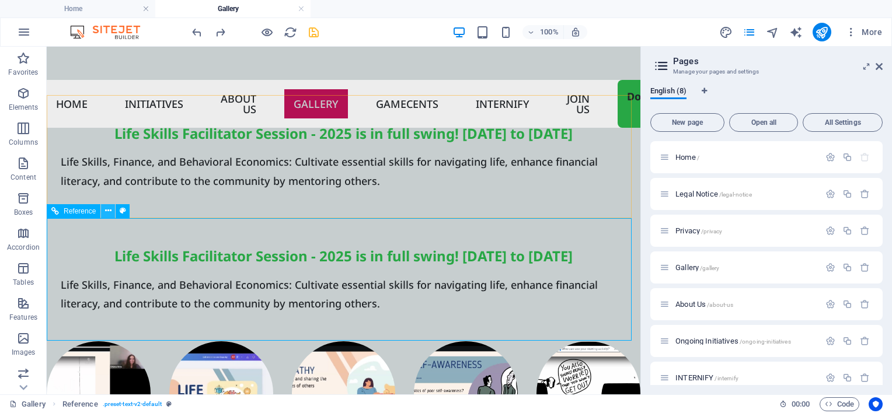
click at [110, 213] on icon at bounding box center [108, 211] width 6 height 12
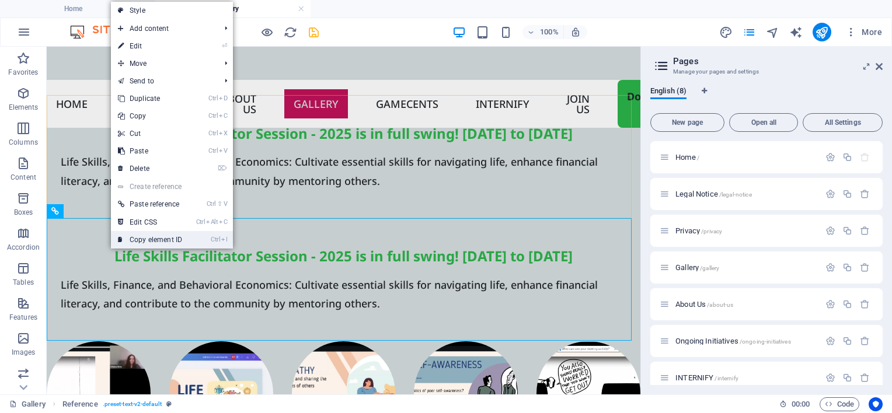
click at [138, 234] on link "Ctrl I Copy element ID" at bounding box center [150, 240] width 78 height 18
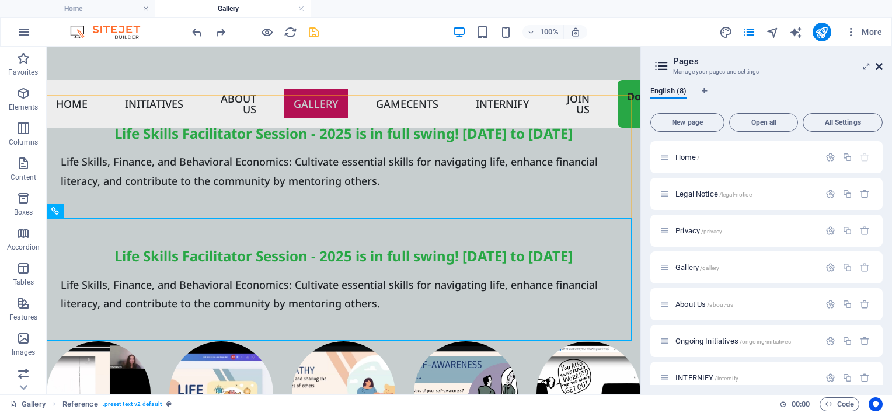
click at [878, 67] on icon at bounding box center [879, 66] width 7 height 9
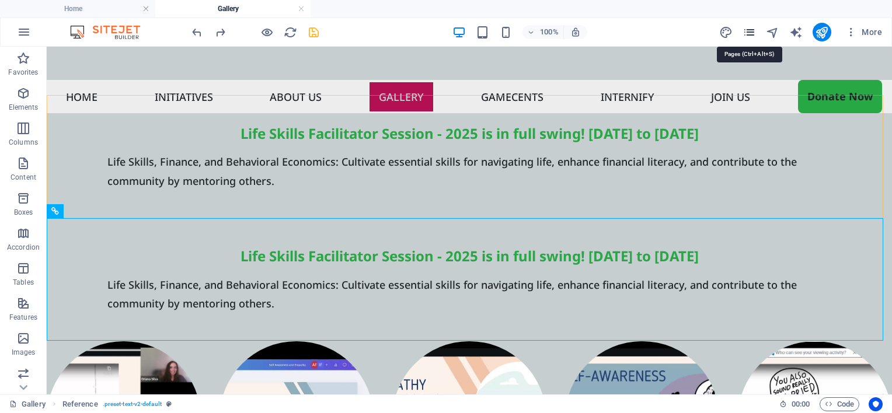
click at [747, 34] on icon "pages" at bounding box center [749, 32] width 13 height 13
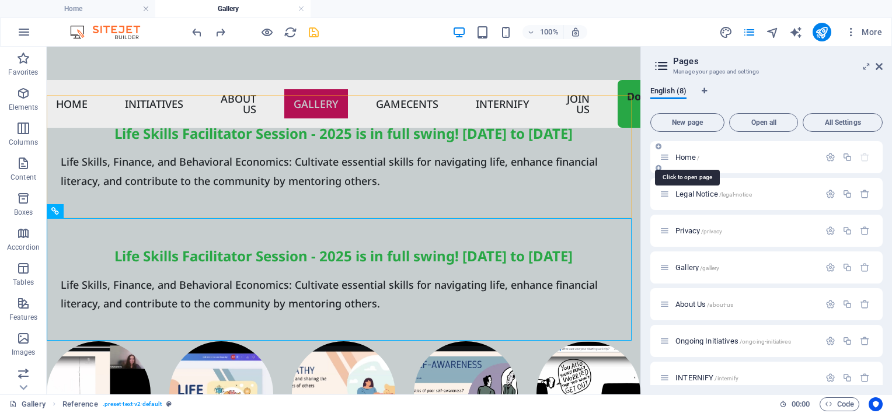
click at [680, 157] on span "Home /" at bounding box center [687, 157] width 24 height 9
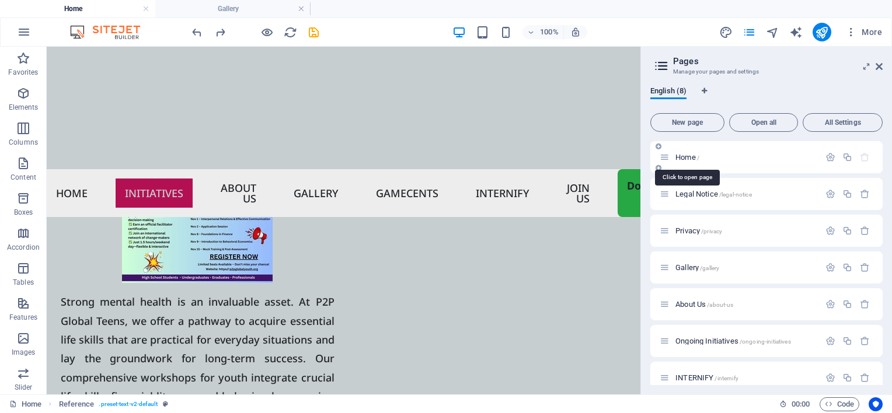
scroll to position [0, 0]
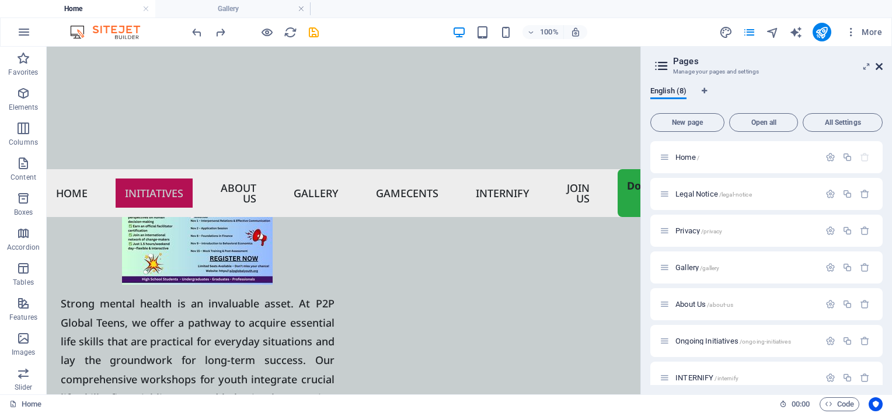
drag, startPoint x: 880, startPoint y: 66, endPoint x: 689, endPoint y: 173, distance: 218.8
click at [880, 66] on icon at bounding box center [879, 66] width 7 height 9
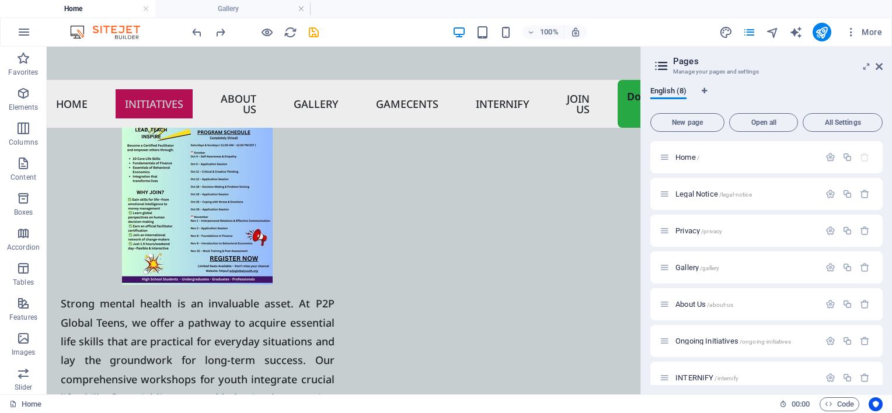
scroll to position [976, 0]
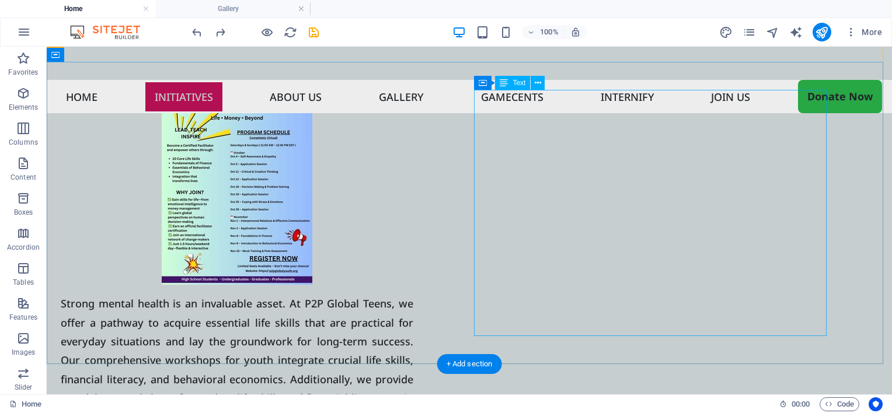
click at [413, 319] on div "Strong mental health is an invaluable asset. At P2P Global Teens, we offer a pa…" at bounding box center [237, 417] width 353 height 246
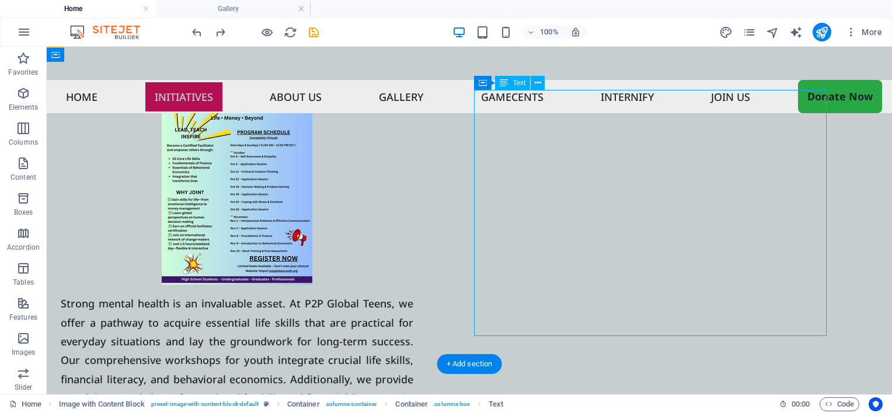
click at [413, 320] on div "Strong mental health is an invaluable asset. At P2P Global Teens, we offer a pa…" at bounding box center [237, 417] width 353 height 246
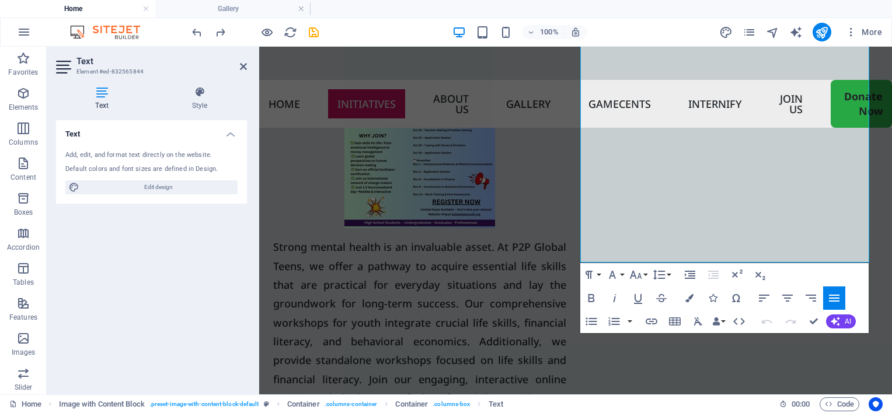
scroll to position [1208, 0]
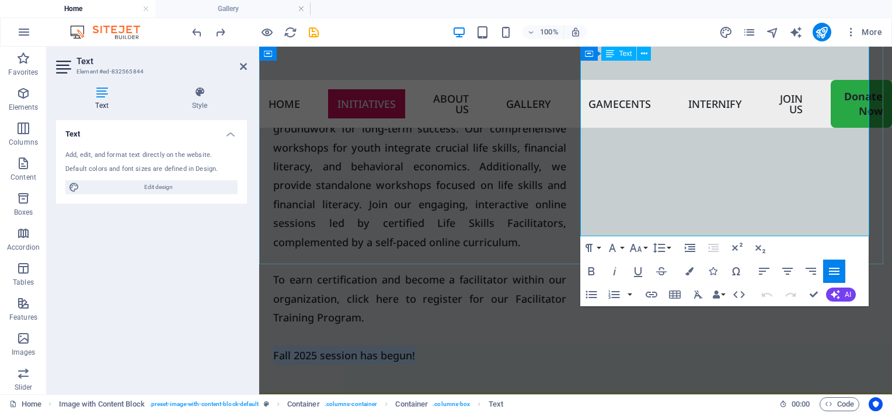
drag, startPoint x: 729, startPoint y: 225, endPoint x: 583, endPoint y: 224, distance: 146.0
click at [566, 346] on p "Fall 2025 session has begun!" at bounding box center [419, 355] width 293 height 19
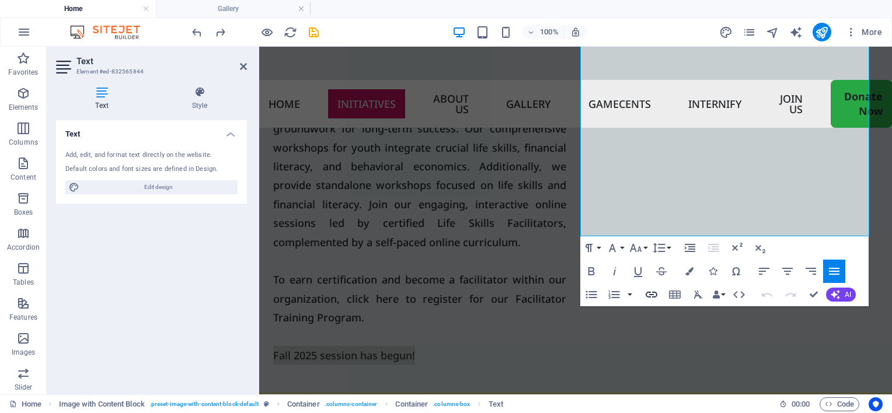
click at [649, 297] on icon "button" at bounding box center [652, 295] width 12 height 6
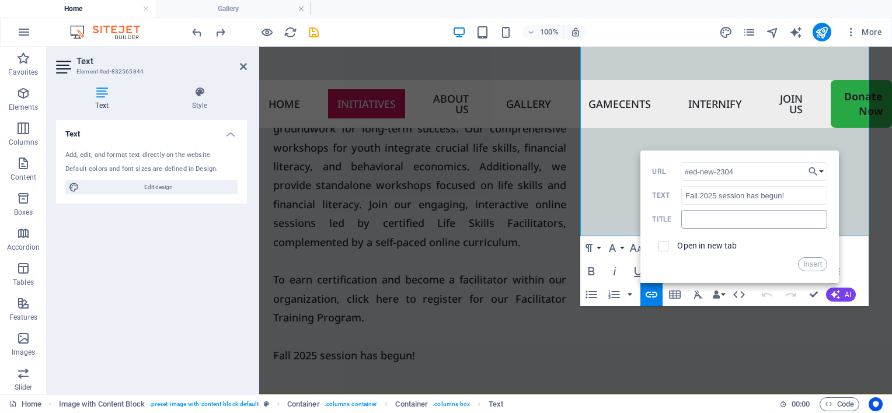
type input "#ed-new-2304"
click at [751, 222] on input "text" at bounding box center [754, 219] width 146 height 19
click at [818, 172] on icon "button" at bounding box center [813, 172] width 12 height 14
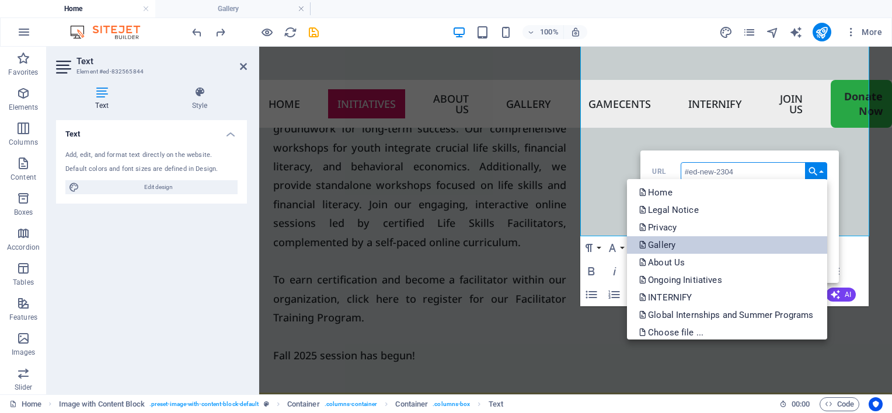
click at [690, 239] on link "Gallery" at bounding box center [727, 245] width 200 height 18
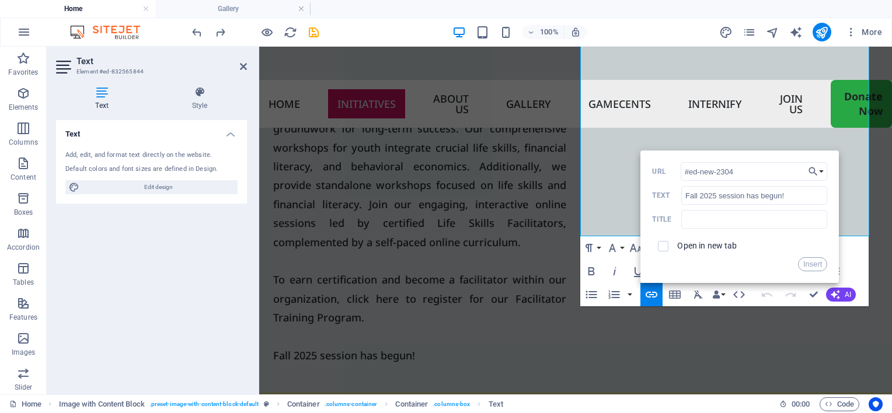
click at [772, 266] on div "Insert" at bounding box center [739, 264] width 175 height 14
click at [817, 258] on button "Insert" at bounding box center [813, 264] width 30 height 14
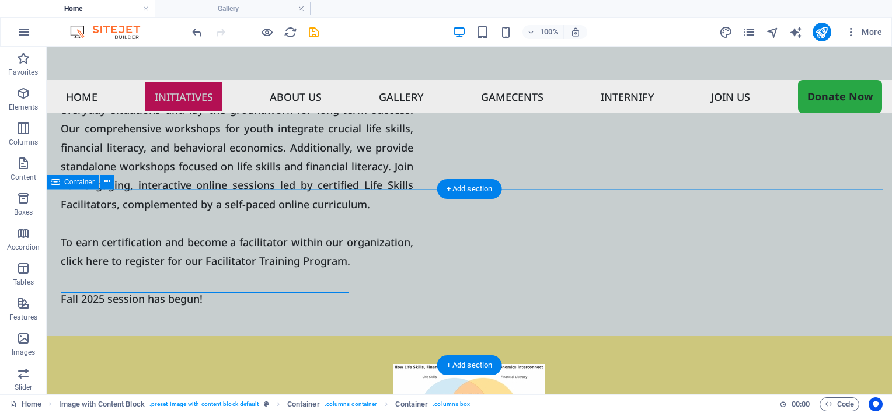
scroll to position [1151, 0]
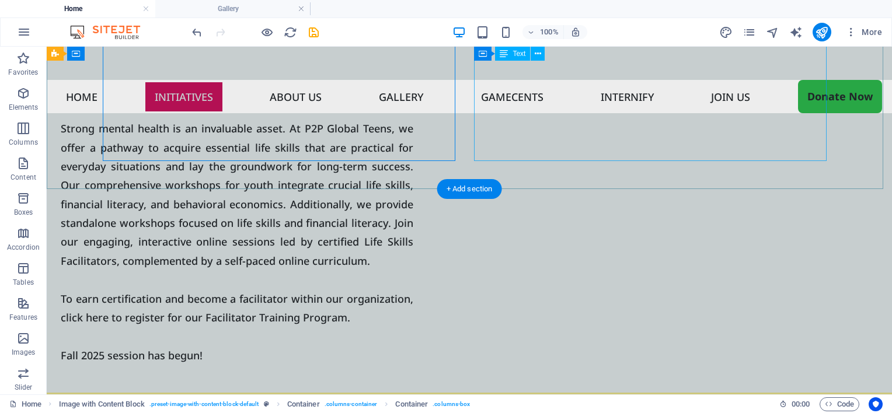
click at [413, 152] on div "Strong mental health is an invaluable asset. At P2P Global Teens, we offer a pa…" at bounding box center [237, 242] width 353 height 246
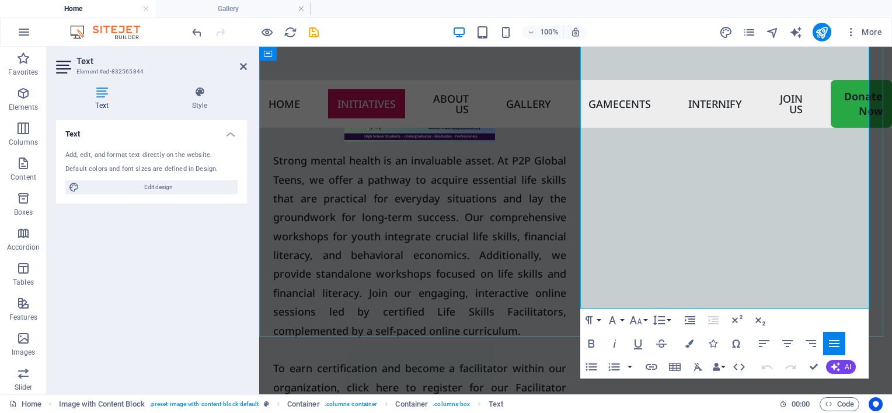
scroll to position [1135, 0]
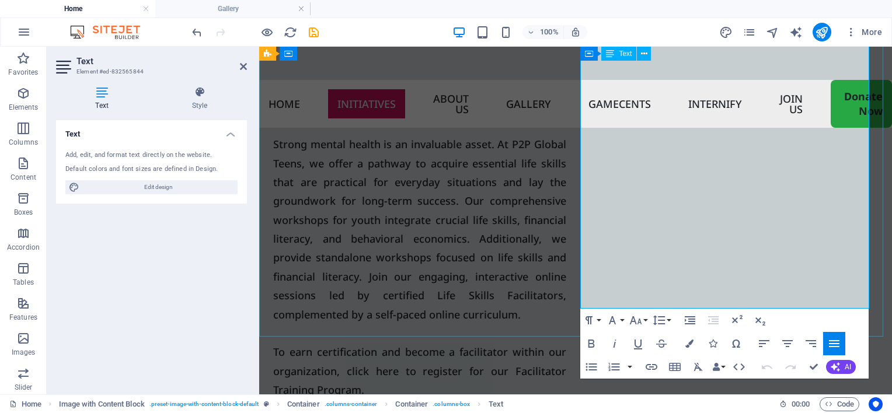
drag, startPoint x: 738, startPoint y: 295, endPoint x: 581, endPoint y: 297, distance: 157.0
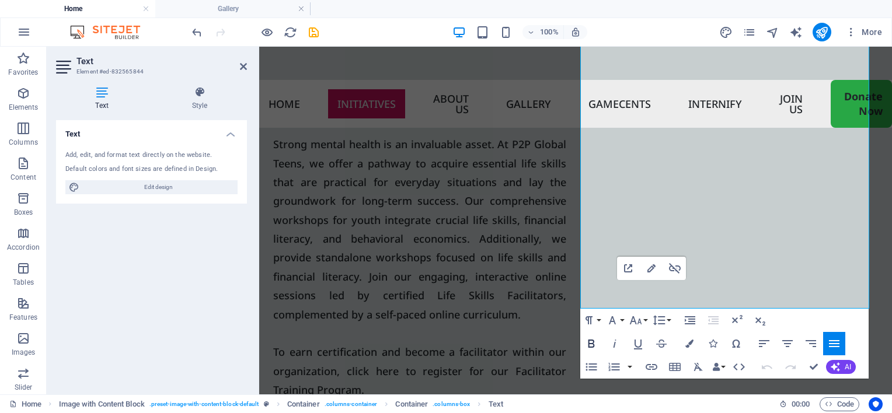
click at [590, 344] on icon "button" at bounding box center [591, 344] width 6 height 8
click at [635, 349] on icon "button" at bounding box center [638, 345] width 8 height 10
click at [621, 320] on button "Font Family" at bounding box center [615, 320] width 22 height 23
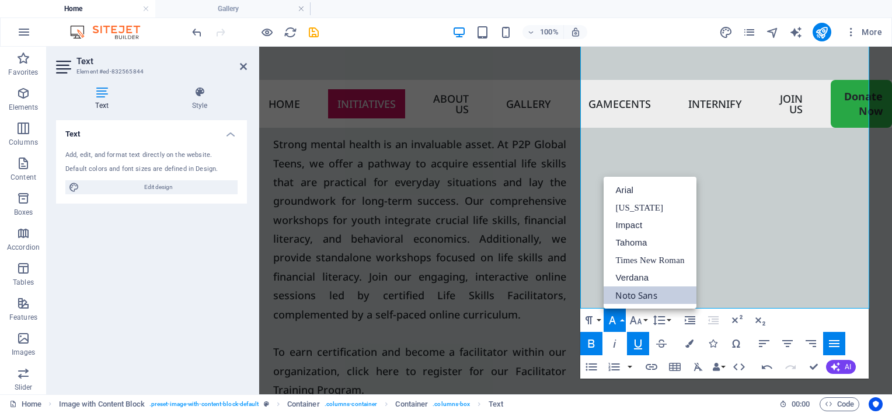
scroll to position [0, 0]
click at [621, 320] on button "Font Family" at bounding box center [615, 320] width 22 height 23
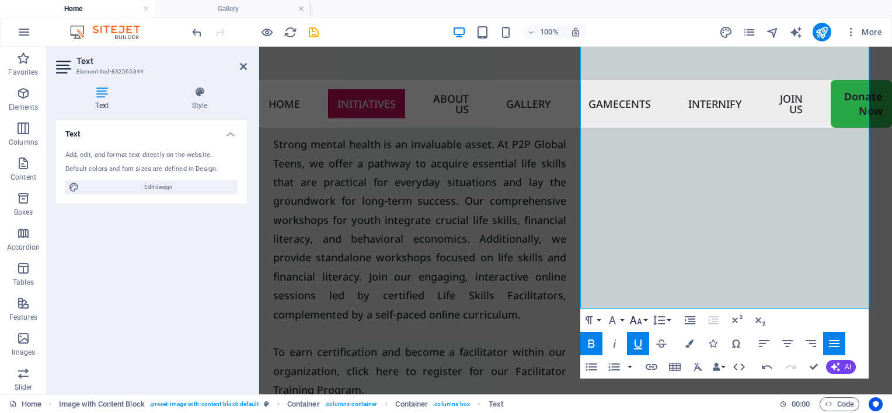
click at [648, 320] on button "Font Size" at bounding box center [638, 320] width 22 height 23
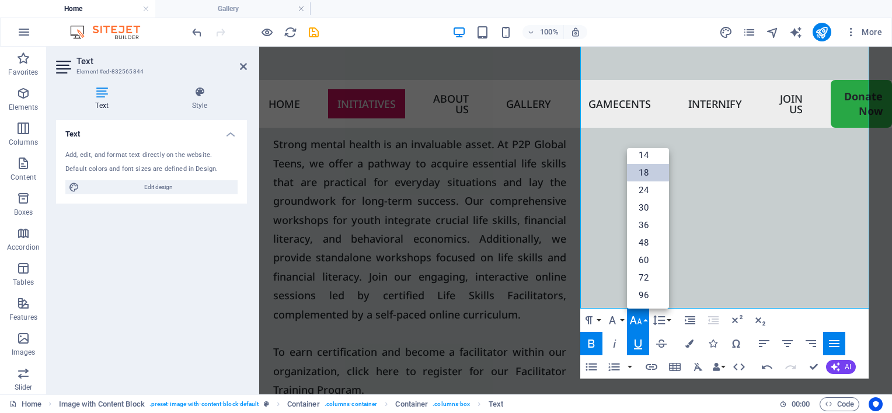
scroll to position [93, 0]
click at [646, 189] on link "24" at bounding box center [648, 191] width 42 height 18
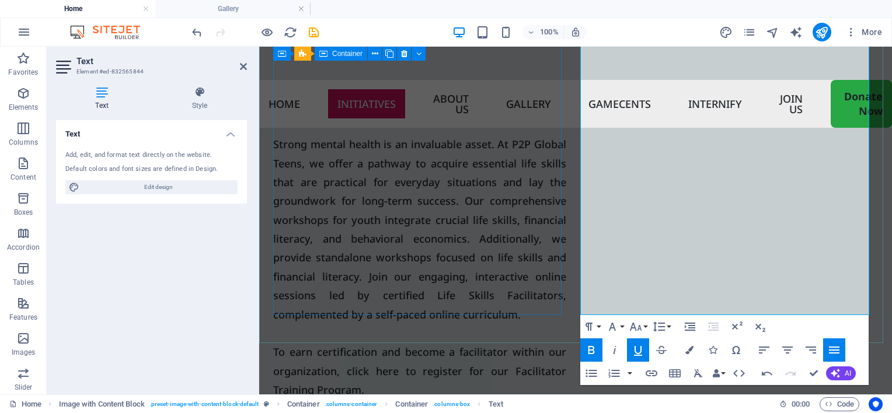
click at [532, 126] on div at bounding box center [419, 28] width 293 height 195
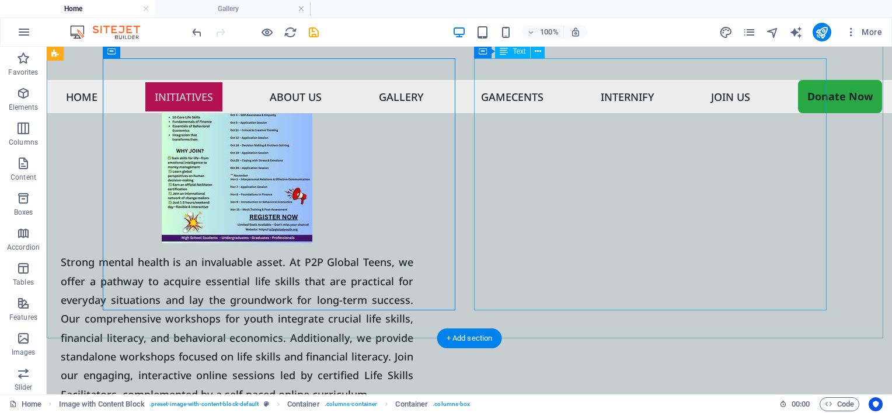
scroll to position [1020, 0]
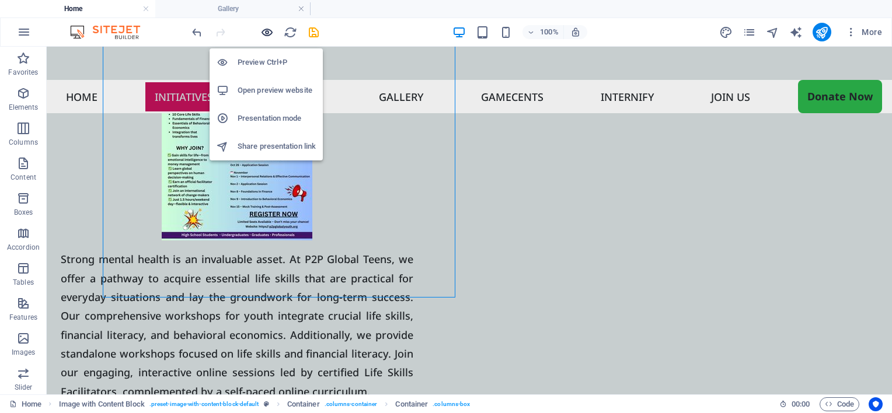
click at [271, 31] on icon "button" at bounding box center [266, 32] width 13 height 13
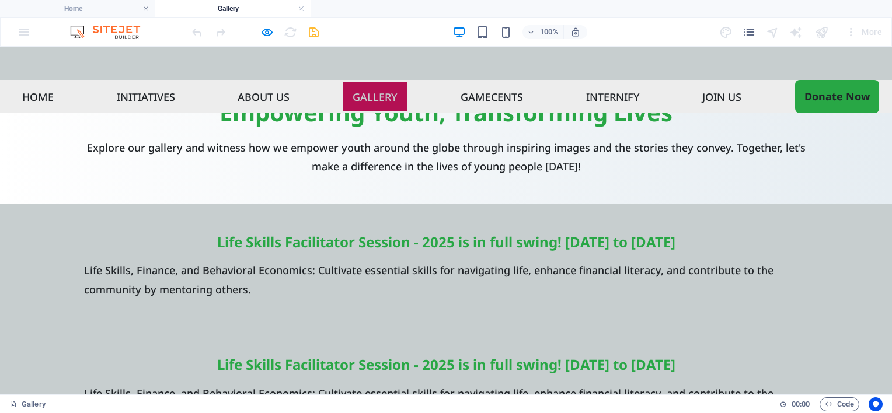
scroll to position [4, 0]
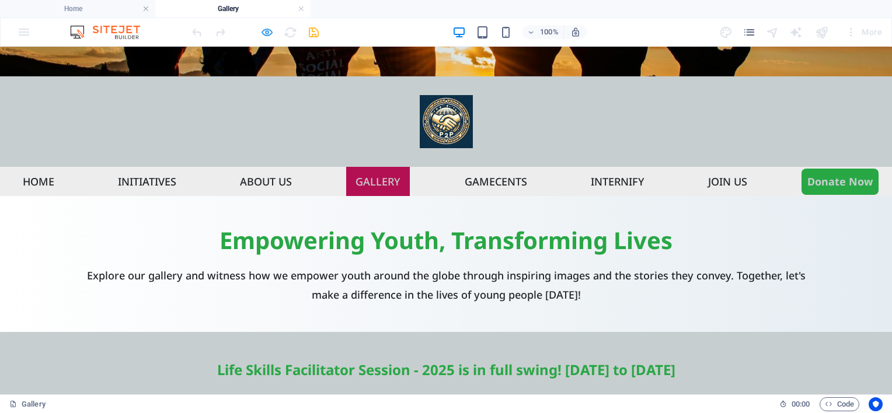
click at [263, 35] on icon "button" at bounding box center [266, 32] width 13 height 13
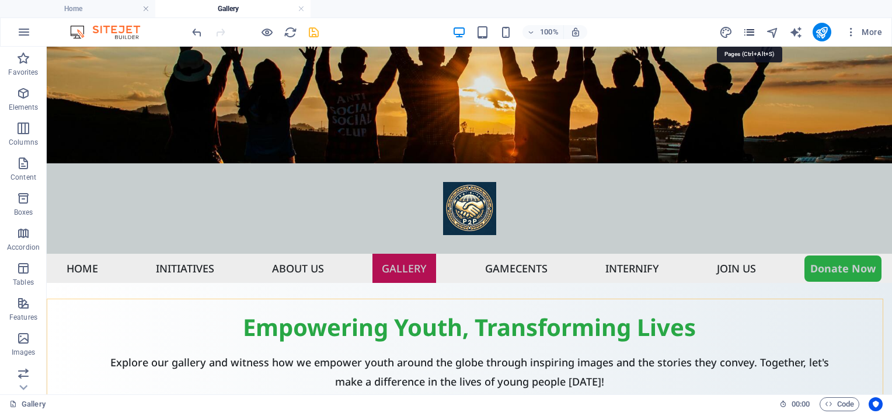
click at [747, 34] on icon "pages" at bounding box center [749, 32] width 13 height 13
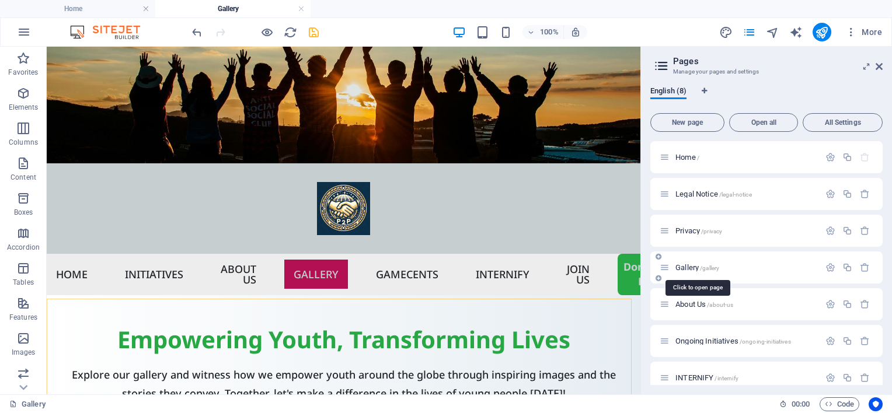
click at [696, 267] on span "Gallery /gallery" at bounding box center [697, 267] width 44 height 9
drag, startPoint x: 818, startPoint y: 33, endPoint x: 878, endPoint y: 65, distance: 67.7
click at [878, 65] on icon at bounding box center [879, 66] width 7 height 9
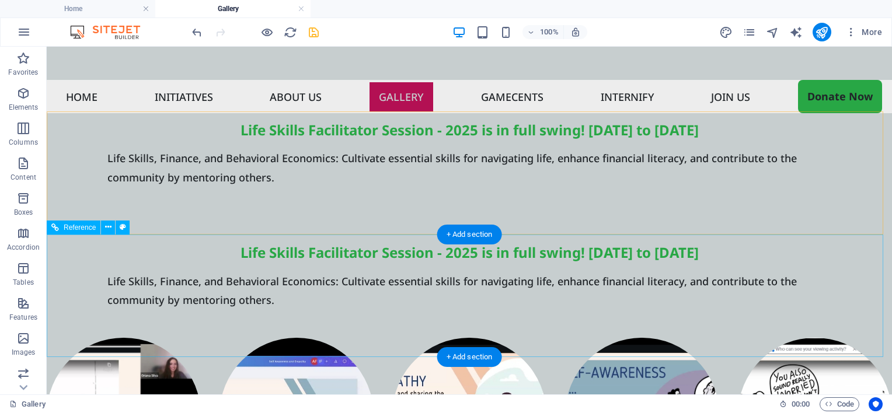
scroll to position [124, 0]
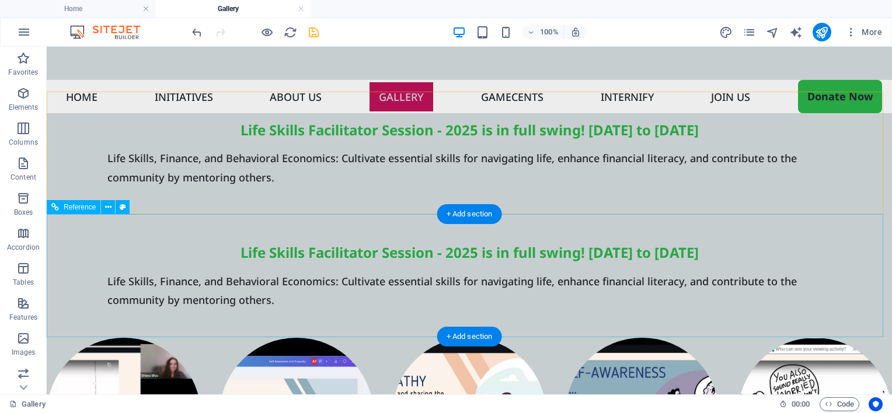
click at [157, 245] on div "Life Skills Facilitator Session - 2025 is in full swing! [DATE] to [DATE]" at bounding box center [469, 253] width 724 height 20
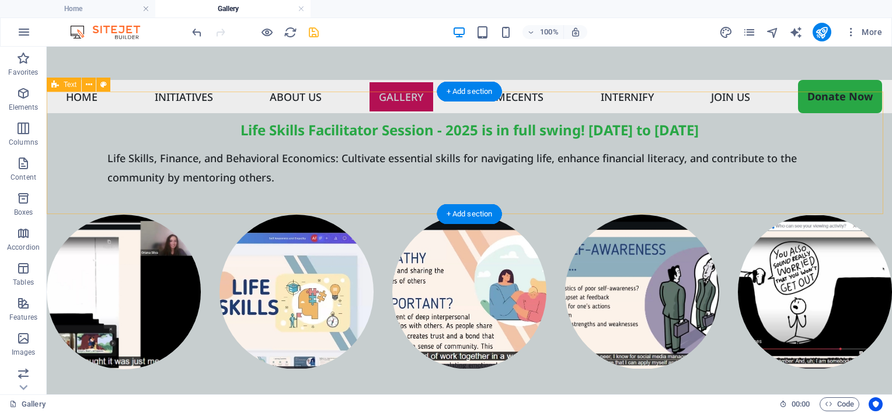
click at [177, 110] on div "Life Skills Facilitator Session - 2025 is in full swing! Oct 4th to Nov 15th Li…" at bounding box center [469, 153] width 845 height 123
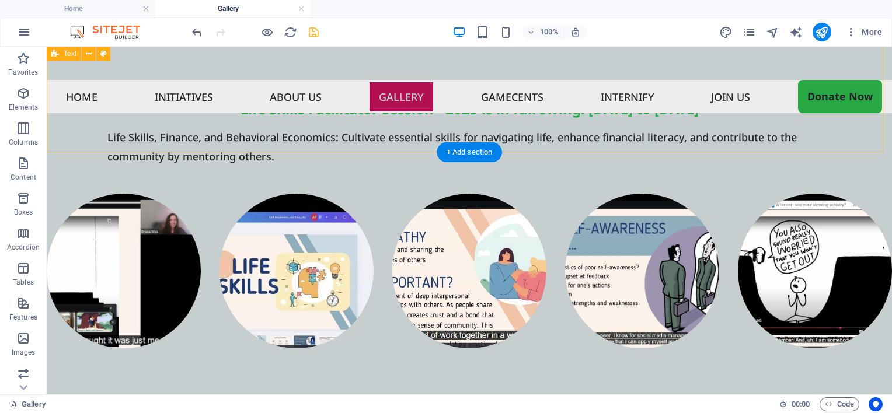
scroll to position [128, 0]
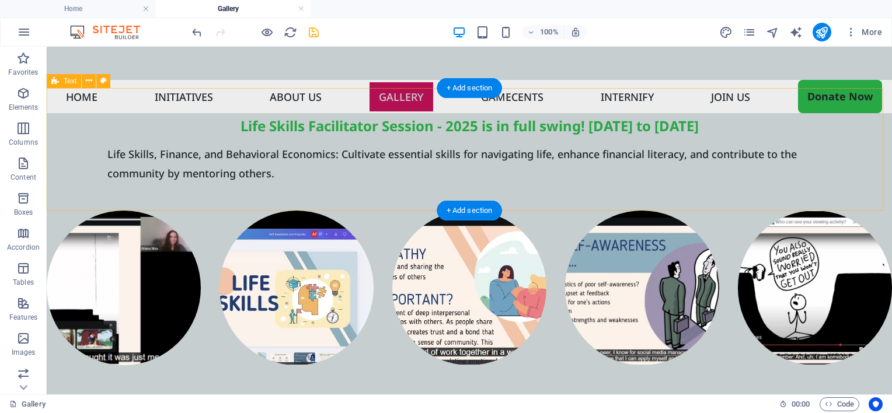
click at [96, 124] on div "Life Skills Facilitator Session - 2025 is in full swing! Oct 4th to Nov 15th Li…" at bounding box center [469, 149] width 845 height 123
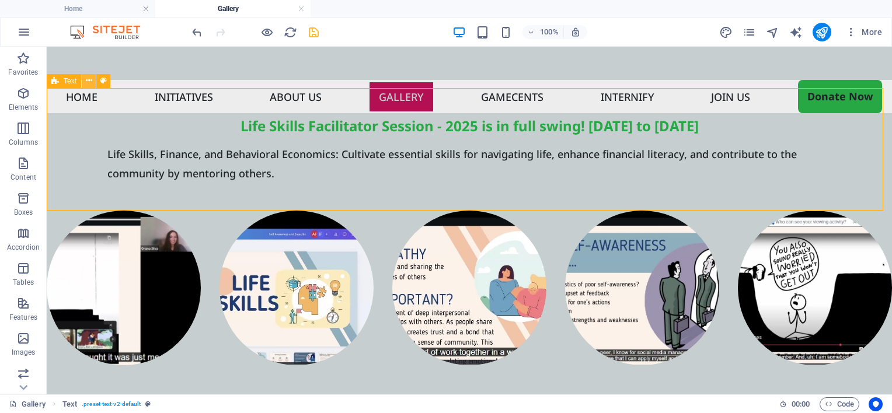
click at [92, 85] on button at bounding box center [89, 81] width 14 height 14
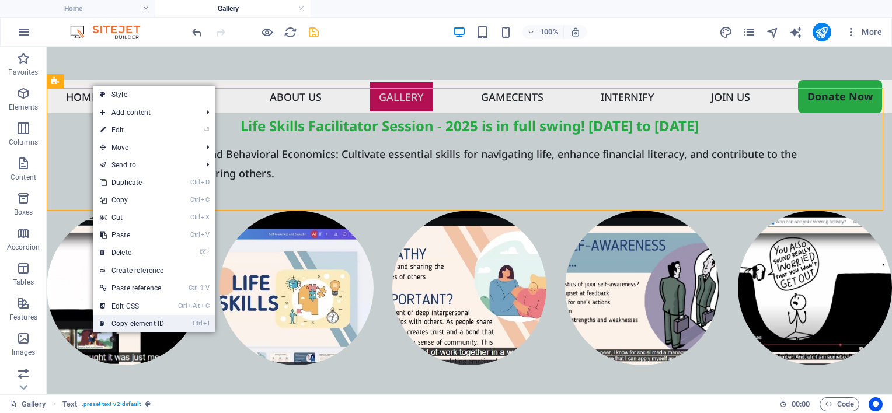
click at [129, 323] on link "Ctrl I Copy element ID" at bounding box center [132, 324] width 78 height 18
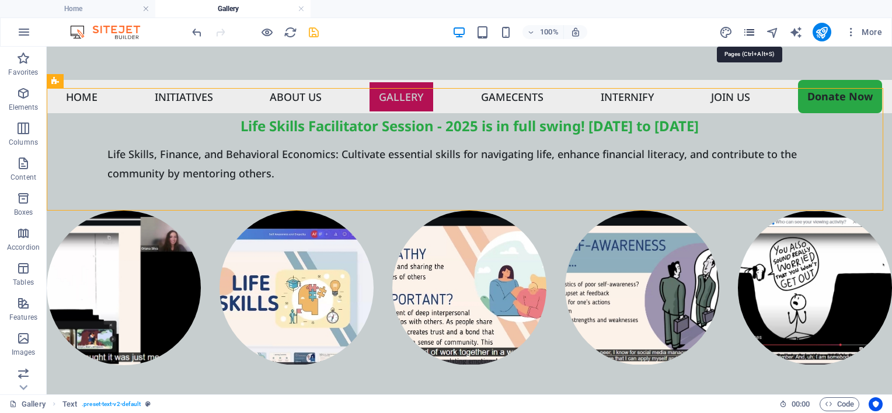
click at [749, 36] on icon "pages" at bounding box center [749, 32] width 13 height 13
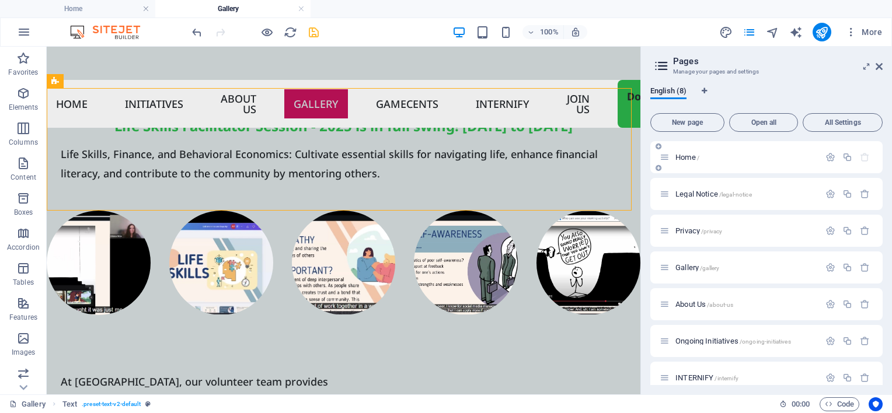
click at [728, 163] on div "Home /" at bounding box center [740, 157] width 160 height 13
click at [691, 161] on div "Home /" at bounding box center [740, 157] width 160 height 13
click at [687, 157] on span "Home /" at bounding box center [687, 157] width 24 height 9
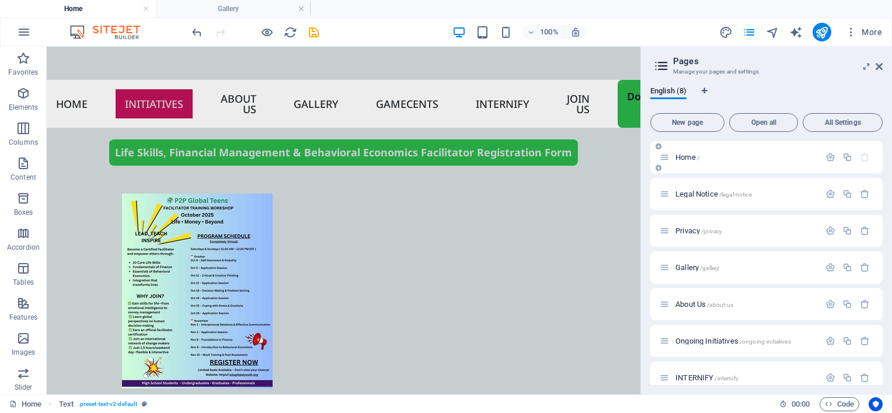
scroll to position [0, 0]
click at [875, 65] on h2 "Pages" at bounding box center [778, 61] width 210 height 11
click at [880, 67] on icon at bounding box center [879, 66] width 7 height 9
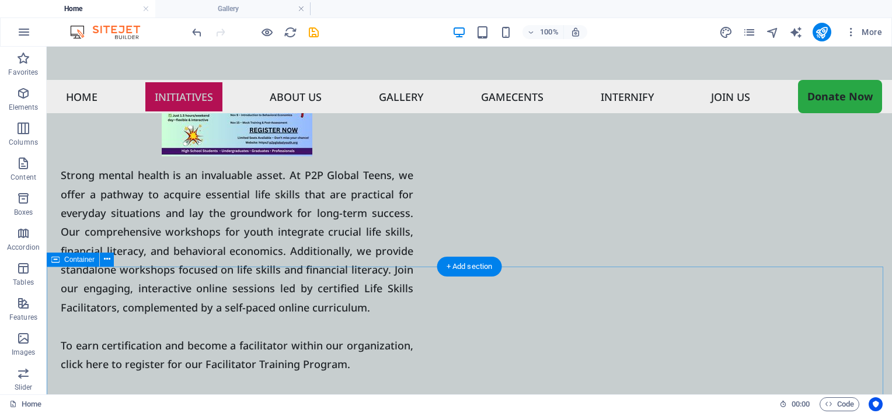
scroll to position [1105, 0]
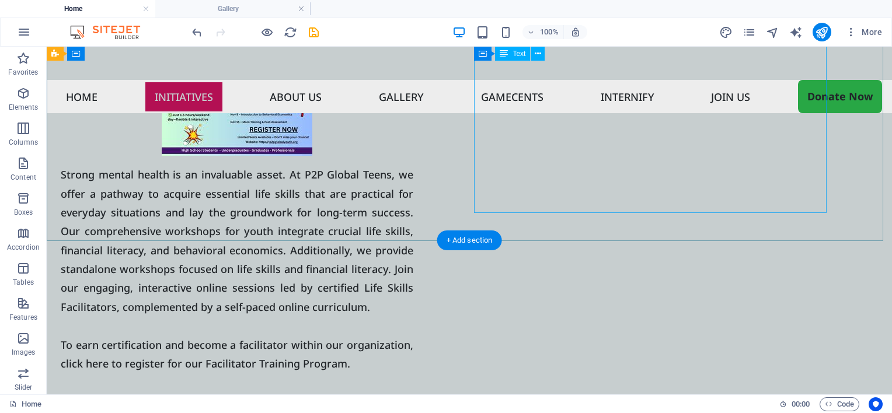
click at [413, 191] on div "Strong mental health is an invaluable asset. At P2P Global Teens, we offer a pa…" at bounding box center [237, 291] width 353 height 252
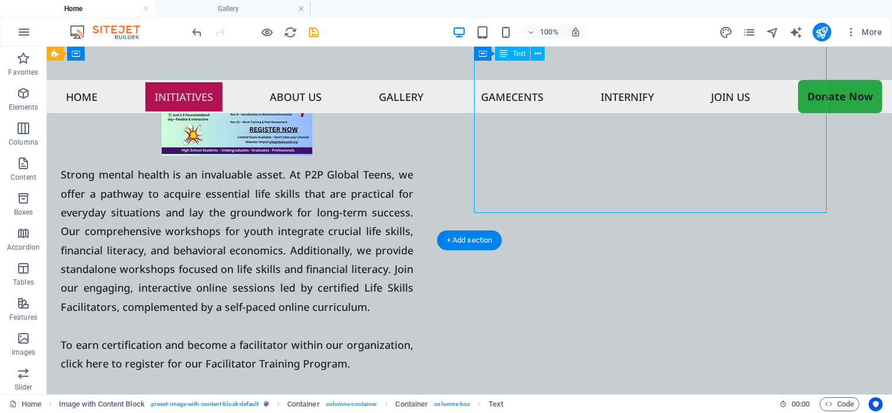
click at [413, 203] on div "Strong mental health is an invaluable asset. At P2P Global Teens, we offer a pa…" at bounding box center [237, 291] width 353 height 252
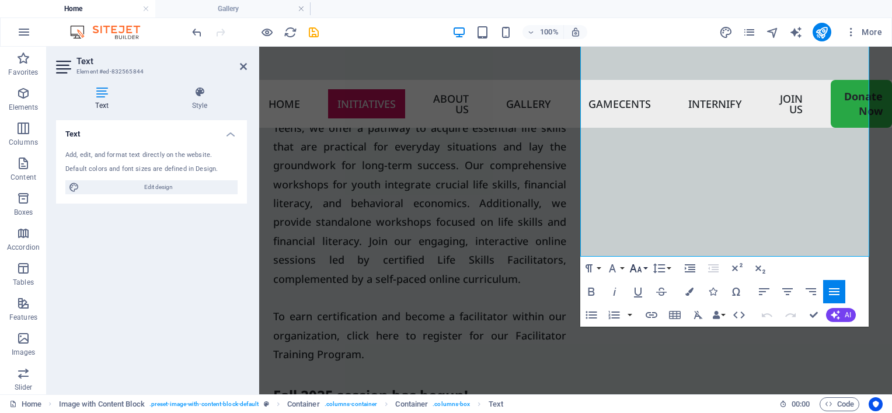
scroll to position [1194, 0]
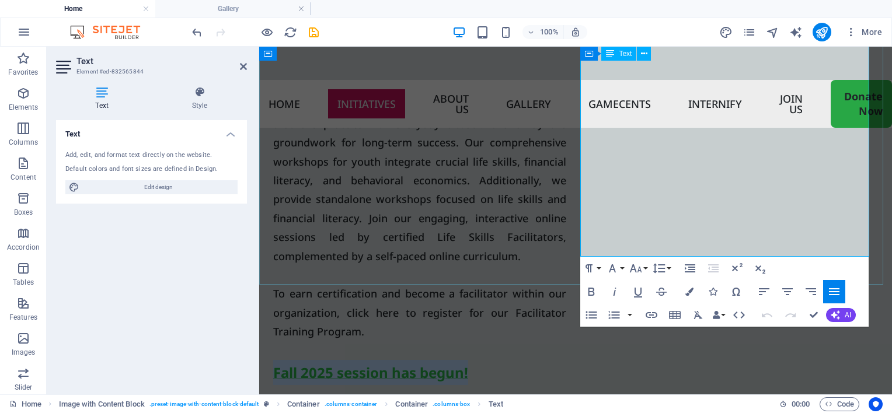
drag, startPoint x: 777, startPoint y: 245, endPoint x: 584, endPoint y: 250, distance: 193.3
click at [566, 360] on p "Fall 2025 session has begun!" at bounding box center [419, 372] width 293 height 25
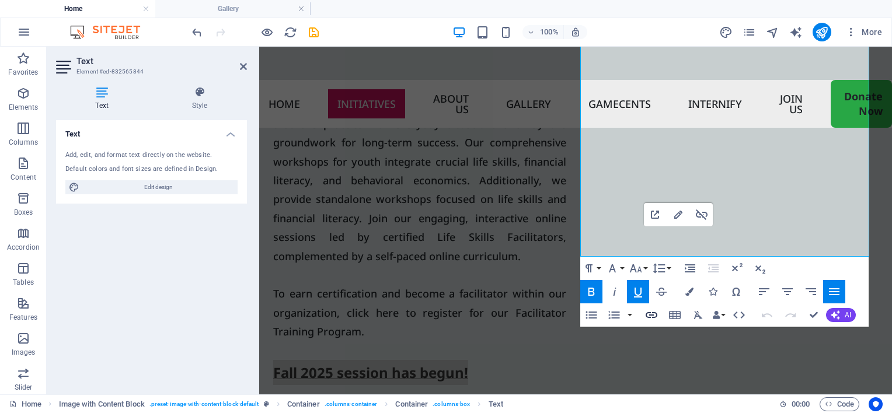
click at [650, 313] on icon "button" at bounding box center [652, 315] width 12 height 6
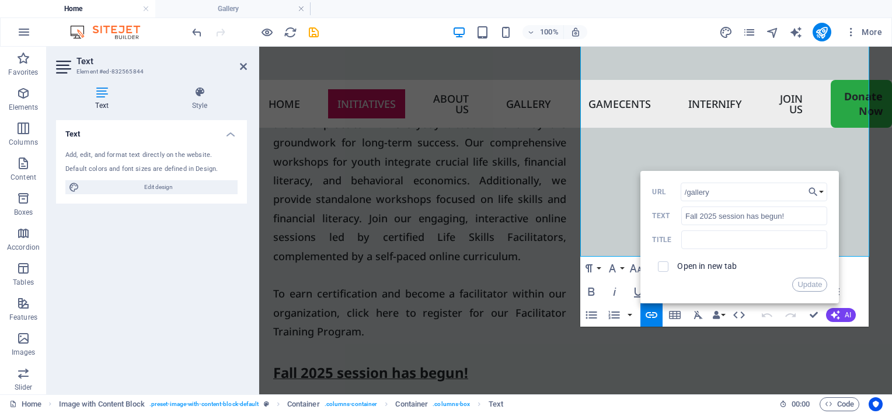
drag, startPoint x: 728, startPoint y: 198, endPoint x: 670, endPoint y: 197, distance: 58.4
click at [670, 197] on div "/gallery URL" at bounding box center [739, 192] width 175 height 19
type input "#ed-1013372893"
click at [804, 283] on button "Update" at bounding box center [809, 285] width 35 height 14
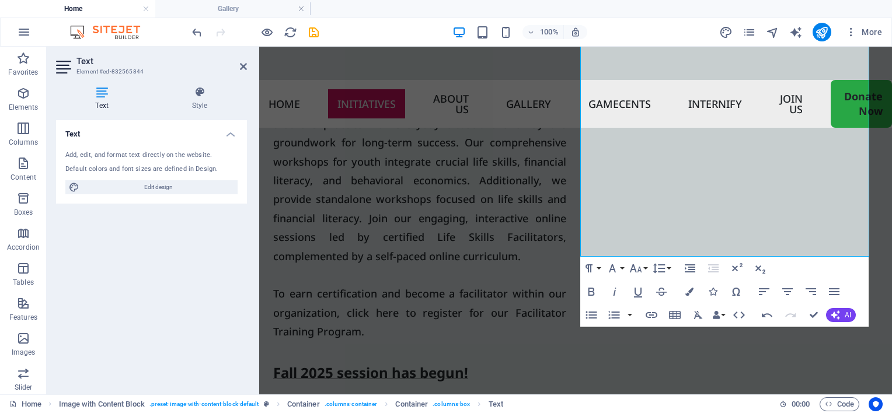
scroll to position [1137, 0]
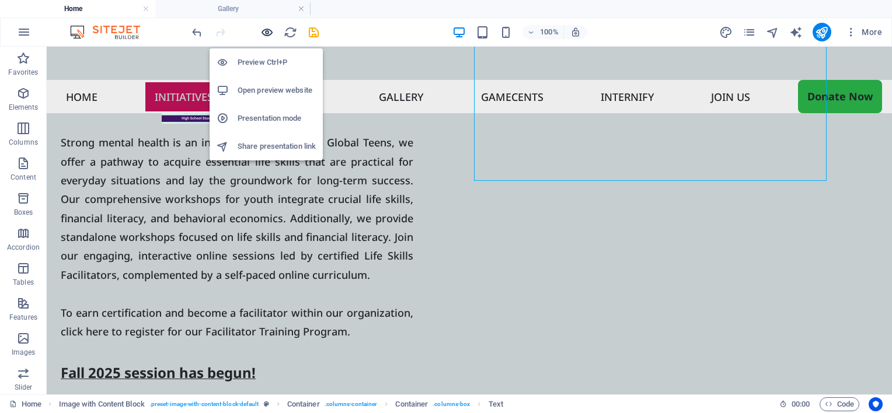
click at [266, 30] on icon "button" at bounding box center [266, 32] width 13 height 13
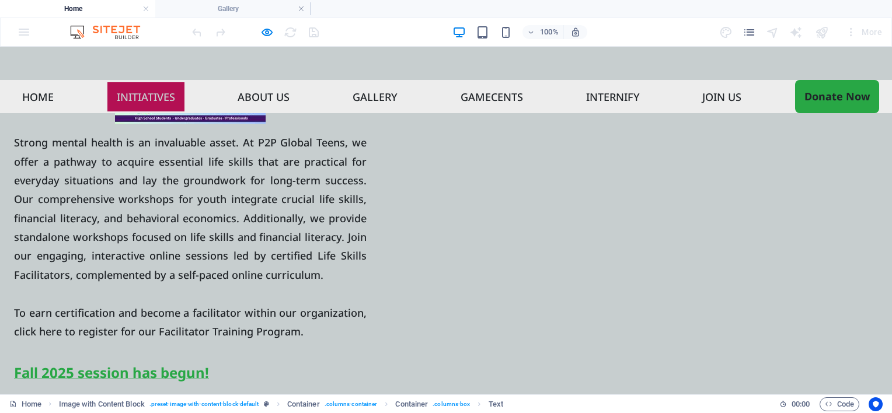
click at [209, 363] on span "Fall 2025 session has begun!" at bounding box center [111, 372] width 195 height 19
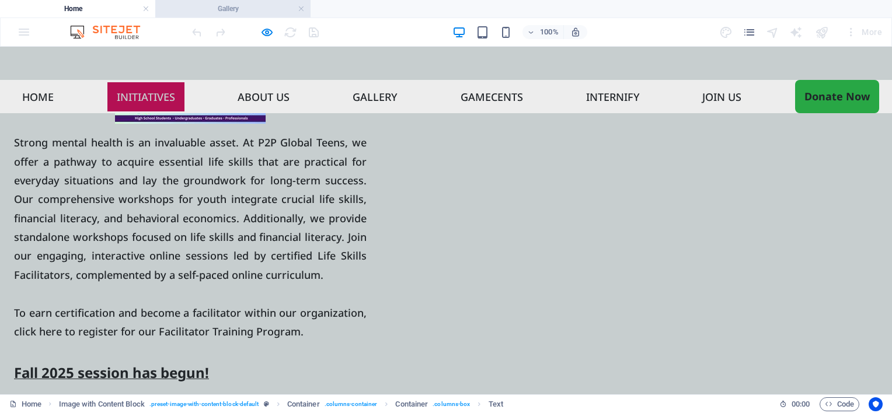
click at [305, 9] on h4 "Gallery" at bounding box center [232, 8] width 155 height 13
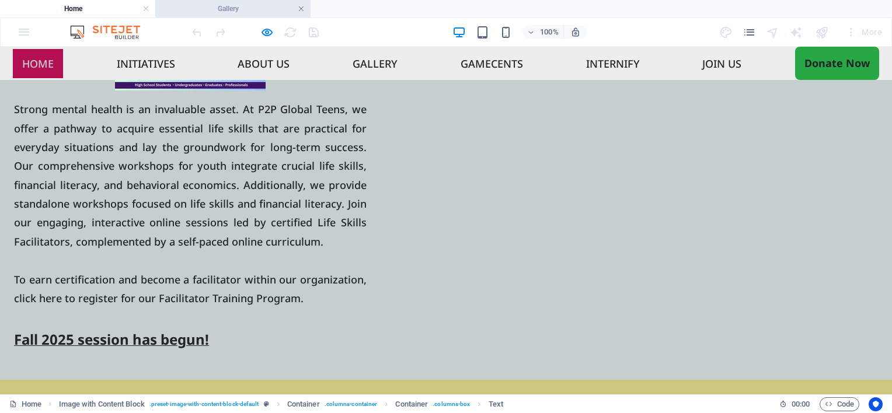
scroll to position [126, 0]
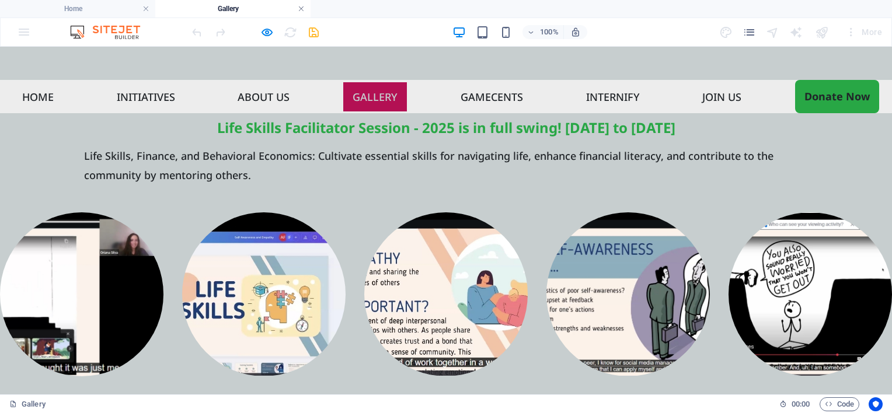
click at [301, 9] on link at bounding box center [301, 9] width 7 height 11
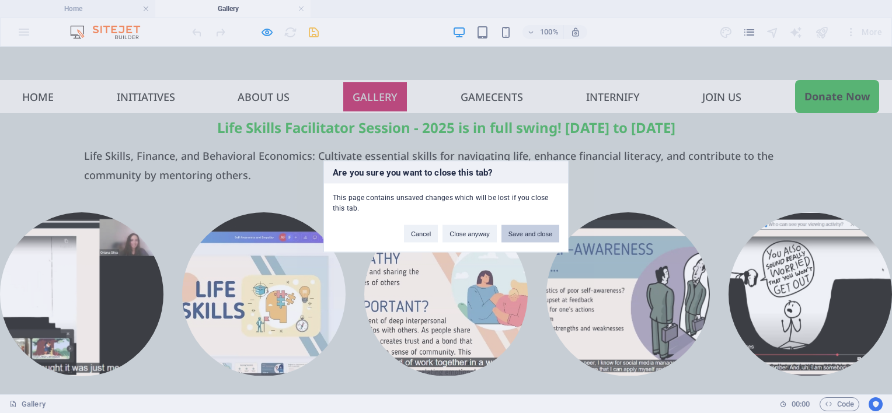
drag, startPoint x: 539, startPoint y: 232, endPoint x: 464, endPoint y: 191, distance: 85.7
click at [539, 232] on button "Save and close" at bounding box center [530, 234] width 58 height 18
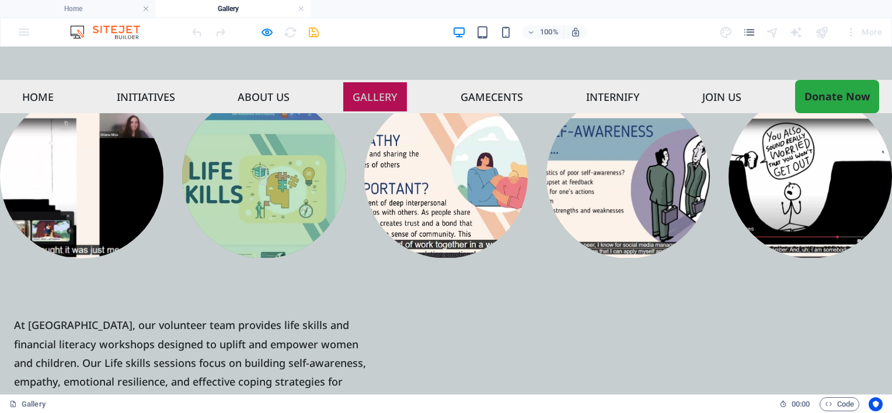
scroll to position [247, 0]
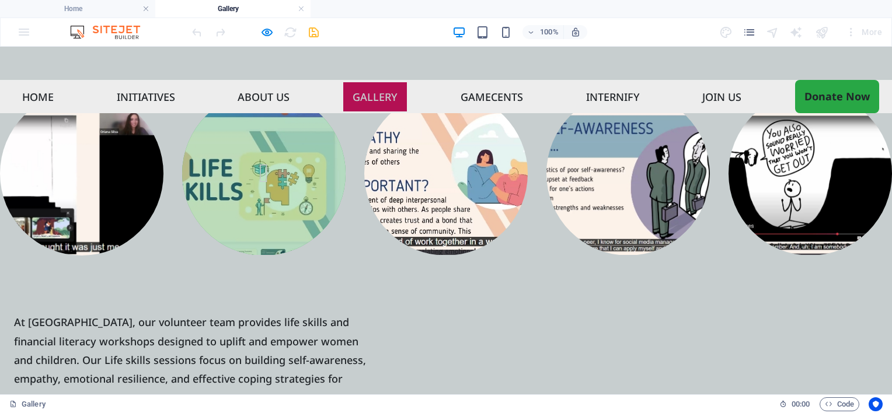
click at [304, 142] on img at bounding box center [264, 173] width 180 height 180
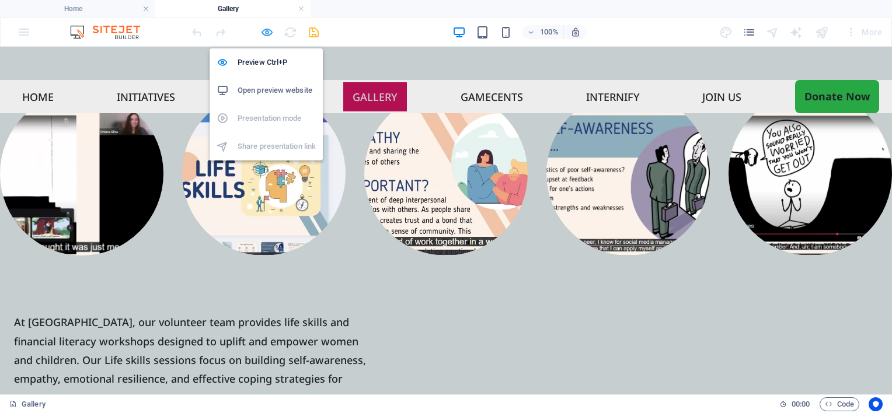
click at [268, 34] on icon "button" at bounding box center [266, 32] width 13 height 13
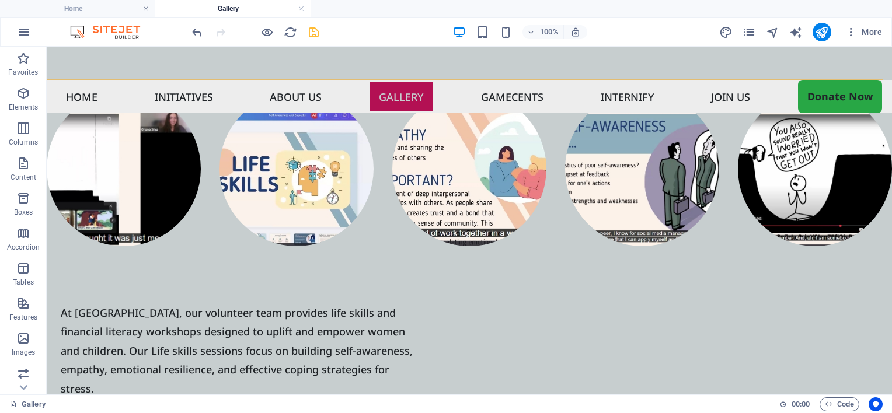
click at [68, 80] on nav "Home Initiatives About us Gallery Gamecents Internify Join US Donate Now" at bounding box center [469, 96] width 845 height 33
click at [750, 31] on icon "pages" at bounding box center [749, 32] width 13 height 13
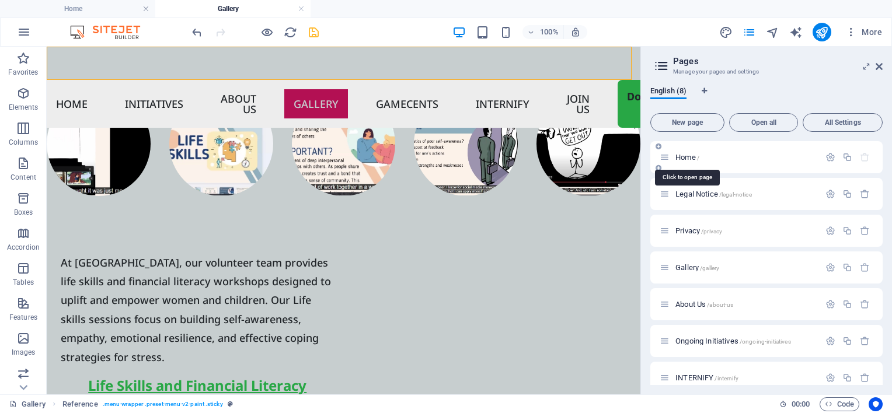
click at [687, 159] on span "Home /" at bounding box center [687, 157] width 24 height 9
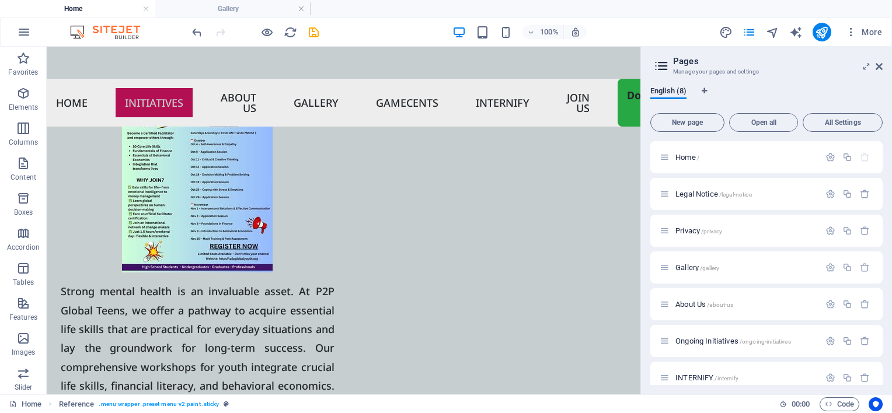
scroll to position [0, 0]
drag, startPoint x: 880, startPoint y: 67, endPoint x: 832, endPoint y: 27, distance: 62.2
click at [880, 67] on icon at bounding box center [879, 66] width 7 height 9
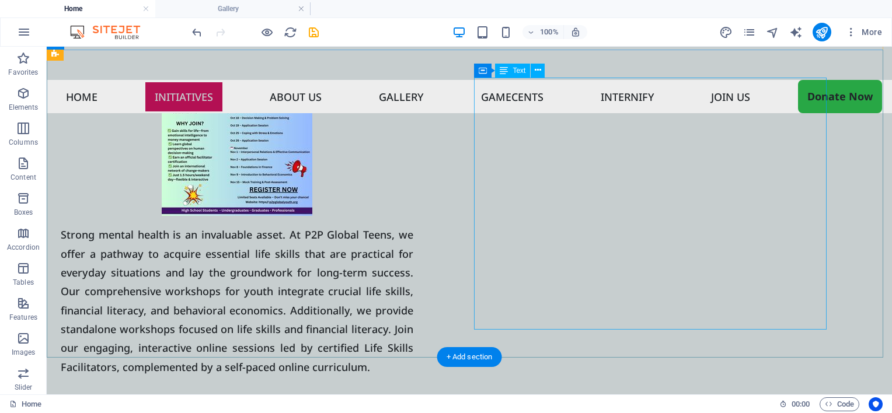
scroll to position [988, 0]
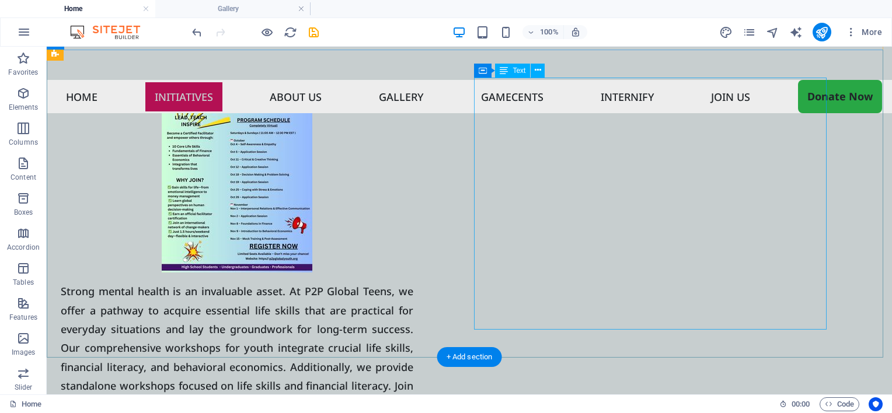
click at [413, 318] on div "Strong mental health is an invaluable asset. At P2P Global Teens, we offer a pa…" at bounding box center [237, 408] width 353 height 252
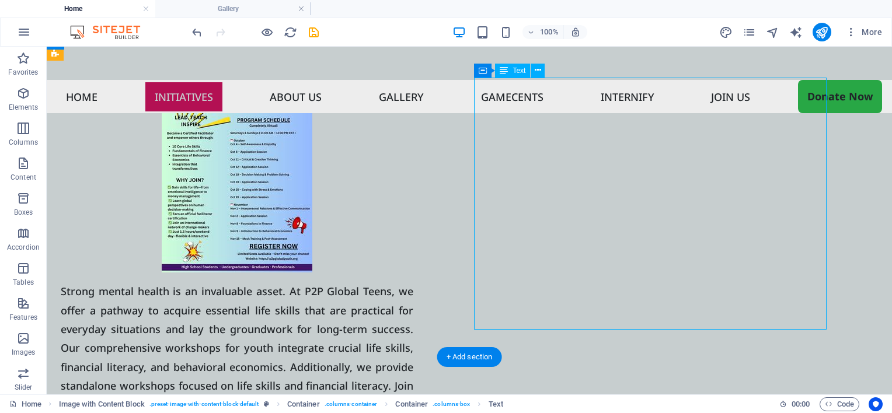
drag, startPoint x: 600, startPoint y: 318, endPoint x: 387, endPoint y: 318, distance: 213.1
click at [413, 318] on div "Strong mental health is an invaluable asset. At P2P Global Teens, we offer a pa…" at bounding box center [237, 408] width 353 height 252
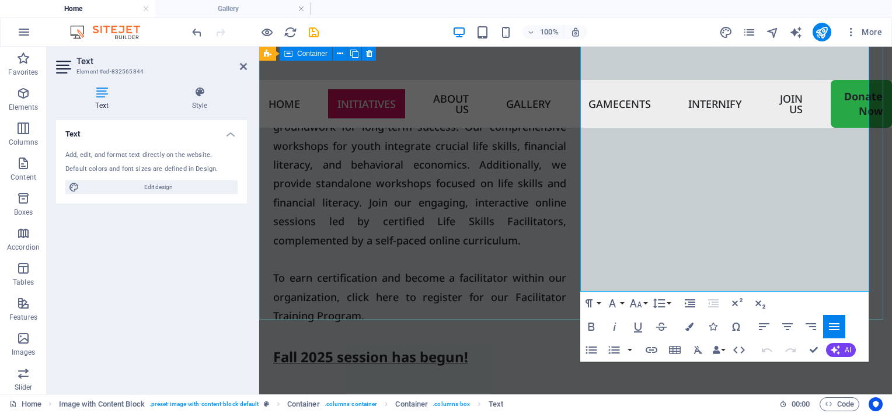
scroll to position [1220, 0]
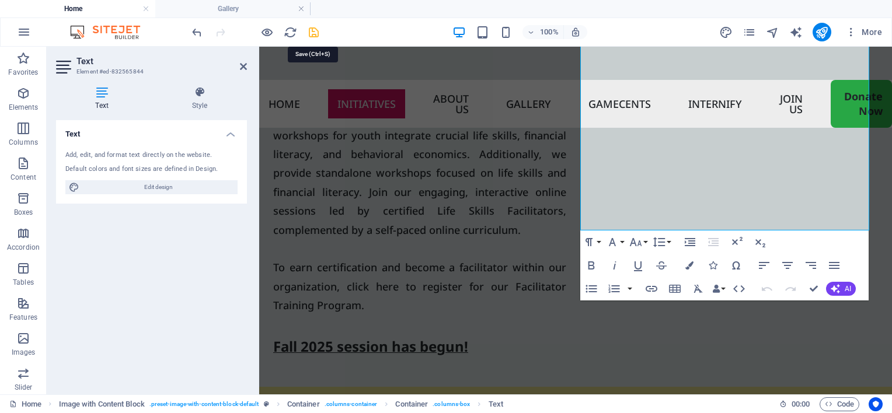
drag, startPoint x: 311, startPoint y: 33, endPoint x: 255, endPoint y: 5, distance: 63.2
click at [311, 33] on icon "save" at bounding box center [313, 32] width 13 height 13
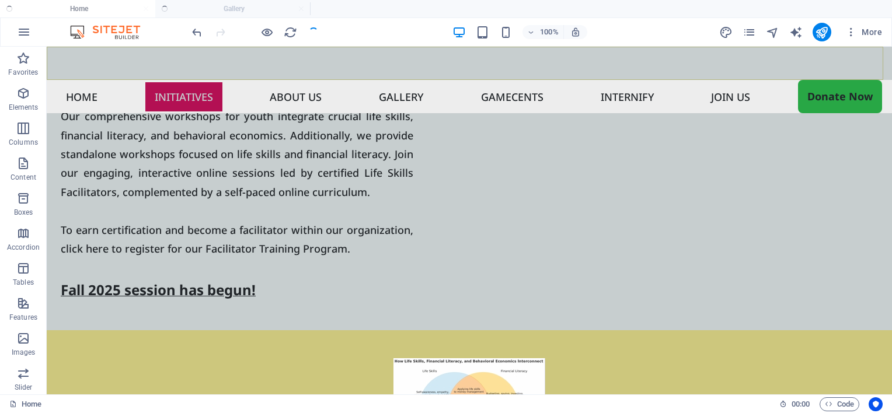
scroll to position [1163, 0]
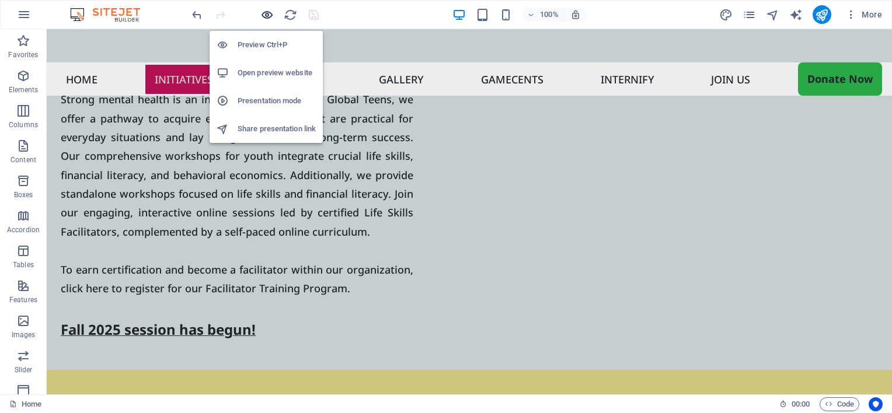
click at [263, 16] on icon "button" at bounding box center [266, 14] width 13 height 13
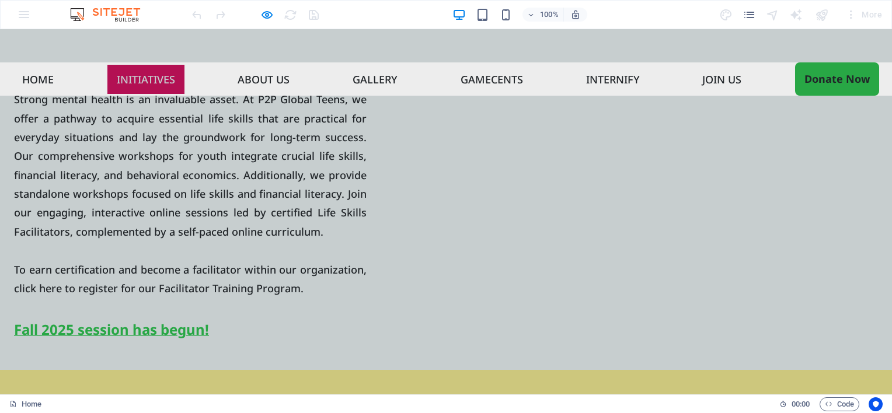
click at [209, 320] on span "Fall 2025 session has begun!" at bounding box center [111, 329] width 195 height 19
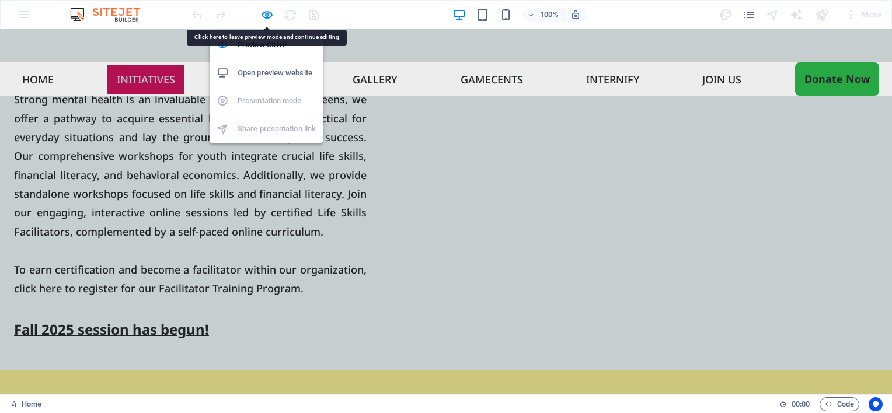
click at [271, 72] on h6 "Open preview website" at bounding box center [277, 73] width 78 height 14
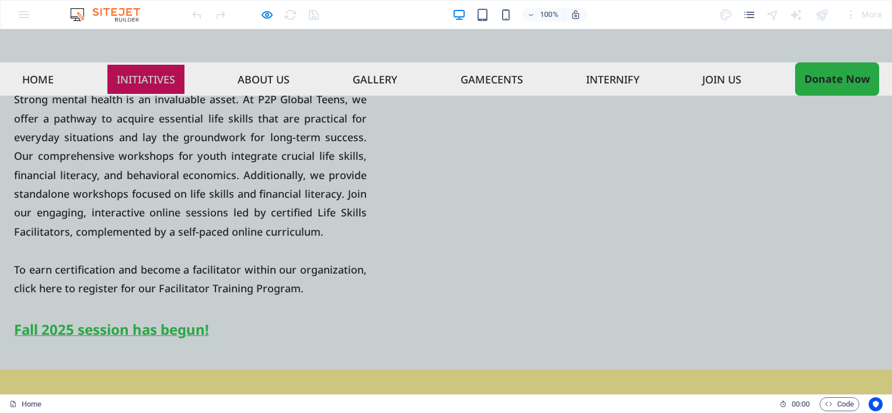
click at [209, 320] on span "Fall 2025 session has begun!" at bounding box center [111, 329] width 195 height 19
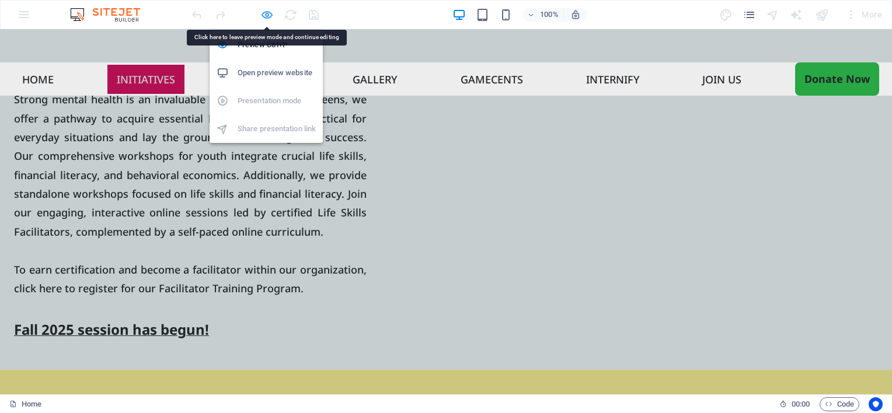
click at [263, 13] on icon "button" at bounding box center [266, 14] width 13 height 13
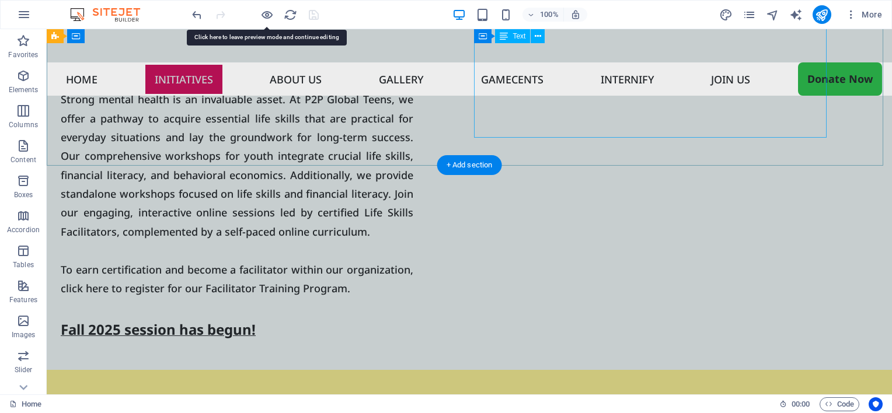
click at [413, 127] on div "Strong mental health is an invaluable asset. At P2P Global Teens, we offer a pa…" at bounding box center [237, 216] width 353 height 252
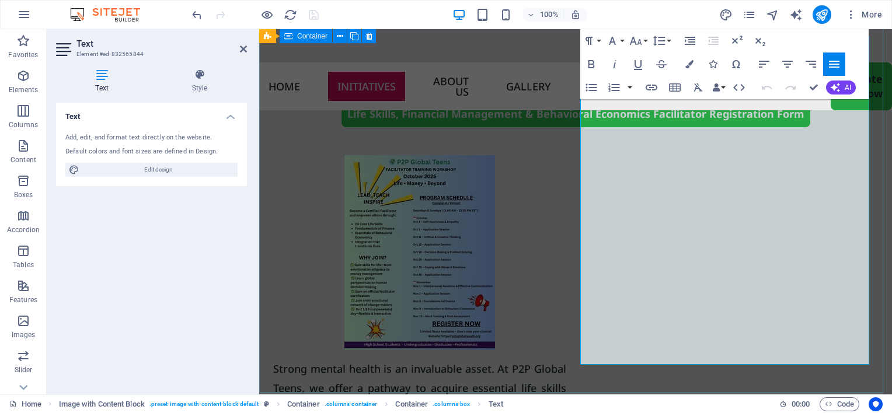
scroll to position [1068, 0]
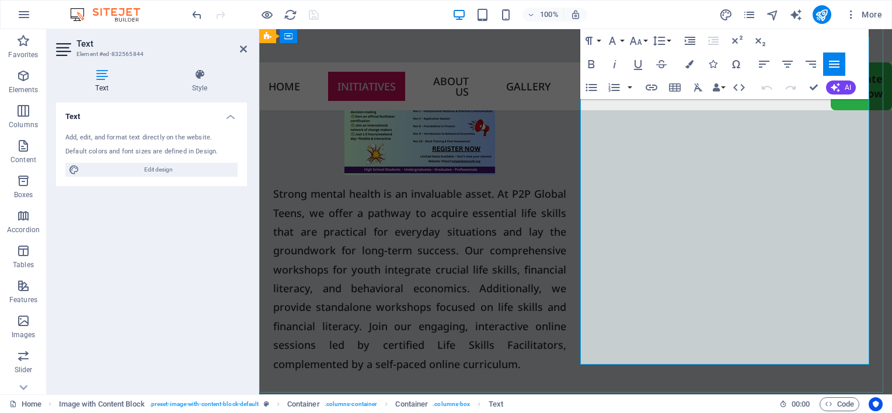
drag, startPoint x: 799, startPoint y: 353, endPoint x: 581, endPoint y: 348, distance: 217.8
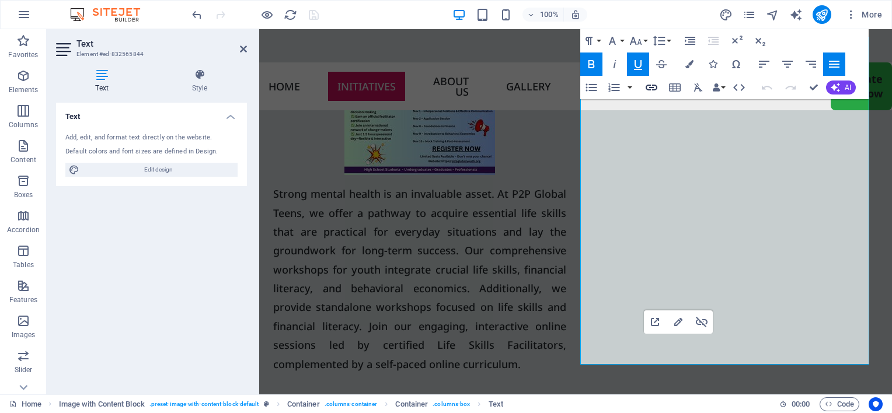
click at [656, 88] on icon "button" at bounding box center [651, 88] width 14 height 14
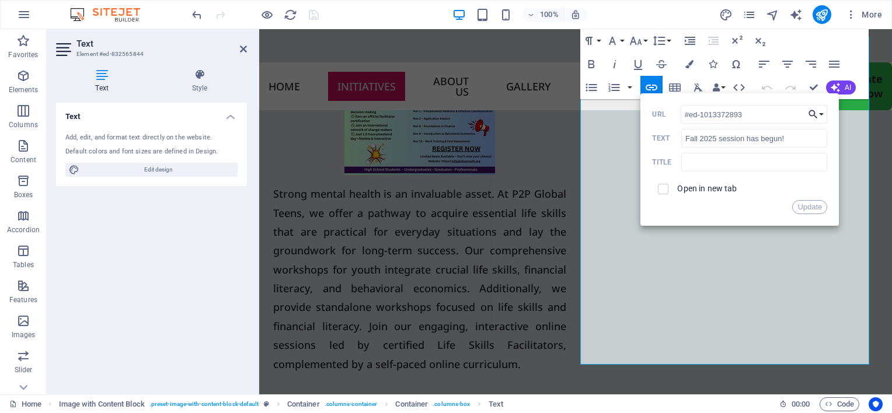
click at [821, 116] on button "Choose Link" at bounding box center [816, 114] width 22 height 19
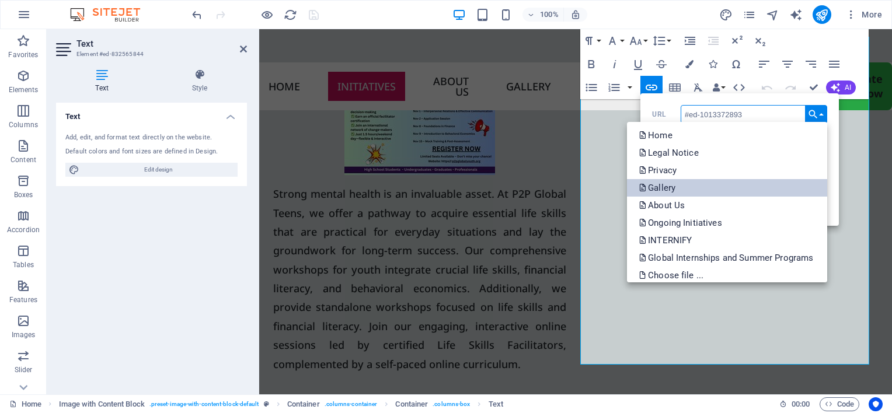
click at [687, 182] on link "Gallery" at bounding box center [727, 188] width 200 height 18
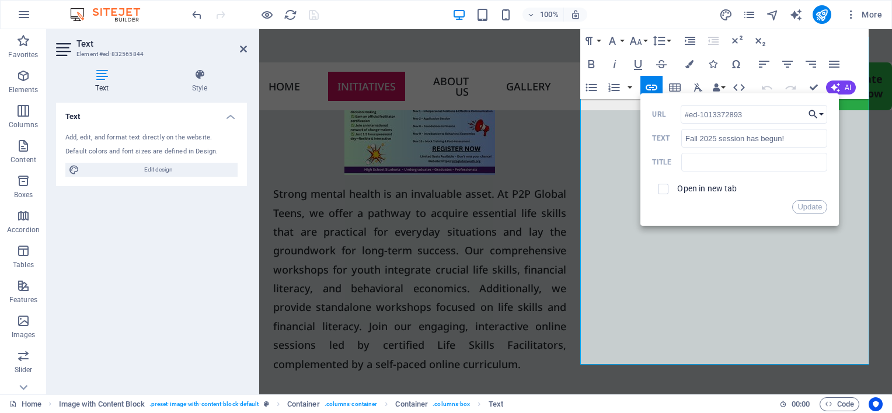
click at [821, 117] on button "Choose Link" at bounding box center [816, 114] width 22 height 19
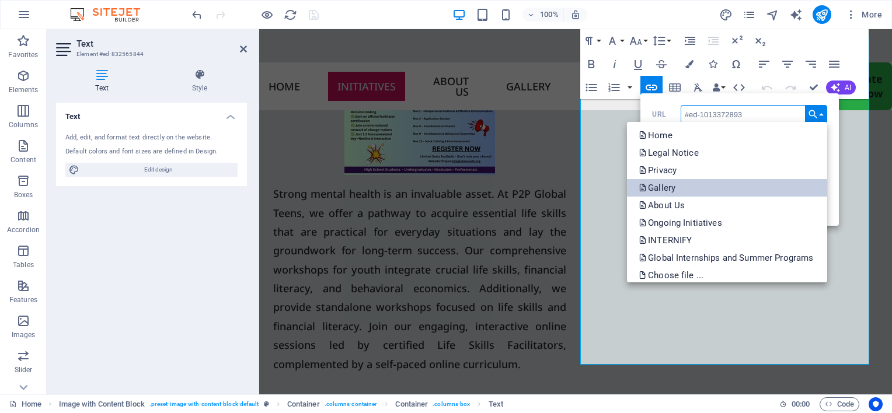
click at [679, 189] on link "Gallery" at bounding box center [727, 188] width 200 height 18
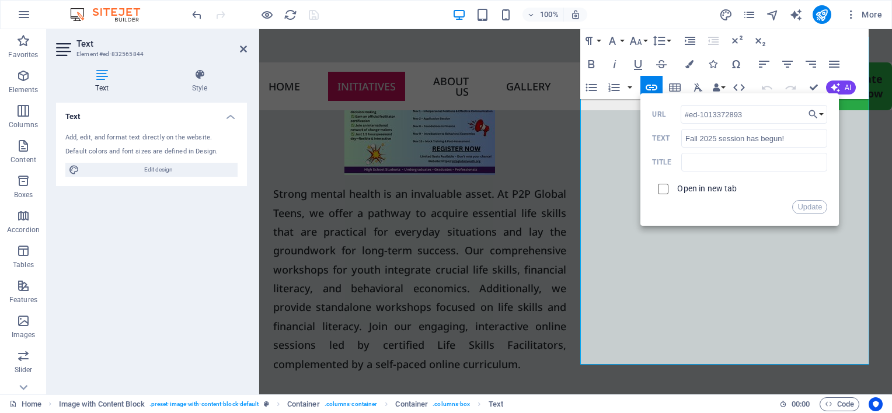
click at [661, 190] on input "checkbox" at bounding box center [661, 187] width 11 height 11
checkbox input "true"
click at [809, 207] on button "Update" at bounding box center [809, 207] width 35 height 14
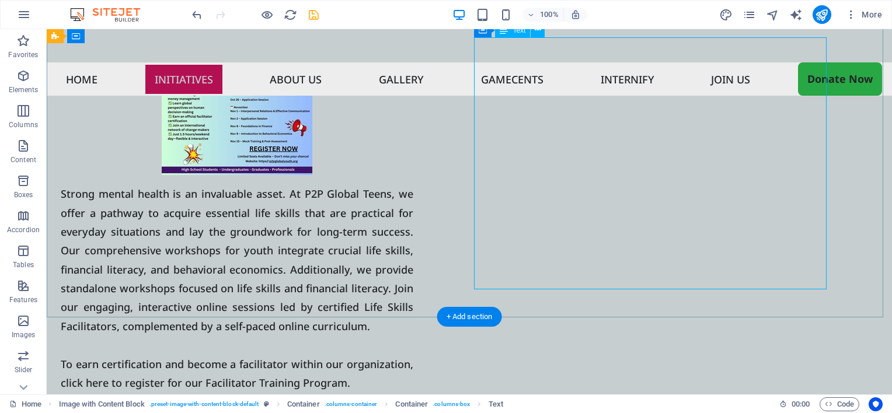
scroll to position [1011, 0]
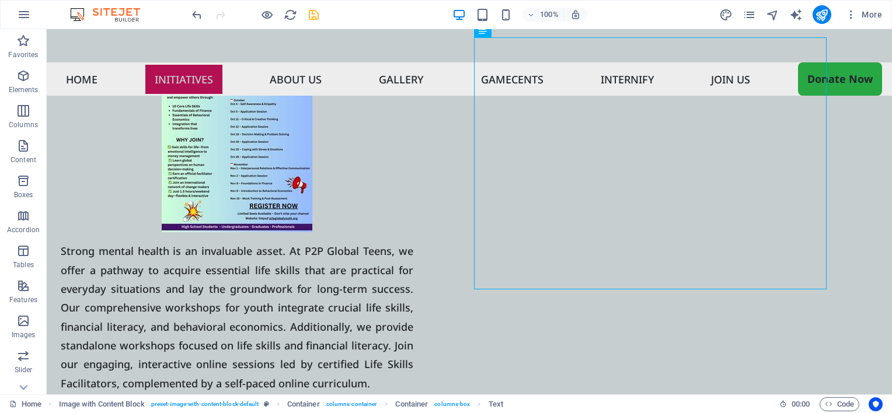
click at [305, 12] on div at bounding box center [255, 14] width 131 height 19
click at [310, 16] on icon "save" at bounding box center [313, 14] width 13 height 13
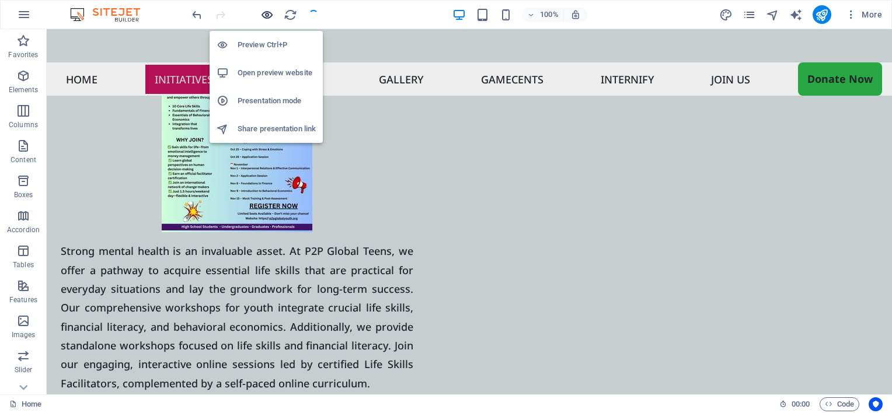
click at [264, 14] on icon "button" at bounding box center [266, 14] width 13 height 13
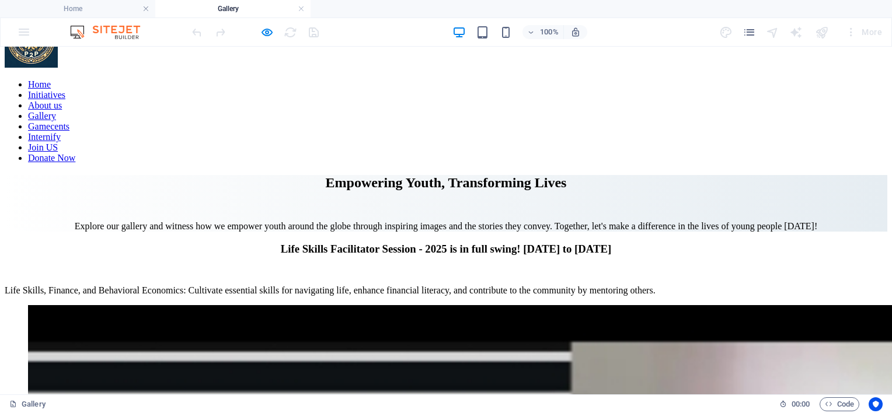
scroll to position [62, 0]
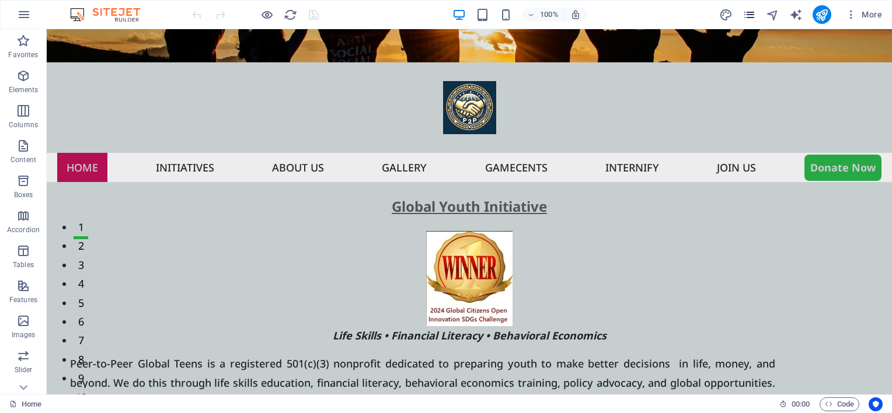
click at [745, 18] on icon "pages" at bounding box center [749, 14] width 13 height 13
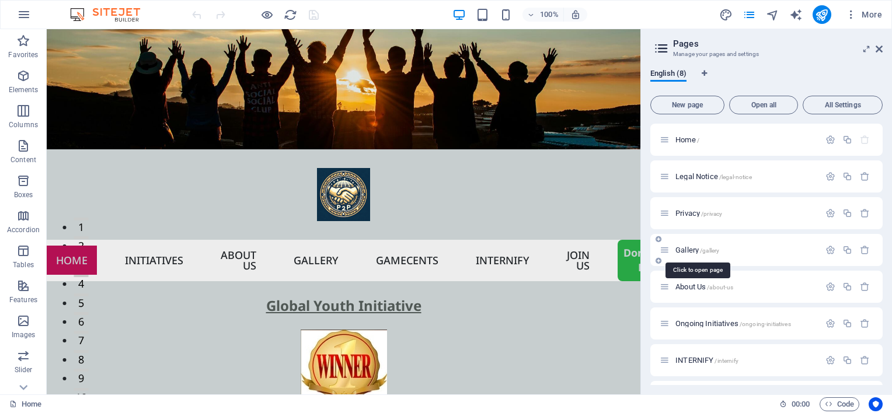
click at [690, 253] on span "Gallery /gallery" at bounding box center [697, 250] width 44 height 9
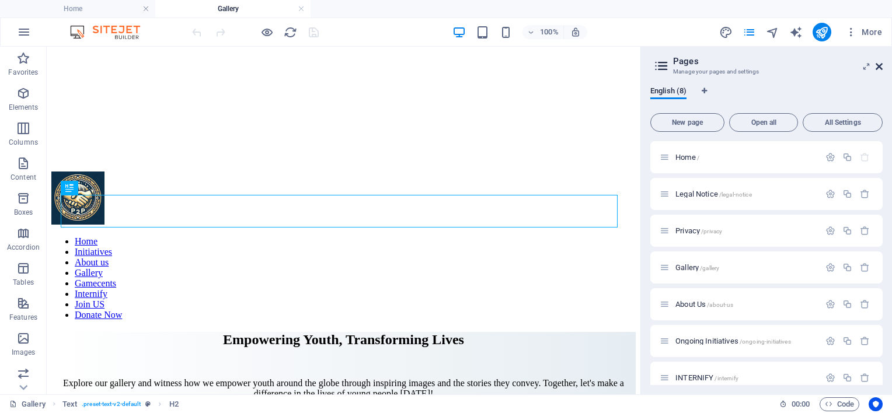
click at [880, 65] on icon at bounding box center [879, 66] width 7 height 9
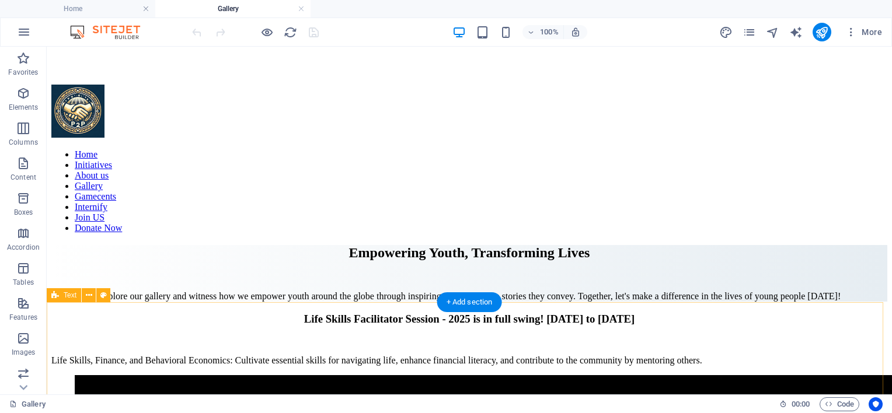
click at [457, 325] on div "Life Skills Facilitator Session - 2025 is in full swing! Oct 4th to Nov 15th Li…" at bounding box center [469, 339] width 836 height 53
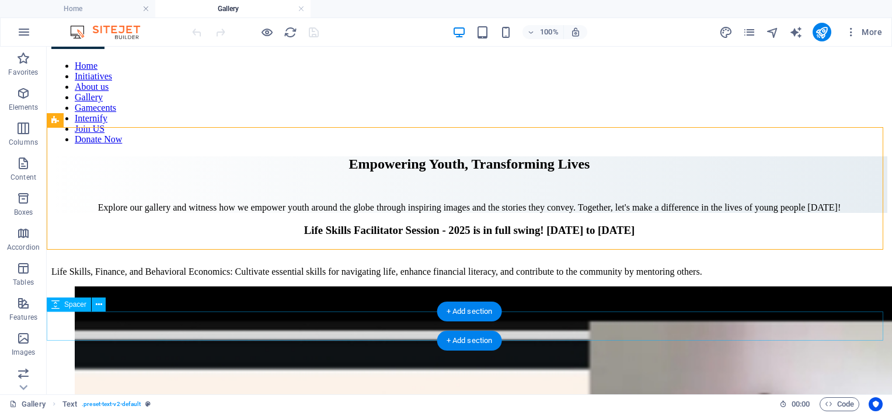
scroll to position [179, 0]
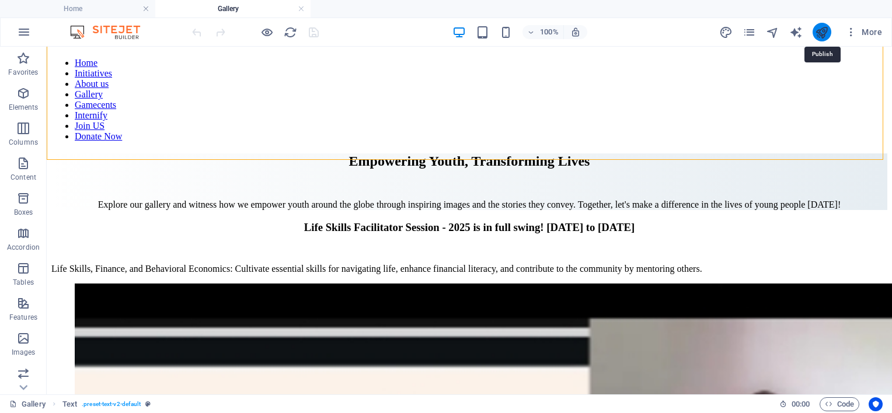
click at [821, 29] on icon "publish" at bounding box center [821, 32] width 13 height 13
